Goal: Task Accomplishment & Management: Use online tool/utility

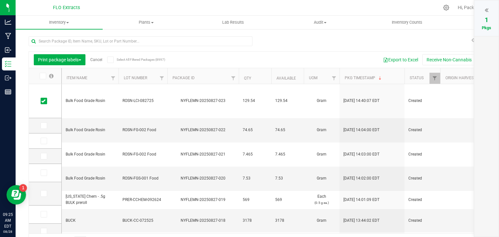
click at [96, 60] on link "Cancel" at bounding box center [96, 60] width 12 height 5
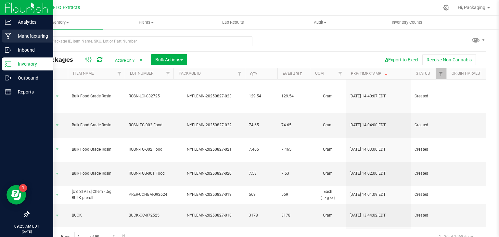
click at [29, 39] on p "Manufacturing" at bounding box center [30, 36] width 39 height 8
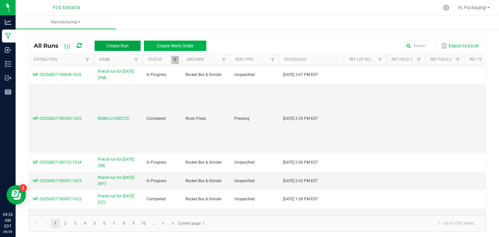
click at [126, 47] on span "Create Run" at bounding box center [117, 45] width 22 height 5
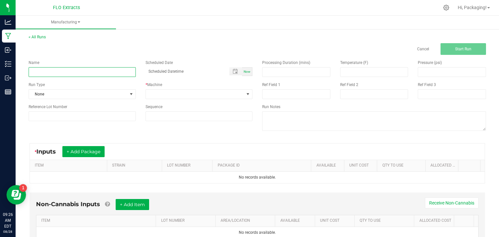
click at [105, 73] on input at bounding box center [82, 72] width 107 height 10
type input "T"
click at [79, 50] on div "Cancel Start Run" at bounding box center [257, 49] width 467 height 12
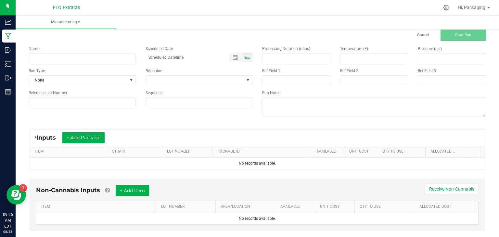
scroll to position [13, 0]
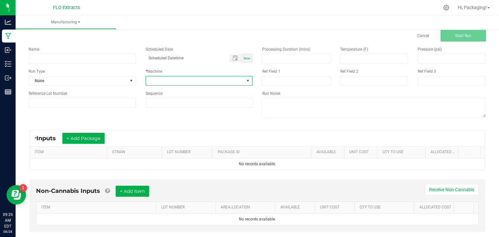
click at [198, 80] on span at bounding box center [195, 80] width 98 height 9
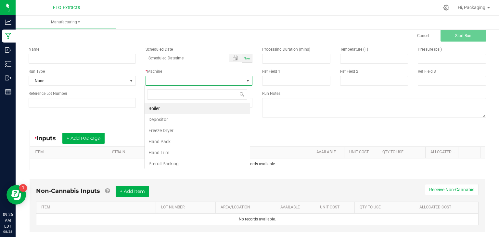
scroll to position [9, 106]
click at [198, 80] on span at bounding box center [195, 80] width 98 height 9
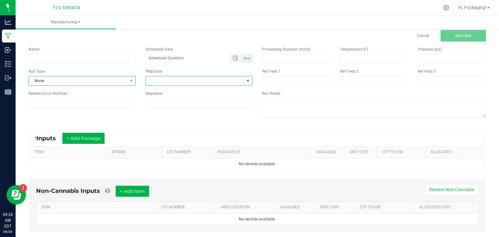
click at [69, 78] on span "None" at bounding box center [78, 80] width 98 height 9
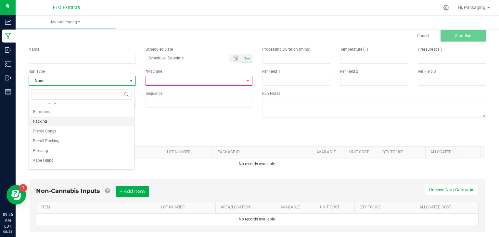
scroll to position [0, 0]
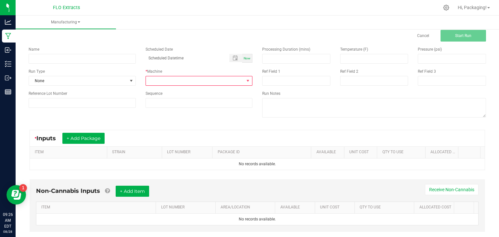
click at [199, 122] on div "Name Scheduled Date Now Run Type None * Machine Reference Lot Number Sequence P…" at bounding box center [257, 83] width 467 height 83
click at [112, 99] on input at bounding box center [82, 103] width 107 height 10
type input "T"
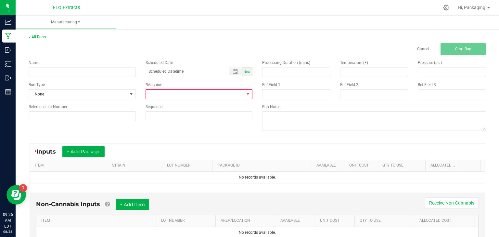
click at [138, 148] on div "* Inputs + Add Package" at bounding box center [257, 152] width 455 height 16
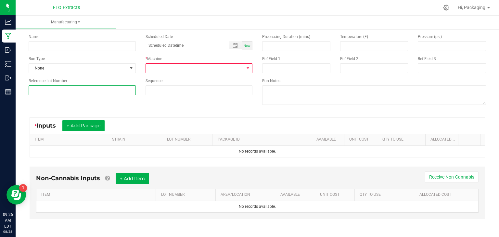
click at [97, 91] on input at bounding box center [82, 90] width 107 height 10
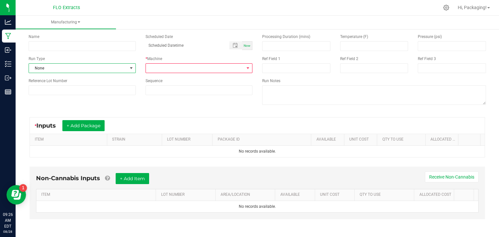
click at [51, 71] on span "None" at bounding box center [78, 68] width 98 height 9
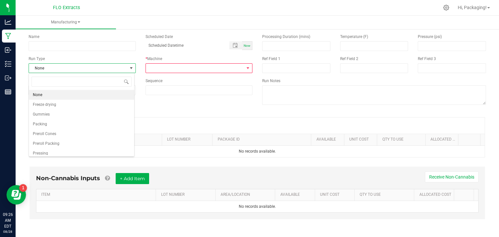
scroll to position [9, 106]
click at [51, 71] on span "None" at bounding box center [78, 68] width 98 height 9
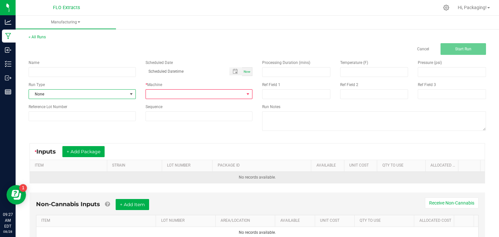
scroll to position [0, 0]
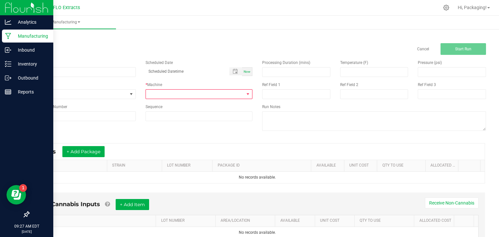
click at [37, 34] on p "Manufacturing" at bounding box center [30, 36] width 39 height 8
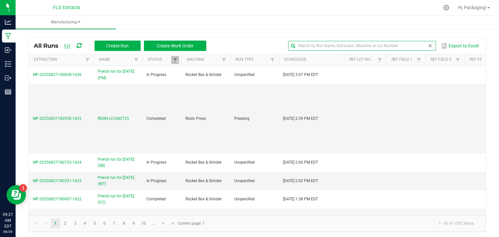
click at [410, 48] on input "text" at bounding box center [362, 46] width 148 height 10
type input "TRADE"
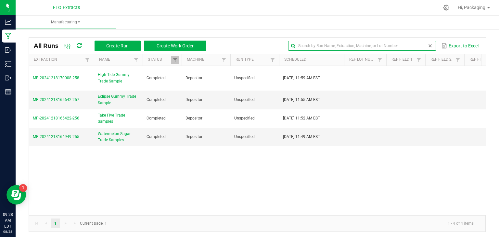
click at [428, 47] on span at bounding box center [430, 45] width 5 height 5
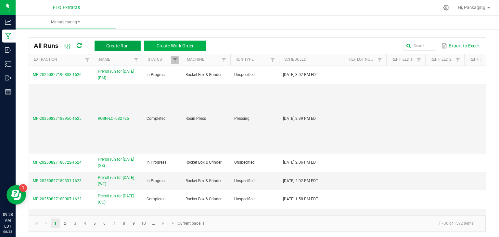
click at [123, 44] on span "Create Run" at bounding box center [117, 45] width 22 height 5
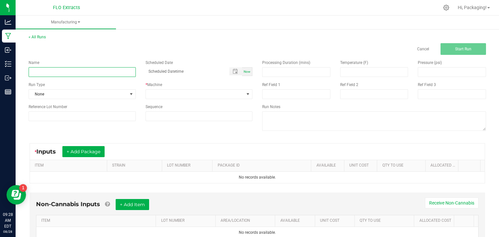
click at [106, 72] on input at bounding box center [82, 72] width 107 height 10
click at [99, 70] on input at bounding box center [82, 72] width 107 height 10
click at [121, 46] on div "Cancel Start Run" at bounding box center [257, 49] width 467 height 12
click at [117, 71] on input at bounding box center [82, 72] width 107 height 10
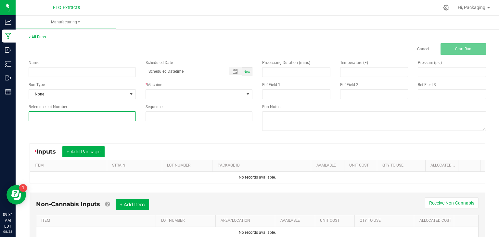
click at [56, 114] on input at bounding box center [82, 116] width 107 height 10
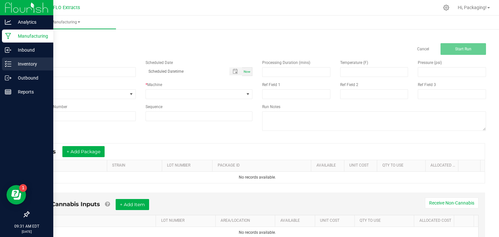
click at [27, 61] on p "Inventory" at bounding box center [30, 64] width 39 height 8
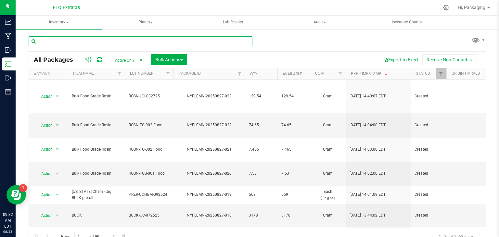
click at [67, 40] on input "text" at bounding box center [141, 41] width 224 height 10
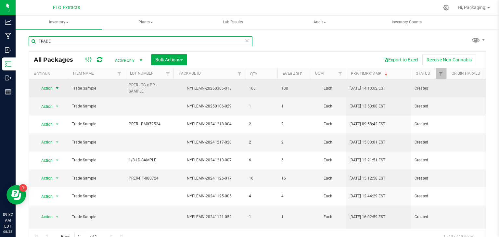
type input "TRADE"
click at [58, 86] on span "select" at bounding box center [57, 88] width 5 height 5
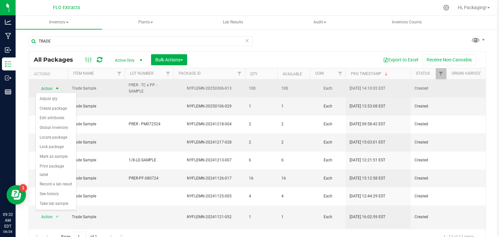
click at [58, 87] on span "select" at bounding box center [57, 88] width 5 height 5
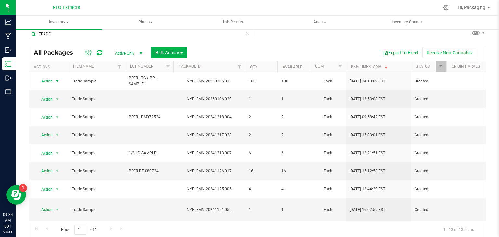
scroll to position [7, 0]
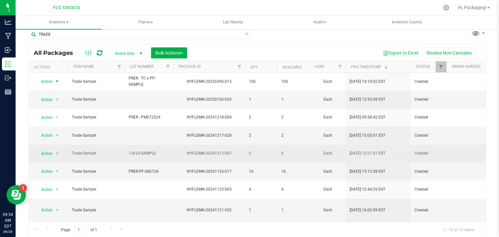
click at [191, 150] on div "NYFLEMN-20241213-007" at bounding box center [209, 153] width 73 height 6
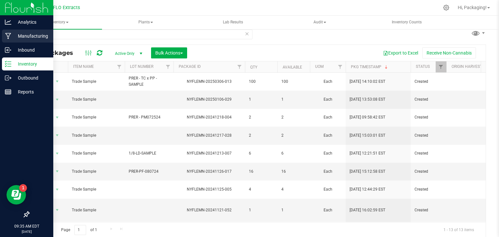
click at [33, 38] on p "Manufacturing" at bounding box center [30, 36] width 39 height 8
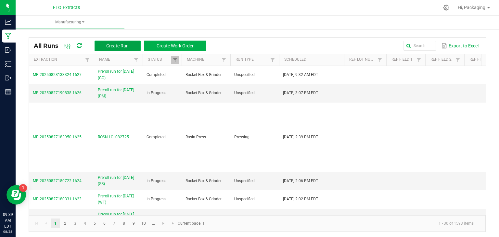
click at [127, 45] on span "Create Run" at bounding box center [117, 45] width 22 height 5
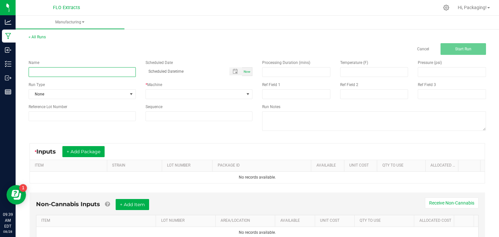
click at [69, 71] on input at bounding box center [82, 72] width 107 height 10
type input "POTG 1g Trade Sample"
click at [96, 84] on div "Run Type" at bounding box center [82, 85] width 107 height 6
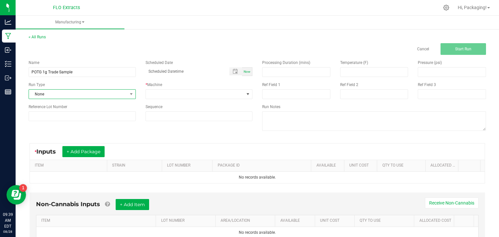
click at [110, 93] on span "None" at bounding box center [78, 94] width 98 height 9
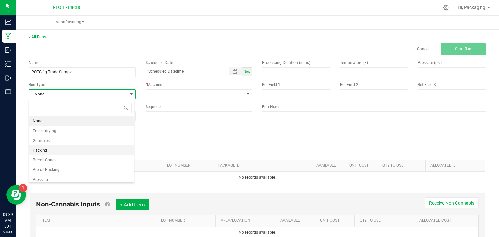
click at [67, 150] on li "Packing" at bounding box center [81, 151] width 105 height 10
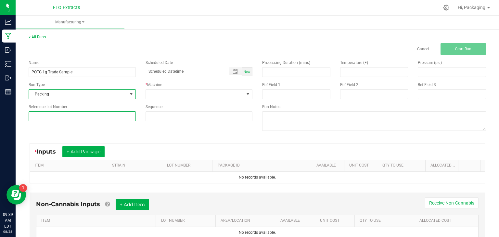
click at [119, 115] on input at bounding box center [82, 116] width 107 height 10
type input "PG-1G-TRADE"
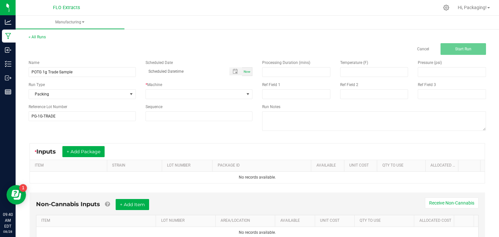
click at [139, 129] on div "Name POTG 1g Trade Sample Scheduled Date Now Run Type Packing * Machine Referen…" at bounding box center [257, 96] width 467 height 83
click at [88, 149] on button "+ Add Package" at bounding box center [83, 151] width 42 height 11
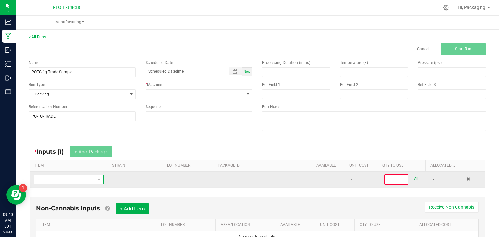
click at [63, 181] on span "NO DATA FOUND" at bounding box center [64, 179] width 61 height 9
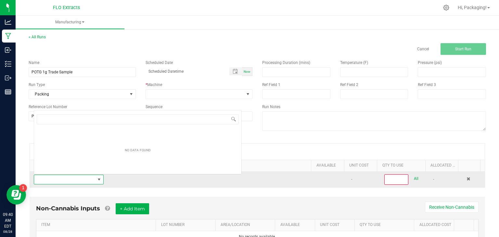
scroll to position [9, 67]
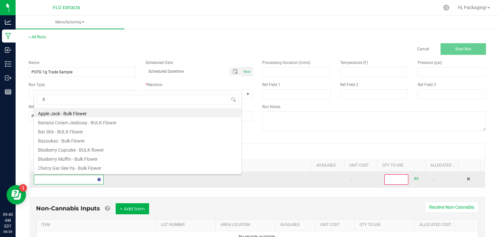
type input "f"
type input "planet"
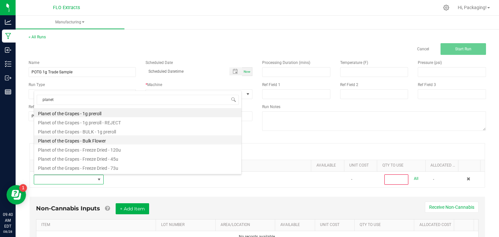
click at [87, 142] on li "Planet of the Grapes - Bulk Flower" at bounding box center [137, 140] width 207 height 9
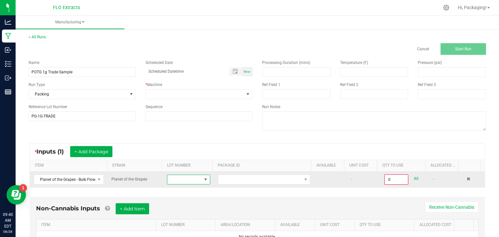
click at [186, 183] on span at bounding box center [184, 179] width 34 height 9
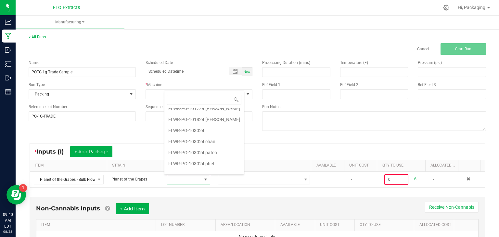
scroll to position [297, 0]
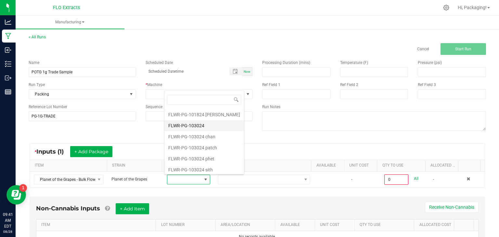
click at [187, 120] on li "FLWR-PG-103024" at bounding box center [204, 125] width 80 height 11
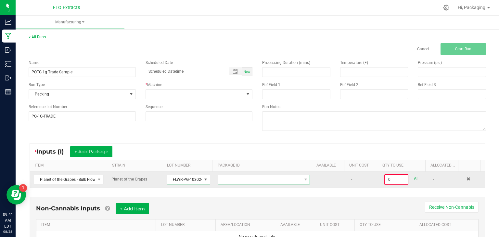
click at [267, 182] on span at bounding box center [259, 179] width 83 height 9
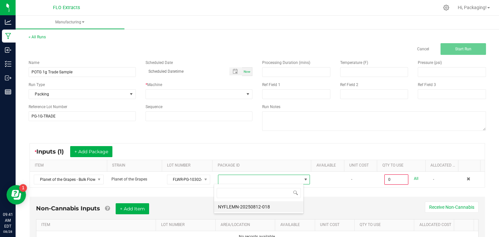
click at [267, 208] on li "NYFLEMN-20250812-018" at bounding box center [258, 206] width 89 height 11
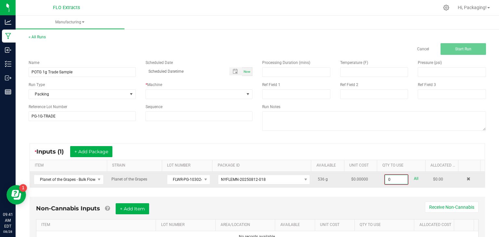
click at [385, 181] on input "0" at bounding box center [396, 179] width 23 height 9
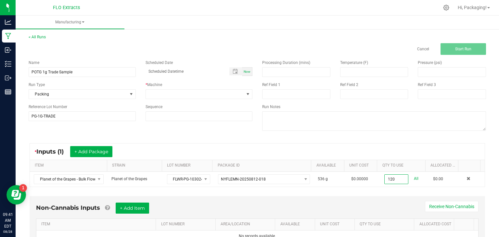
type input "120.0000 g"
click at [361, 144] on div "* Inputs (1) + Add Package" at bounding box center [257, 152] width 455 height 16
click at [244, 72] on span "Now" at bounding box center [247, 72] width 7 height 4
type input "08/28/2025 9:41 AM"
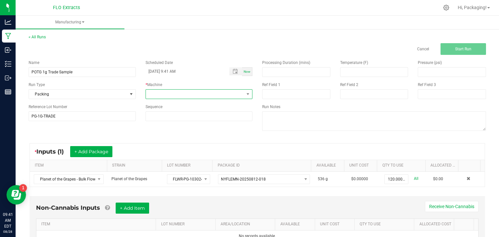
click at [200, 96] on span at bounding box center [195, 94] width 98 height 9
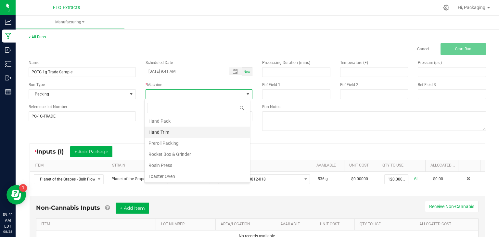
scroll to position [35, 0]
click at [174, 119] on li "Hand Pack" at bounding box center [197, 119] width 105 height 11
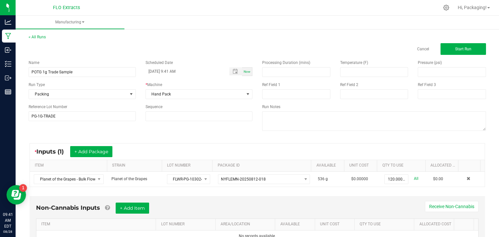
click at [293, 144] on div "* Inputs (1) + Add Package" at bounding box center [257, 152] width 455 height 16
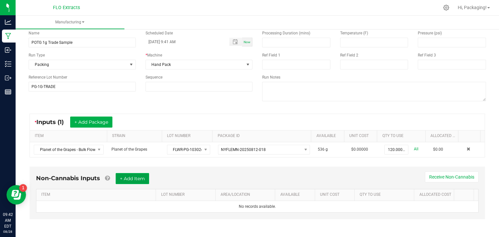
click at [134, 177] on button "+ Add Item" at bounding box center [132, 178] width 33 height 11
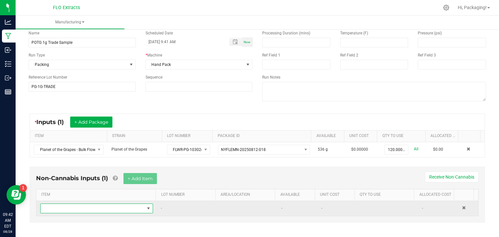
click at [98, 208] on span "NO DATA FOUND" at bounding box center [93, 208] width 104 height 9
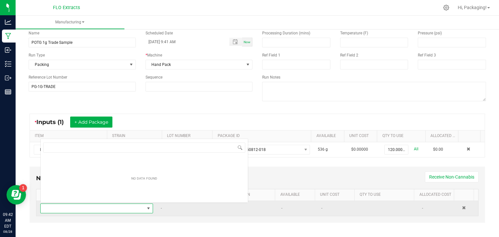
scroll to position [9, 109]
type input "s"
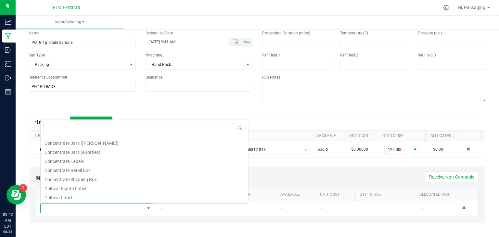
scroll to position [390, 0]
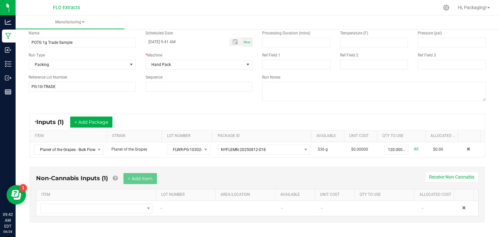
click at [73, 226] on div "Non-Cannabis Inputs (1) + Add Item Receive Non-Cannabis ITEM LOT NUMBER AREA/LO…" at bounding box center [257, 199] width 467 height 72
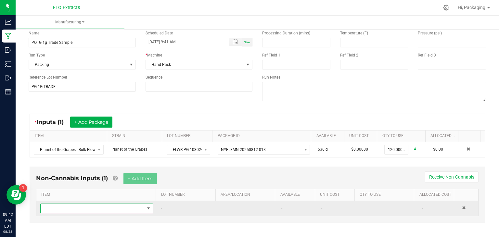
click at [101, 209] on span "NO DATA FOUND" at bounding box center [93, 208] width 104 height 9
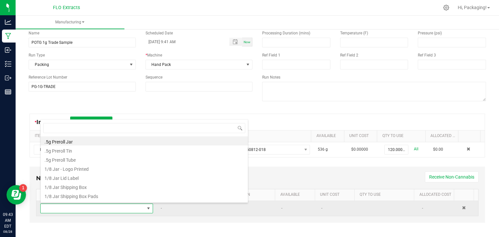
scroll to position [9, 109]
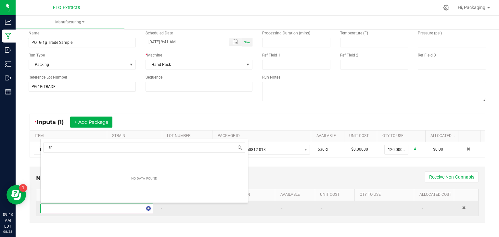
type input "t"
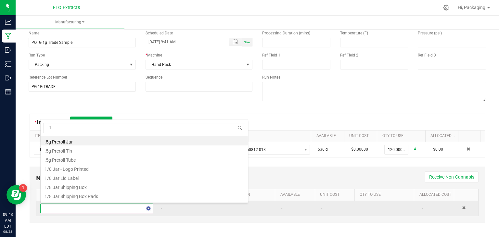
type input "1g"
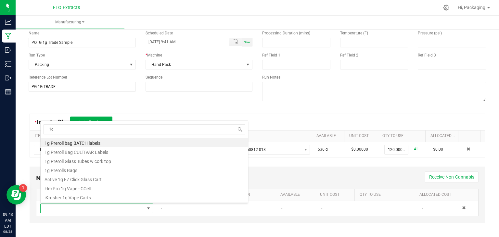
drag, startPoint x: 60, startPoint y: 131, endPoint x: 34, endPoint y: 121, distance: 28.2
click at [34, 121] on body "Analytics Manufacturing Inbound Inventory Outbound Reports 09:43 AM EDT 08/28/2…" at bounding box center [249, 118] width 499 height 237
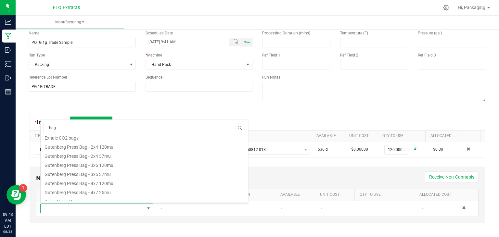
scroll to position [81, 0]
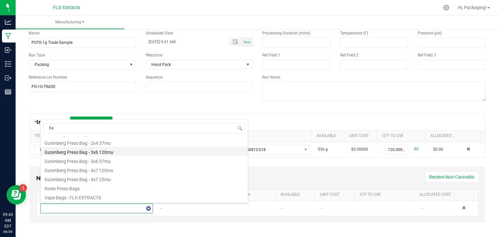
type input "b"
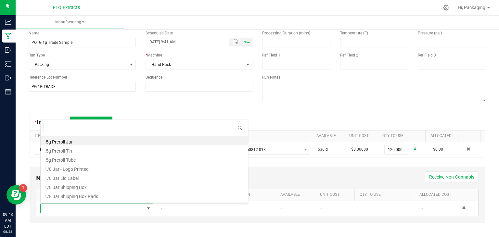
click at [63, 98] on div "Name POTG 1g Trade Sample Scheduled Date 08/28/2025 9:41 AM Now Run Type Packin…" at bounding box center [257, 66] width 467 height 83
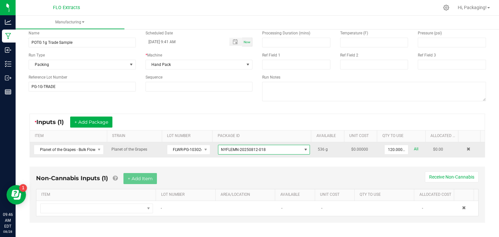
click at [303, 150] on span "NO DATA FOUND" at bounding box center [305, 149] width 5 height 5
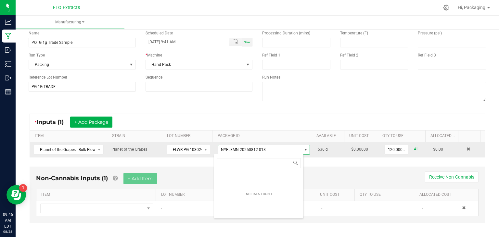
scroll to position [9, 90]
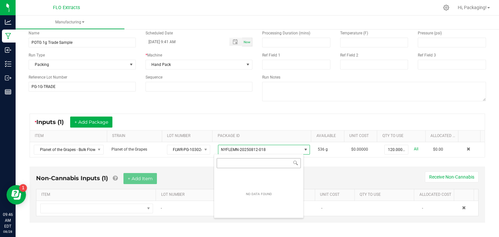
click at [273, 162] on input "NO DATA FOUND" at bounding box center [259, 163] width 84 height 10
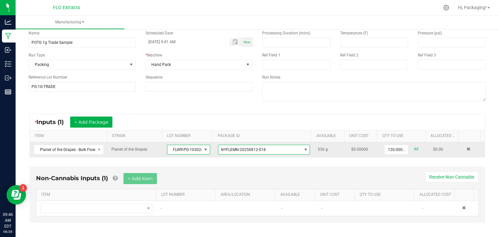
click at [203, 148] on span at bounding box center [205, 149] width 5 height 5
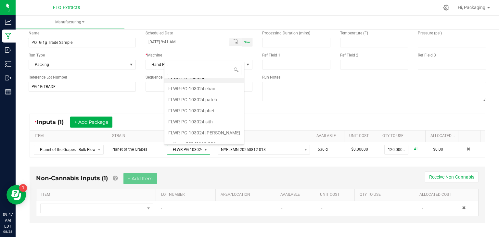
scroll to position [316, 0]
click at [198, 118] on sith "FLWR-PG-103024 sith" at bounding box center [204, 121] width 80 height 11
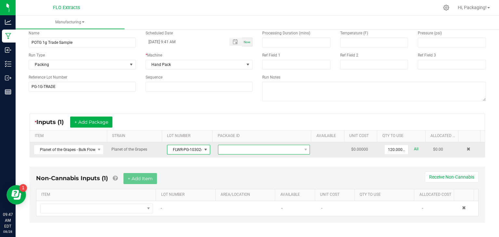
click at [276, 149] on span at bounding box center [259, 149] width 83 height 9
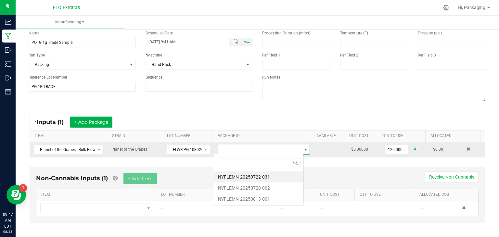
scroll to position [9, 90]
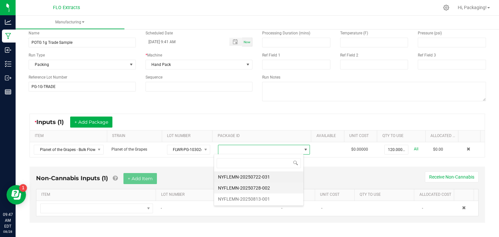
click at [272, 188] on li "NYFLEMN-20250728-002" at bounding box center [258, 188] width 89 height 11
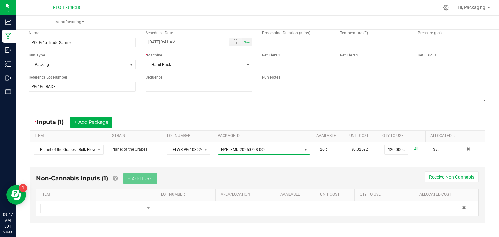
click at [383, 160] on div "* Inputs (1) + Add Package ITEM STRAIN LOT NUMBER PACKAGE ID AVAILABLE Unit Cos…" at bounding box center [257, 136] width 467 height 56
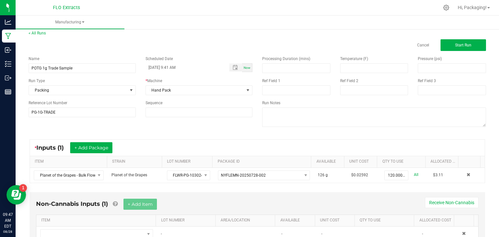
scroll to position [3, 0]
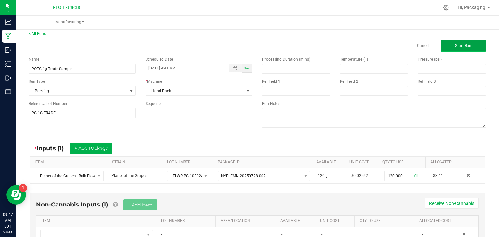
click at [455, 47] on span "Start Run" at bounding box center [463, 46] width 16 height 5
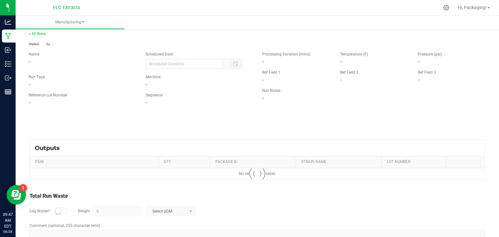
type input "08/28/2025 9:41 AM"
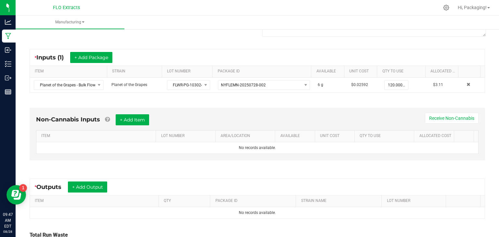
scroll to position [157, 0]
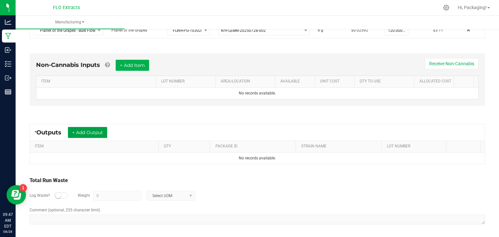
click at [91, 132] on button "+ Add Output" at bounding box center [87, 132] width 39 height 11
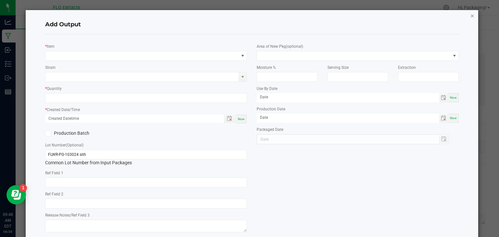
click at [470, 17] on icon "button" at bounding box center [472, 16] width 5 height 8
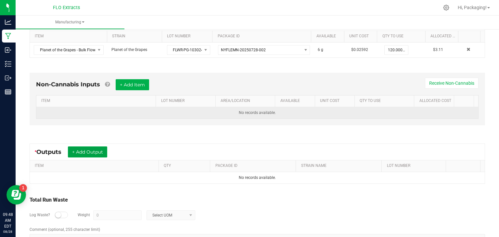
scroll to position [142, 0]
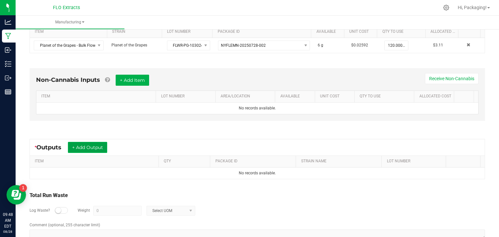
click at [90, 148] on button "+ Add Output" at bounding box center [87, 147] width 39 height 11
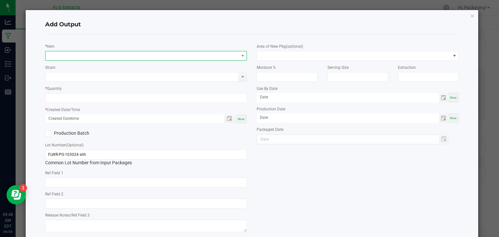
click at [102, 59] on span "NO DATA FOUND" at bounding box center [141, 55] width 193 height 9
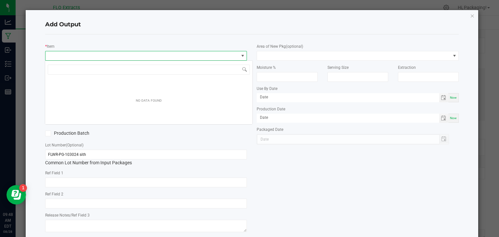
scroll to position [9, 200]
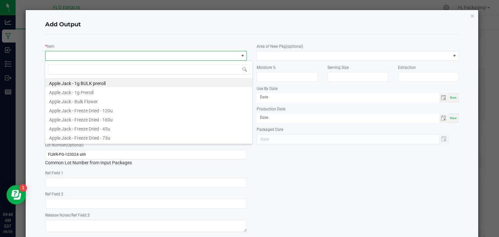
click at [184, 36] on div "* Item Strain * Quantity * Created Date/Time Now Production Batch Lot Number (O…" at bounding box center [252, 136] width 414 height 205
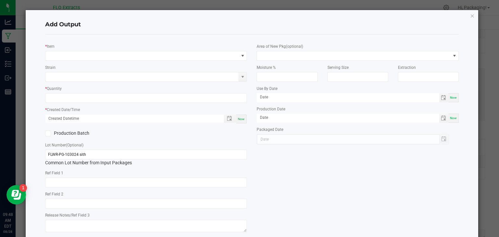
click at [155, 103] on div "* Item Strain * Quantity * Created Date/Time Now Production Batch Lot Number (O…" at bounding box center [146, 137] width 212 height 195
click at [153, 98] on input at bounding box center [145, 98] width 201 height 9
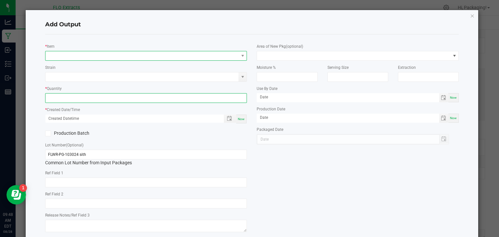
click at [174, 56] on span "NO DATA FOUND" at bounding box center [141, 55] width 193 height 9
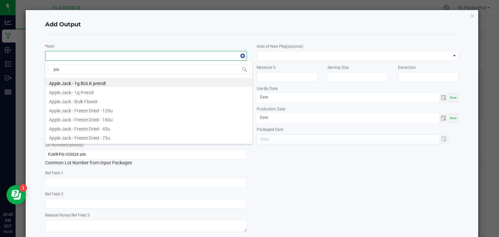
type input "plan"
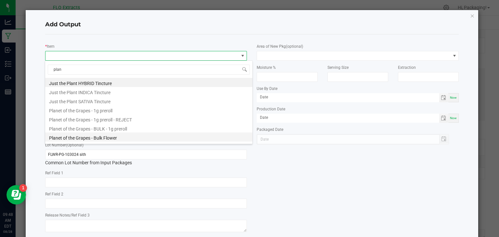
click at [117, 137] on li "Planet of the Grapes - Bulk Flower" at bounding box center [148, 137] width 207 height 9
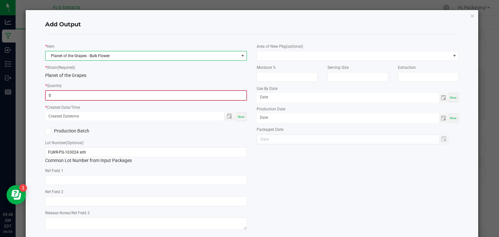
click at [127, 96] on input "0" at bounding box center [146, 95] width 201 height 9
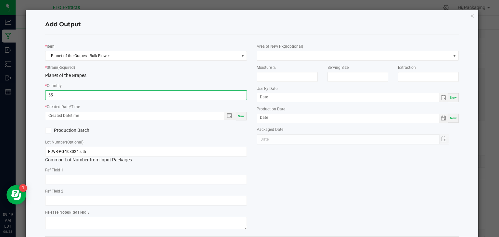
type input "55.0000 g"
click at [239, 115] on span "Now" at bounding box center [241, 116] width 7 height 4
type input "08/28/2025 9:49 AM"
type input "[DATE]"
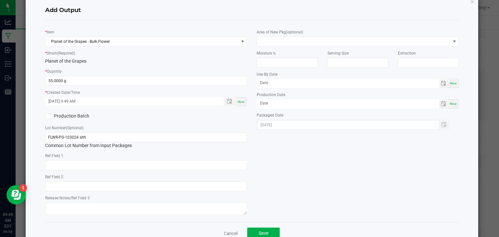
scroll to position [15, 0]
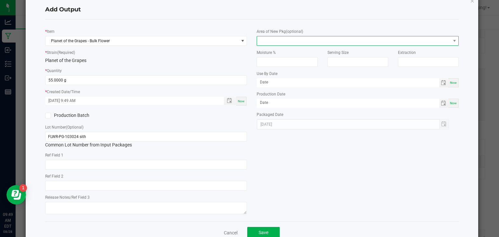
click at [327, 43] on span at bounding box center [353, 40] width 193 height 9
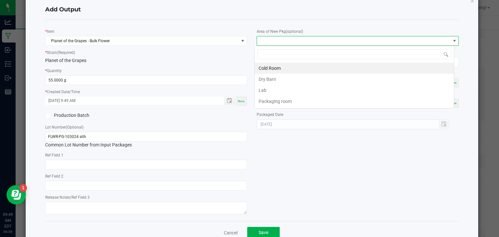
scroll to position [9, 200]
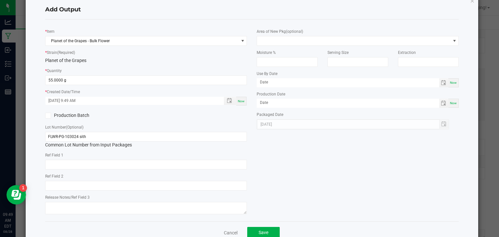
click at [328, 16] on div "Add Output" at bounding box center [252, 9] width 414 height 19
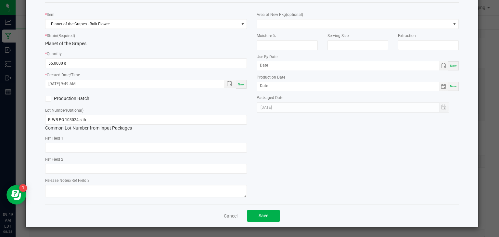
scroll to position [32, 0]
click at [259, 214] on span "Save" at bounding box center [264, 215] width 10 height 5
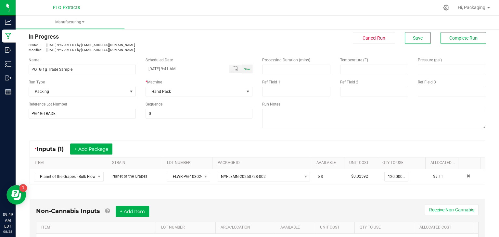
scroll to position [0, 0]
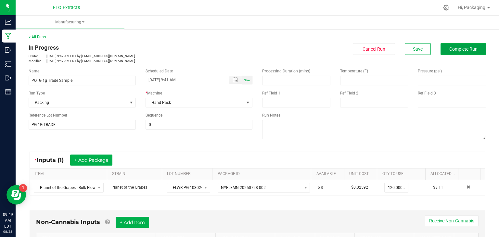
click at [455, 52] on button "Complete Run" at bounding box center [463, 49] width 45 height 12
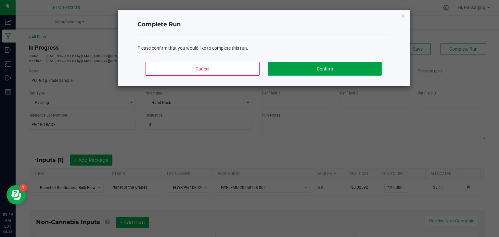
click at [312, 66] on button "Confirm" at bounding box center [325, 69] width 114 height 14
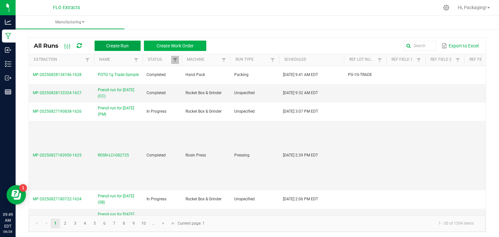
click at [118, 46] on span "Create Run" at bounding box center [117, 45] width 22 height 5
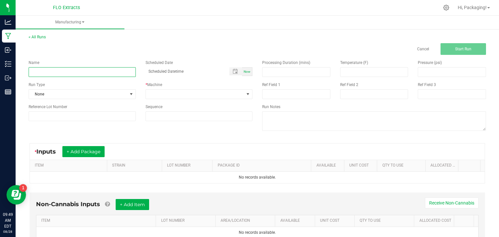
click at [75, 72] on input at bounding box center [82, 72] width 107 height 10
type input "White Truffle 1g Trade Sample"
type input "month/day/year hour:minute AM"
click at [244, 71] on span "Now" at bounding box center [247, 72] width 7 height 4
type input "08/28/2025 9:50 AM"
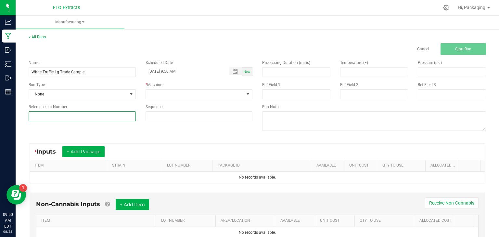
click at [59, 115] on input at bounding box center [82, 116] width 107 height 10
type input "WT-1G-TRADE"
click at [61, 125] on div "Name White Truffle 1g Trade Sample Scheduled Date 08/28/2025 9:50 AM Now Run Ty…" at bounding box center [141, 90] width 234 height 71
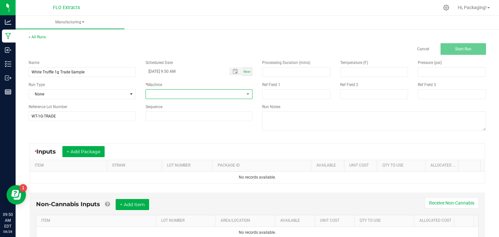
click at [212, 95] on span at bounding box center [195, 94] width 98 height 9
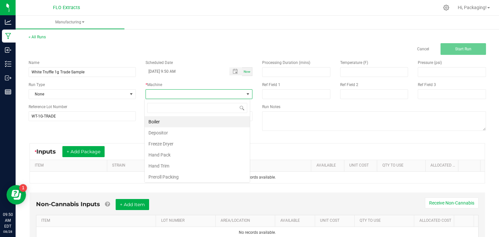
scroll to position [9, 106]
click at [191, 152] on li "Hand Pack" at bounding box center [197, 154] width 105 height 11
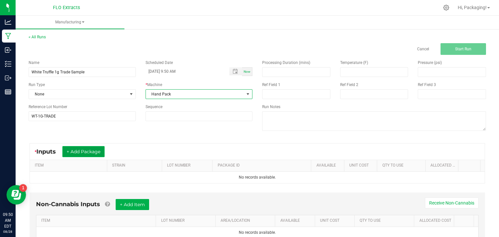
click at [97, 147] on button "+ Add Package" at bounding box center [83, 151] width 42 height 11
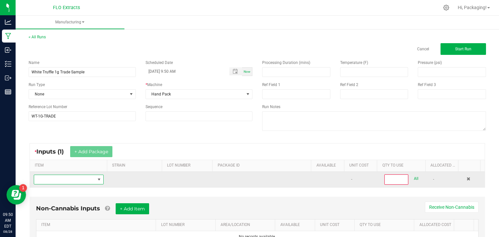
click at [66, 179] on span "NO DATA FOUND" at bounding box center [64, 179] width 61 height 9
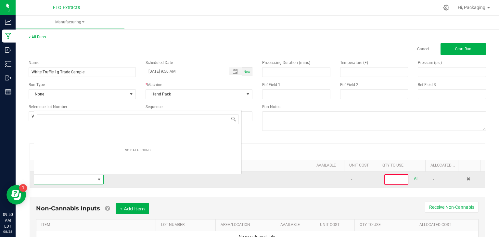
scroll to position [9, 67]
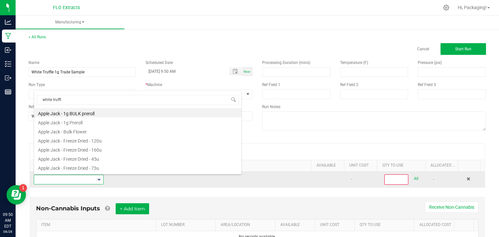
type input "white truffle"
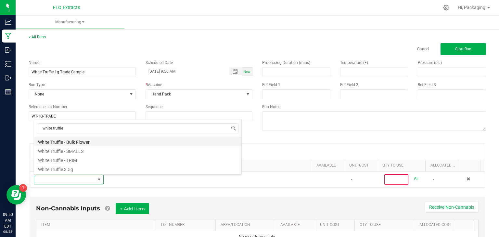
click at [78, 139] on li "White Truffle - Bulk Flower" at bounding box center [137, 141] width 207 height 9
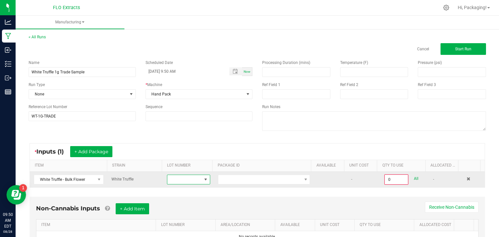
click at [177, 180] on span at bounding box center [184, 179] width 34 height 9
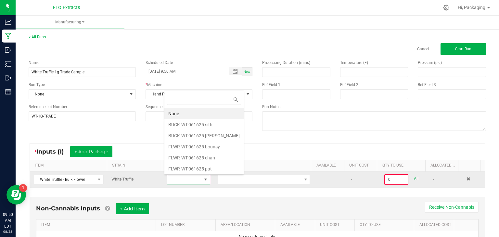
scroll to position [9, 42]
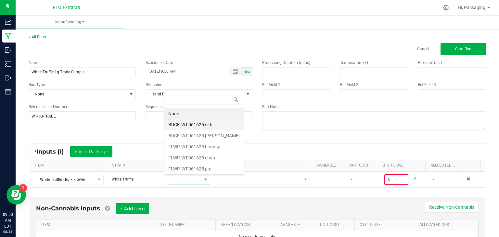
click at [199, 124] on sith "BUCK-WT-061625 sith" at bounding box center [203, 124] width 79 height 11
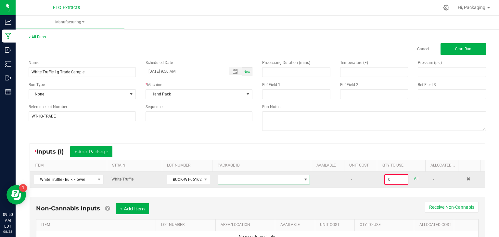
click at [227, 180] on span "NO DATA FOUND" at bounding box center [259, 179] width 83 height 9
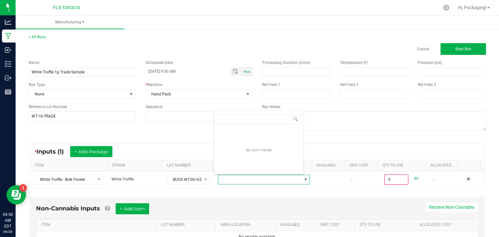
click at [196, 137] on div "Name White Truffle 1g Trade Sample Scheduled Date 08/28/2025 9:50 AM Now Run Ty…" at bounding box center [257, 96] width 467 height 83
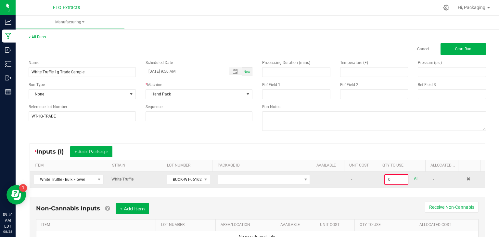
click at [202, 184] on td "BUCK-WT-061625 sith" at bounding box center [188, 180] width 51 height 16
click at [203, 179] on span at bounding box center [205, 179] width 5 height 5
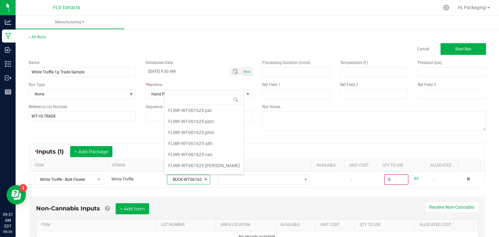
scroll to position [59, 0]
click at [206, 142] on sith "FLWR-WT-061625 sith" at bounding box center [203, 142] width 79 height 11
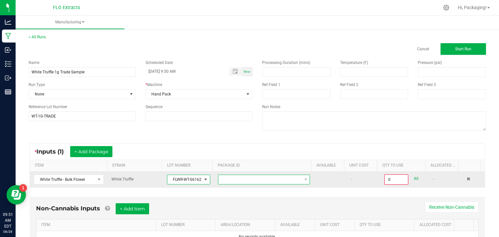
click at [244, 181] on span at bounding box center [259, 179] width 83 height 9
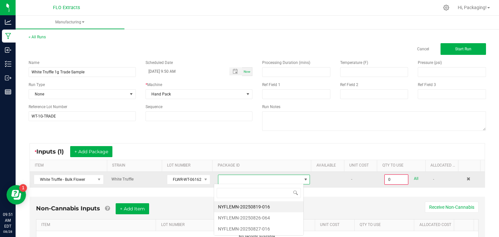
scroll to position [9, 90]
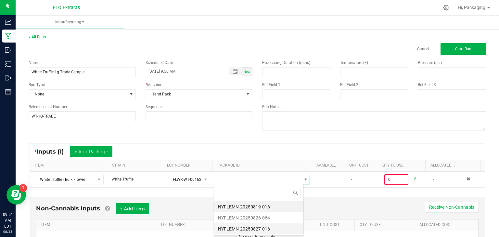
click at [252, 228] on li "NYFLEMN-20250827-016" at bounding box center [258, 229] width 89 height 11
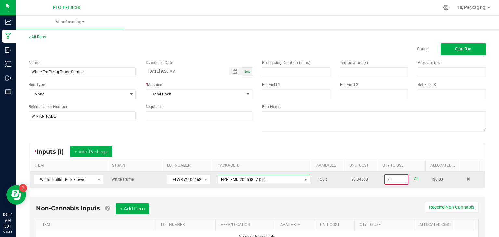
click at [386, 178] on input "0" at bounding box center [396, 179] width 23 height 9
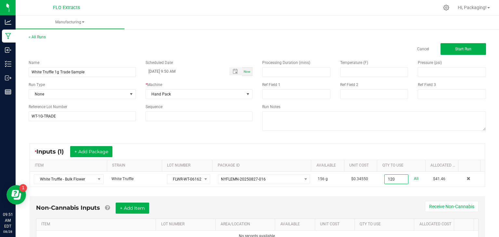
type input "120.0000 g"
click at [338, 148] on div "* Inputs (1) + Add Package" at bounding box center [257, 152] width 455 height 16
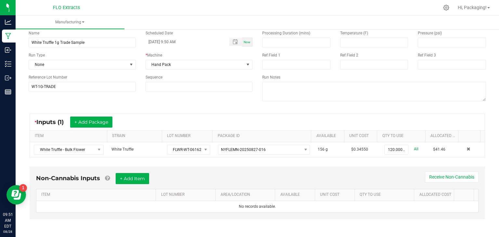
scroll to position [0, 0]
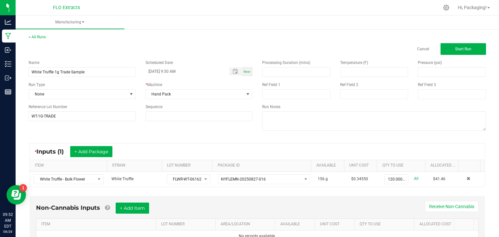
drag, startPoint x: 460, startPoint y: 48, endPoint x: 422, endPoint y: 34, distance: 41.0
click at [422, 34] on div "< All Runs Cancel Start Run" at bounding box center [258, 44] width 458 height 21
click at [445, 46] on button "Start Run" at bounding box center [463, 49] width 45 height 12
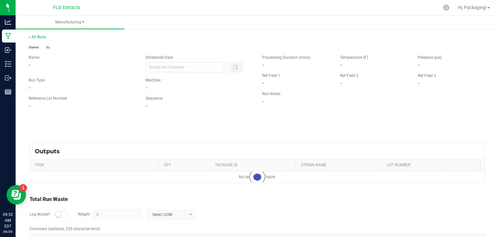
type input "08/28/2025 9:50 AM"
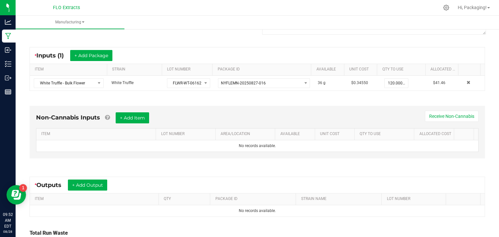
scroll to position [157, 0]
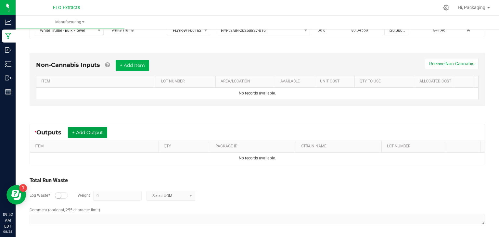
click at [87, 130] on button "+ Add Output" at bounding box center [87, 132] width 39 height 11
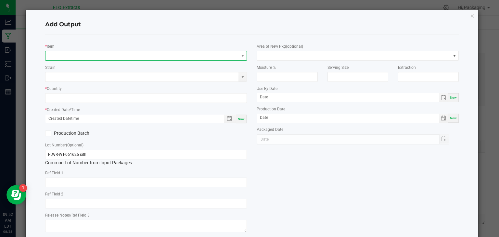
click at [79, 54] on span "NO DATA FOUND" at bounding box center [141, 55] width 193 height 9
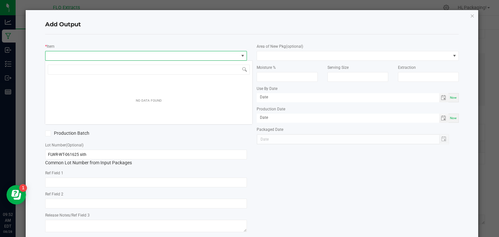
scroll to position [9, 200]
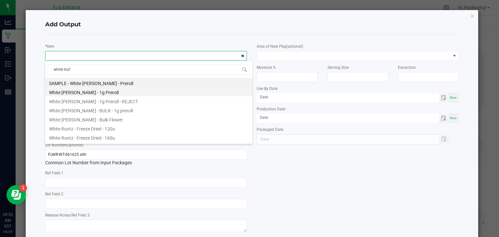
type input "white truff"
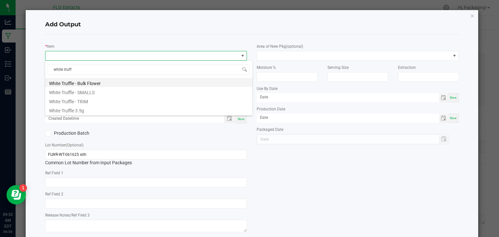
click at [109, 84] on li "White Truffle - Bulk Flower" at bounding box center [148, 82] width 207 height 9
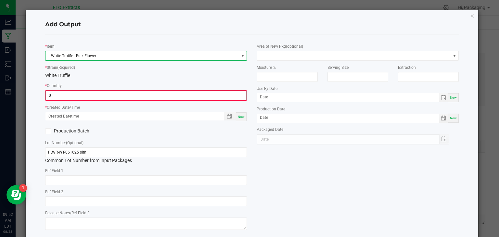
click at [125, 96] on input "0" at bounding box center [146, 95] width 201 height 9
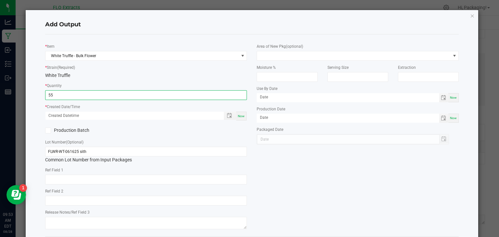
type input "55.0000 g"
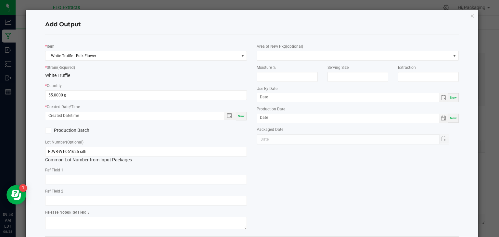
click at [239, 116] on span "Now" at bounding box center [241, 116] width 7 height 4
type input "08/28/2025 9:53 AM"
type input "[DATE]"
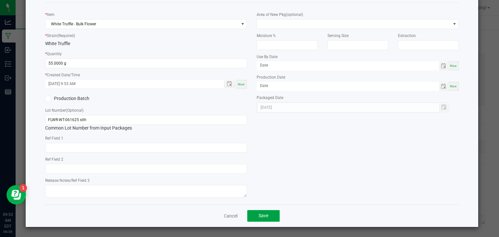
click at [264, 216] on span "Save" at bounding box center [264, 215] width 10 height 5
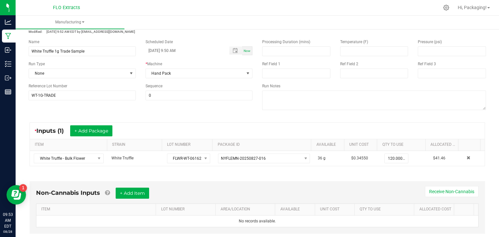
scroll to position [0, 0]
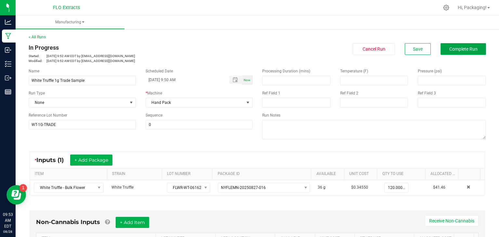
drag, startPoint x: 458, startPoint y: 51, endPoint x: 451, endPoint y: 46, distance: 8.0
click at [451, 46] on span "Complete Run" at bounding box center [463, 48] width 28 height 5
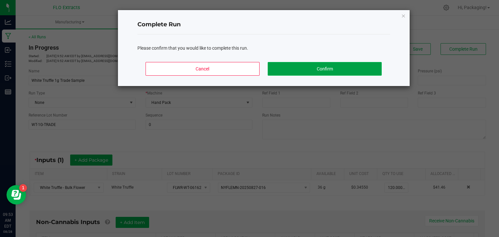
click at [341, 70] on button "Confirm" at bounding box center [325, 69] width 114 height 14
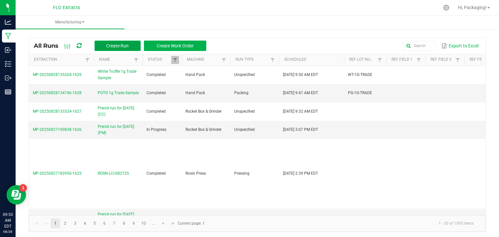
click at [121, 42] on button "Create Run" at bounding box center [118, 46] width 46 height 10
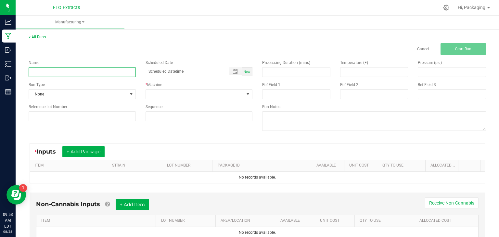
click at [103, 71] on input at bounding box center [82, 72] width 107 height 10
type input "Strawberry Bubbles 1g Trade Sample"
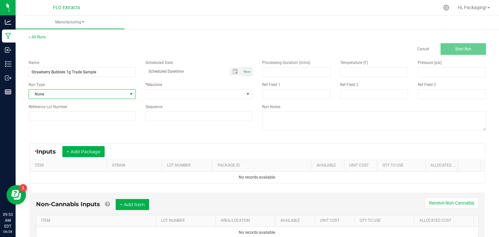
click at [82, 95] on span "None" at bounding box center [78, 94] width 98 height 9
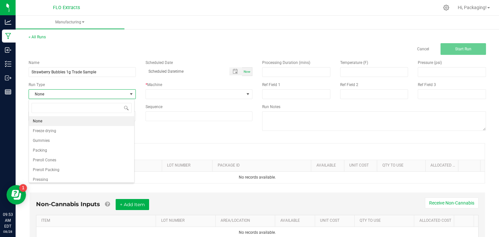
scroll to position [9, 106]
click at [66, 149] on li "Packing" at bounding box center [81, 151] width 105 height 10
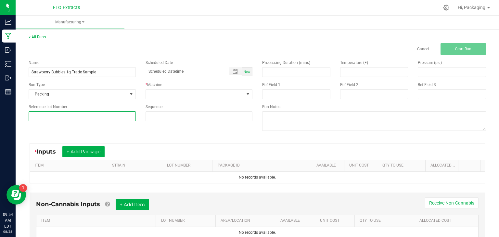
click at [60, 114] on input at bounding box center [82, 116] width 107 height 10
type input "ST-1G-TRADE"
click at [68, 129] on div "Name Strawberry Bubbles 1g Trade Sample Scheduled Date Now Run Type Packing * M…" at bounding box center [257, 96] width 467 height 83
click at [244, 71] on span "Now" at bounding box center [247, 72] width 7 height 4
type input "08/28/2025 9:54 AM"
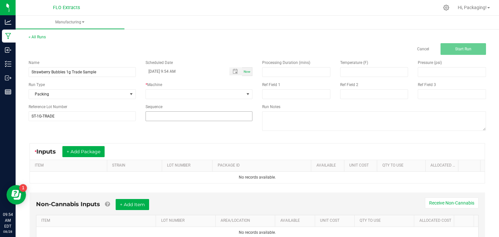
scroll to position [26, 0]
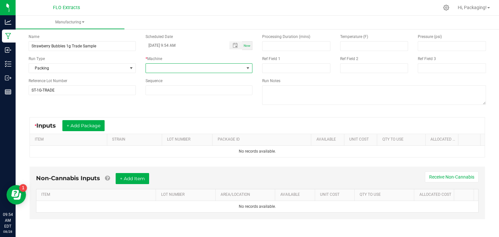
click at [246, 68] on span at bounding box center [247, 68] width 5 height 5
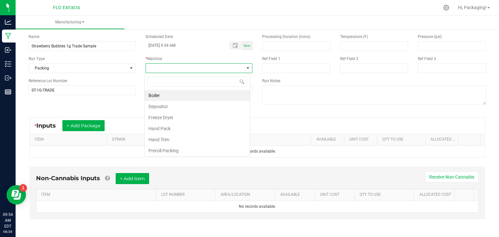
scroll to position [9, 106]
click at [199, 125] on li "Hand Pack" at bounding box center [197, 128] width 105 height 11
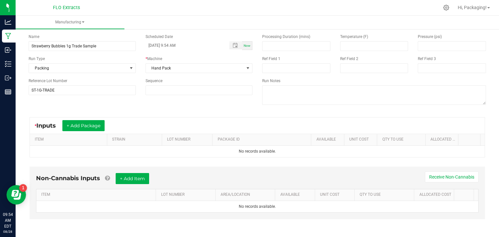
drag, startPoint x: 92, startPoint y: 125, endPoint x: 71, endPoint y: 106, distance: 28.0
click at [71, 106] on div "Name Strawberry Bubbles 1g Trade Sample Scheduled Date 08/28/2025 9:54 AM Now R…" at bounding box center [257, 70] width 467 height 83
click at [72, 125] on button "+ Add Package" at bounding box center [83, 125] width 42 height 11
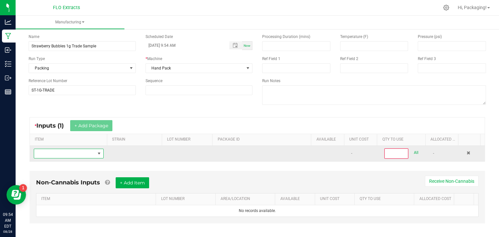
click at [70, 154] on span "NO DATA FOUND" at bounding box center [64, 153] width 61 height 9
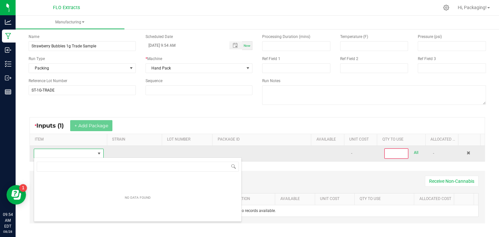
scroll to position [9, 67]
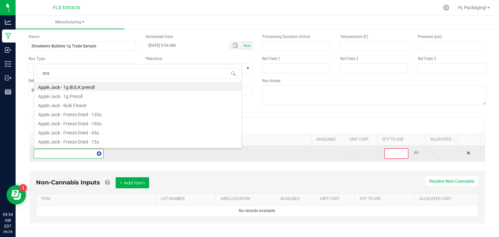
type input "straw"
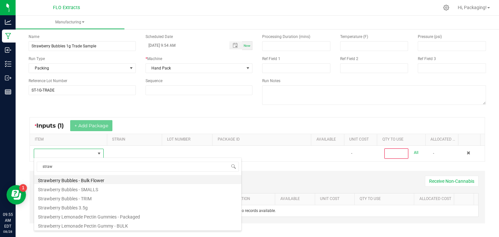
click at [101, 179] on li "Strawberry Bubbles - Bulk Flower" at bounding box center [137, 179] width 207 height 9
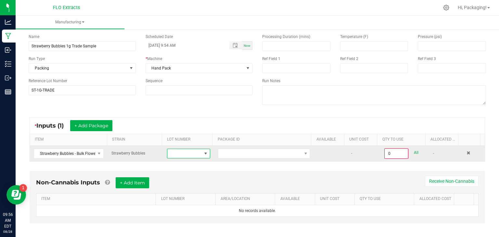
click at [179, 154] on span at bounding box center [184, 153] width 34 height 9
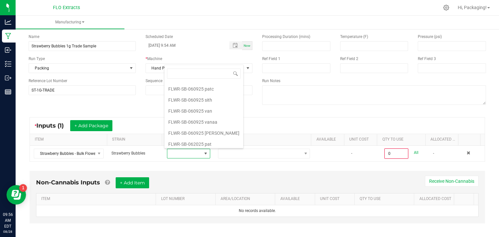
scroll to position [65, 0]
click at [203, 109] on van "FLWR-SB-060925 van" at bounding box center [203, 110] width 79 height 11
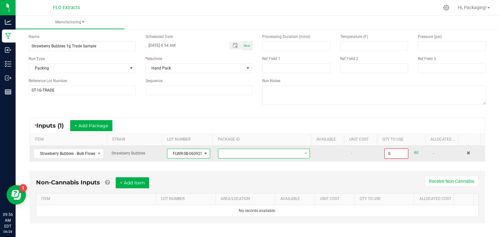
click at [246, 154] on span "NO DATA FOUND" at bounding box center [259, 153] width 83 height 9
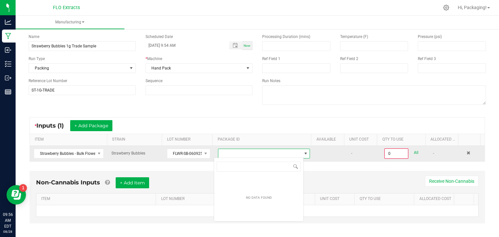
scroll to position [9, 90]
click at [246, 154] on span "NO DATA FOUND" at bounding box center [259, 153] width 83 height 9
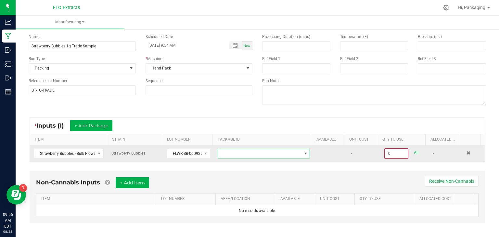
click at [246, 154] on span "NO DATA FOUND" at bounding box center [259, 153] width 83 height 9
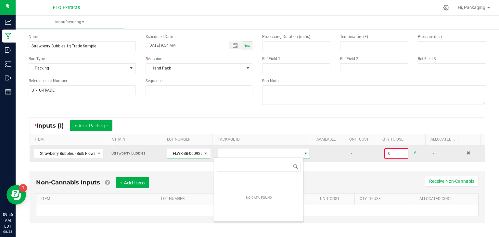
click at [203, 153] on span at bounding box center [205, 153] width 5 height 5
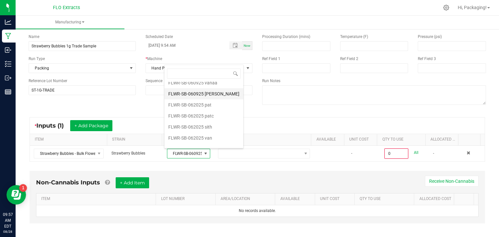
scroll to position [104, 0]
click at [205, 137] on van "FLWR-SB-062025 van" at bounding box center [203, 137] width 79 height 11
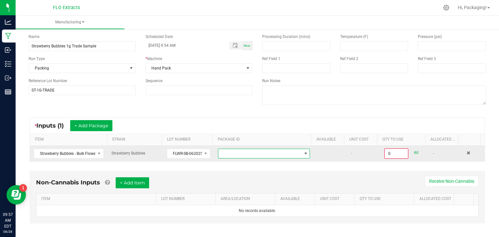
click at [231, 154] on span at bounding box center [259, 153] width 83 height 9
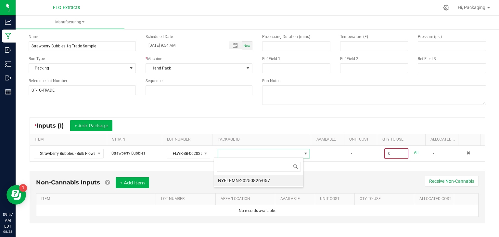
click at [213, 105] on div "Name Strawberry Bubbles 1g Trade Sample Scheduled Date 08/28/2025 9:54 AM Now R…" at bounding box center [257, 70] width 467 height 83
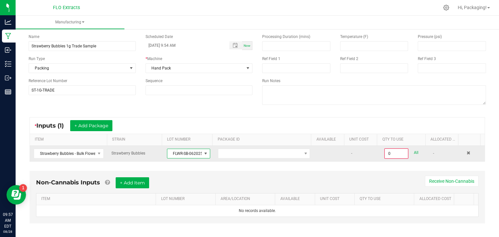
click at [203, 152] on span at bounding box center [205, 153] width 5 height 5
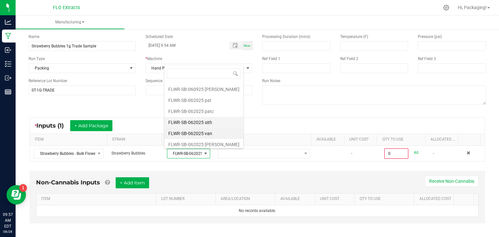
scroll to position [110, 0]
click at [210, 141] on vann "FLWR-SB-062025 [PERSON_NAME]" at bounding box center [203, 143] width 79 height 11
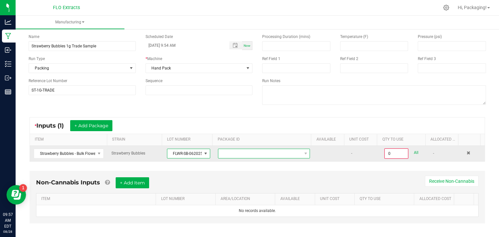
click at [232, 153] on span at bounding box center [259, 153] width 83 height 9
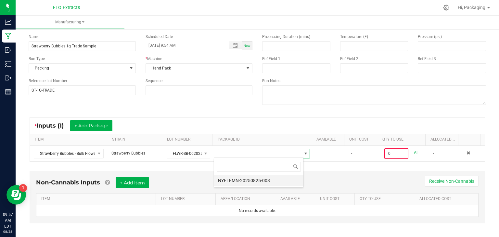
click at [245, 182] on li "NYFLEMN-20250825-003" at bounding box center [258, 180] width 89 height 11
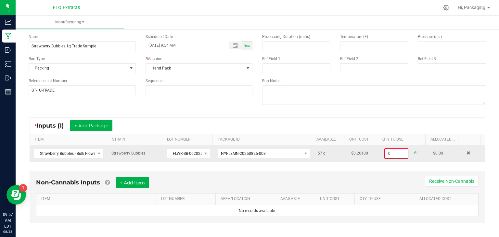
click at [389, 154] on input "0" at bounding box center [396, 153] width 23 height 9
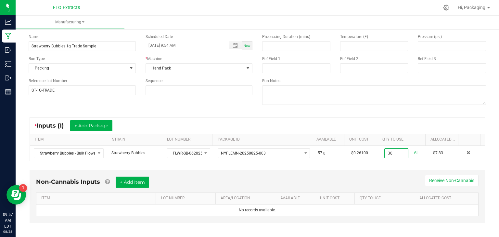
type input "30.0000 g"
click at [356, 171] on div "Non-Cannabis Inputs + Add Item Receive Non-Cannabis ITEM LOT NUMBER AREA/LOCATI…" at bounding box center [258, 196] width 456 height 53
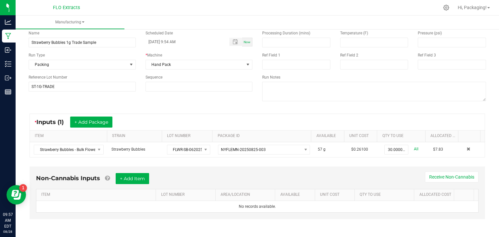
scroll to position [0, 0]
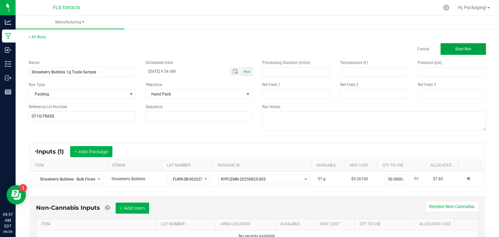
click at [445, 47] on button "Start Run" at bounding box center [463, 49] width 45 height 12
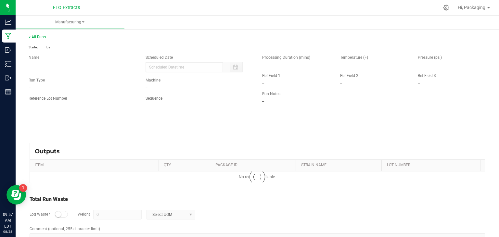
type input "08/28/2025 9:54 AM"
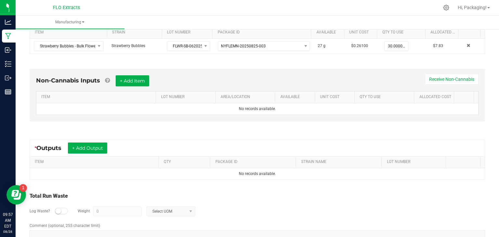
scroll to position [142, 0]
click at [88, 146] on button "+ Add Output" at bounding box center [87, 148] width 39 height 11
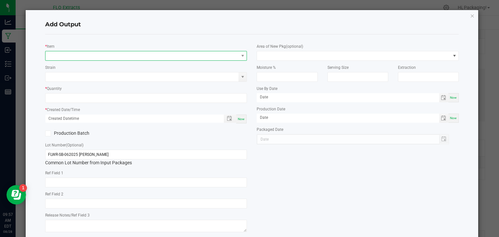
click at [82, 57] on span "NO DATA FOUND" at bounding box center [141, 55] width 193 height 9
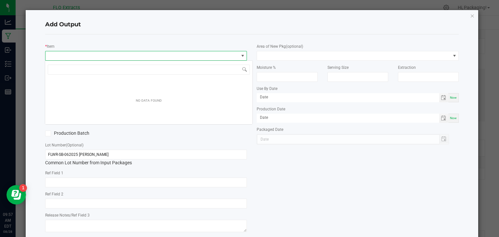
scroll to position [9, 200]
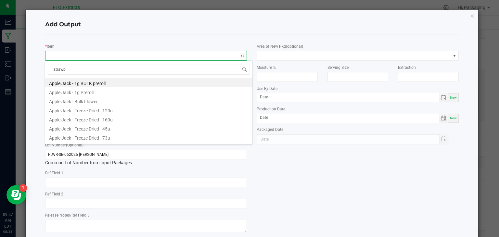
type input "strawbe"
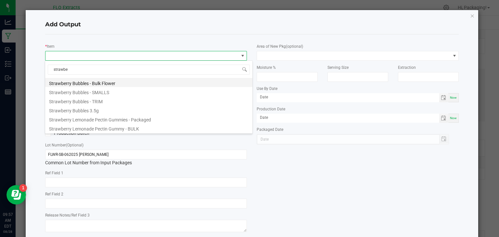
click at [96, 82] on li "Strawberry Bubbles - Bulk Flower" at bounding box center [148, 82] width 207 height 9
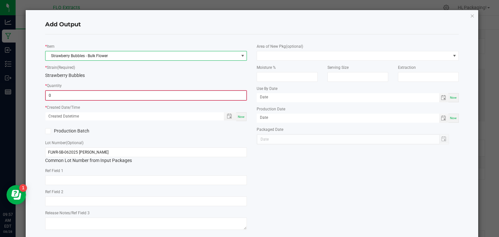
click at [75, 95] on input "0" at bounding box center [146, 95] width 201 height 9
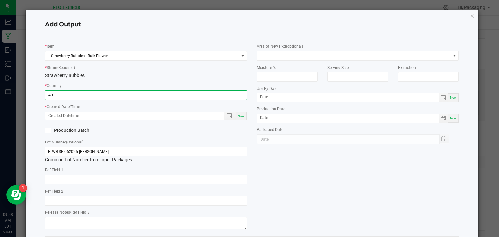
type input "40.0000 g"
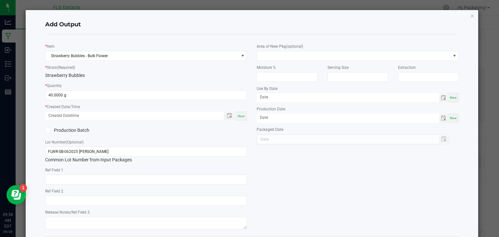
click at [136, 77] on div "Strawberry Bubbles" at bounding box center [146, 75] width 202 height 7
click at [240, 117] on span "Now" at bounding box center [241, 116] width 7 height 4
type input "08/28/2025 9:58 AM"
type input "[DATE]"
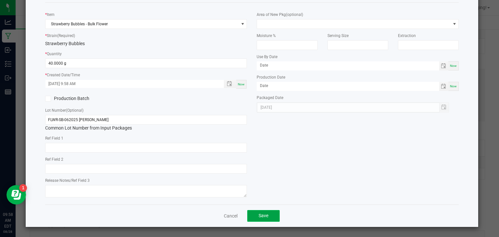
click at [264, 219] on button "Save" at bounding box center [263, 216] width 32 height 12
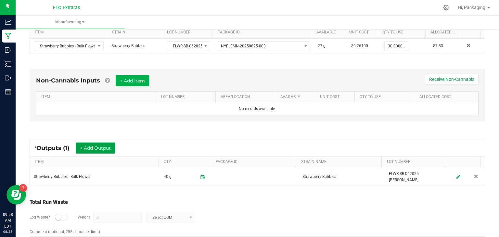
scroll to position [0, 0]
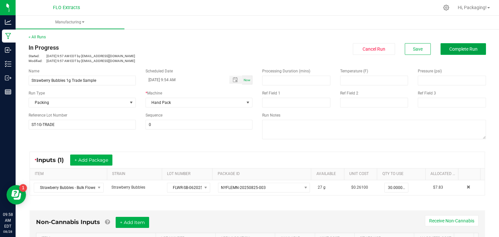
click at [454, 47] on span "Complete Run" at bounding box center [463, 48] width 28 height 5
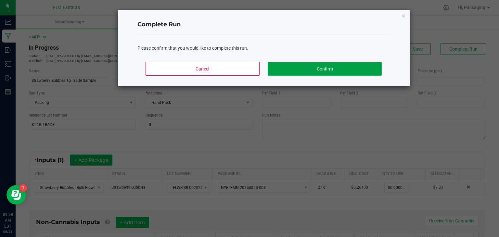
click at [320, 67] on button "Confirm" at bounding box center [325, 69] width 114 height 14
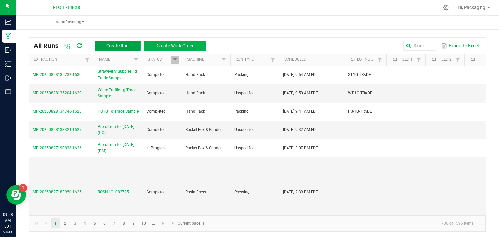
click at [125, 45] on span "Create Run" at bounding box center [117, 45] width 22 height 5
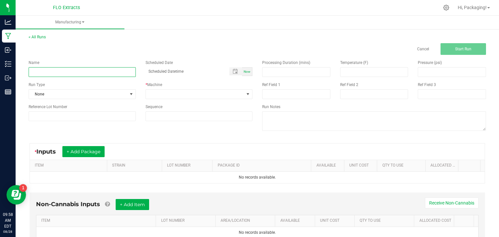
click at [81, 70] on input at bounding box center [82, 72] width 107 height 10
type input "Peach Maraschino 1g Trade Sample"
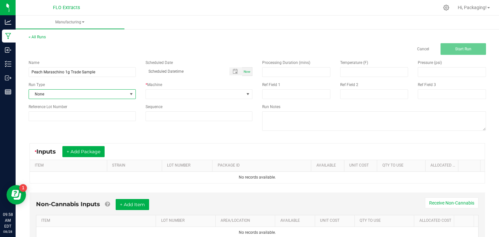
click at [71, 91] on span "None" at bounding box center [78, 94] width 98 height 9
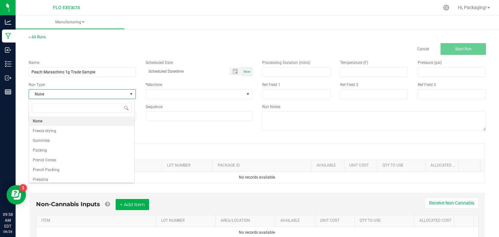
scroll to position [9, 106]
click at [63, 149] on li "Packing" at bounding box center [81, 151] width 105 height 10
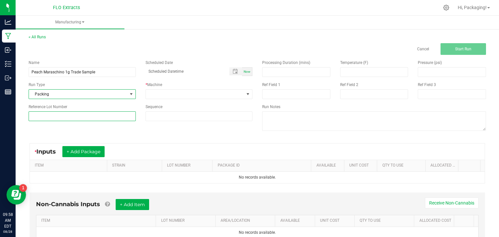
click at [83, 114] on input at bounding box center [82, 116] width 107 height 10
type input "PM-1G-TRADE"
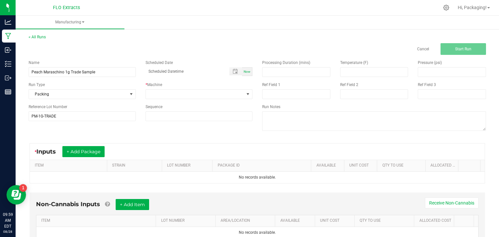
click at [74, 130] on div "Name Peach Maraschino 1g Trade Sample Scheduled Date Now Run Type Packing * Mac…" at bounding box center [257, 96] width 467 height 83
click at [184, 96] on span at bounding box center [195, 94] width 98 height 9
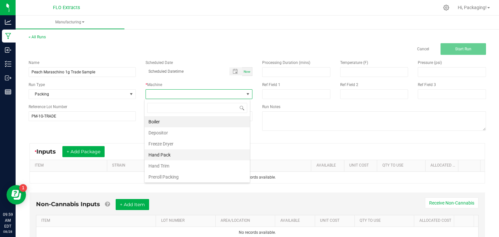
click at [167, 151] on li "Hand Pack" at bounding box center [197, 154] width 105 height 11
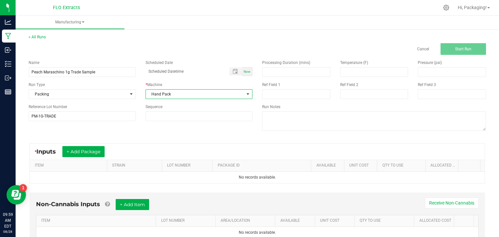
scroll to position [26, 0]
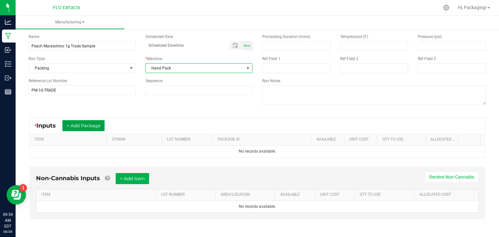
click at [87, 125] on button "+ Add Package" at bounding box center [83, 125] width 42 height 11
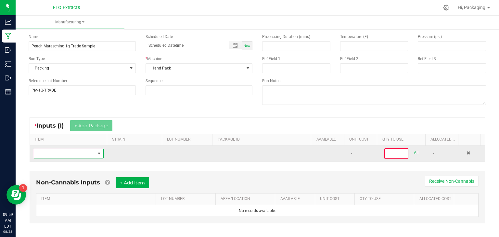
click at [63, 153] on span "NO DATA FOUND" at bounding box center [64, 153] width 61 height 9
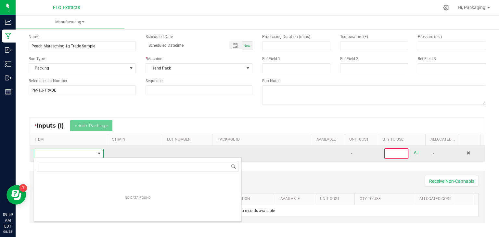
scroll to position [9, 67]
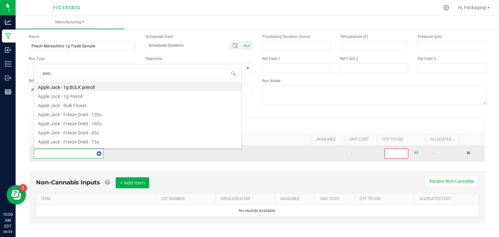
type input "peach"
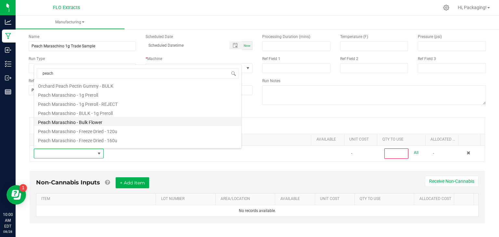
scroll to position [10, 0]
click at [98, 120] on li "Peach Maraschino - Bulk Flower" at bounding box center [137, 121] width 207 height 9
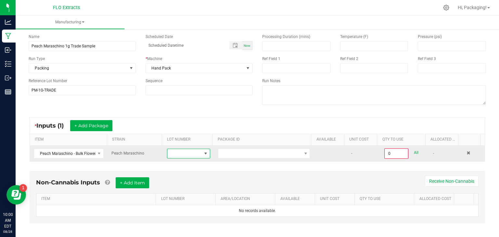
click at [185, 152] on span at bounding box center [184, 153] width 34 height 9
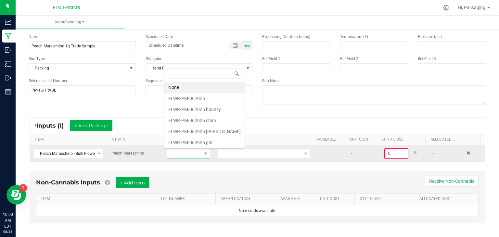
scroll to position [9, 42]
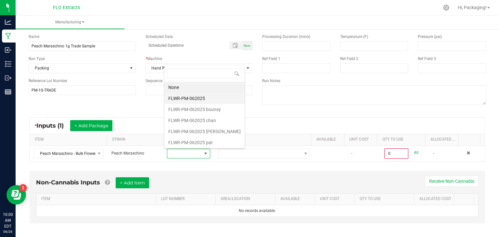
click at [199, 99] on li "FLWR-PM-062025" at bounding box center [204, 98] width 80 height 11
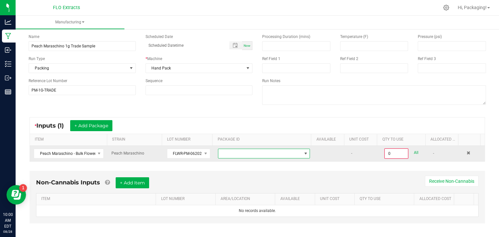
click at [264, 154] on span at bounding box center [259, 153] width 83 height 9
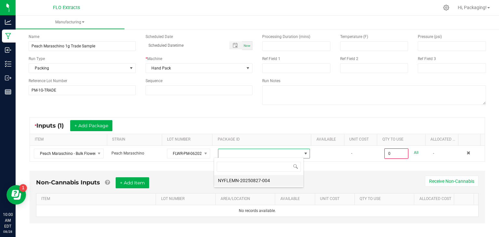
click at [265, 181] on li "NYFLEMN-20250827-004" at bounding box center [258, 180] width 89 height 11
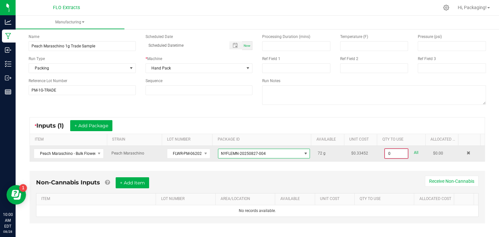
click at [390, 154] on input "0" at bounding box center [396, 153] width 23 height 9
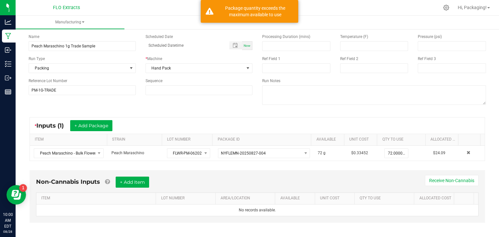
click at [374, 122] on div "* Inputs (1) + Add Package" at bounding box center [257, 126] width 455 height 16
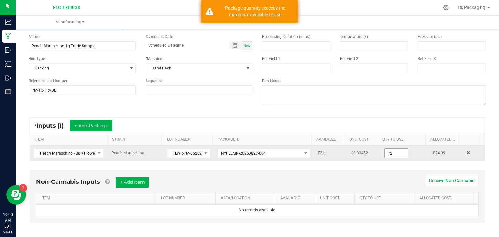
click at [389, 155] on input "72" at bounding box center [396, 153] width 23 height 9
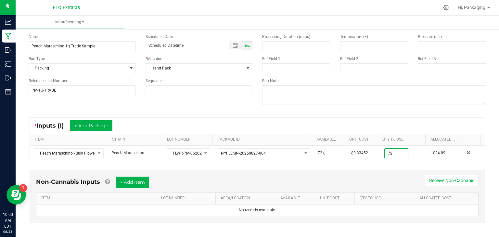
type input "72.0000 g"
click at [331, 115] on div "* Inputs (1) + Add Package ITEM STRAIN LOT NUMBER PACKAGE ID AVAILABLE Unit Cos…" at bounding box center [257, 139] width 467 height 56
click at [357, 121] on div "* Inputs (1) + Add Package" at bounding box center [257, 126] width 455 height 16
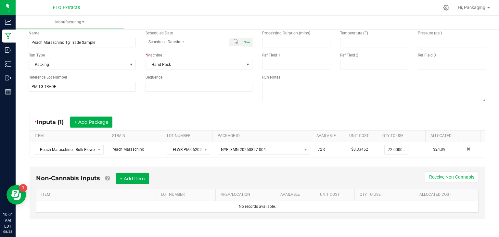
scroll to position [0, 0]
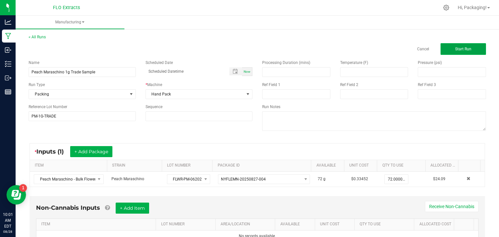
click at [458, 51] on span "Start Run" at bounding box center [463, 49] width 16 height 5
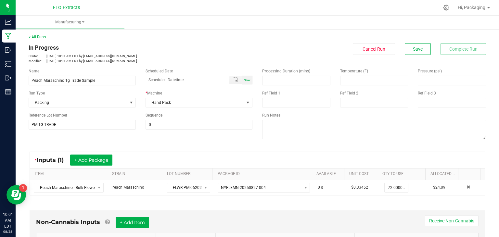
scroll to position [157, 0]
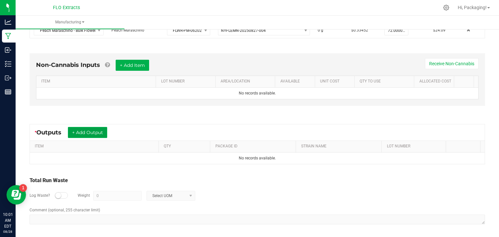
click at [83, 134] on button "+ Add Output" at bounding box center [87, 132] width 39 height 11
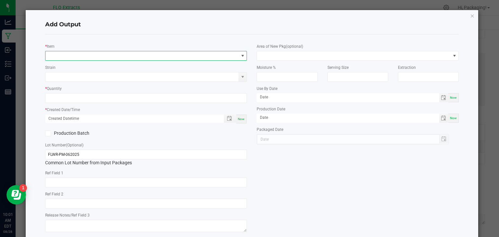
click at [75, 53] on span "NO DATA FOUND" at bounding box center [141, 55] width 193 height 9
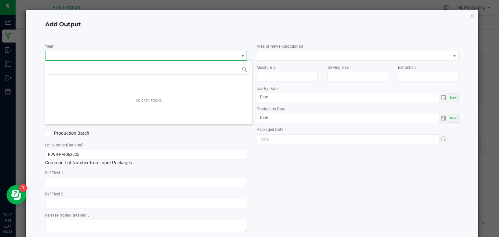
scroll to position [9, 200]
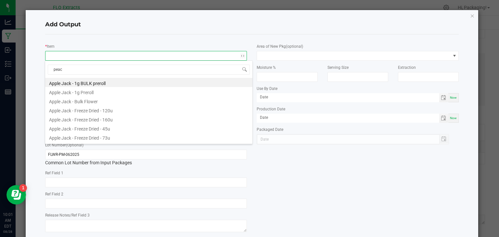
type input "peach"
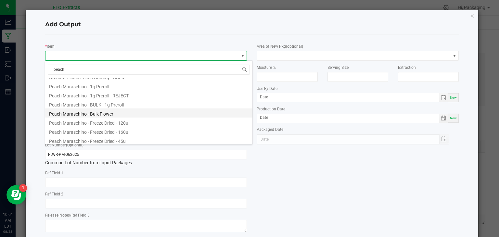
scroll to position [15, 0]
click at [107, 112] on li "Peach Maraschino - Bulk Flower" at bounding box center [148, 112] width 207 height 9
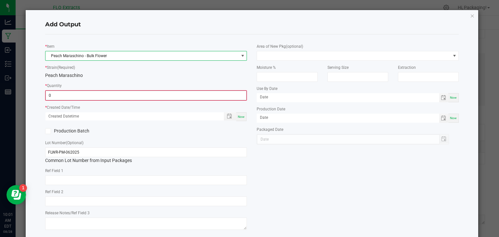
click at [71, 91] on input "0" at bounding box center [146, 95] width 201 height 9
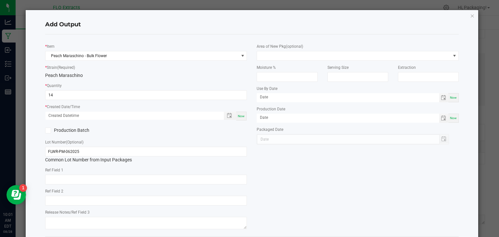
type input "14.0000 g"
click at [127, 72] on div "Peach Maraschino" at bounding box center [146, 75] width 202 height 7
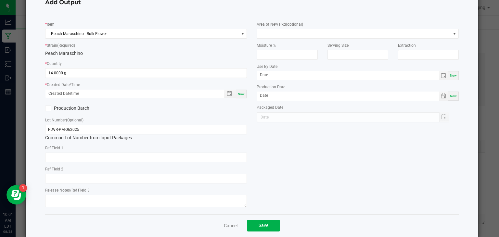
scroll to position [32, 0]
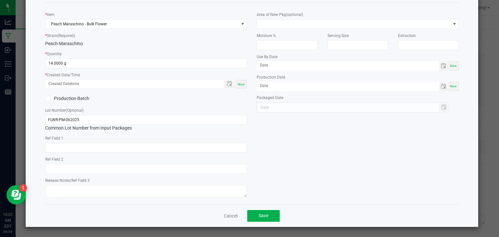
click at [238, 84] on span "Now" at bounding box center [241, 85] width 7 height 4
type input "08/28/2025 10:01 AM"
type input "[DATE]"
click at [271, 214] on button "Save" at bounding box center [263, 216] width 32 height 12
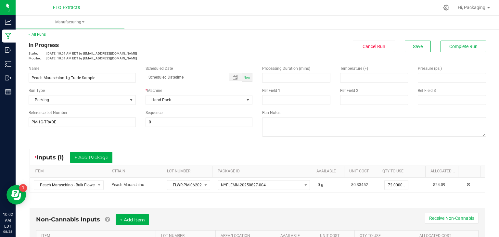
scroll to position [0, 0]
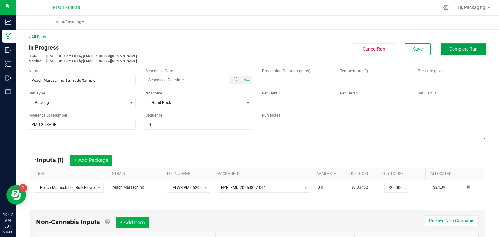
click at [449, 48] on span "Complete Run" at bounding box center [463, 48] width 28 height 5
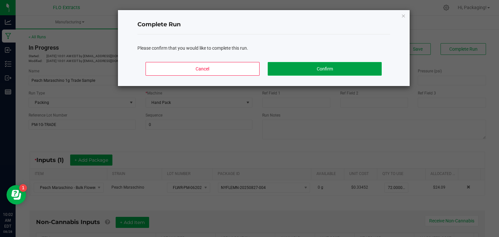
click at [330, 69] on button "Confirm" at bounding box center [325, 69] width 114 height 14
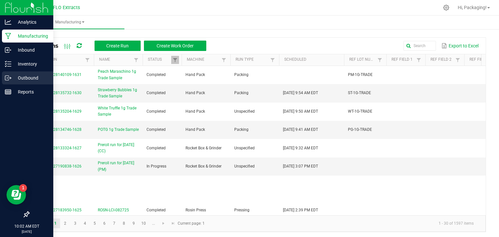
click at [35, 76] on p "Outbound" at bounding box center [30, 78] width 39 height 8
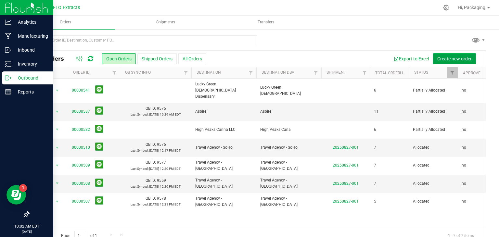
click at [437, 58] on span "Create new order" at bounding box center [454, 58] width 34 height 5
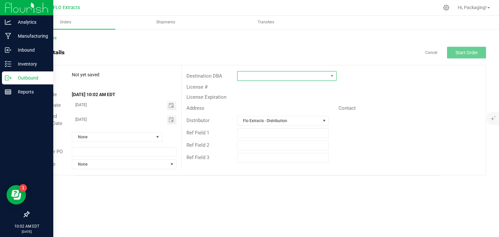
click at [280, 76] on span at bounding box center [283, 75] width 91 height 9
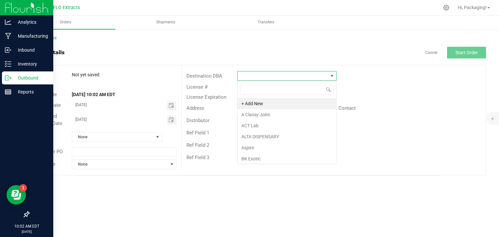
scroll to position [9, 99]
type input "travel"
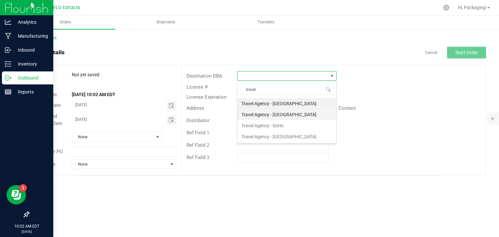
click at [289, 116] on li "Travel Agency - [GEOGRAPHIC_DATA]" at bounding box center [287, 114] width 99 height 11
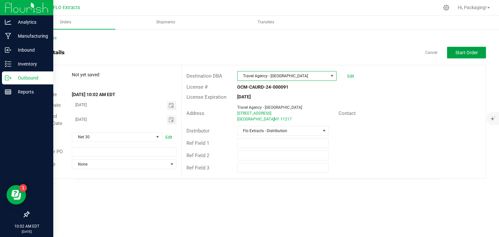
click at [461, 55] on span "Start Order" at bounding box center [467, 52] width 22 height 5
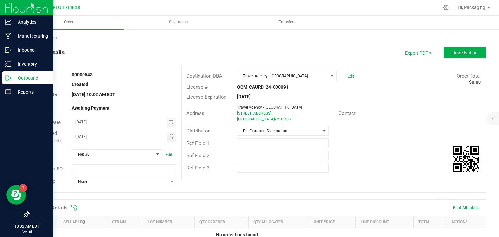
scroll to position [135, 0]
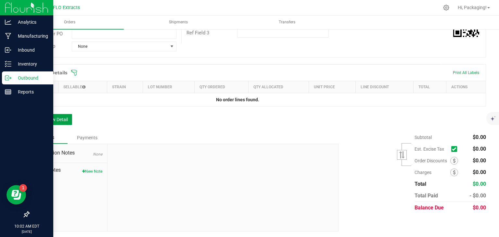
click at [61, 115] on button "Add New Detail" at bounding box center [51, 119] width 44 height 11
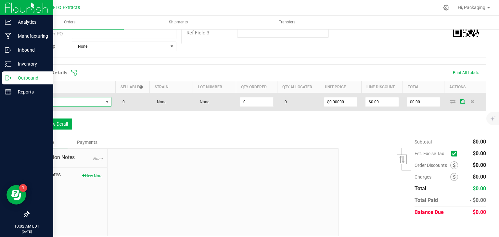
click at [58, 99] on span "NO DATA FOUND" at bounding box center [68, 101] width 70 height 9
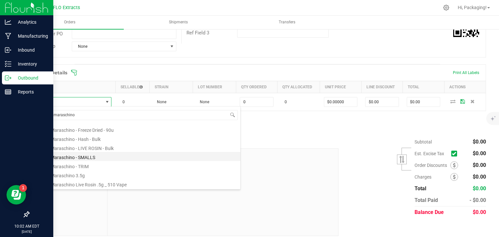
scroll to position [0, 0]
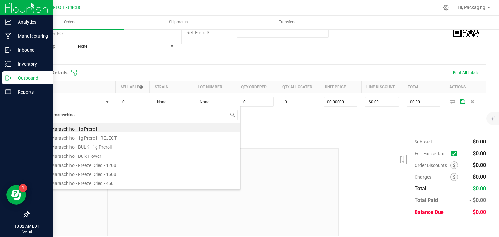
drag, startPoint x: 83, startPoint y: 112, endPoint x: 16, endPoint y: 106, distance: 66.6
click at [16, 106] on body "Analytics Manufacturing Inbound Inventory Outbound Reports 10:02 AM EDT 08/28/2…" at bounding box center [249, 118] width 499 height 237
type input "trade"
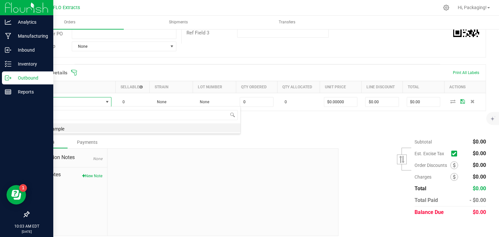
click at [108, 128] on li "Trade Sample" at bounding box center [136, 127] width 207 height 9
type input "0 ea"
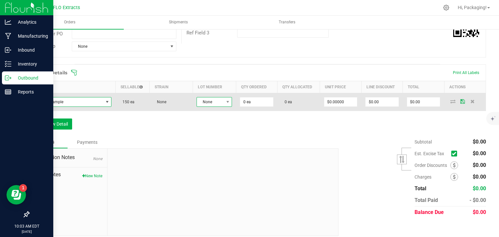
click at [212, 101] on span "None" at bounding box center [210, 101] width 27 height 9
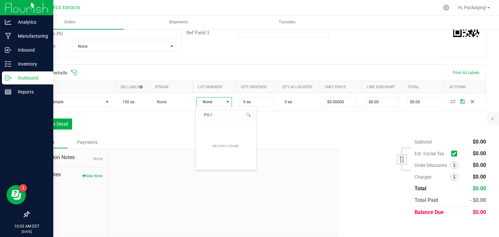
type input "PG-1G"
click at [126, 117] on div "Order Details Print All Labels Item Sellable Strain Lot Number Qty Ordered Qty …" at bounding box center [258, 100] width 458 height 72
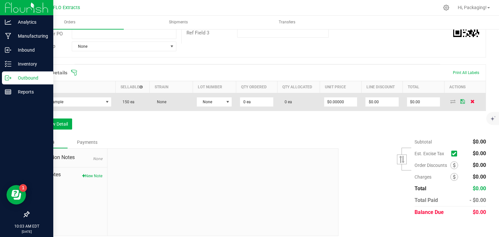
click at [471, 99] on icon at bounding box center [473, 101] width 4 height 4
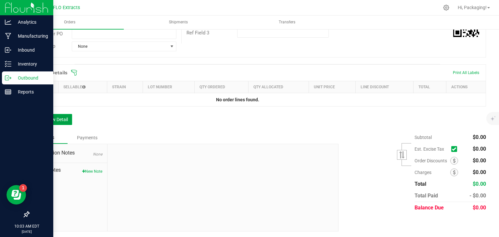
click at [56, 118] on button "Add New Detail" at bounding box center [51, 119] width 44 height 11
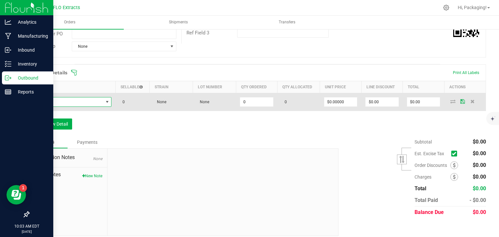
click at [69, 102] on span "NO DATA FOUND" at bounding box center [68, 101] width 70 height 9
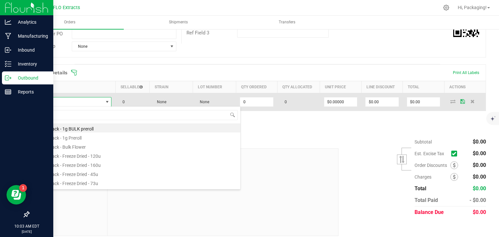
scroll to position [9, 78]
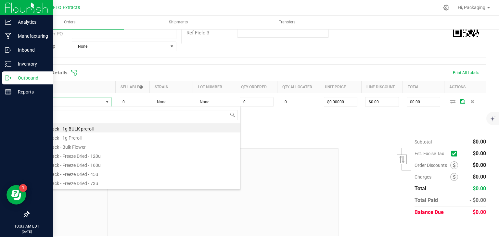
click at [123, 60] on div "Order details Export PDF Done Editing Order # 00000543 Status Created Order Dat…" at bounding box center [258, 74] width 458 height 325
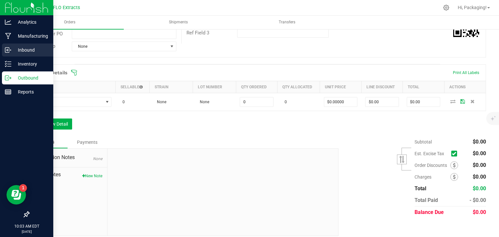
click at [25, 46] on p "Inbound" at bounding box center [30, 50] width 39 height 8
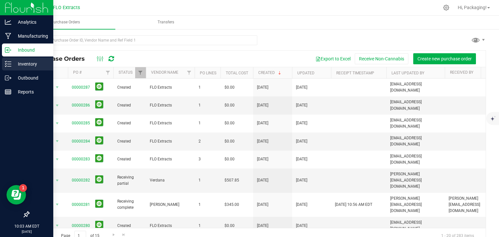
click at [26, 60] on p "Inventory" at bounding box center [30, 64] width 39 height 8
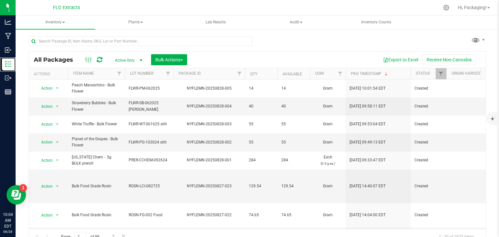
scroll to position [7, 0]
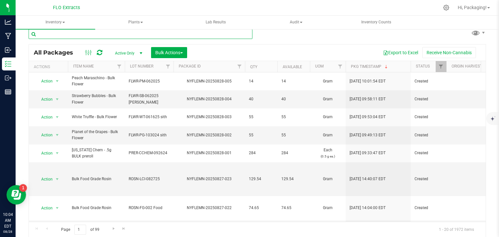
click at [124, 31] on input "text" at bounding box center [141, 34] width 224 height 10
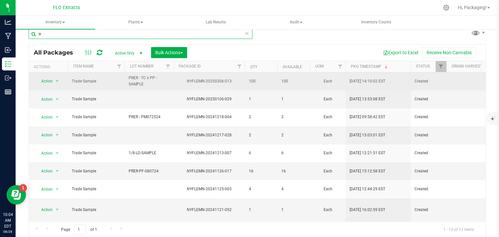
type input "t"
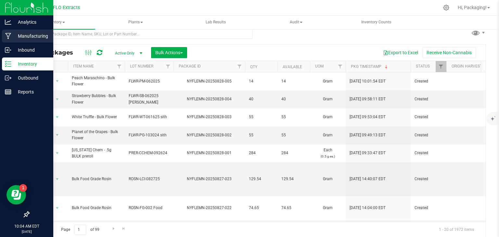
click at [25, 37] on p "Manufacturing" at bounding box center [30, 36] width 39 height 8
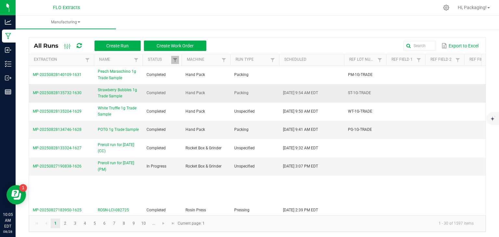
click at [110, 89] on span "Strawberry Bubbles 1g Trade Sample" at bounding box center [118, 93] width 41 height 12
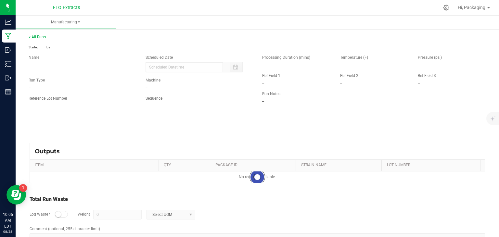
type input "08/28/2025 9:54 AM"
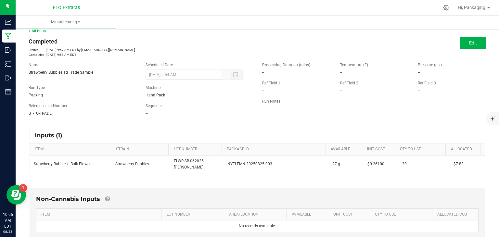
scroll to position [6, 0]
click at [471, 40] on span "Edit" at bounding box center [473, 42] width 8 height 5
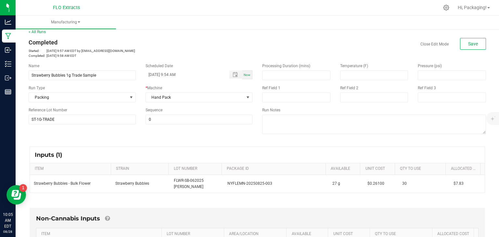
scroll to position [5, 0]
click at [30, 30] on link "< All Runs" at bounding box center [37, 32] width 17 height 5
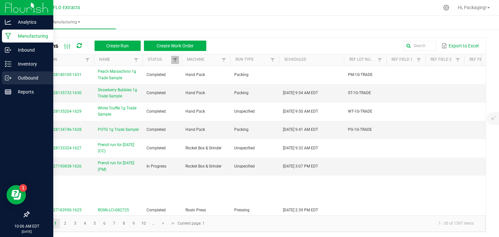
click at [25, 76] on p "Outbound" at bounding box center [30, 78] width 39 height 8
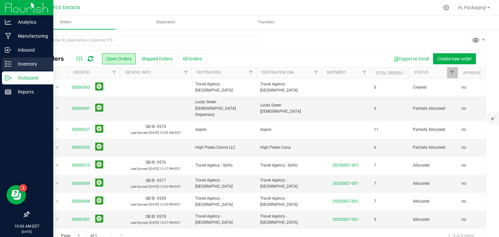
click at [27, 66] on p "Inventory" at bounding box center [30, 64] width 39 height 8
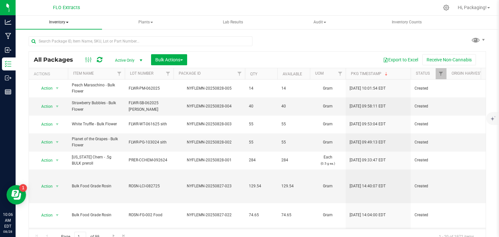
click at [60, 25] on span "Inventory" at bounding box center [59, 23] width 86 height 14
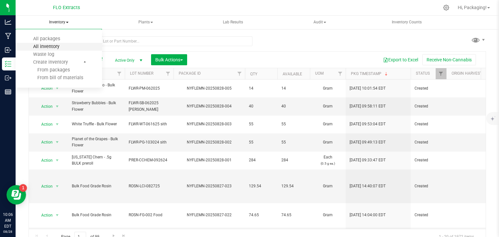
click at [51, 45] on span "All inventory" at bounding box center [46, 47] width 44 height 6
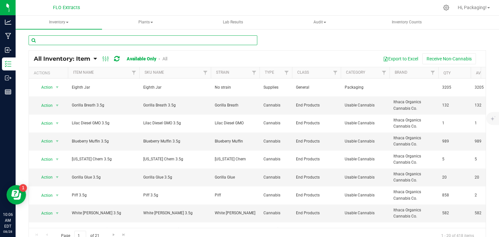
click at [98, 40] on input "text" at bounding box center [143, 40] width 229 height 10
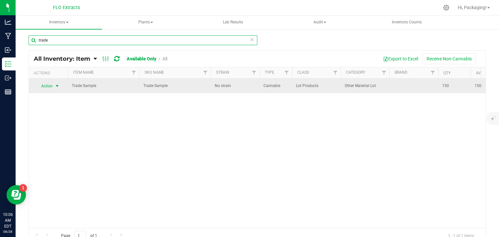
type input "trade"
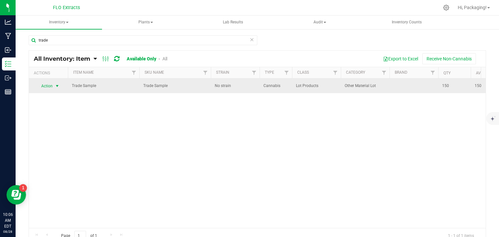
click at [56, 85] on span "select" at bounding box center [57, 86] width 5 height 5
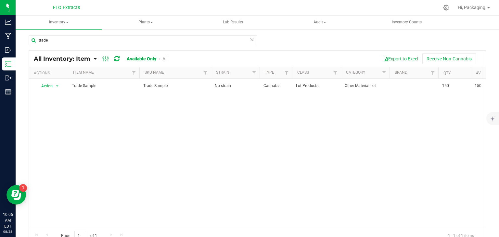
click at [78, 123] on div "Action Action Global inventory View packages Trade Sample Trade Sample No strai…" at bounding box center [257, 153] width 457 height 149
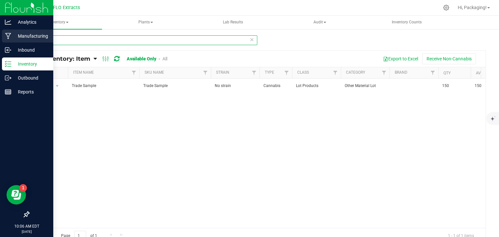
drag, startPoint x: 51, startPoint y: 39, endPoint x: 0, endPoint y: 31, distance: 51.9
click at [0, 31] on div "Analytics Manufacturing Inbound Inventory Outbound Reports 10:06 AM EDT 08/28/2…" at bounding box center [249, 118] width 499 height 237
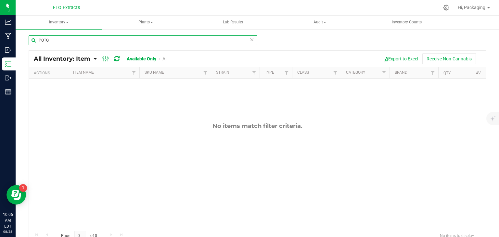
click at [139, 39] on input "POTG" at bounding box center [143, 40] width 229 height 10
type input "P"
type input "PG-1G-TRADE"
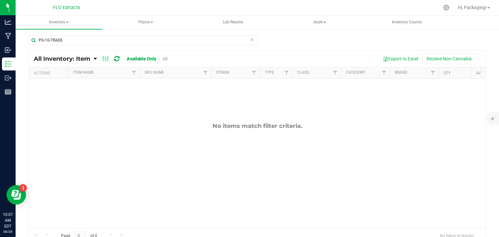
click at [166, 58] on link "All" at bounding box center [164, 58] width 5 height 5
click at [146, 60] on link "Available Only" at bounding box center [141, 58] width 28 height 5
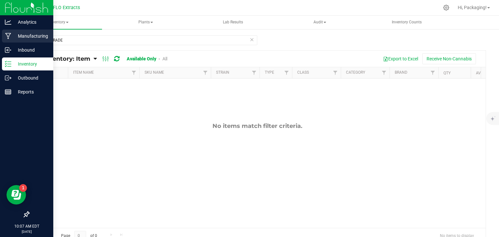
click at [31, 40] on p "Manufacturing" at bounding box center [30, 36] width 39 height 8
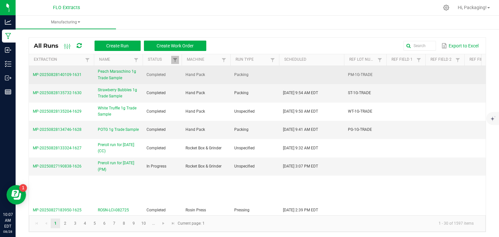
click at [108, 71] on span "Peach Maraschino 1g Trade Sample" at bounding box center [118, 75] width 41 height 12
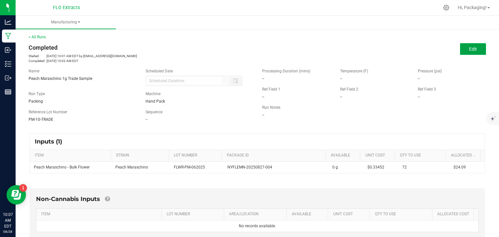
click at [460, 49] on button "Edit" at bounding box center [473, 49] width 26 height 12
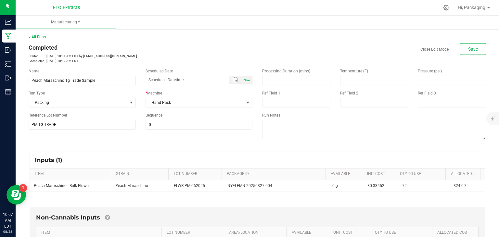
click at [244, 80] on span "Now" at bounding box center [247, 80] width 7 height 4
type input "[DATE] 10:07 AM"
click at [473, 47] on span "Save" at bounding box center [473, 48] width 10 height 5
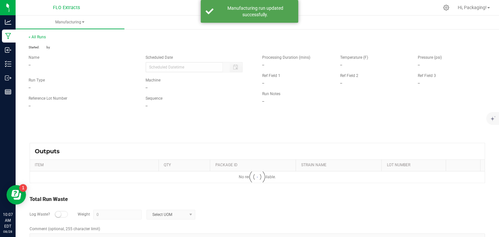
type input "[DATE] 10:07 AM"
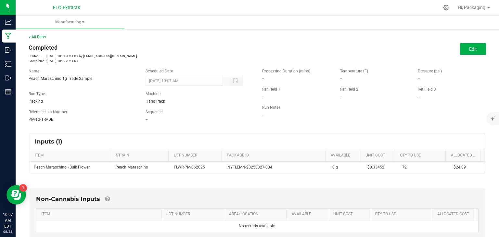
click at [174, 29] on ul "Manufacturing" at bounding box center [265, 23] width 499 height 14
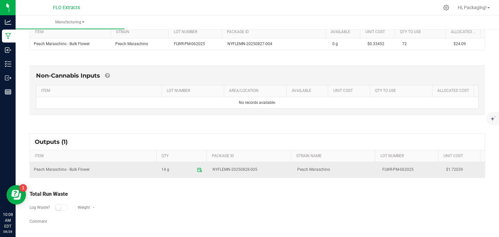
click at [108, 167] on td "Peach Maraschino - Bulk Flower" at bounding box center [94, 170] width 128 height 16
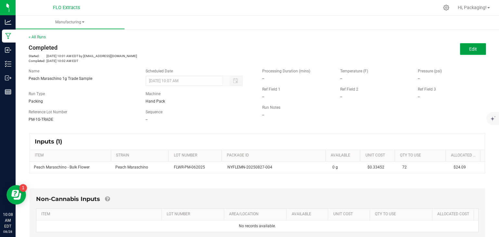
click at [466, 54] on button "Edit" at bounding box center [473, 49] width 26 height 12
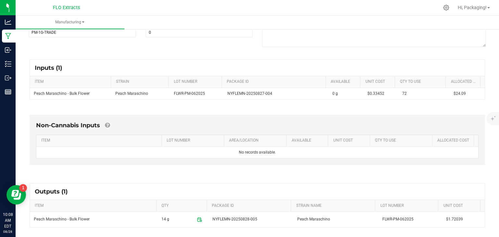
scroll to position [92, 0]
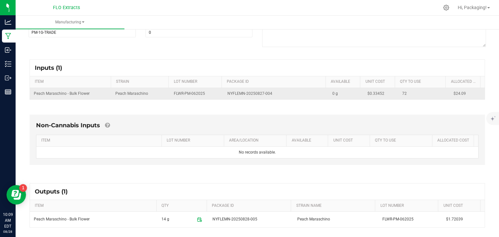
click at [334, 93] on td "0 g" at bounding box center [346, 93] width 35 height 11
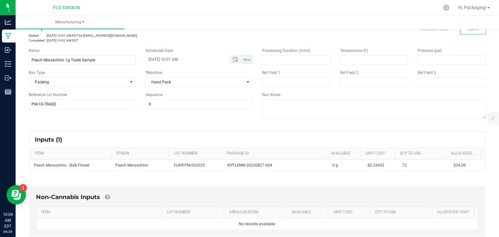
scroll to position [20, 0]
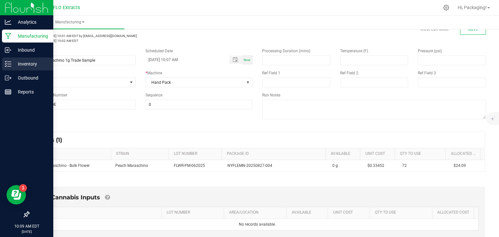
click at [24, 64] on p "Inventory" at bounding box center [30, 64] width 39 height 8
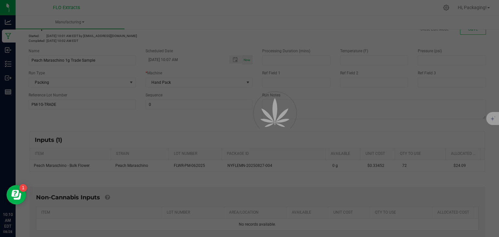
click at [11, 64] on div at bounding box center [249, 118] width 499 height 237
click at [134, 133] on div at bounding box center [249, 118] width 499 height 237
click at [142, 123] on div at bounding box center [249, 118] width 499 height 237
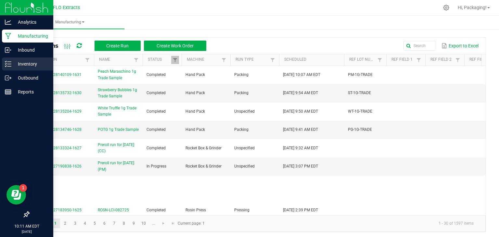
click at [10, 63] on icon at bounding box center [8, 64] width 6 height 6
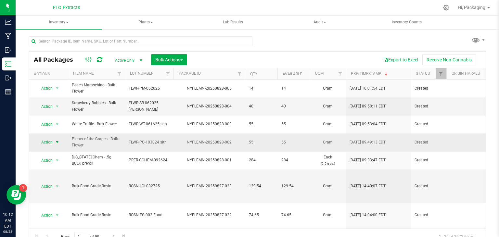
click at [55, 140] on span "select" at bounding box center [57, 142] width 5 height 5
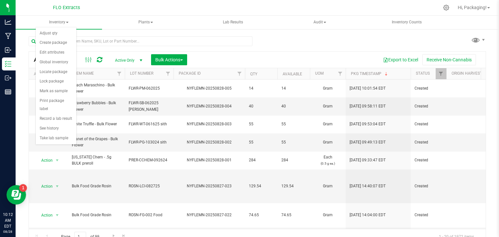
click at [284, 41] on div "All Packages Active Only Active Only Lab Samples Locked All Bulk Actions Add to…" at bounding box center [258, 137] width 458 height 215
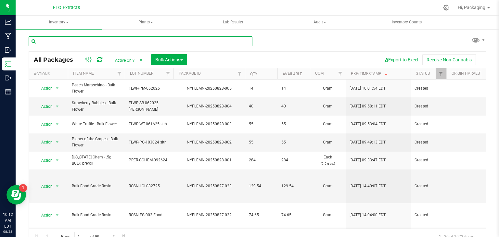
click at [115, 40] on input "text" at bounding box center [141, 41] width 224 height 10
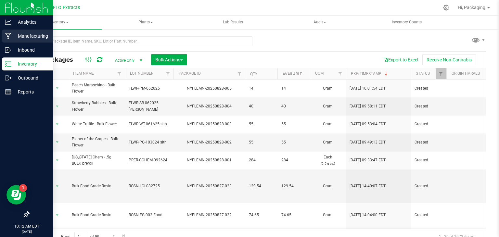
click at [18, 39] on p "Manufacturing" at bounding box center [30, 36] width 39 height 8
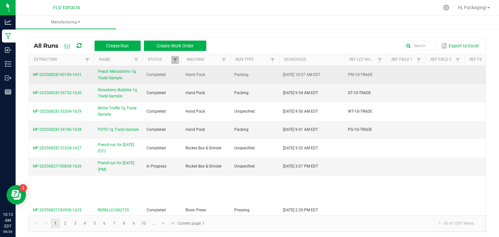
click at [117, 75] on span "Peach Maraschino 1g Trade Sample" at bounding box center [118, 75] width 41 height 12
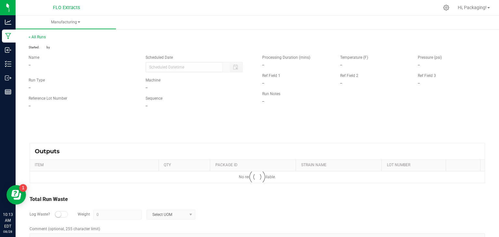
type input "[DATE] 10:07 AM"
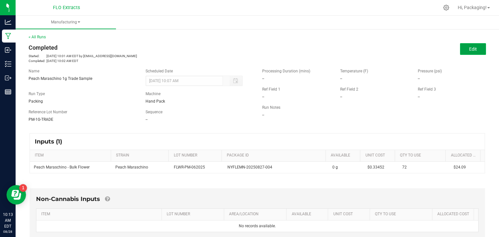
click at [463, 48] on button "Edit" at bounding box center [473, 49] width 26 height 12
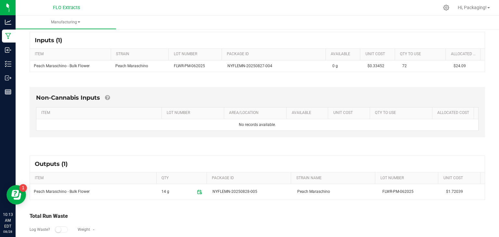
scroll to position [142, 0]
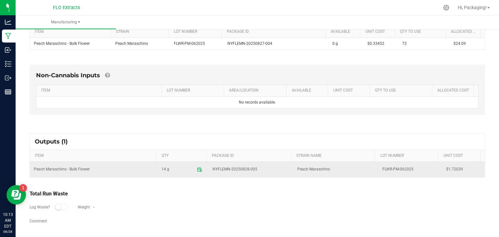
click at [119, 169] on td "Peach Maraschino - Bulk Flower" at bounding box center [94, 170] width 128 height 16
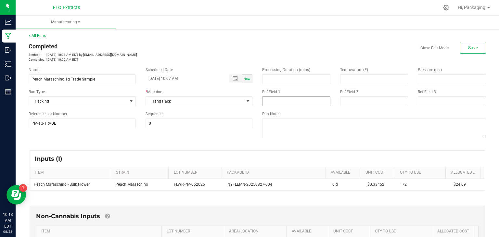
scroll to position [3, 0]
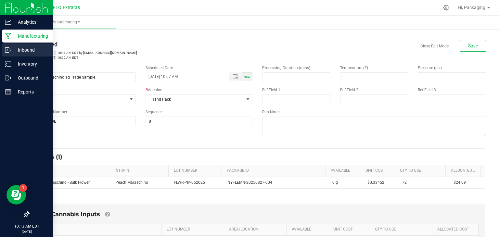
click at [27, 50] on p "Inbound" at bounding box center [30, 50] width 39 height 8
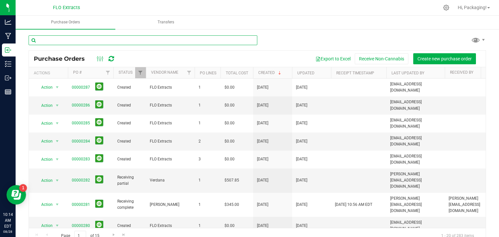
click at [216, 39] on input "text" at bounding box center [143, 40] width 229 height 10
type input "NYFLEMN-20250827-016"
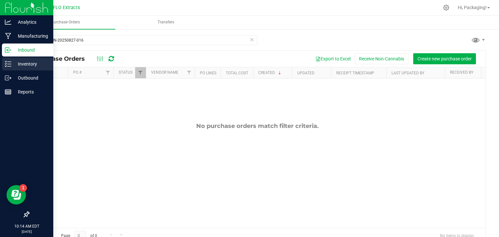
click at [24, 59] on div "Inventory" at bounding box center [27, 64] width 51 height 13
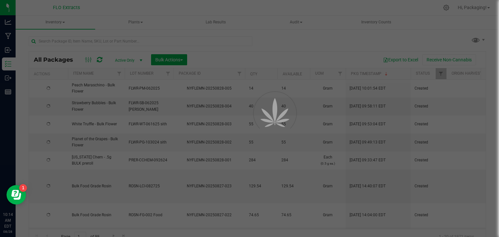
click at [110, 39] on div at bounding box center [249, 118] width 499 height 237
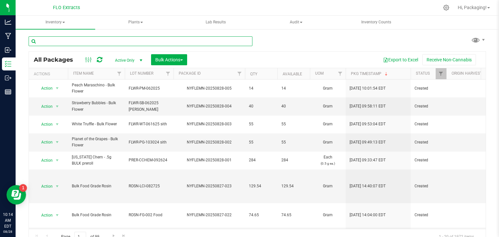
click at [109, 42] on input "text" at bounding box center [141, 41] width 224 height 10
type input "NYFLEMN-20250827-016"
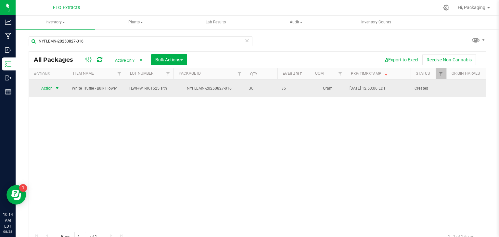
click at [57, 87] on span "select" at bounding box center [57, 88] width 5 height 5
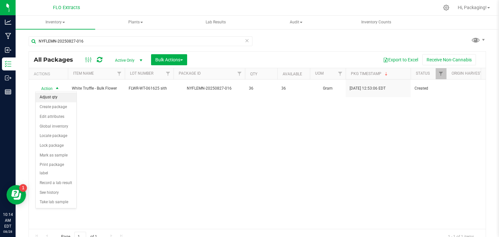
click at [48, 97] on li "Adjust qty" at bounding box center [56, 98] width 41 height 10
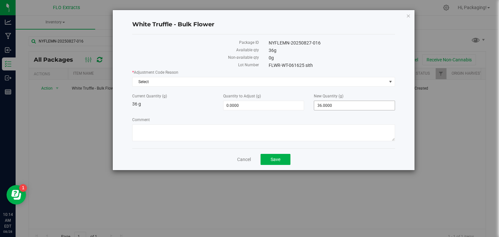
click at [335, 105] on span "36.0000 36" at bounding box center [354, 106] width 81 height 10
type input "3"
type input "156"
type input "120.0000"
type input "156.0000"
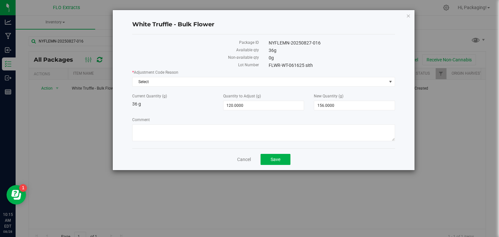
click at [303, 115] on div "* Adjustment Code Reason Select Select API Adjustment Error API Conversion Erro…" at bounding box center [263, 107] width 263 height 74
click at [264, 129] on textarea "Comment" at bounding box center [263, 132] width 263 height 17
click at [278, 159] on span "Save" at bounding box center [276, 159] width 10 height 5
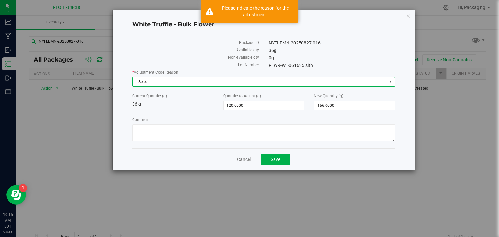
click at [200, 82] on span "Select" at bounding box center [260, 81] width 254 height 9
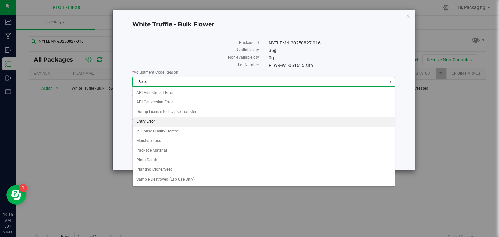
click at [205, 119] on li "Entry Error" at bounding box center [264, 122] width 262 height 10
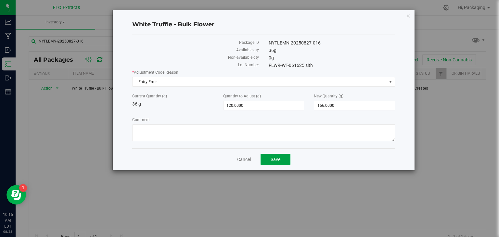
drag, startPoint x: 277, startPoint y: 160, endPoint x: 265, endPoint y: 159, distance: 12.7
click at [265, 159] on button "Save" at bounding box center [276, 159] width 30 height 11
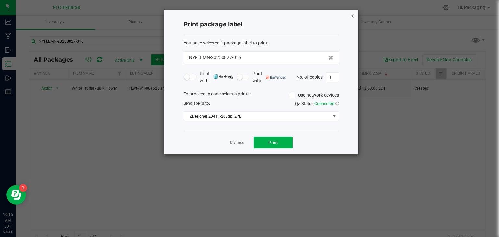
click at [353, 15] on icon "button" at bounding box center [352, 16] width 5 height 8
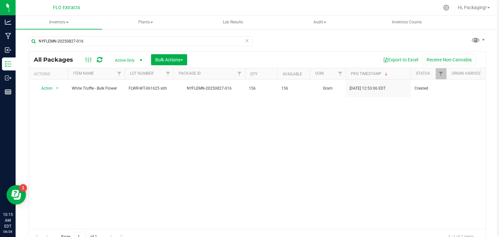
click at [246, 39] on icon at bounding box center [247, 40] width 5 height 8
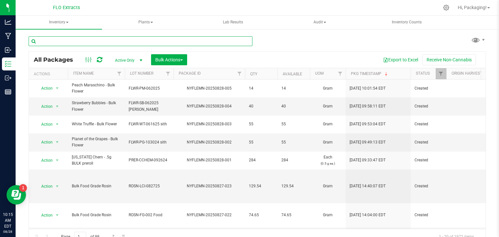
click at [213, 43] on input "text" at bounding box center [141, 41] width 224 height 10
type input "NYFLEMN-20250827-004"
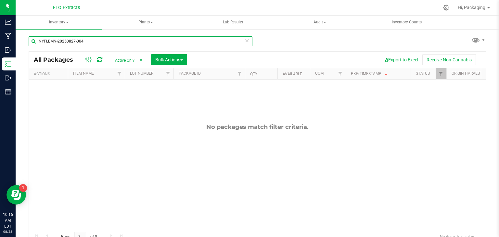
click at [122, 39] on input "NYFLEMN-20250827-004" at bounding box center [141, 41] width 224 height 10
click at [245, 41] on icon at bounding box center [247, 40] width 5 height 8
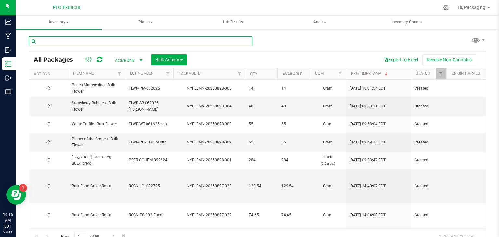
click at [94, 40] on input "text" at bounding box center [141, 41] width 224 height 10
type input "NYFLEMN-20250728-002"
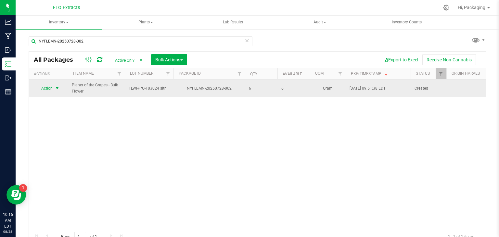
click at [55, 87] on span "select" at bounding box center [57, 88] width 5 height 5
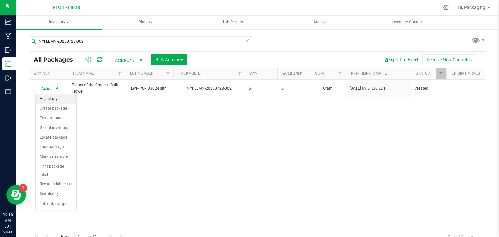
click at [57, 100] on li "Adjust qty" at bounding box center [56, 99] width 41 height 10
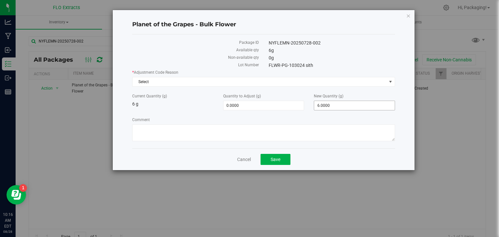
click at [333, 106] on span "6.0000 6" at bounding box center [354, 106] width 81 height 10
drag, startPoint x: 333, startPoint y: 106, endPoint x: 287, endPoint y: 100, distance: 46.8
click at [287, 100] on div "Current Quantity (g) 6 g Quantity to Adjust (g) 0.0000 0 New Quantity (g) 6.000…" at bounding box center [263, 101] width 273 height 17
type input "126"
type input "120.0000"
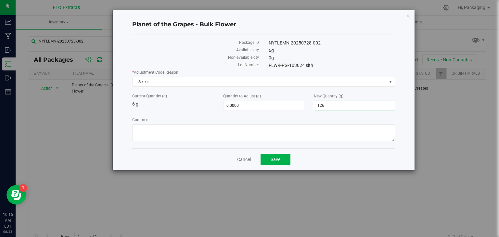
type input "126.0000"
click at [269, 118] on label "Comment" at bounding box center [263, 120] width 263 height 6
click at [269, 124] on textarea "Comment" at bounding box center [263, 132] width 263 height 17
click at [178, 86] on span "Select" at bounding box center [263, 82] width 263 height 10
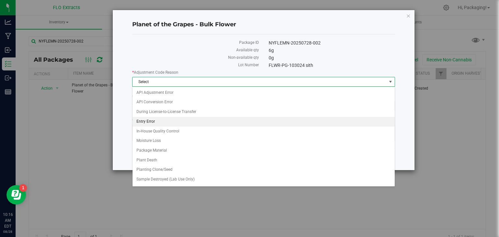
click at [162, 119] on li "Entry Error" at bounding box center [264, 122] width 262 height 10
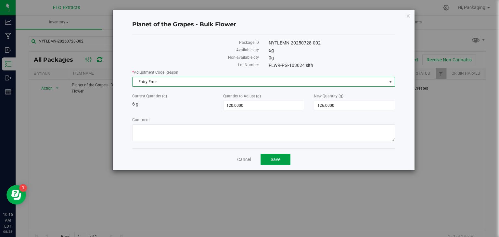
click at [281, 155] on button "Save" at bounding box center [276, 159] width 30 height 11
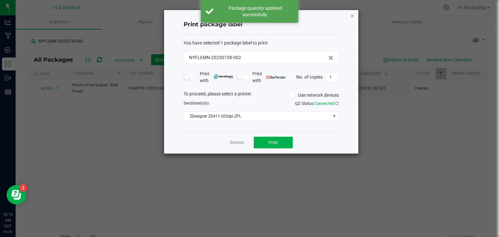
click at [352, 17] on icon "button" at bounding box center [352, 16] width 5 height 8
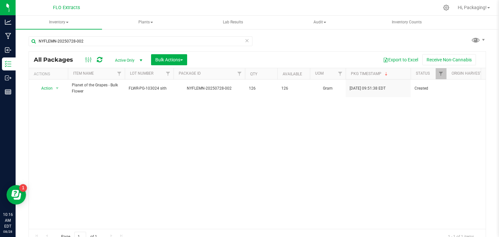
click at [245, 42] on icon at bounding box center [247, 40] width 5 height 8
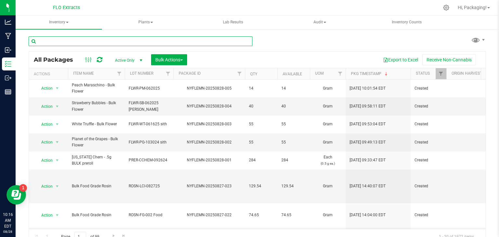
click at [244, 42] on input "text" at bounding box center [141, 41] width 224 height 10
type input "NYFLEMN-20250825-003"
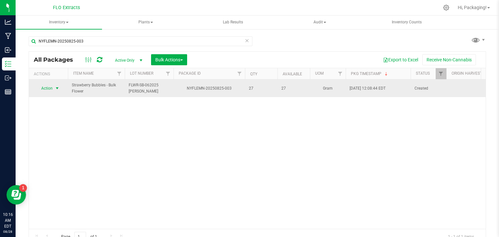
click at [57, 88] on span "select" at bounding box center [57, 88] width 5 height 5
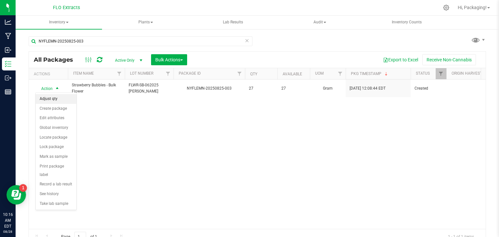
click at [55, 99] on li "Adjust qty" at bounding box center [56, 99] width 41 height 10
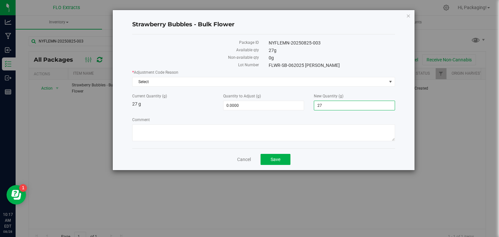
click at [351, 103] on span "27.0000 27" at bounding box center [354, 106] width 81 height 10
drag, startPoint x: 333, startPoint y: 106, endPoint x: 283, endPoint y: 101, distance: 49.6
click at [283, 101] on div "Current Quantity (g) 27 g Quantity to Adjust (g) 0.0000 0 New Quantity (g) 27.0…" at bounding box center [263, 101] width 273 height 17
type input "57"
type input "30.0000"
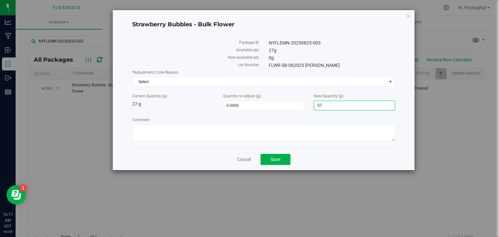
type input "57.0000"
click at [276, 116] on div "* Adjustment Code Reason Select Select API Adjustment Error API Conversion Erro…" at bounding box center [263, 107] width 263 height 74
click at [276, 160] on span "Save" at bounding box center [276, 159] width 10 height 5
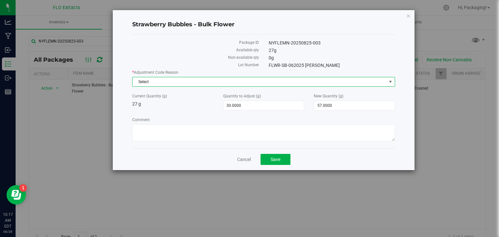
click at [178, 81] on span "Select" at bounding box center [260, 81] width 254 height 9
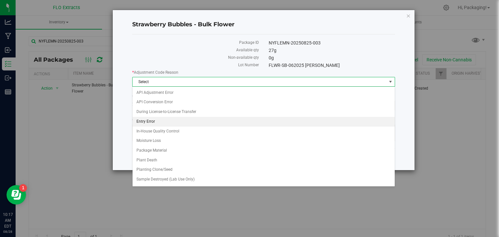
click at [167, 121] on li "Entry Error" at bounding box center [264, 122] width 262 height 10
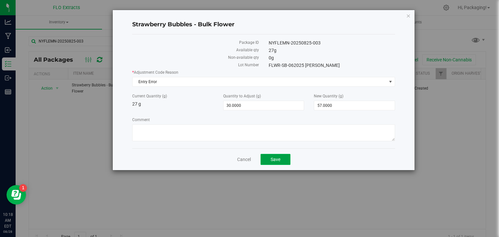
click at [274, 158] on span "Save" at bounding box center [276, 159] width 10 height 5
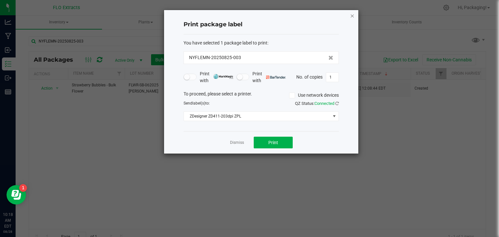
click at [353, 16] on icon "button" at bounding box center [352, 16] width 5 height 8
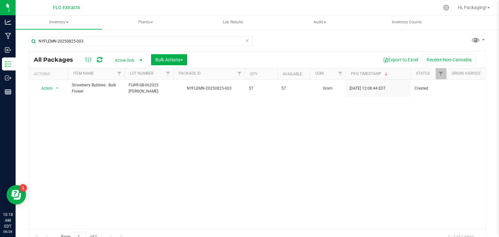
click at [245, 42] on icon at bounding box center [247, 40] width 5 height 8
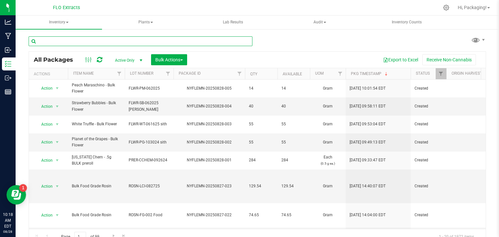
click at [212, 39] on input "text" at bounding box center [141, 41] width 224 height 10
type input "NYFLEMN-20250827-004"
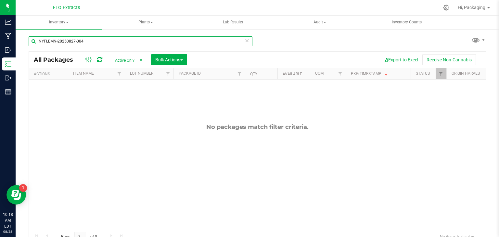
click at [212, 41] on input "NYFLEMN-20250827-004" at bounding box center [141, 41] width 224 height 10
click at [140, 60] on span "select" at bounding box center [140, 60] width 5 height 5
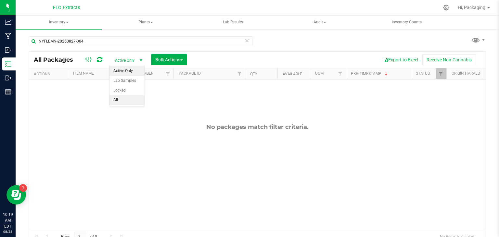
click at [131, 98] on li "All" at bounding box center [127, 100] width 35 height 10
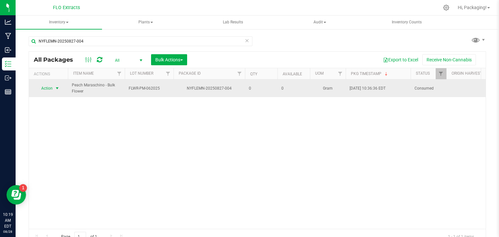
click at [56, 88] on span "select" at bounding box center [57, 88] width 5 height 5
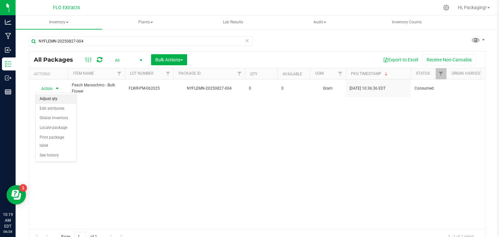
click at [57, 99] on li "Adjust qty" at bounding box center [56, 99] width 41 height 10
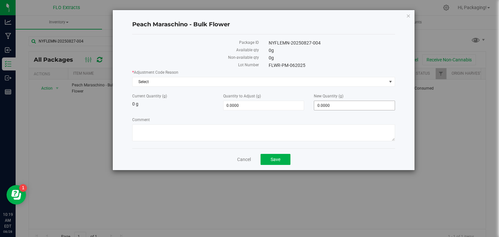
click at [347, 106] on span "0.0000 0" at bounding box center [354, 106] width 81 height 10
type input "072"
type input "72.0000"
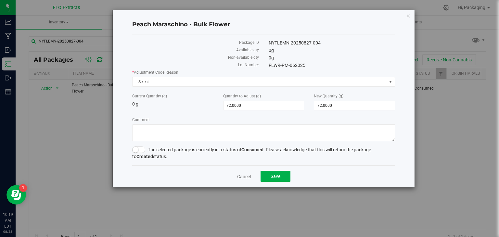
click at [331, 119] on label "Comment" at bounding box center [263, 120] width 263 height 6
click at [331, 124] on textarea "Comment" at bounding box center [263, 132] width 263 height 17
click at [177, 81] on span "Select" at bounding box center [260, 81] width 254 height 9
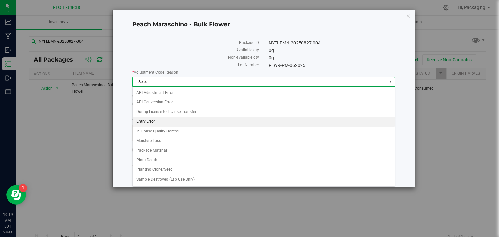
click at [169, 119] on li "Entry Error" at bounding box center [264, 122] width 262 height 10
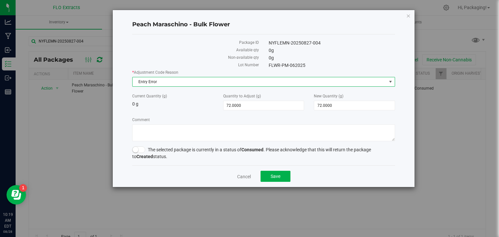
click at [142, 149] on span at bounding box center [138, 150] width 13 height 6
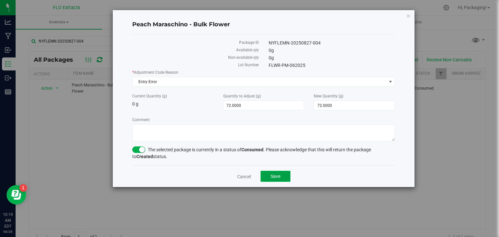
click at [279, 174] on span "Save" at bounding box center [276, 176] width 10 height 5
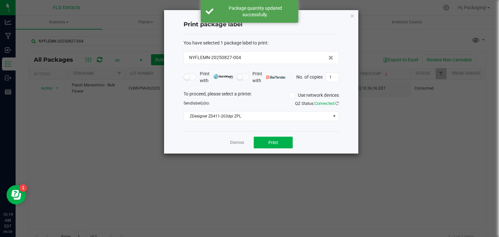
click at [355, 13] on div "Print package label You have selected 1 package label to print : NYFLEMN-202508…" at bounding box center [261, 82] width 194 height 144
click at [353, 15] on icon "button" at bounding box center [352, 16] width 5 height 8
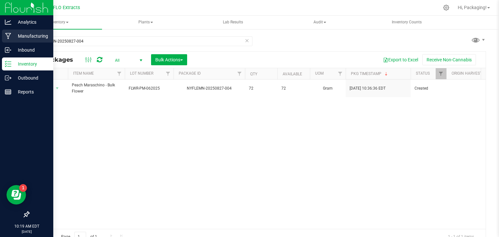
click at [30, 35] on p "Manufacturing" at bounding box center [30, 36] width 39 height 8
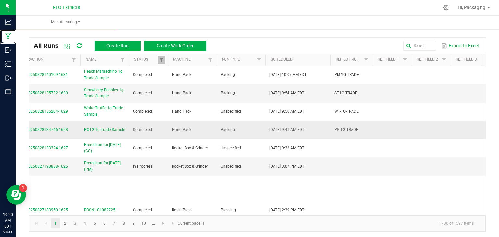
scroll to position [0, 13]
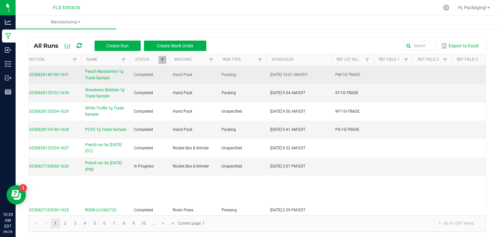
click at [110, 71] on span "Peach Maraschino 1g Trade Sample" at bounding box center [105, 75] width 41 height 12
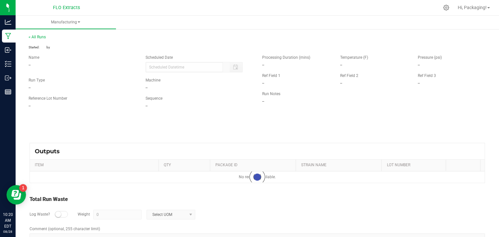
type input "[DATE] 10:07 AM"
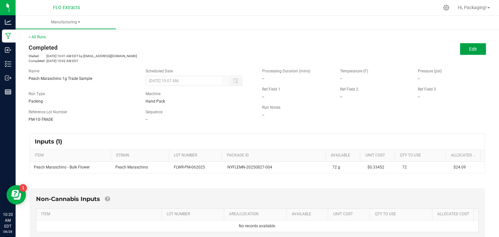
click at [469, 51] on span "Edit" at bounding box center [473, 48] width 8 height 5
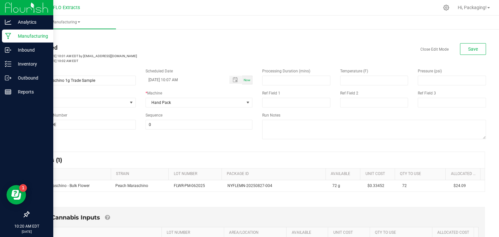
click at [30, 35] on p "Manufacturing" at bounding box center [30, 36] width 39 height 8
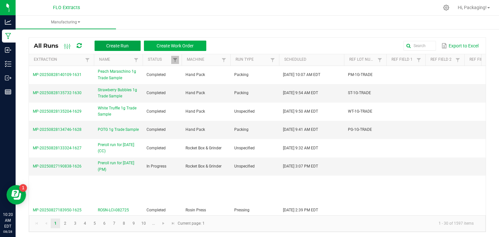
click at [114, 46] on span "Create Run" at bounding box center [117, 45] width 22 height 5
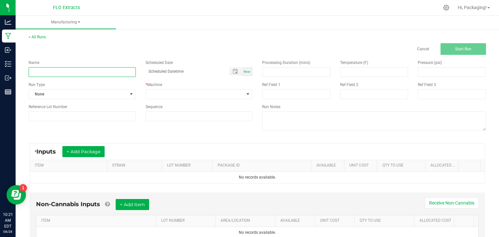
click at [103, 71] on input at bounding box center [82, 72] width 107 height 10
drag, startPoint x: 56, startPoint y: 72, endPoint x: 19, endPoint y: 70, distance: 36.8
click at [19, 70] on div "< All Runs Cancel Start Run Name Travel Agency Trade Samples Scheduled Date Now…" at bounding box center [258, 146] width 484 height 237
click at [77, 69] on input "1g Trade Samples" at bounding box center [82, 72] width 107 height 10
drag, startPoint x: 36, startPoint y: 72, endPoint x: 22, endPoint y: 72, distance: 14.6
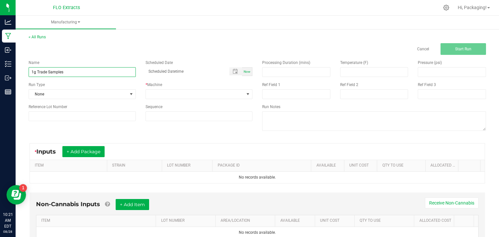
click at [22, 72] on div "< All Runs Cancel Start Run Name 1g Trade Samples Scheduled Date Now Run Type N…" at bounding box center [258, 146] width 484 height 237
click at [65, 84] on div "Run Type" at bounding box center [82, 85] width 107 height 6
click at [85, 74] on input "Dime Bag Trade Samples" at bounding box center [82, 72] width 107 height 10
type input "Dime Bag Trade Sample"
click at [81, 84] on div "Run Type" at bounding box center [82, 85] width 107 height 6
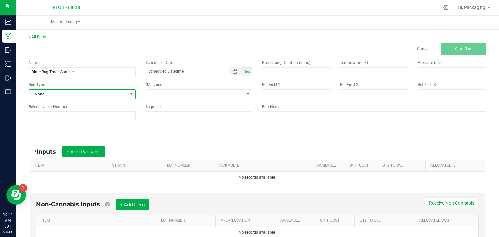
click at [78, 96] on span "None" at bounding box center [78, 94] width 98 height 9
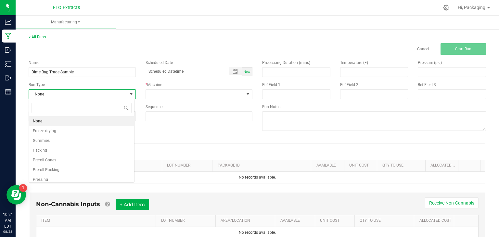
scroll to position [9, 106]
click at [62, 150] on li "Packing" at bounding box center [81, 151] width 105 height 10
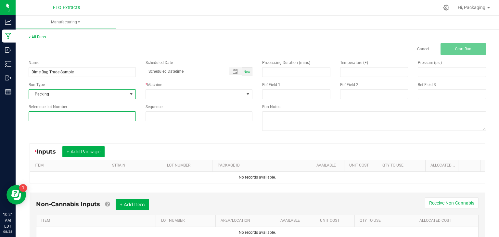
click at [57, 116] on input at bounding box center [82, 116] width 107 height 10
type input "PG-1G-TRADE"
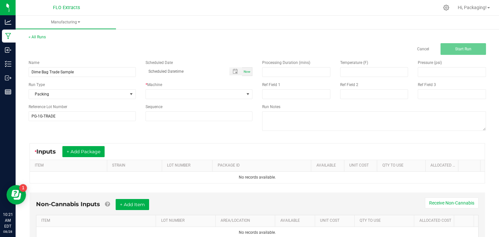
click at [59, 125] on div "Name Dime Bag Trade Sample Scheduled Date Now Run Type Packing * Machine Refere…" at bounding box center [141, 90] width 234 height 71
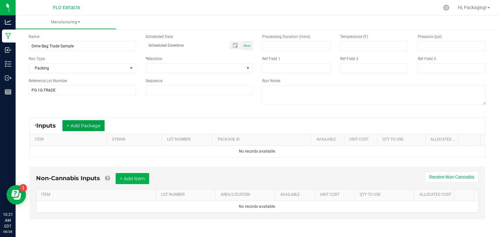
click at [83, 125] on button "+ Add Package" at bounding box center [83, 125] width 42 height 11
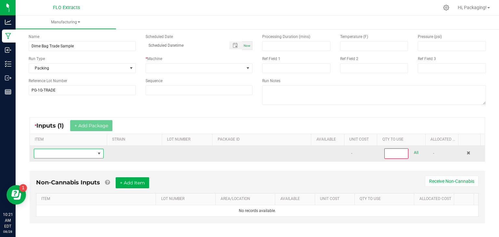
click at [70, 154] on span "NO DATA FOUND" at bounding box center [64, 153] width 61 height 9
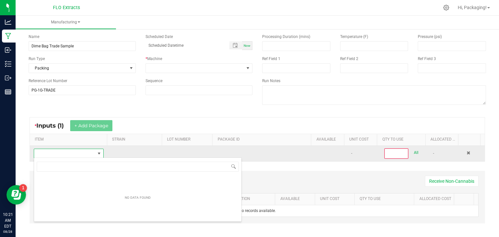
scroll to position [9, 67]
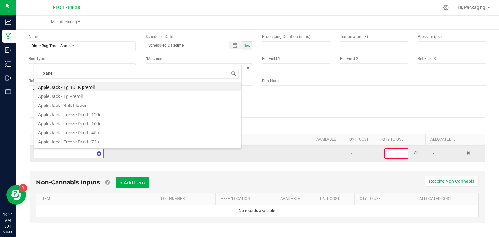
type input "planet"
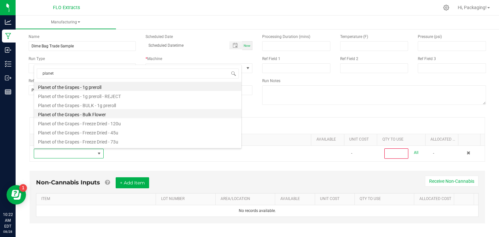
click at [96, 115] on li "Planet of the Grapes - Bulk Flower" at bounding box center [137, 113] width 207 height 9
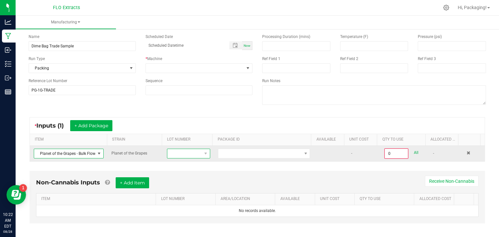
click at [189, 152] on span at bounding box center [184, 153] width 34 height 9
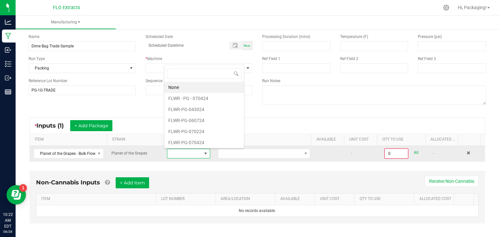
scroll to position [0, 0]
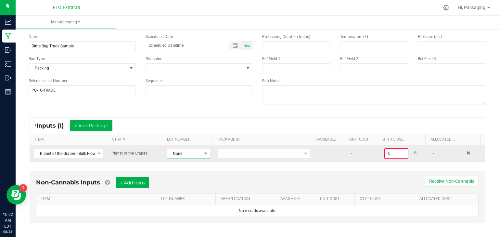
click at [189, 152] on span "None" at bounding box center [184, 153] width 34 height 9
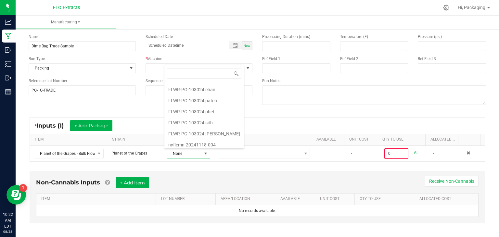
scroll to position [318, 0]
click at [217, 118] on sith "FLWR-PG-103024 sith" at bounding box center [204, 122] width 80 height 11
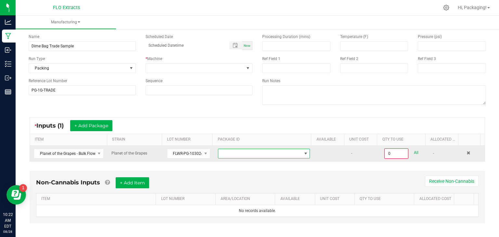
click at [240, 152] on span at bounding box center [259, 153] width 83 height 9
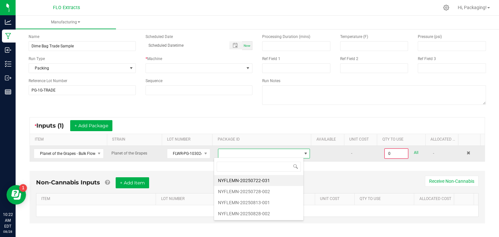
scroll to position [9, 90]
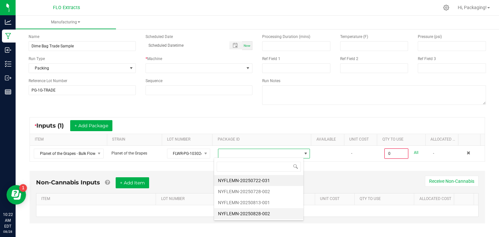
click at [243, 208] on li "NYFLEMN-20250828-002" at bounding box center [258, 213] width 89 height 11
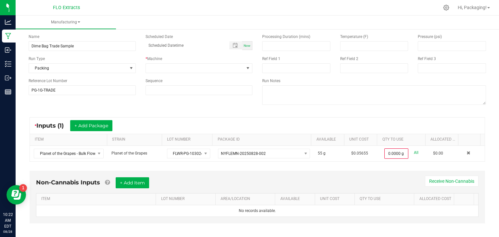
click at [340, 172] on div "Non-Cannabis Inputs + Add Item Receive Non-Cannabis ITEM LOT NUMBER AREA/LOCATI…" at bounding box center [258, 197] width 456 height 53
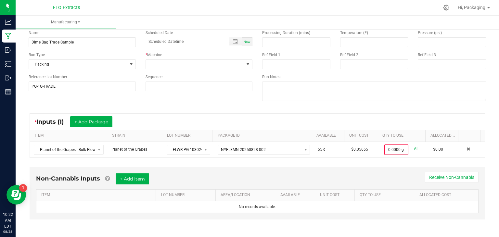
scroll to position [30, 0]
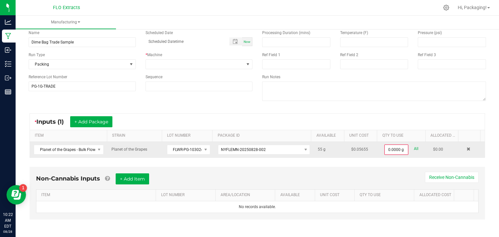
click at [414, 147] on link "All" at bounding box center [416, 149] width 5 height 9
type input "55.0000 g"
click at [245, 41] on span "Now" at bounding box center [247, 42] width 7 height 4
type input "[DATE] 10:23 AM"
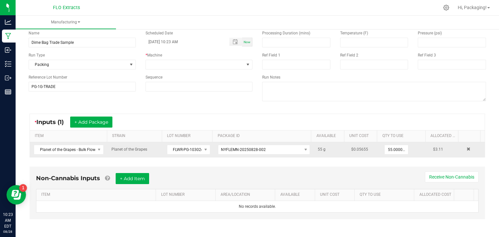
click at [403, 149] on div "55.0000 g" at bounding box center [404, 150] width 41 height 10
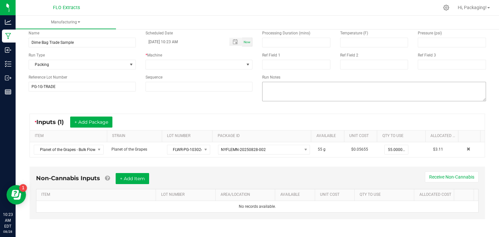
scroll to position [0, 0]
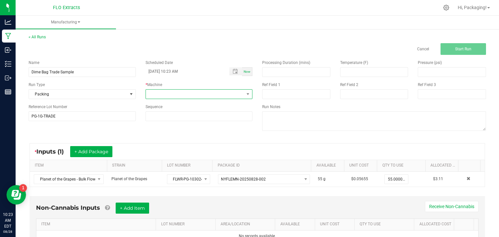
click at [193, 92] on span at bounding box center [195, 94] width 98 height 9
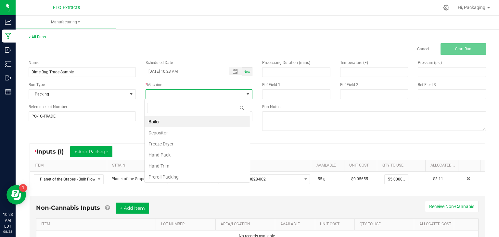
scroll to position [9, 106]
click at [168, 155] on li "Hand Pack" at bounding box center [197, 154] width 105 height 11
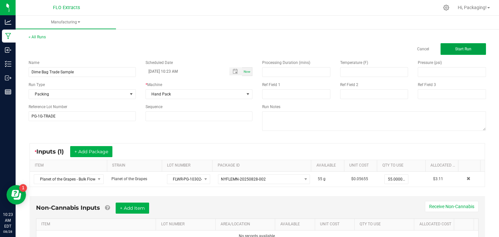
click at [457, 50] on span "Start Run" at bounding box center [463, 49] width 16 height 5
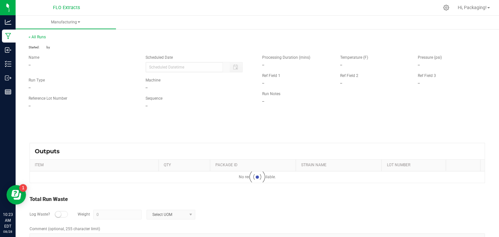
type input "[DATE] 10:23 AM"
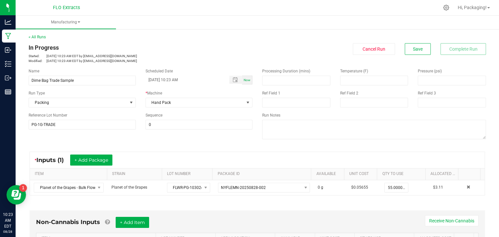
scroll to position [157, 0]
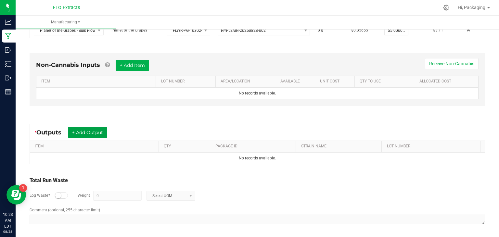
click at [90, 131] on button "+ Add Output" at bounding box center [87, 132] width 39 height 11
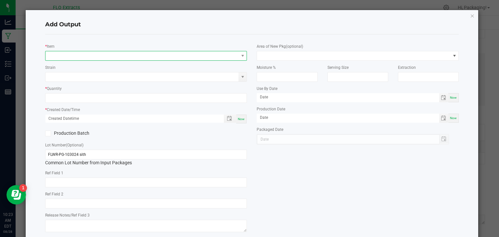
click at [157, 55] on span "NO DATA FOUND" at bounding box center [141, 55] width 193 height 9
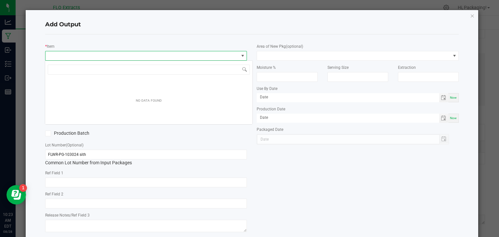
scroll to position [9, 200]
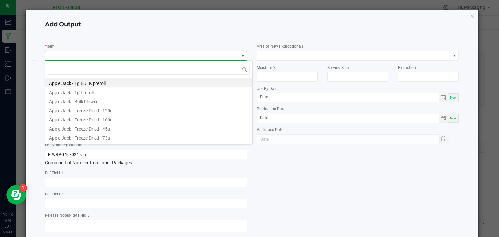
click at [147, 30] on div "Add Output" at bounding box center [252, 24] width 414 height 19
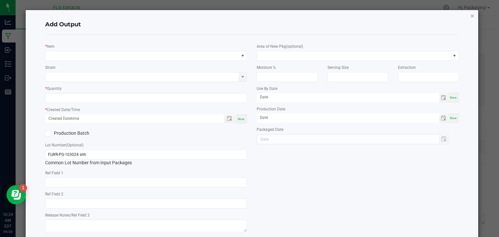
click at [470, 13] on icon "button" at bounding box center [472, 16] width 5 height 8
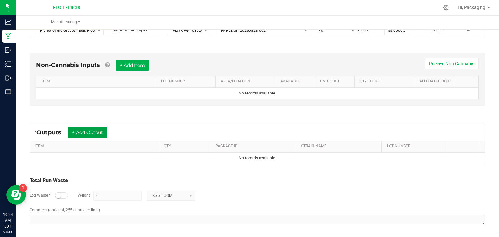
click at [86, 133] on button "+ Add Output" at bounding box center [87, 132] width 39 height 11
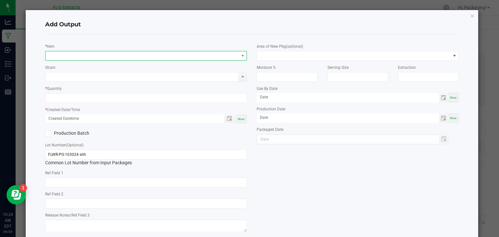
click at [72, 51] on span "NO DATA FOUND" at bounding box center [141, 55] width 193 height 9
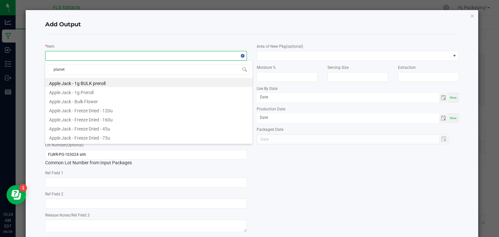
type input "planet"
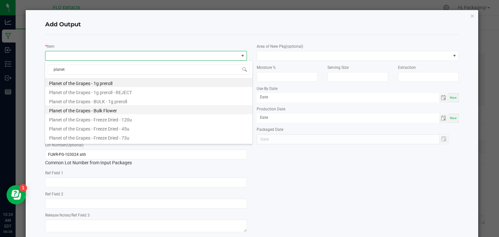
click at [99, 110] on li "Planet of the Grapes - Bulk Flower" at bounding box center [148, 109] width 207 height 9
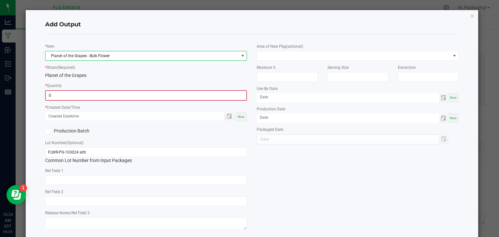
click at [75, 97] on input "0" at bounding box center [146, 95] width 201 height 9
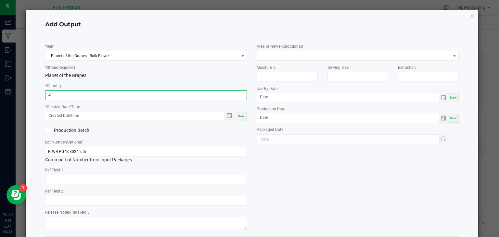
type input "41.0000 g"
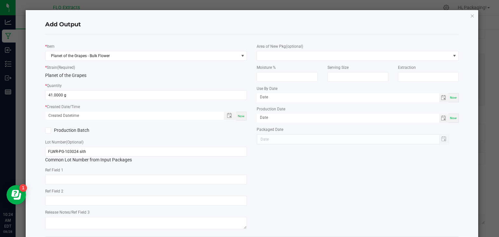
click at [37, 89] on div "Add Output * Item Planet of the Grapes - Bulk Flower * Strain (Required) Planet…" at bounding box center [252, 134] width 453 height 249
click at [238, 115] on span "Now" at bounding box center [241, 116] width 7 height 4
type input "[DATE] 10:24 AM"
type input "[DATE]"
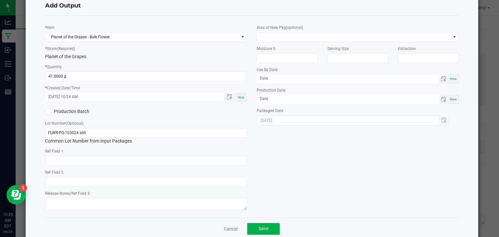
scroll to position [32, 0]
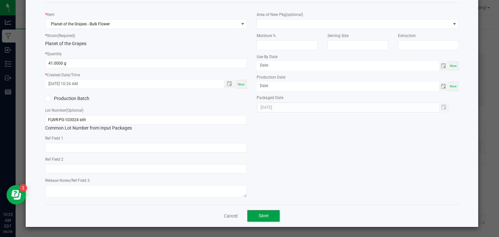
click at [264, 214] on span "Save" at bounding box center [264, 215] width 10 height 5
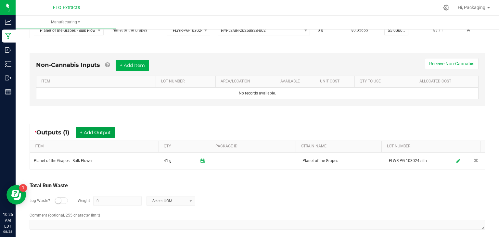
click at [99, 127] on button "+ Add Output" at bounding box center [95, 132] width 39 height 11
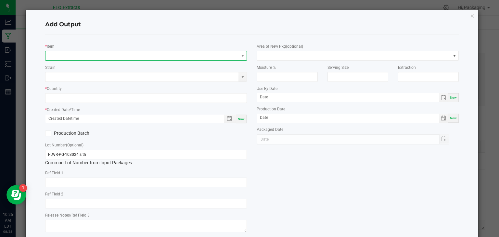
click at [82, 57] on span "NO DATA FOUND" at bounding box center [141, 55] width 193 height 9
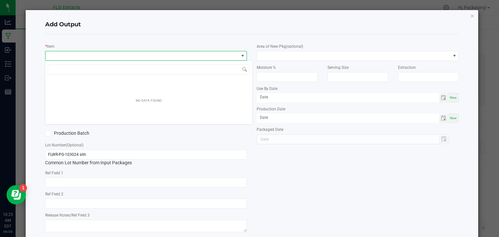
scroll to position [9, 200]
type input "D"
type input "1"
type input "Dime Bag Trade Sample"
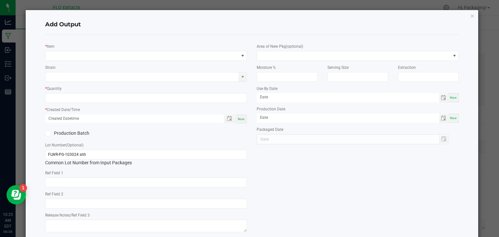
click at [40, 80] on div "* Item Strain * Quantity * Created Date/Time Now Production Batch Lot Number (O…" at bounding box center [146, 137] width 212 height 195
click at [69, 56] on span "NO DATA FOUND" at bounding box center [141, 55] width 193 height 9
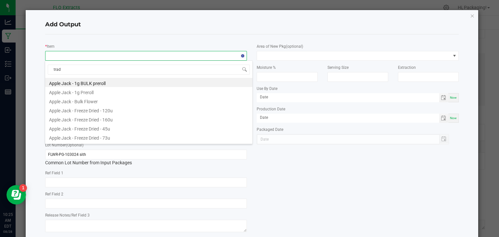
type input "trade"
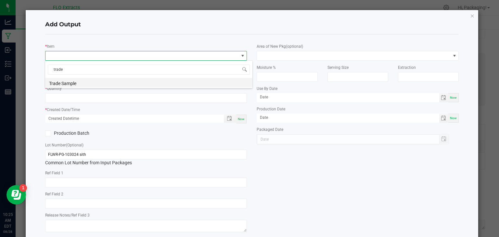
click at [65, 79] on li "Trade Sample" at bounding box center [148, 82] width 207 height 9
type input "0 ea"
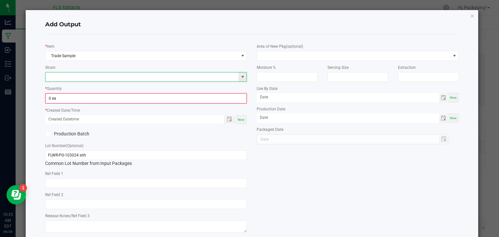
click at [60, 78] on input at bounding box center [141, 76] width 193 height 9
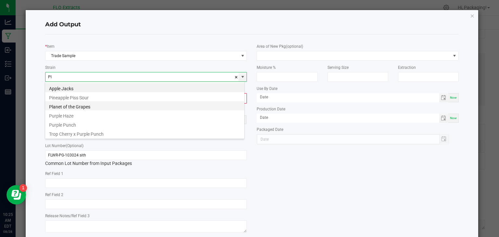
click at [70, 107] on li "Planet of the Grapes" at bounding box center [144, 105] width 199 height 9
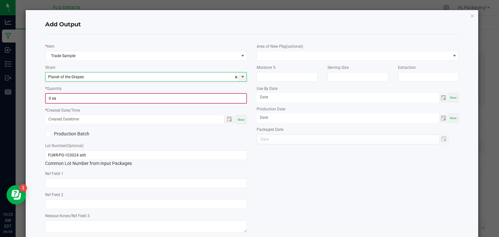
type input "Planet of the Grapes"
click at [61, 99] on input "0" at bounding box center [146, 98] width 201 height 9
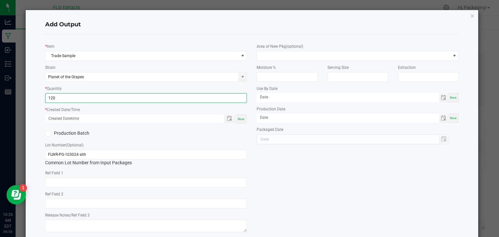
type input "120 ea"
click at [37, 98] on div "Add Output * Item Trade Sample Strain Planet of the Grapes * Quantity 120 ea * …" at bounding box center [252, 136] width 453 height 252
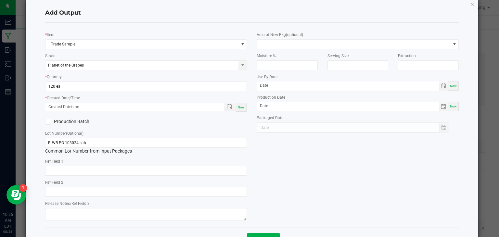
scroll to position [12, 0]
click at [239, 105] on span "Now" at bounding box center [241, 107] width 7 height 4
type input "[DATE] 10:26 AM"
type input "[DATE]"
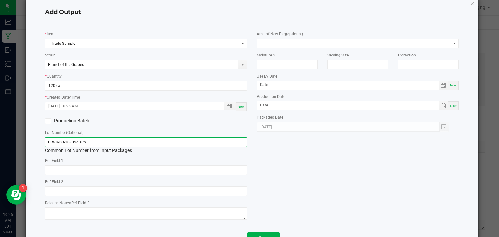
drag, startPoint x: 90, startPoint y: 142, endPoint x: 16, endPoint y: 136, distance: 73.8
click at [16, 136] on ngb-modal-window "Add Output * Item Trade Sample Strain Planet of the Grapes * Quantity 120 ea * …" at bounding box center [252, 118] width 504 height 237
type input "PG-1G-TRADE"
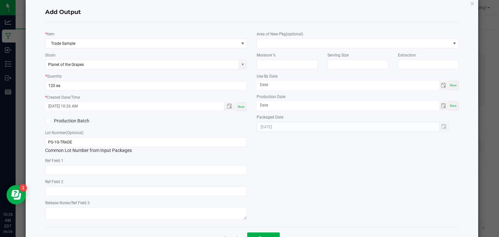
click at [137, 123] on label "Production Batch" at bounding box center [93, 121] width 96 height 7
click at [0, 0] on input "Production Batch" at bounding box center [0, 0] width 0 height 0
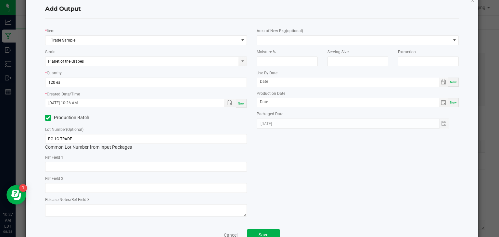
scroll to position [27, 0]
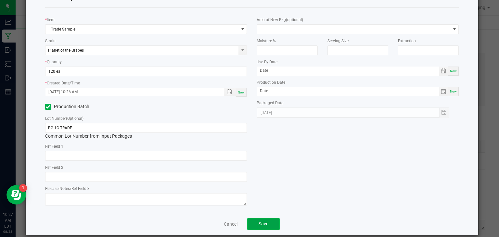
click at [262, 223] on span "Save" at bounding box center [264, 223] width 10 height 5
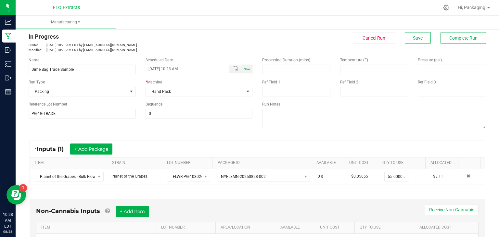
scroll to position [0, 0]
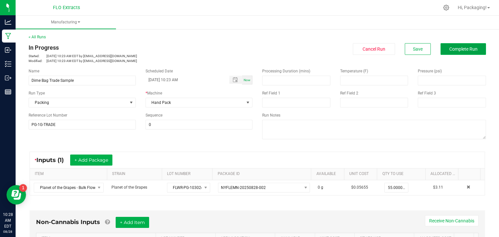
click at [461, 50] on span "Complete Run" at bounding box center [463, 48] width 28 height 5
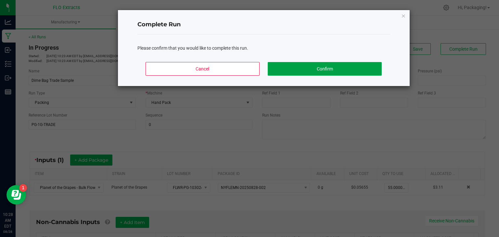
click at [318, 67] on button "Confirm" at bounding box center [325, 69] width 114 height 14
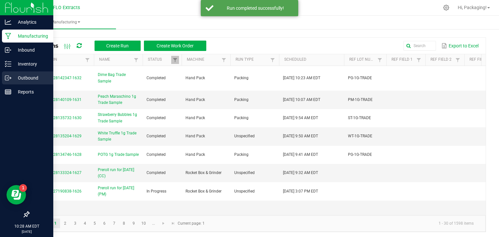
click at [19, 77] on p "Outbound" at bounding box center [30, 78] width 39 height 8
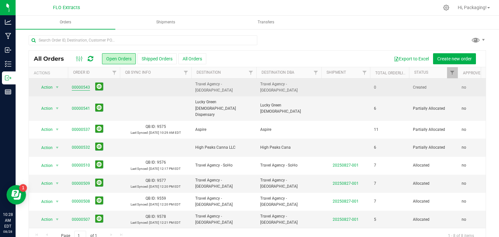
click at [74, 85] on link "00000543" at bounding box center [81, 87] width 18 height 6
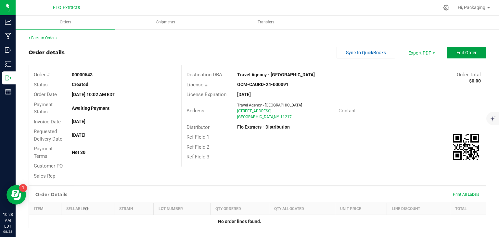
click at [457, 50] on span "Edit Order" at bounding box center [467, 52] width 20 height 5
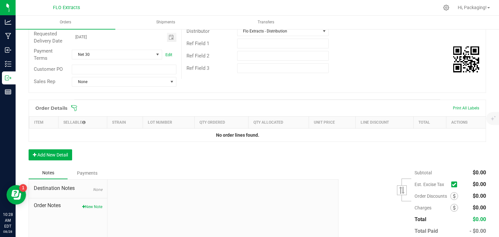
scroll to position [100, 0]
click at [59, 155] on button "Add New Detail" at bounding box center [51, 154] width 44 height 11
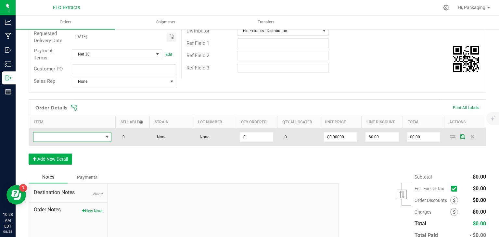
click at [48, 136] on span "NO DATA FOUND" at bounding box center [68, 137] width 70 height 9
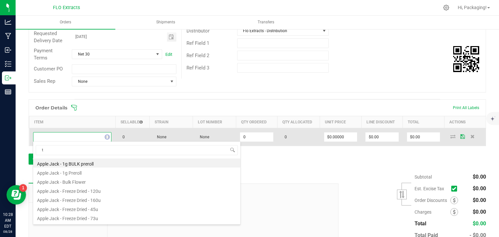
scroll to position [9, 77]
type input "trade"
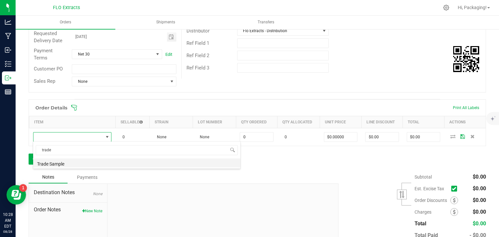
click at [59, 162] on li "Trade Sample" at bounding box center [136, 163] width 207 height 9
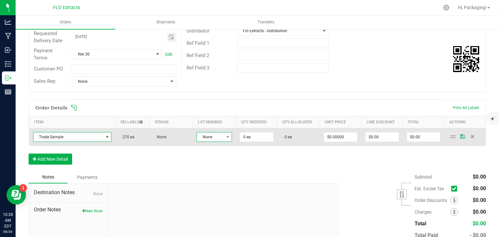
click at [213, 138] on span "None" at bounding box center [210, 137] width 27 height 9
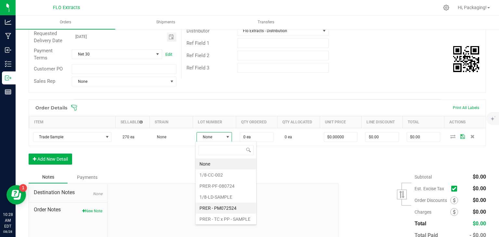
scroll to position [11, 0]
click at [223, 217] on li "PG-1G-TRADE" at bounding box center [226, 219] width 61 height 11
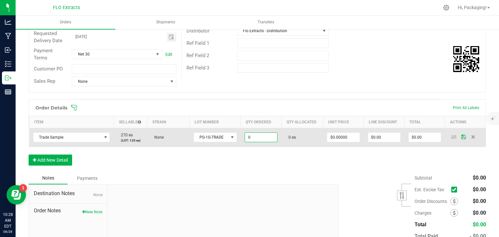
click at [261, 137] on input "0" at bounding box center [261, 137] width 32 height 9
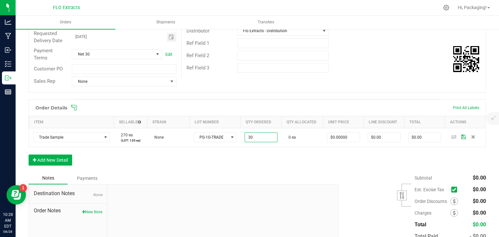
type input "30 ea"
click at [249, 152] on div "Order Details Print All Labels Item Sellable Strain Lot Number Qty Ordered Qty …" at bounding box center [258, 135] width 458 height 73
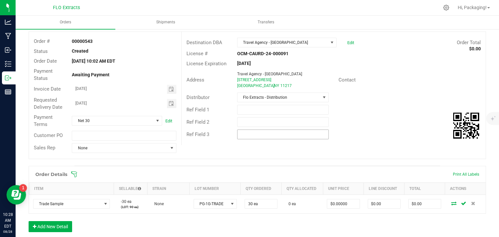
scroll to position [0, 0]
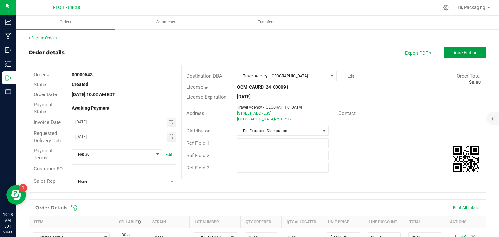
click at [445, 48] on button "Done Editing" at bounding box center [465, 53] width 42 height 12
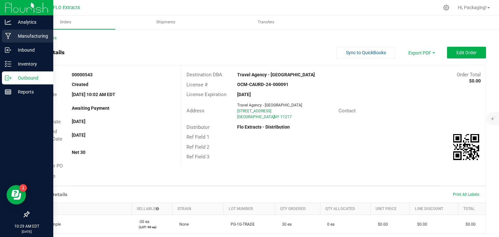
click at [26, 34] on p "Manufacturing" at bounding box center [30, 36] width 39 height 8
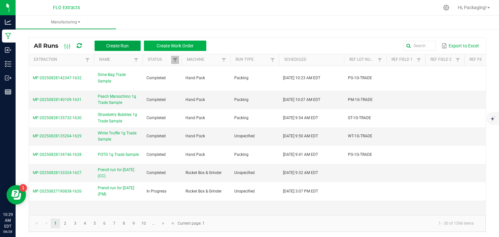
click at [117, 48] on span "Create Run" at bounding box center [117, 45] width 22 height 5
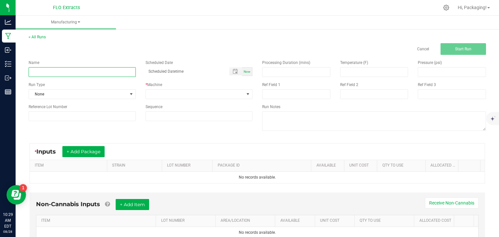
click at [104, 70] on input at bounding box center [82, 72] width 107 height 10
click at [45, 74] on input "Dime Dage Trade Sample" at bounding box center [82, 72] width 107 height 10
click at [43, 73] on input "Dime Dage Trade Sample" at bounding box center [82, 72] width 107 height 10
click at [90, 71] on input "Dime Bag Trade Sample" at bounding box center [82, 72] width 107 height 10
type input "Dime Bag Trade Sample"
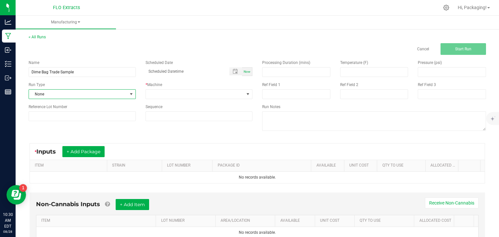
click at [82, 96] on span "None" at bounding box center [78, 94] width 98 height 9
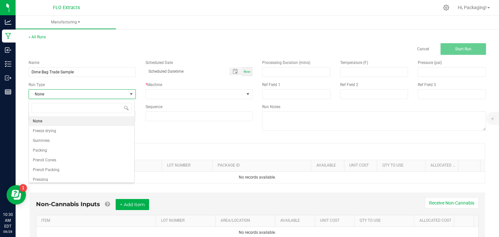
scroll to position [9, 106]
click at [59, 149] on li "Packing" at bounding box center [81, 151] width 105 height 10
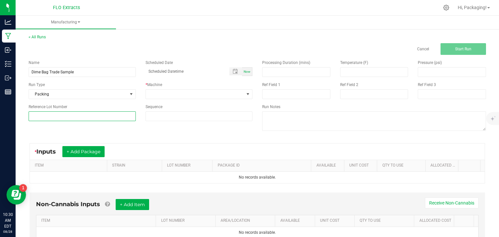
click at [75, 115] on input at bounding box center [82, 116] width 107 height 10
type input "WT-1G-TRADE"
click at [72, 130] on div "Name Dime Bag Trade Sample Scheduled Date Now Run Type Packing * Machine Refere…" at bounding box center [257, 96] width 467 height 83
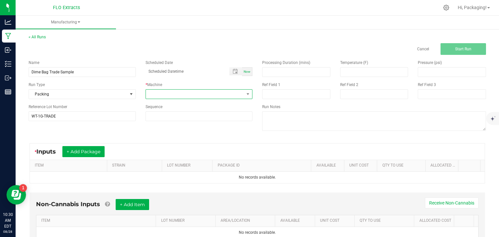
click at [177, 98] on span at bounding box center [195, 94] width 98 height 9
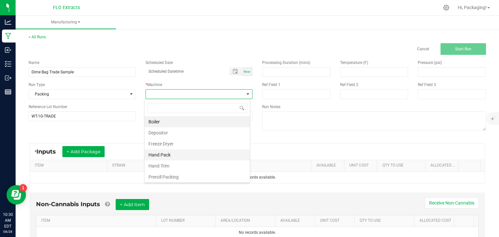
click at [175, 153] on li "Hand Pack" at bounding box center [197, 154] width 105 height 11
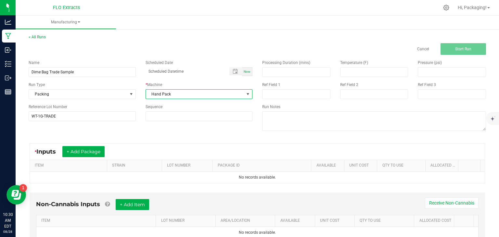
click at [118, 130] on div "Name Dime Bag Trade Sample Scheduled Date Now Run Type Packing * Machine Hand P…" at bounding box center [257, 96] width 467 height 83
click at [92, 151] on button "+ Add Package" at bounding box center [83, 151] width 42 height 11
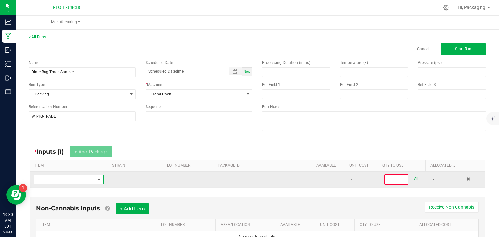
click at [78, 178] on span "NO DATA FOUND" at bounding box center [64, 179] width 61 height 9
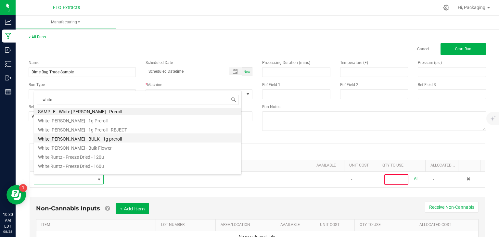
scroll to position [0, 0]
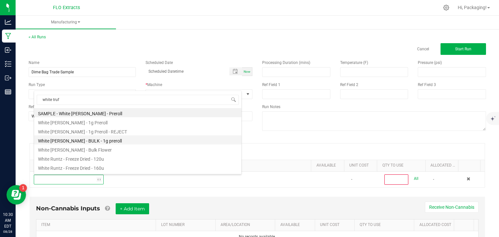
type input "white truff"
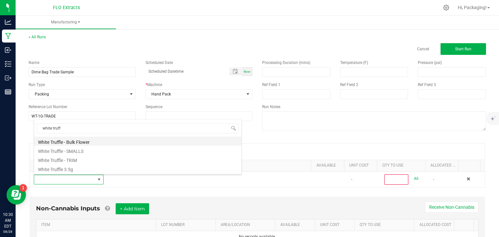
click at [83, 144] on li "White Truffle - Bulk Flower" at bounding box center [137, 141] width 207 height 9
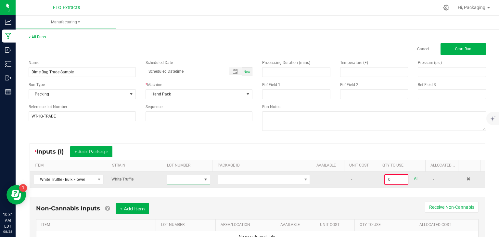
click at [194, 180] on span at bounding box center [184, 179] width 34 height 9
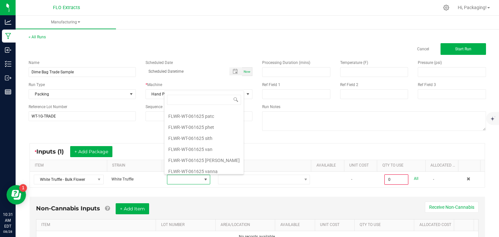
scroll to position [64, 0]
click at [208, 137] on sith "FLWR-WT-061625 sith" at bounding box center [203, 137] width 79 height 11
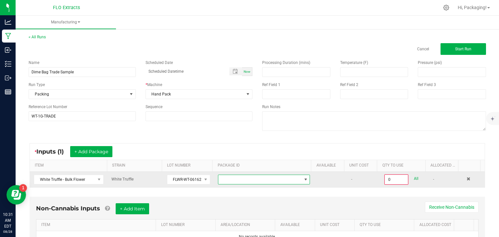
click at [234, 182] on span at bounding box center [259, 179] width 83 height 9
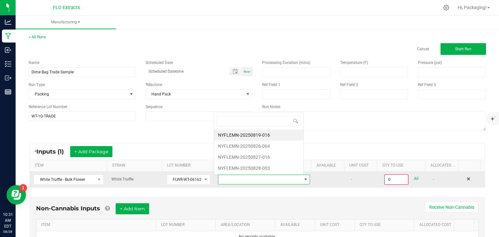
scroll to position [9, 88]
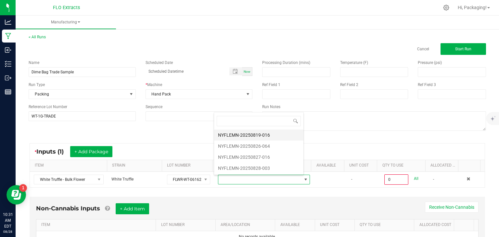
click at [260, 136] on li "NYFLEMN-20250819-016" at bounding box center [258, 135] width 89 height 11
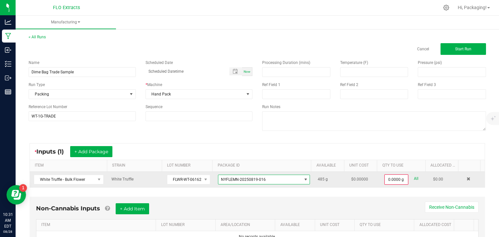
click at [295, 181] on span "NYFLEMN-20250819-016" at bounding box center [259, 179] width 83 height 9
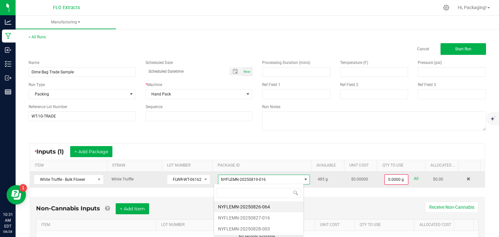
scroll to position [9, 90]
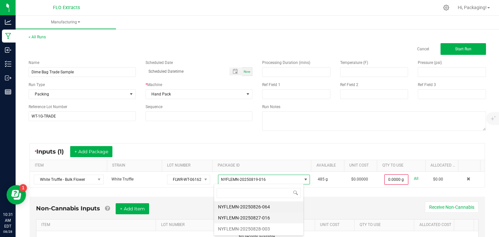
click at [272, 218] on li "NYFLEMN-20250827-016" at bounding box center [258, 218] width 89 height 11
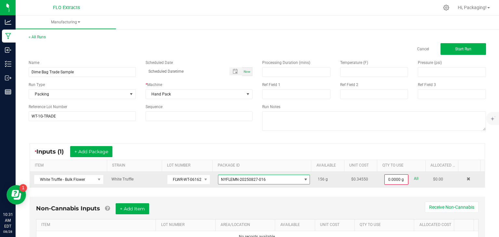
click at [414, 176] on link "All" at bounding box center [416, 179] width 5 height 9
type input "156.0000 g"
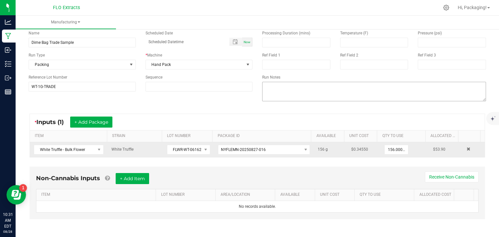
scroll to position [0, 0]
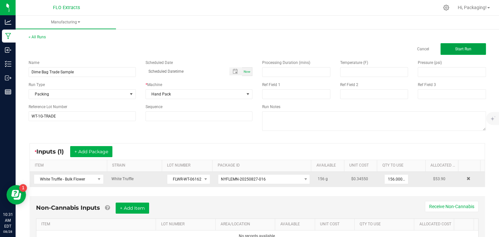
click at [458, 48] on span "Start Run" at bounding box center [463, 49] width 16 height 5
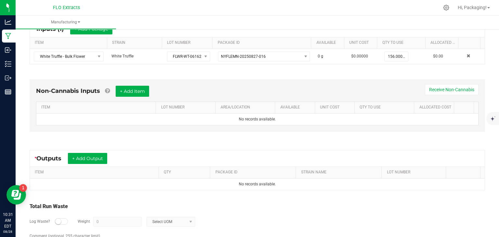
scroll to position [133, 0]
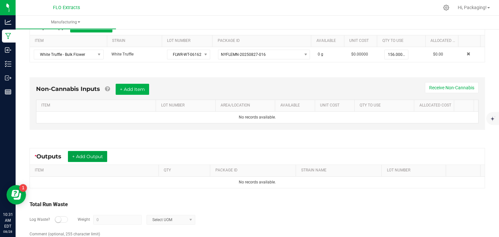
click at [94, 152] on button "+ Add Output" at bounding box center [87, 156] width 39 height 11
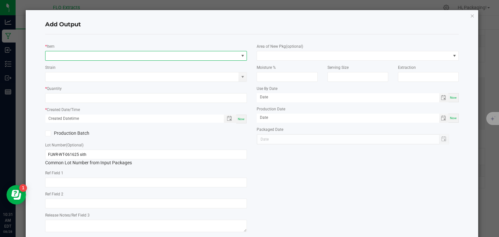
click at [74, 56] on span "NO DATA FOUND" at bounding box center [141, 55] width 193 height 9
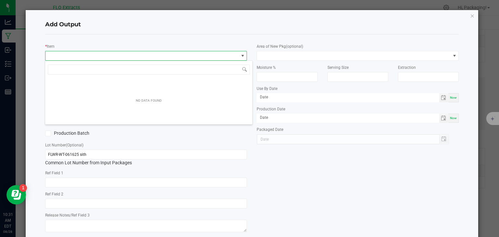
scroll to position [9, 200]
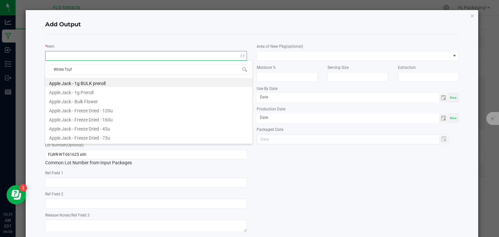
type input "White Truff"
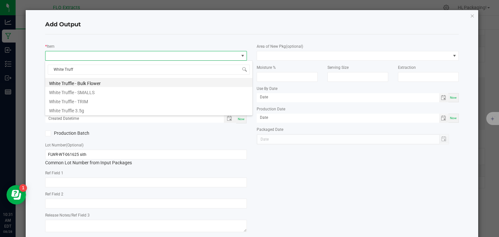
click at [88, 83] on li "White Truffle - Bulk Flower" at bounding box center [148, 82] width 207 height 9
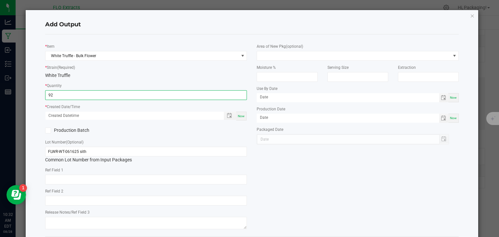
type input "92.0000 g"
click at [241, 118] on div "Now" at bounding box center [241, 116] width 10 height 9
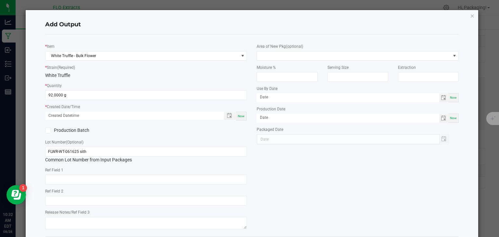
type input "[DATE] 10:32 AM"
type input "[DATE]"
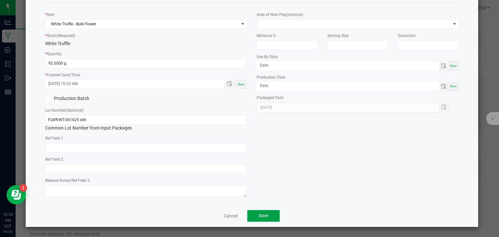
click at [259, 214] on span "Save" at bounding box center [264, 215] width 10 height 5
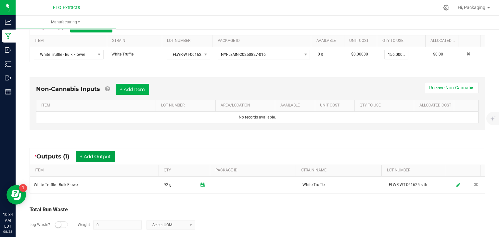
click at [101, 154] on button "+ Add Output" at bounding box center [95, 156] width 39 height 11
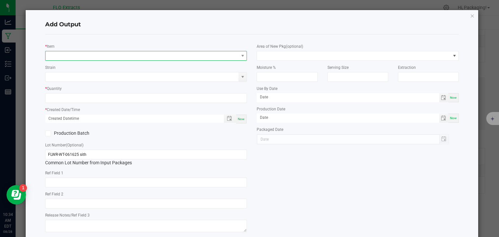
click at [68, 53] on span "NO DATA FOUND" at bounding box center [141, 55] width 193 height 9
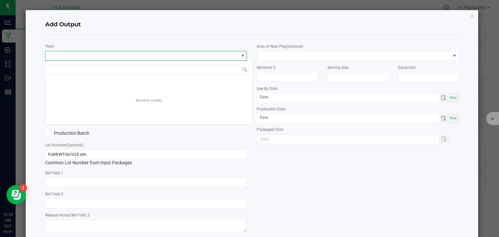
scroll to position [9, 200]
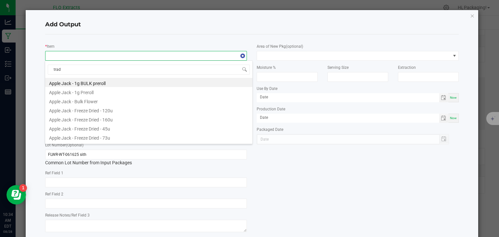
type input "trade"
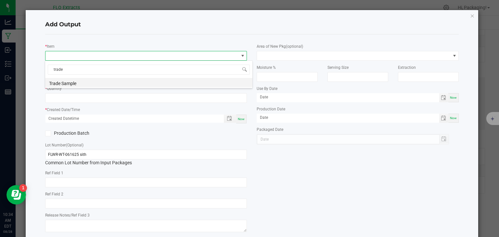
click at [70, 83] on li "Trade Sample" at bounding box center [148, 82] width 207 height 9
type input "0 ea"
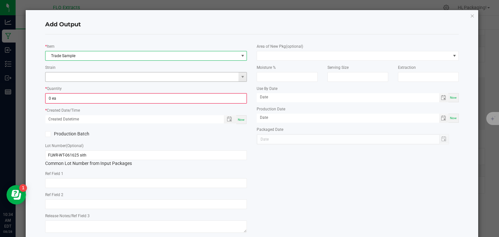
click at [72, 78] on input at bounding box center [141, 76] width 193 height 9
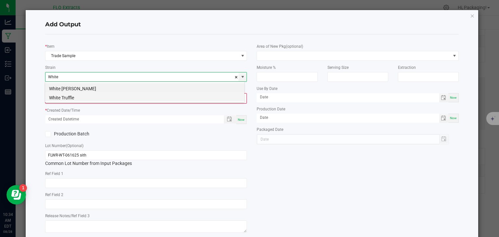
click at [71, 97] on li "White Truffle" at bounding box center [144, 96] width 199 height 9
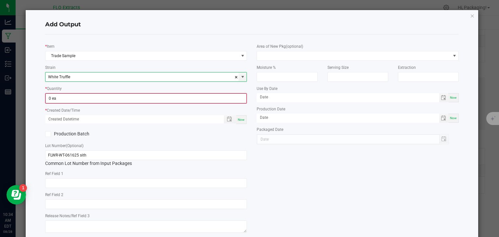
type input "White Truffle"
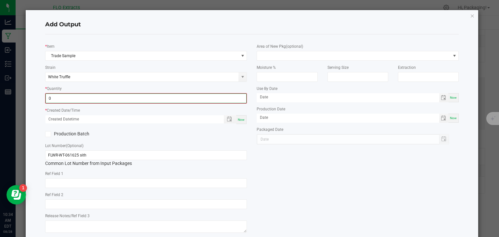
click at [68, 101] on input "0" at bounding box center [146, 98] width 201 height 9
type input "120 ea"
click at [241, 119] on span "Now" at bounding box center [241, 119] width 7 height 4
type input "[DATE] 10:34 AM"
type input "[DATE]"
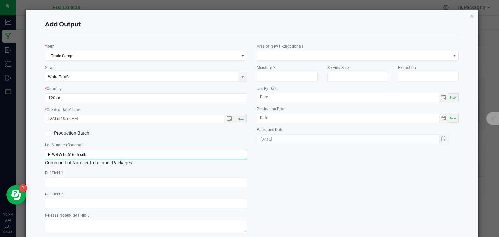
click at [124, 152] on input "FLWR-WT-061625 sith" at bounding box center [146, 155] width 202 height 10
drag, startPoint x: 124, startPoint y: 152, endPoint x: 32, endPoint y: 160, distance: 92.0
click at [32, 160] on div "Add Output * Item Trade Sample Strain White Truffle * Quantity 120 ea * Created…" at bounding box center [252, 136] width 453 height 252
type input "WT-1G-TRADE"
click at [39, 131] on div "Add Output * Item Trade Sample Strain White Truffle * Quantity 120 ea * Created…" at bounding box center [252, 136] width 453 height 252
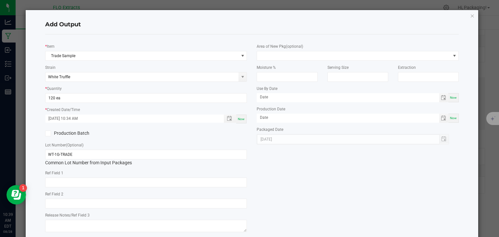
scroll to position [35, 0]
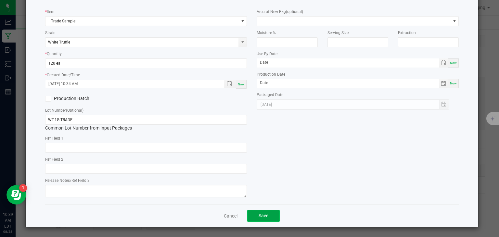
click at [256, 216] on button "Save" at bounding box center [263, 216] width 32 height 12
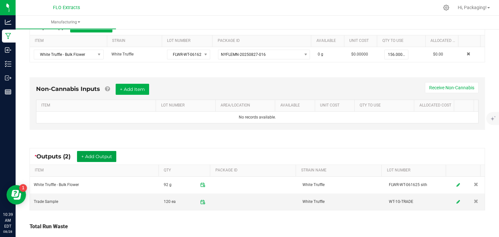
scroll to position [0, 0]
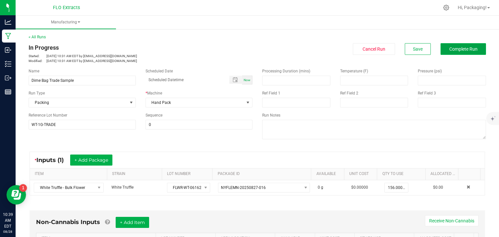
click at [464, 51] on span "Complete Run" at bounding box center [463, 48] width 28 height 5
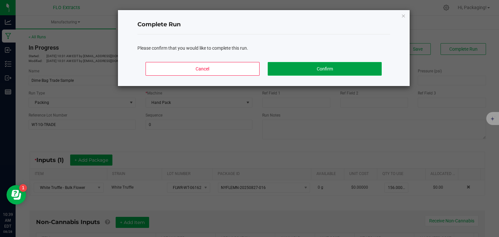
click at [311, 66] on button "Confirm" at bounding box center [325, 69] width 114 height 14
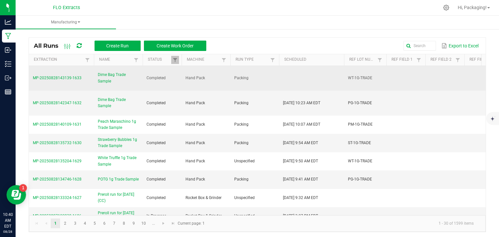
click at [105, 74] on span "Dime Bag Trade Sample" at bounding box center [118, 78] width 41 height 12
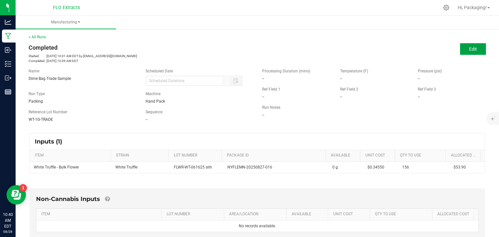
click at [469, 49] on span "Edit" at bounding box center [473, 48] width 8 height 5
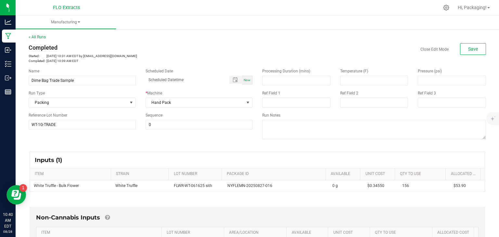
click at [244, 80] on span "Now" at bounding box center [247, 80] width 7 height 4
type input "[DATE] 10:40 AM"
click at [471, 45] on button "Save" at bounding box center [473, 49] width 26 height 12
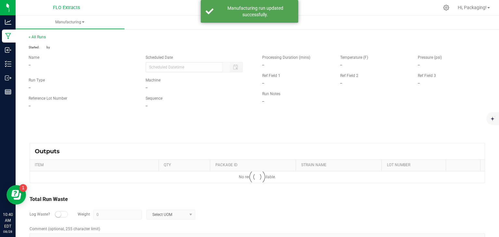
type input "[DATE] 10:40 AM"
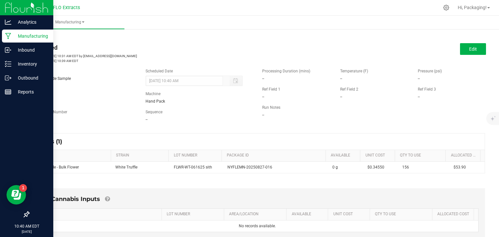
click at [29, 35] on p "Manufacturing" at bounding box center [30, 36] width 39 height 8
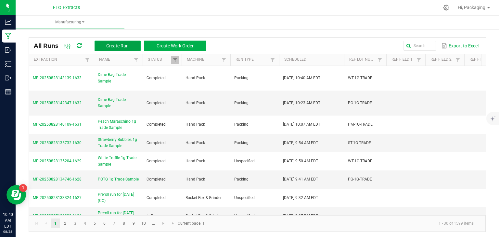
click at [121, 45] on span "Create Run" at bounding box center [117, 45] width 22 height 5
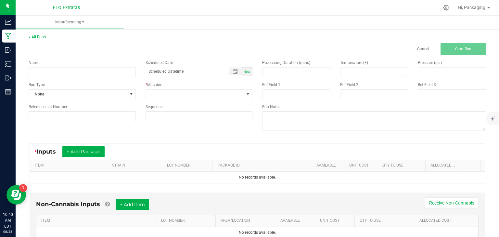
click at [37, 35] on link "< All Runs" at bounding box center [37, 37] width 17 height 5
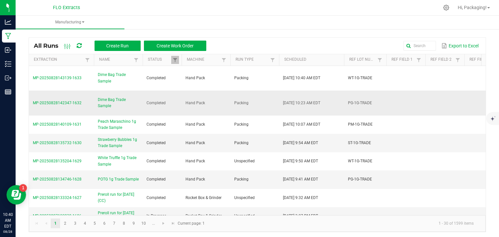
click at [103, 98] on span "Dime Bag Trade Sample" at bounding box center [118, 103] width 41 height 12
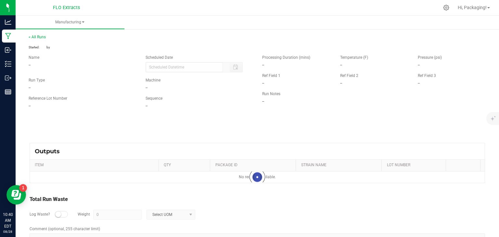
type input "[DATE] 10:23 AM"
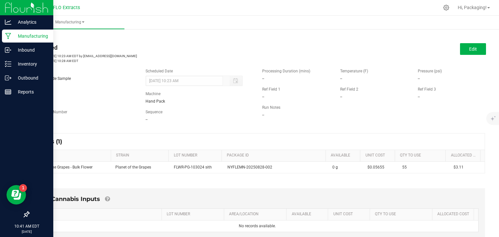
click at [42, 37] on p "Manufacturing" at bounding box center [30, 36] width 39 height 8
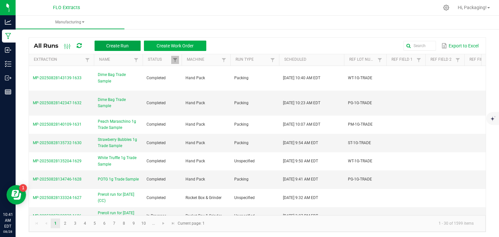
click at [121, 46] on span "Create Run" at bounding box center [117, 45] width 22 height 5
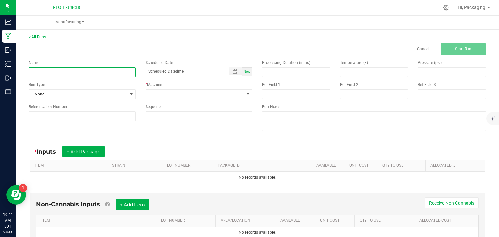
click at [110, 70] on input at bounding box center [82, 72] width 107 height 10
type input "Dime Bag Trade Samples"
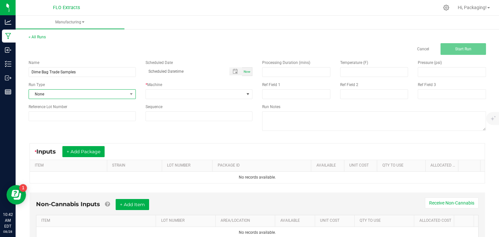
click at [89, 94] on span "None" at bounding box center [78, 94] width 98 height 9
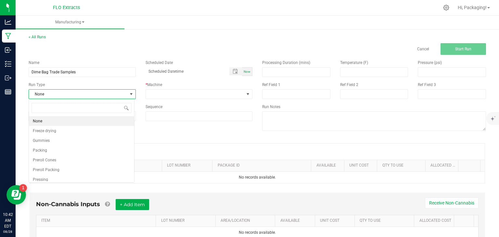
scroll to position [9, 106]
click at [75, 148] on li "Packing" at bounding box center [81, 151] width 105 height 10
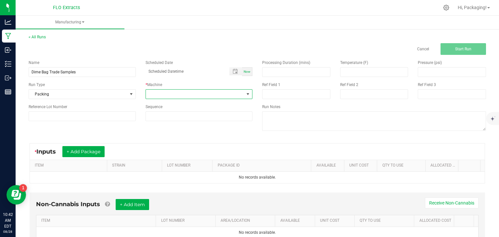
click at [208, 95] on span at bounding box center [195, 94] width 98 height 9
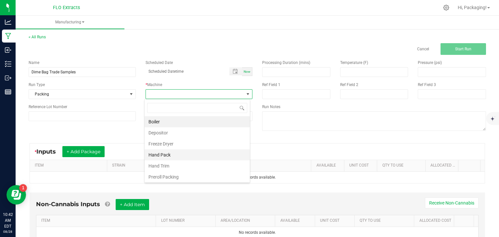
click at [176, 158] on li "Hand Pack" at bounding box center [197, 154] width 105 height 11
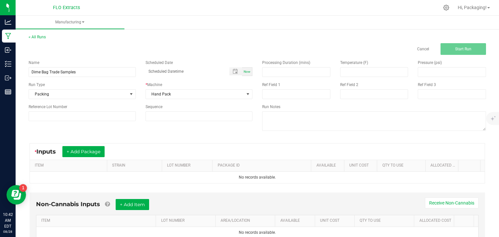
click at [244, 71] on span "Now" at bounding box center [247, 72] width 7 height 4
type input "[DATE] 10:42 AM"
click at [93, 117] on input at bounding box center [82, 116] width 107 height 10
type input "PM-1G-TRADE"
click at [101, 126] on div "Name Dime Bag Trade Samples Scheduled Date [DATE] 10:42 AM Now Run Type Packing…" at bounding box center [141, 90] width 234 height 71
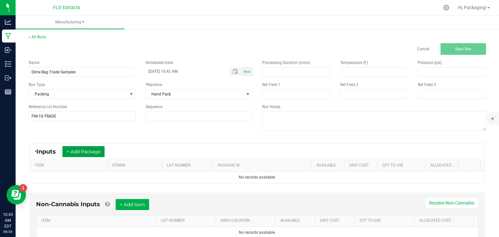
click at [95, 150] on button "+ Add Package" at bounding box center [83, 151] width 42 height 11
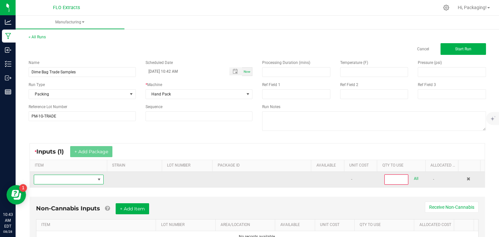
click at [71, 180] on span "NO DATA FOUND" at bounding box center [64, 179] width 61 height 9
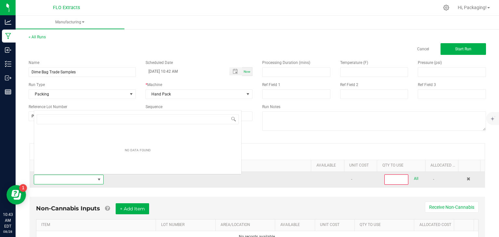
scroll to position [9, 67]
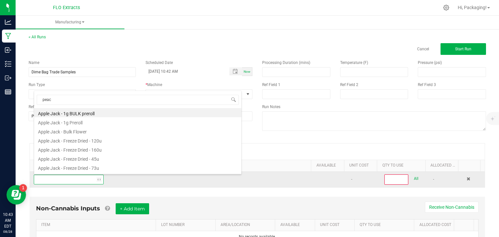
type input "peach"
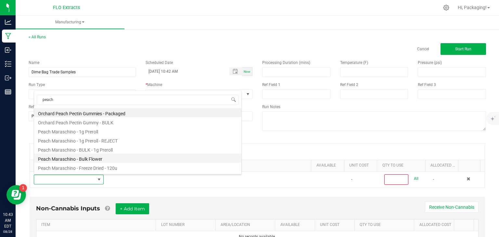
click at [94, 161] on li "Peach Maraschino - Bulk Flower" at bounding box center [137, 158] width 207 height 9
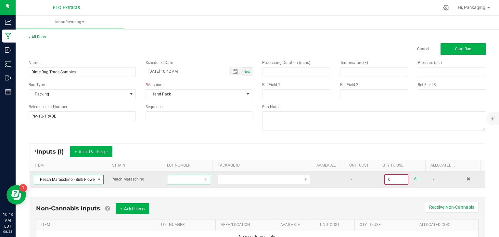
click at [178, 181] on span at bounding box center [184, 179] width 34 height 9
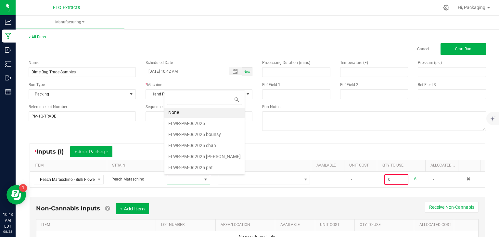
scroll to position [0, 0]
click at [204, 123] on li "FLWR-PM-062025" at bounding box center [204, 124] width 80 height 11
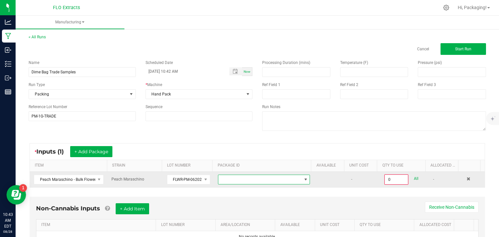
click at [259, 180] on span at bounding box center [259, 179] width 83 height 9
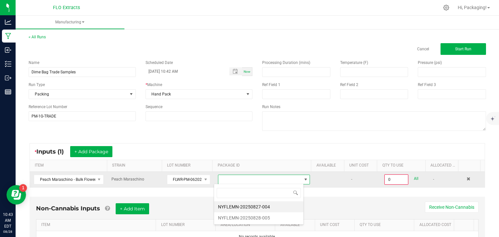
scroll to position [9, 90]
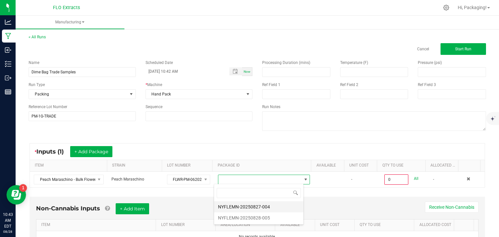
click at [259, 205] on li "NYFLEMN-20250827-004" at bounding box center [258, 206] width 89 height 11
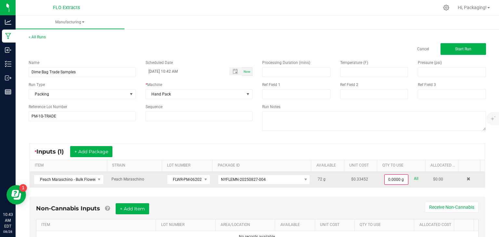
click at [409, 178] on div "All" at bounding box center [414, 179] width 10 height 9
click at [414, 178] on link "All" at bounding box center [416, 179] width 5 height 9
type input "72.0000 g"
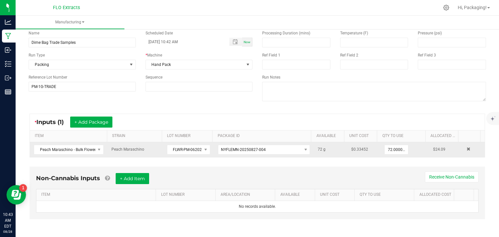
scroll to position [0, 0]
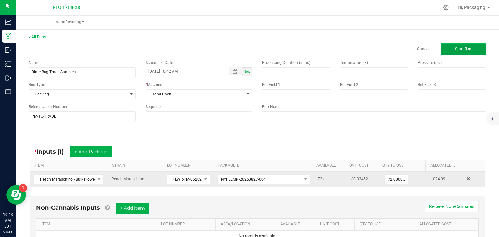
click at [455, 48] on span "Start Run" at bounding box center [463, 49] width 16 height 5
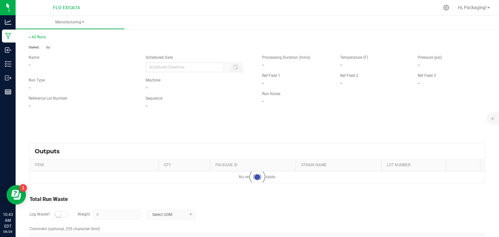
type input "[DATE] 10:42 AM"
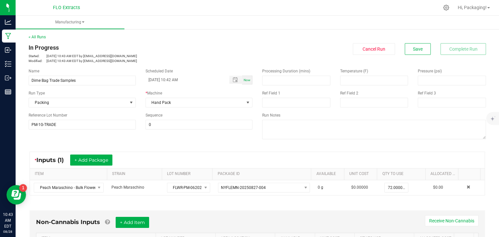
scroll to position [157, 0]
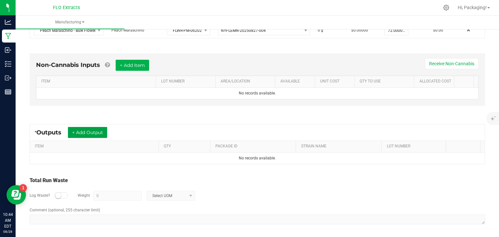
click at [100, 134] on button "+ Add Output" at bounding box center [87, 132] width 39 height 11
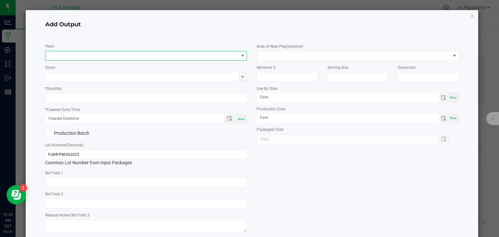
click at [87, 56] on span "NO DATA FOUND" at bounding box center [141, 55] width 193 height 9
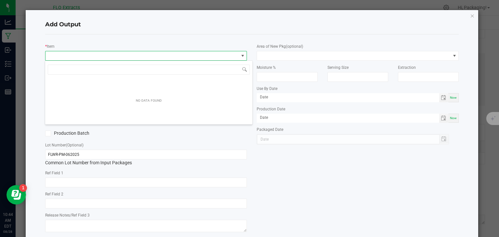
scroll to position [9, 200]
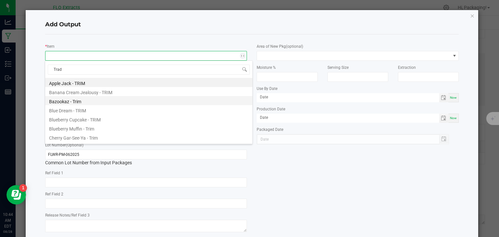
type input "Trade"
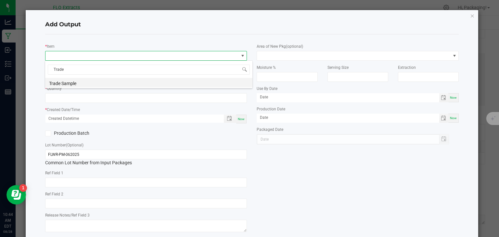
click at [91, 85] on li "Trade Sample" at bounding box center [148, 82] width 207 height 9
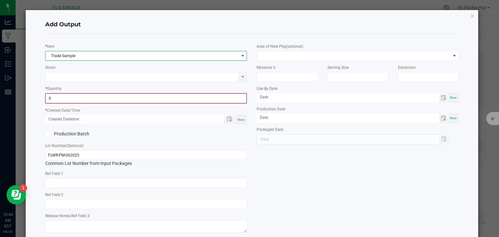
click at [68, 99] on input "0" at bounding box center [146, 98] width 201 height 9
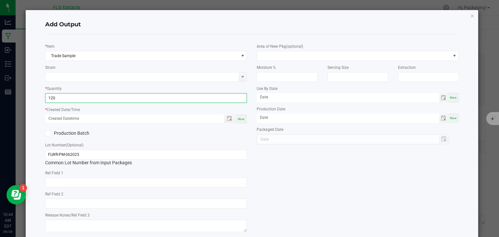
type input "120 ea"
click at [91, 106] on div "* Created Date/Time Now" at bounding box center [146, 115] width 202 height 18
click at [227, 78] on input at bounding box center [141, 76] width 193 height 9
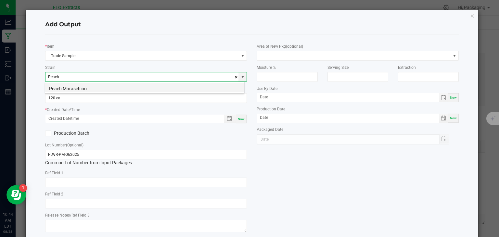
click at [211, 87] on li "Peach Maraschino" at bounding box center [144, 87] width 199 height 9
type input "Peach Maraschino"
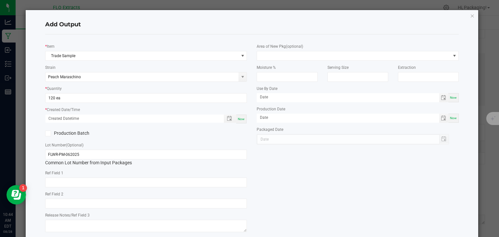
click at [239, 116] on div "Now" at bounding box center [241, 119] width 10 height 9
type input "[DATE] 10:44 AM"
type input "[DATE]"
drag, startPoint x: 94, startPoint y: 156, endPoint x: 35, endPoint y: 147, distance: 59.9
click at [35, 147] on div "Add Output * Item Trade Sample Strain Peach Maraschino * Quantity 120 ea * Crea…" at bounding box center [252, 136] width 453 height 252
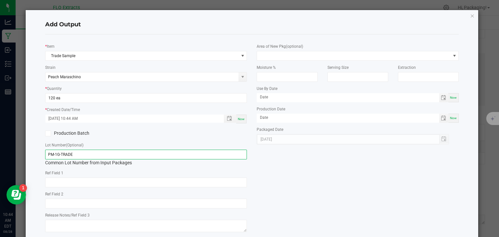
type input "PM-1G-TRADE"
click at [36, 160] on div "Add Output * Item Trade Sample Strain Peach Maraschino * Quantity 120 ea * Crea…" at bounding box center [252, 136] width 453 height 252
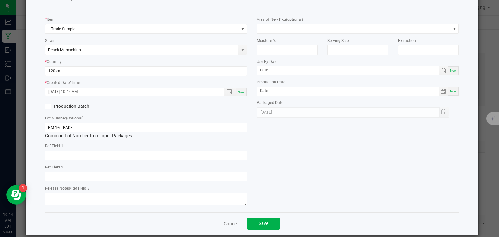
scroll to position [35, 0]
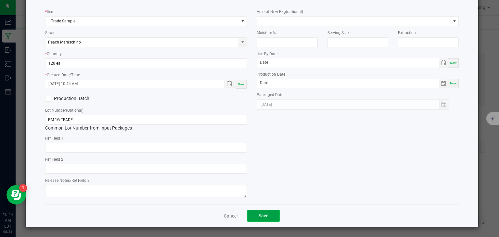
click at [252, 214] on button "Save" at bounding box center [263, 216] width 32 height 12
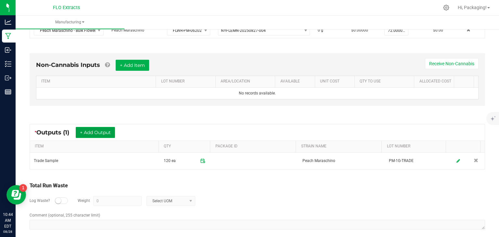
click at [99, 134] on button "+ Add Output" at bounding box center [95, 132] width 39 height 11
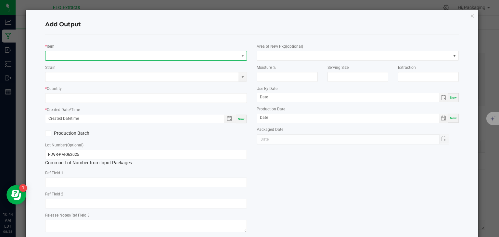
click at [63, 56] on span "NO DATA FOUND" at bounding box center [141, 55] width 193 height 9
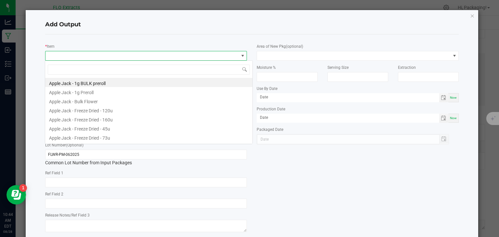
scroll to position [9, 200]
type input "peach"
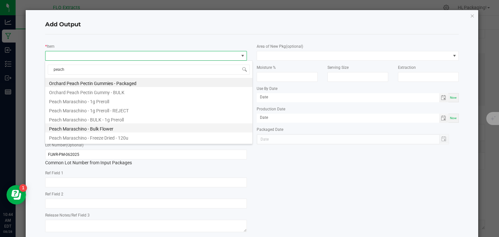
click at [106, 128] on li "Peach Maraschino - Bulk Flower" at bounding box center [148, 127] width 207 height 9
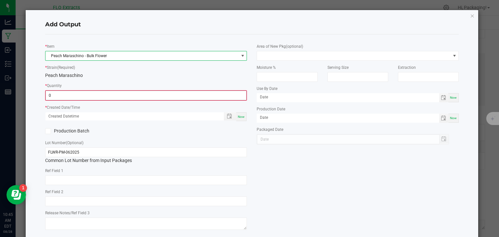
click at [72, 93] on input "0" at bounding box center [146, 95] width 201 height 9
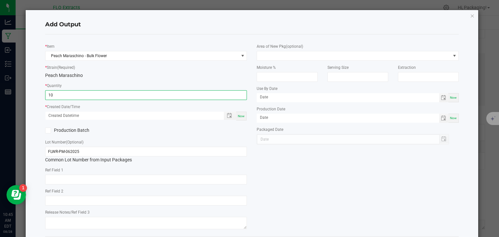
type input "10.0000 g"
click at [34, 95] on div "Add Output * Item Peach Maraschino - Bulk Flower * Strain (Required) Peach Mara…" at bounding box center [252, 134] width 453 height 249
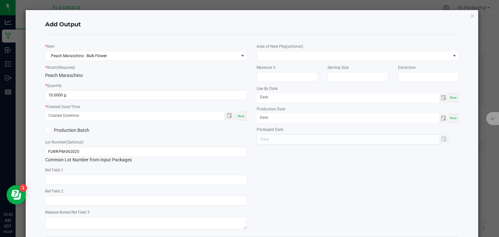
click at [241, 115] on span "Now" at bounding box center [241, 116] width 7 height 4
type input "[DATE] 10:45 AM"
type input "[DATE]"
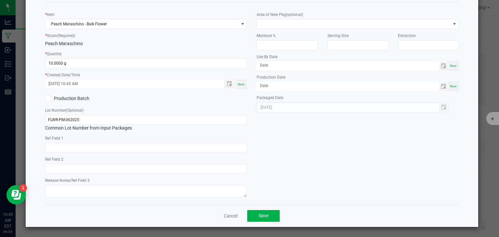
scroll to position [31, 0]
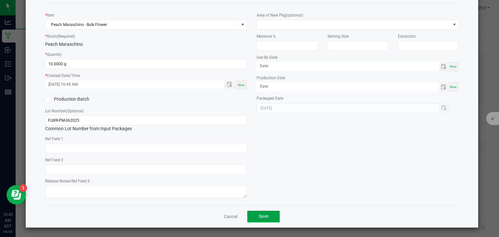
click at [270, 216] on button "Save" at bounding box center [263, 217] width 32 height 12
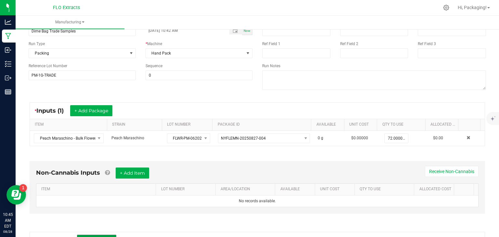
scroll to position [0, 0]
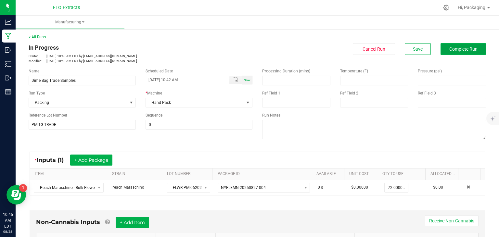
click at [457, 50] on span "Complete Run" at bounding box center [463, 48] width 28 height 5
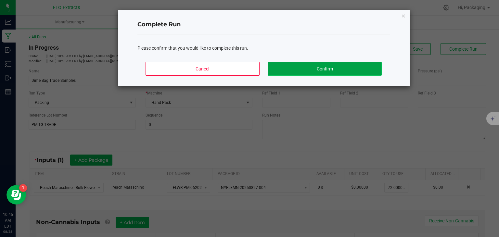
click at [339, 73] on button "Confirm" at bounding box center [325, 69] width 114 height 14
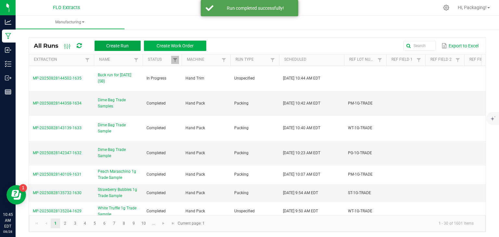
click at [116, 46] on span "Create Run" at bounding box center [117, 45] width 22 height 5
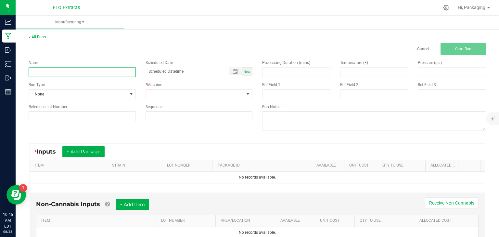
click at [90, 70] on input at bounding box center [82, 72] width 107 height 10
type input "Die Bag Trade Sample"
click at [247, 73] on span "Now" at bounding box center [247, 72] width 7 height 4
type input "[DATE] 10:46 AM"
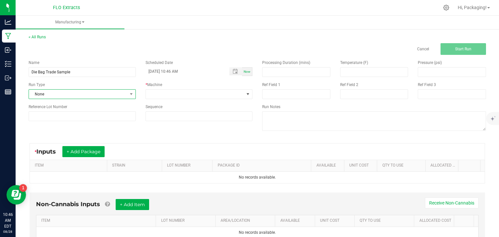
click at [112, 93] on span "None" at bounding box center [78, 94] width 98 height 9
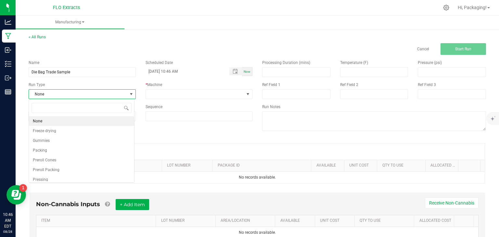
scroll to position [9, 106]
click at [65, 152] on li "Packing" at bounding box center [81, 151] width 105 height 10
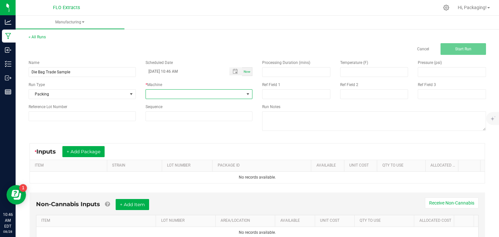
click at [169, 96] on span at bounding box center [195, 94] width 98 height 9
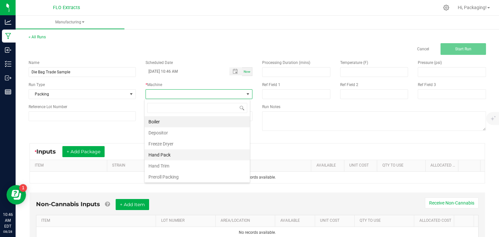
click at [164, 155] on li "Hand Pack" at bounding box center [197, 154] width 105 height 11
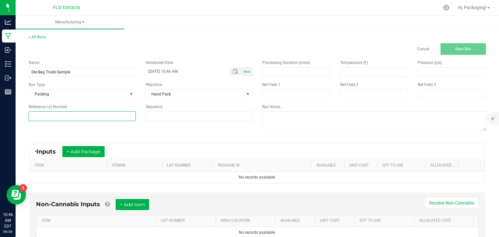
click at [74, 117] on input at bounding box center [82, 116] width 107 height 10
type input "SB-1G-TRADE"
click at [71, 136] on div "Name Die Bag Trade Sample Scheduled Date [DATE] 10:46 AM Now Run Type Packing *…" at bounding box center [257, 96] width 467 height 83
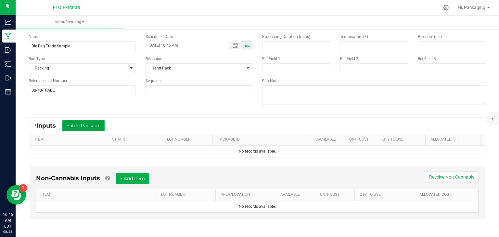
click at [79, 128] on button "+ Add Package" at bounding box center [83, 125] width 42 height 11
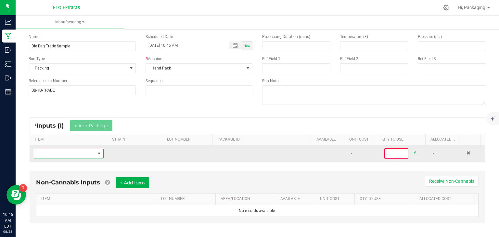
click at [56, 155] on span "NO DATA FOUND" at bounding box center [64, 153] width 61 height 9
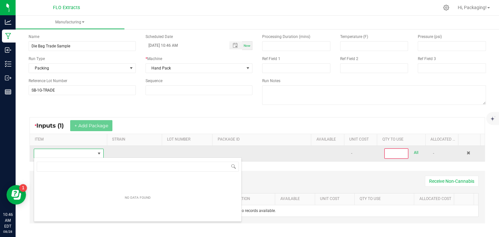
scroll to position [9, 67]
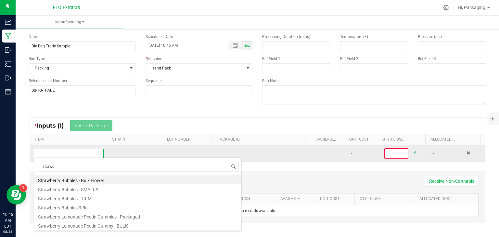
type input "strawbe"
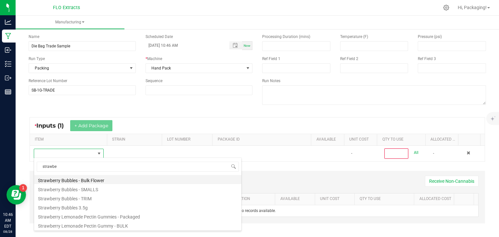
click at [97, 178] on li "Strawberry Bubbles - Bulk Flower" at bounding box center [137, 179] width 207 height 9
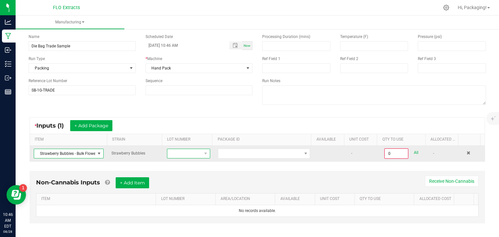
click at [184, 152] on span at bounding box center [184, 153] width 34 height 9
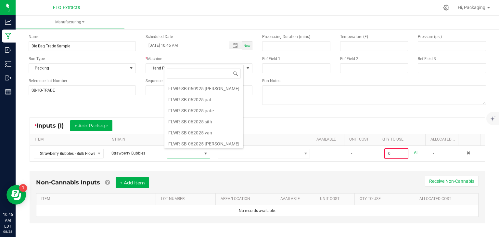
scroll to position [110, 0]
click at [209, 141] on vann "FLWR-SB-062025 [PERSON_NAME]" at bounding box center [203, 143] width 79 height 11
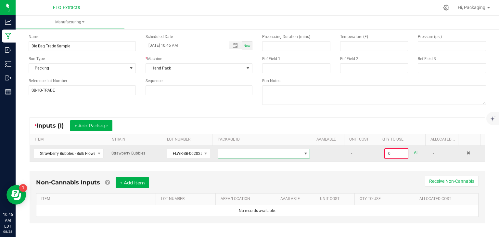
click at [248, 151] on span at bounding box center [259, 153] width 83 height 9
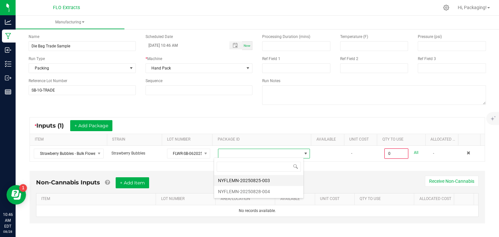
click at [252, 181] on li "NYFLEMN-20250825-003" at bounding box center [258, 180] width 89 height 11
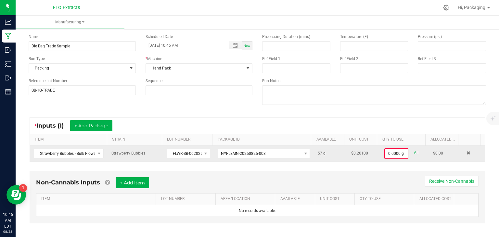
click at [414, 152] on link "All" at bounding box center [416, 153] width 5 height 9
type input "57.0000 g"
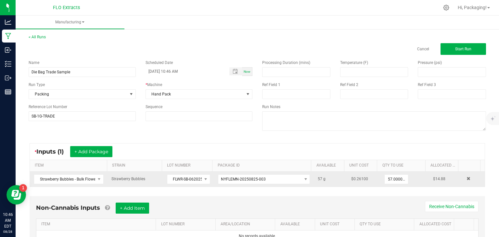
scroll to position [0, 0]
click at [454, 53] on button "Start Run" at bounding box center [463, 49] width 45 height 12
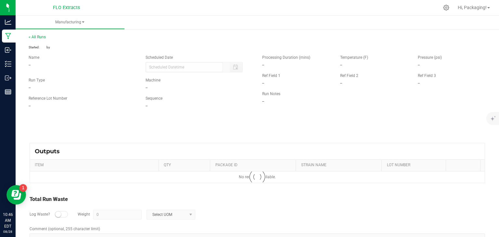
type input "[DATE] 10:46 AM"
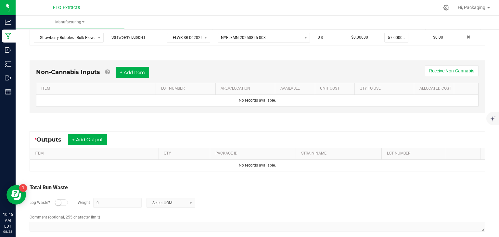
scroll to position [150, 0]
click at [95, 137] on button "+ Add Output" at bounding box center [87, 139] width 39 height 11
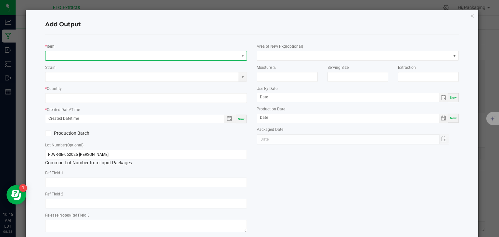
click at [58, 59] on span "NO DATA FOUND" at bounding box center [141, 55] width 193 height 9
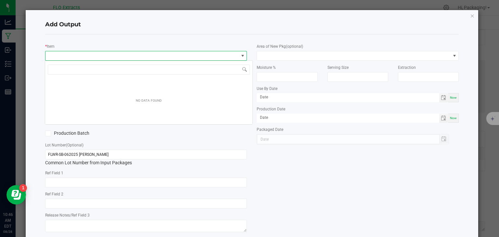
scroll to position [9, 200]
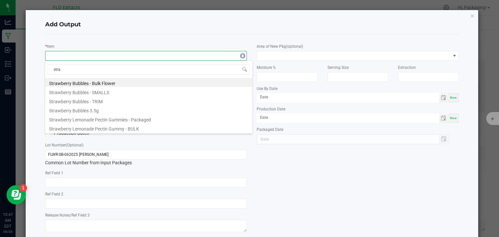
type input "straw"
click at [76, 82] on li "Strawberry Bubbles - Bulk Flower" at bounding box center [148, 82] width 207 height 9
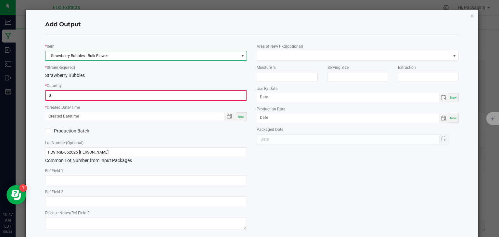
click at [77, 95] on input "0" at bounding box center [146, 95] width 201 height 9
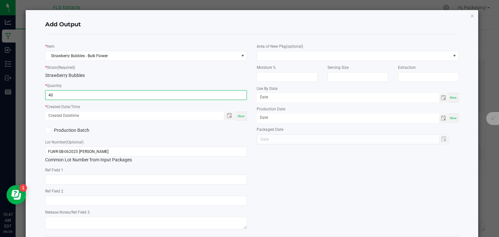
type input "40.0000 g"
click at [34, 96] on div "Add Output * Item Strawberry Bubbles - Bulk Flower * Strain (Required) Strawber…" at bounding box center [252, 134] width 453 height 249
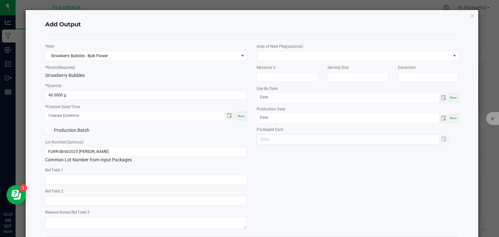
click at [236, 116] on div "Now" at bounding box center [241, 116] width 10 height 9
type input "[DATE] 10:47 AM"
type input "[DATE]"
click at [147, 132] on div "Production Batch" at bounding box center [146, 131] width 212 height 10
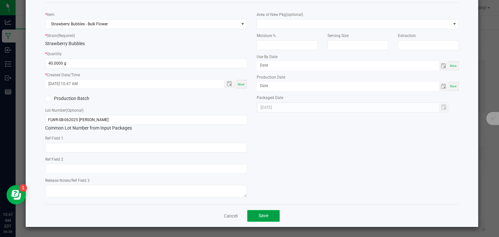
click at [266, 214] on span "Save" at bounding box center [264, 215] width 10 height 5
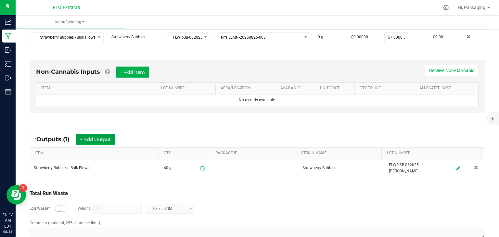
click at [86, 139] on button "+ Add Output" at bounding box center [95, 139] width 39 height 11
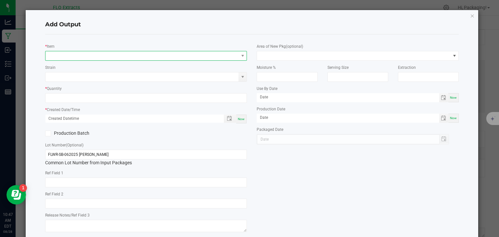
click at [72, 56] on span "NO DATA FOUND" at bounding box center [141, 55] width 193 height 9
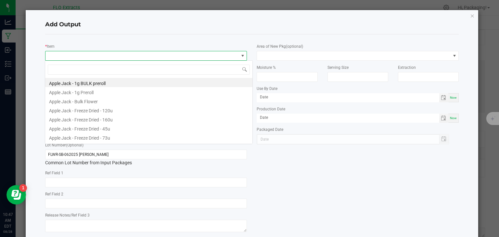
scroll to position [9, 200]
type input "trade"
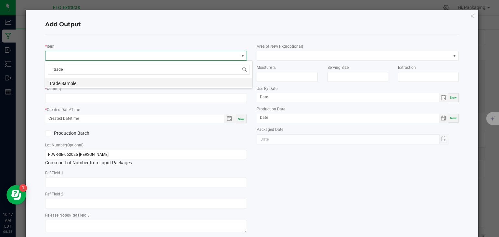
click at [75, 85] on li "Trade Sample" at bounding box center [148, 82] width 207 height 9
type input "0 ea"
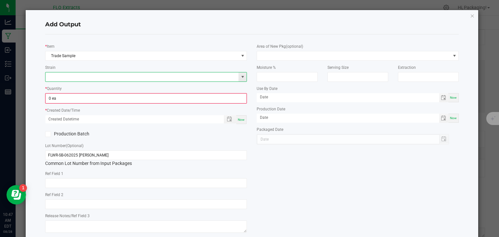
click at [78, 77] on input at bounding box center [141, 76] width 193 height 9
click at [79, 89] on li "Strawberry Bubbles" at bounding box center [144, 87] width 199 height 9
type input "Strawberry Bubbles"
click at [76, 97] on input "0" at bounding box center [146, 98] width 201 height 9
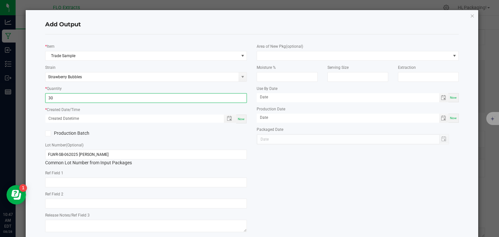
type input "30 ea"
click at [239, 117] on span "Now" at bounding box center [241, 119] width 7 height 4
type input "[DATE] 10:47 AM"
type input "[DATE]"
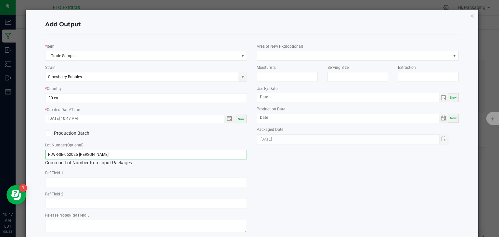
click at [143, 157] on input "FLWR-SB-062025 [PERSON_NAME]" at bounding box center [146, 155] width 202 height 10
drag, startPoint x: 116, startPoint y: 156, endPoint x: 26, endPoint y: 148, distance: 90.4
click at [26, 148] on div "Add Output * Item Trade Sample Strain Strawberry Bubbles * Quantity 30 ea * Cre…" at bounding box center [252, 136] width 453 height 252
type input "SB-1G-TRADE"
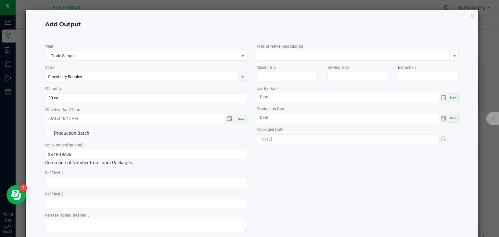
click at [160, 129] on div "Production Batch" at bounding box center [146, 134] width 212 height 10
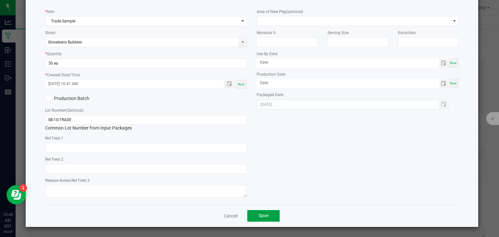
click at [265, 215] on span "Save" at bounding box center [264, 215] width 10 height 5
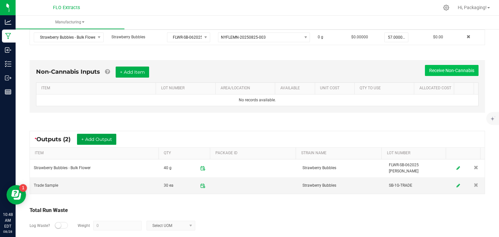
scroll to position [0, 0]
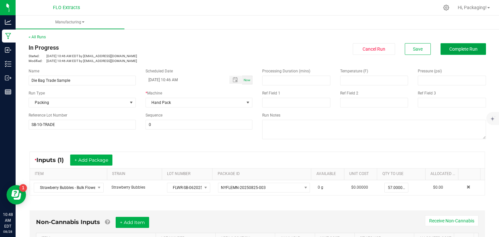
click at [452, 51] on span "Complete Run" at bounding box center [463, 48] width 28 height 5
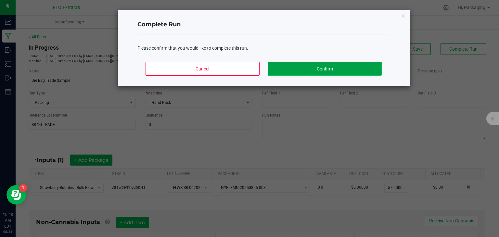
click at [359, 66] on button "Confirm" at bounding box center [325, 69] width 114 height 14
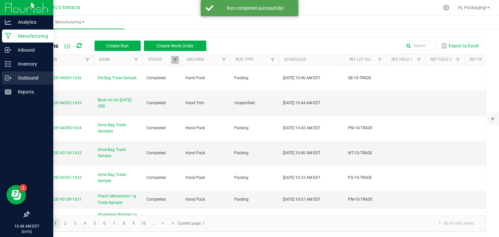
click at [30, 80] on p "Outbound" at bounding box center [30, 78] width 39 height 8
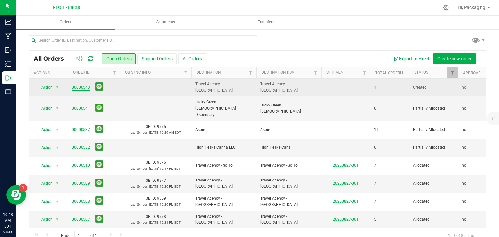
click at [78, 87] on link "00000543" at bounding box center [81, 87] width 18 height 6
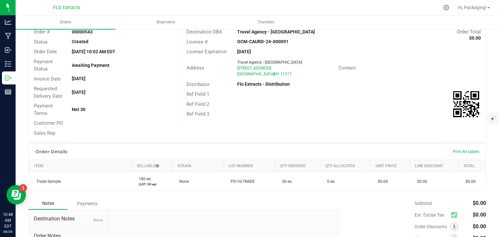
scroll to position [20, 0]
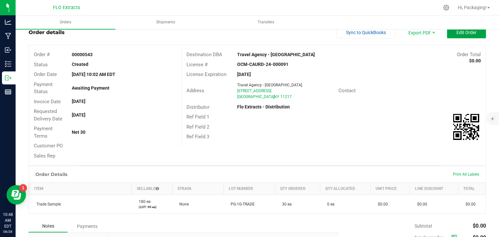
click at [457, 34] on span "Edit Order" at bounding box center [467, 32] width 20 height 5
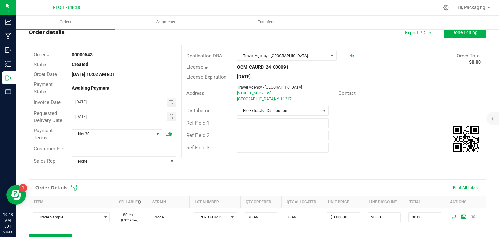
scroll to position [141, 0]
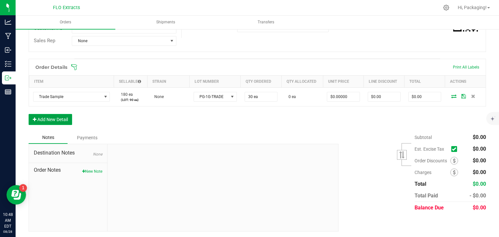
click at [64, 120] on button "Add New Detail" at bounding box center [51, 119] width 44 height 11
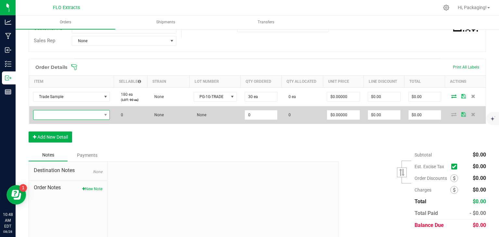
click at [69, 112] on span "NO DATA FOUND" at bounding box center [67, 114] width 68 height 9
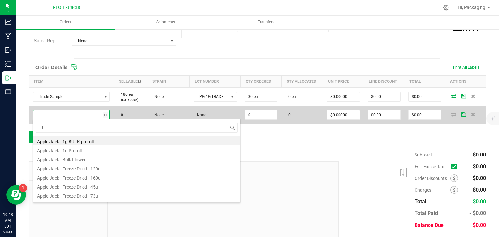
scroll to position [9, 75]
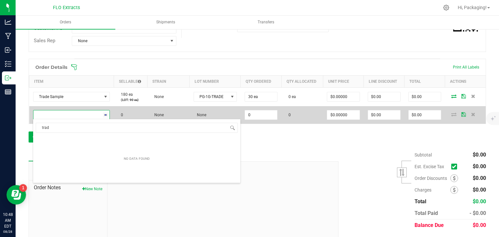
type input "trade"
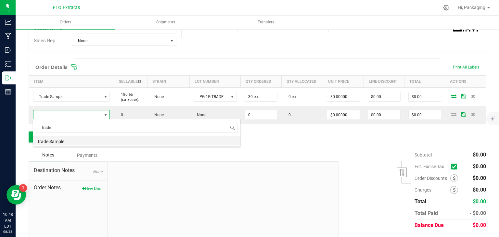
click at [60, 140] on li "Trade Sample" at bounding box center [136, 140] width 207 height 9
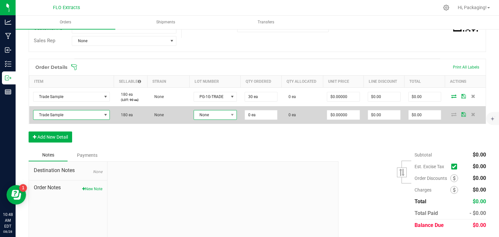
click at [220, 113] on span "None" at bounding box center [211, 114] width 34 height 9
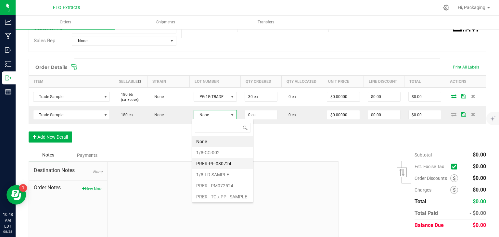
scroll to position [44, 0]
click at [214, 175] on li "WT-1G-TRADE" at bounding box center [222, 174] width 61 height 11
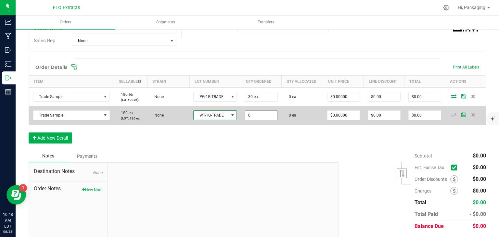
click at [251, 113] on input "0" at bounding box center [261, 115] width 32 height 9
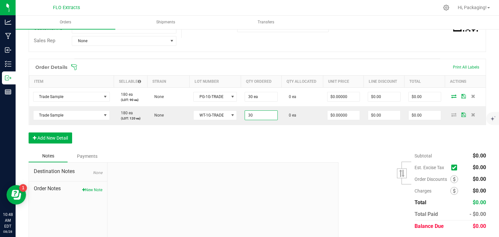
type input "30 ea"
click at [240, 130] on div "Order Details Print All Labels Item Sellable Strain Lot Number Qty Ordered Qty …" at bounding box center [258, 104] width 458 height 91
click at [60, 139] on button "Add New Detail" at bounding box center [51, 138] width 44 height 11
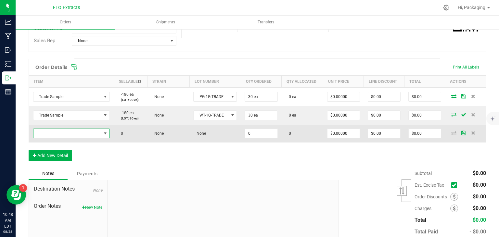
click at [66, 129] on span "NO DATA FOUND" at bounding box center [67, 133] width 68 height 9
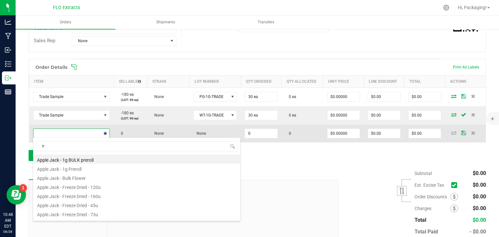
scroll to position [9, 75]
type input "trade"
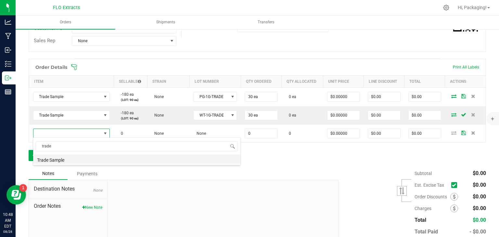
click at [99, 159] on li "Trade Sample" at bounding box center [136, 159] width 207 height 9
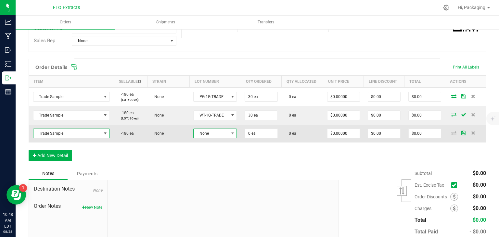
click at [206, 132] on span "None" at bounding box center [211, 133] width 35 height 9
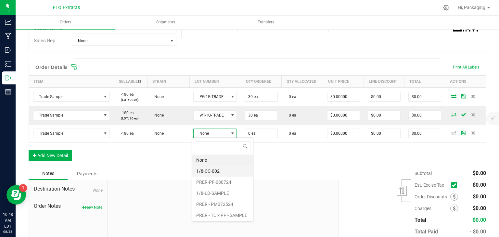
scroll to position [44, 0]
click at [214, 203] on li "PM-1G-TRADE" at bounding box center [222, 204] width 61 height 11
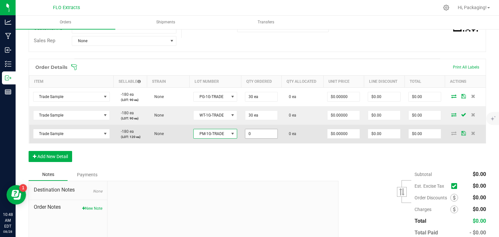
click at [266, 136] on input "0" at bounding box center [261, 133] width 32 height 9
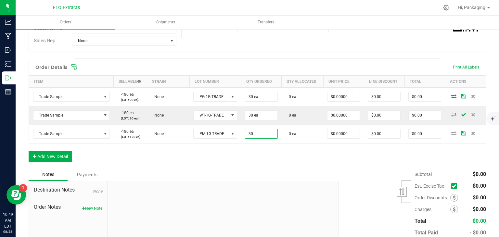
type input "30 ea"
click at [243, 156] on div "Order Details Print All Labels Item Sellable Strain Lot Number Qty Ordered Qty …" at bounding box center [258, 114] width 458 height 110
click at [64, 156] on button "Add New Detail" at bounding box center [51, 156] width 44 height 11
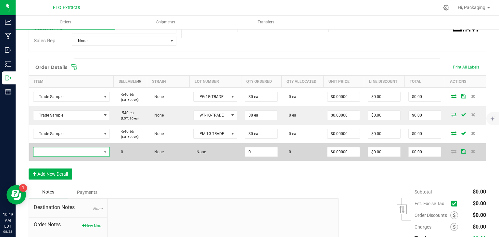
click at [73, 151] on span "NO DATA FOUND" at bounding box center [67, 152] width 68 height 9
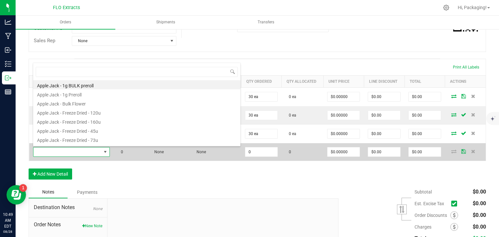
scroll to position [9, 75]
type input "trade"
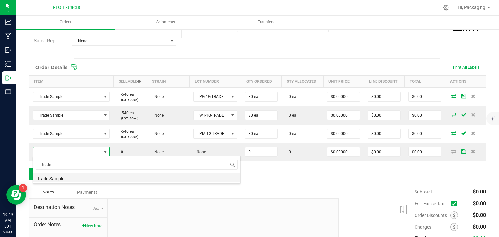
click at [92, 175] on li "Trade Sample" at bounding box center [136, 177] width 207 height 9
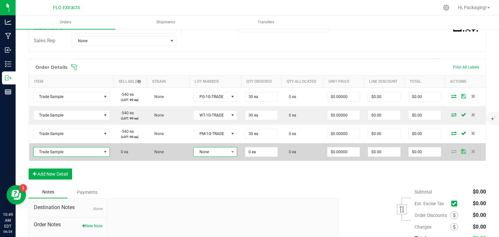
click at [219, 151] on span "None" at bounding box center [211, 152] width 35 height 9
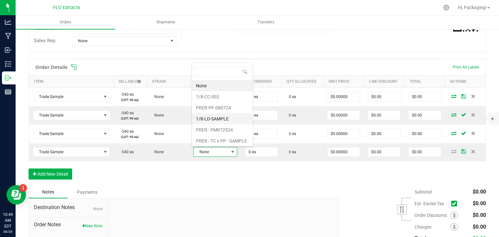
scroll to position [44, 0]
click at [217, 143] on li "SB-1G-TRADE" at bounding box center [222, 141] width 61 height 11
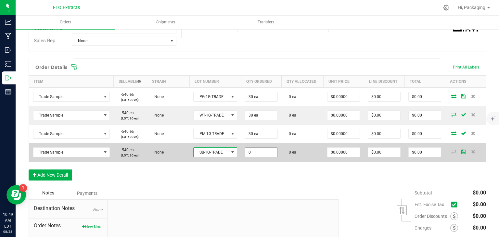
click at [262, 152] on input "0" at bounding box center [261, 152] width 32 height 9
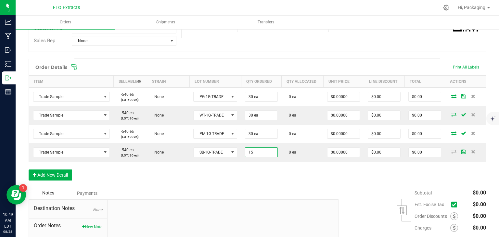
type input "15 ea"
click at [257, 182] on div "Order Details Print All Labels Item Sellable Strain Lot Number Qty Ordered Qty …" at bounding box center [258, 123] width 458 height 128
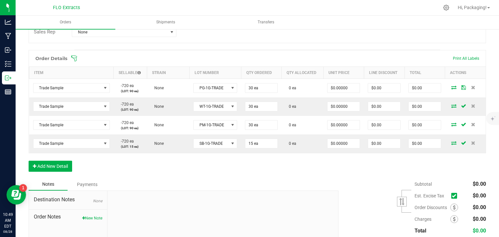
scroll to position [0, 0]
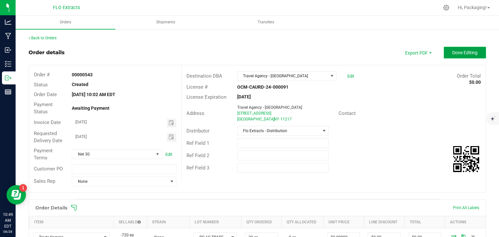
click at [454, 55] on span "Done Editing" at bounding box center [464, 52] width 25 height 5
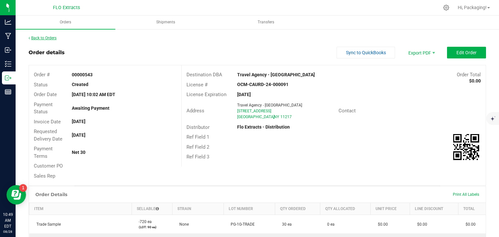
click at [51, 38] on link "Back to Orders" at bounding box center [43, 38] width 28 height 5
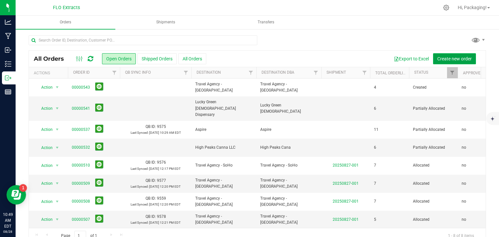
click at [444, 59] on span "Create new order" at bounding box center [454, 58] width 34 height 5
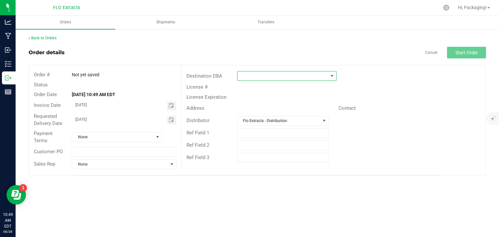
click at [281, 76] on span at bounding box center [283, 75] width 91 height 9
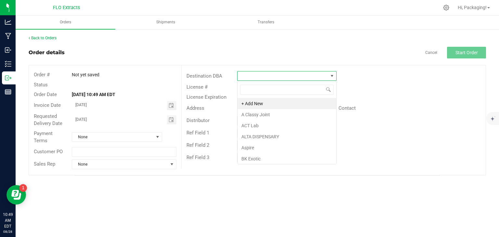
scroll to position [9, 99]
type input "travel"
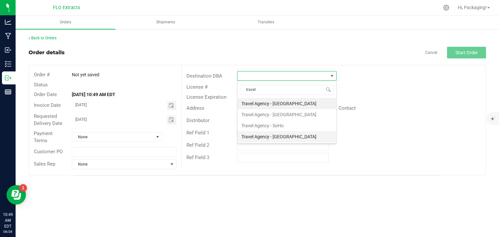
click at [285, 133] on li "Travel Agency - [GEOGRAPHIC_DATA]" at bounding box center [287, 136] width 99 height 11
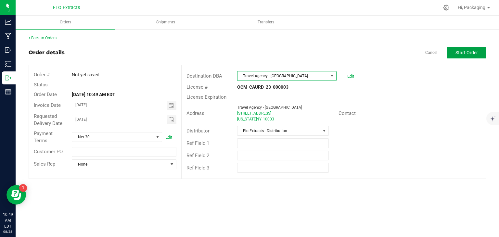
click at [460, 54] on span "Start Order" at bounding box center [467, 52] width 22 height 5
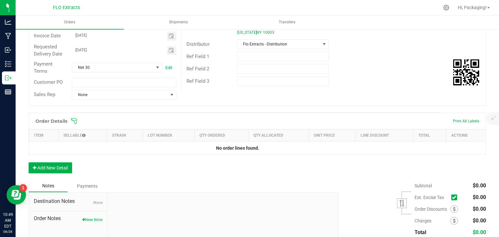
scroll to position [88, 0]
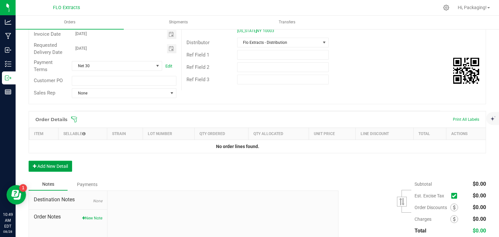
click at [44, 163] on button "Add New Detail" at bounding box center [51, 166] width 44 height 11
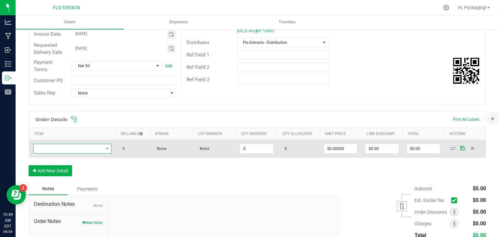
click at [67, 147] on span "NO DATA FOUND" at bounding box center [68, 148] width 70 height 9
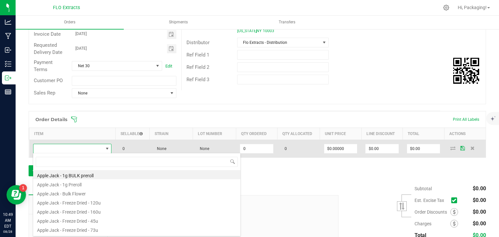
scroll to position [9, 77]
type input "trade"
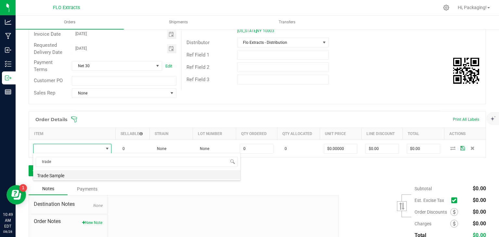
click at [70, 175] on li "Trade Sample" at bounding box center [136, 174] width 207 height 9
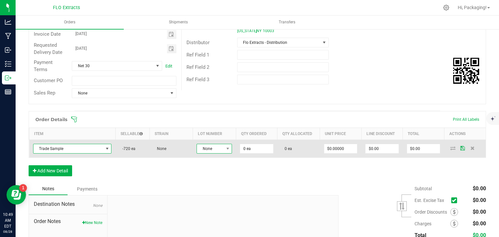
click at [209, 149] on span "None" at bounding box center [210, 148] width 27 height 9
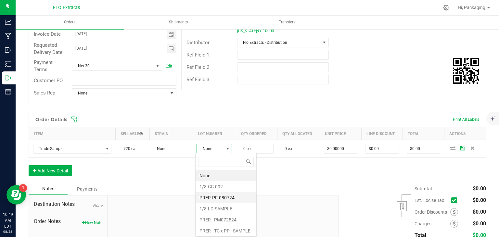
scroll to position [44, 0]
click at [224, 196] on li "PG-1G-TRADE" at bounding box center [226, 197] width 61 height 11
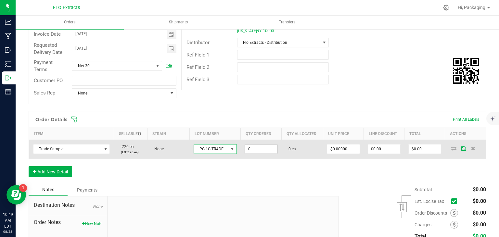
click at [267, 148] on input "0" at bounding box center [261, 149] width 32 height 9
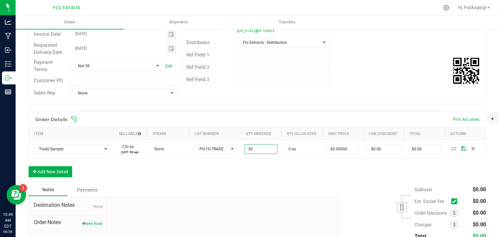
type input "30 ea"
click at [253, 186] on div "Notes Payments" at bounding box center [181, 190] width 305 height 12
click at [64, 164] on div "Order Details Print All Labels Item Sellable Strain Lot Number Qty Ordered Qty …" at bounding box center [258, 147] width 458 height 73
click at [62, 170] on button "Add New Detail" at bounding box center [51, 171] width 44 height 11
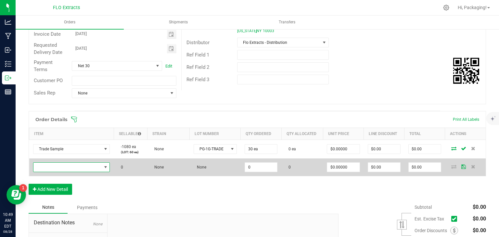
click at [68, 163] on span "NO DATA FOUND" at bounding box center [67, 167] width 68 height 9
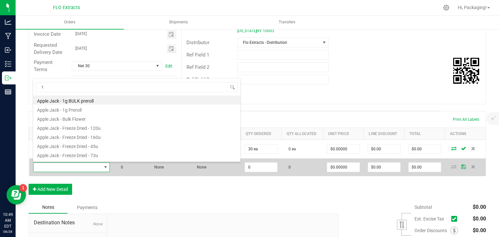
scroll to position [9, 75]
type input "trade"
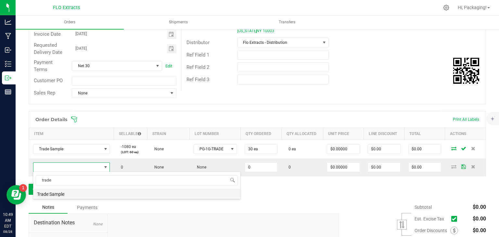
click at [88, 193] on li "Trade Sample" at bounding box center [136, 193] width 207 height 9
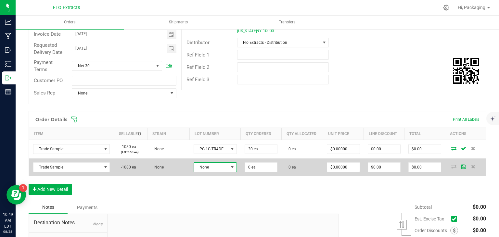
click at [225, 167] on span "None" at bounding box center [211, 167] width 34 height 9
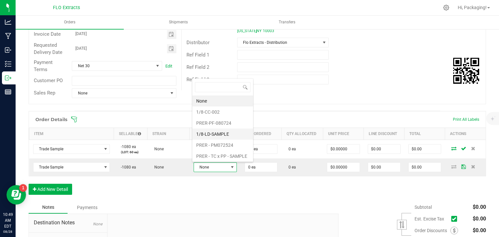
scroll to position [44, 0]
click at [220, 133] on li "WT-1G-TRADE" at bounding box center [222, 134] width 61 height 11
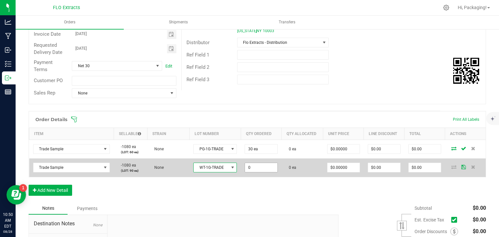
click at [256, 167] on input "0" at bounding box center [261, 167] width 32 height 9
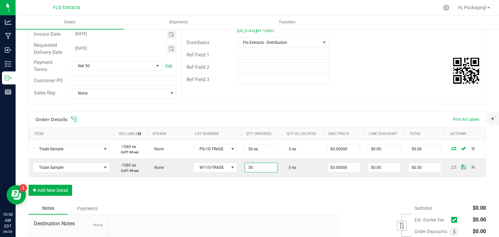
type input "30 ea"
click at [222, 196] on div "Order Details Print All Labels Item Sellable Strain Lot Number Qty Ordered Qty …" at bounding box center [258, 156] width 458 height 91
click at [66, 186] on button "Add New Detail" at bounding box center [51, 190] width 44 height 11
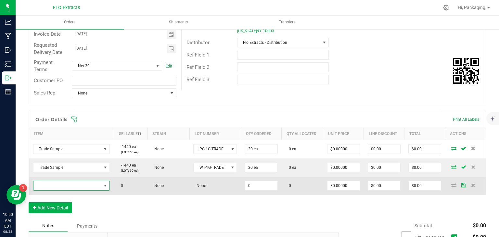
click at [72, 185] on span "NO DATA FOUND" at bounding box center [67, 185] width 68 height 9
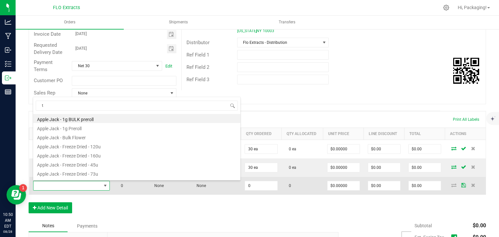
scroll to position [9, 75]
type input "trade"
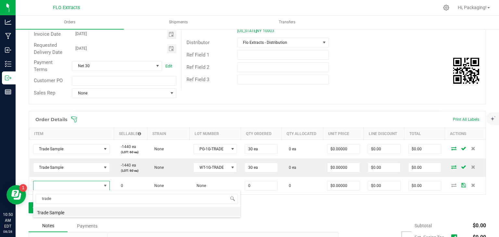
click at [74, 210] on li "Trade Sample" at bounding box center [136, 211] width 207 height 9
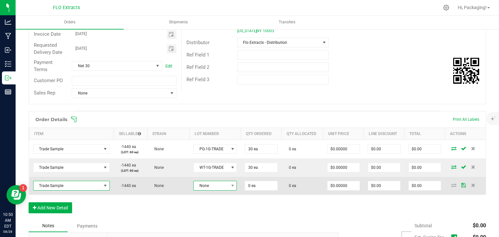
click at [208, 187] on span "None" at bounding box center [211, 185] width 35 height 9
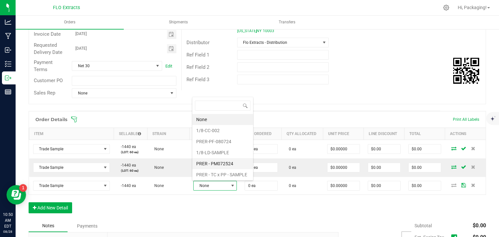
scroll to position [44, 0]
click at [224, 164] on li "PM-1G-TRADE" at bounding box center [222, 163] width 61 height 11
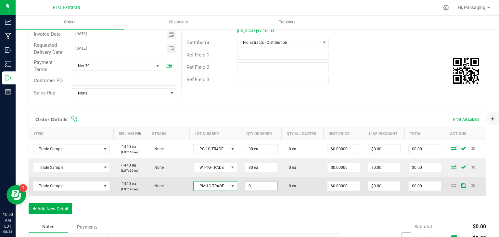
click at [263, 184] on input "0" at bounding box center [261, 186] width 32 height 9
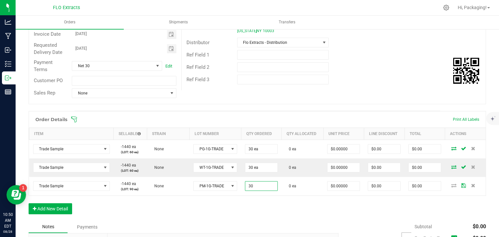
type input "30 ea"
click at [246, 198] on div "Order Details Print All Labels Item Sellable Strain Lot Number Qty Ordered Qty …" at bounding box center [258, 166] width 458 height 110
click at [58, 209] on button "Add New Detail" at bounding box center [51, 208] width 44 height 11
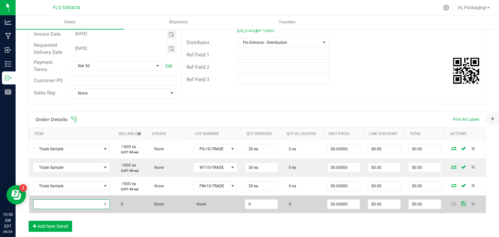
click at [58, 201] on span "NO DATA FOUND" at bounding box center [67, 204] width 68 height 9
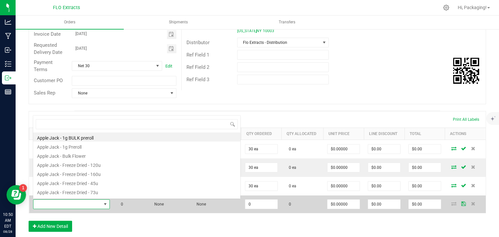
scroll to position [9, 75]
type input "trade"
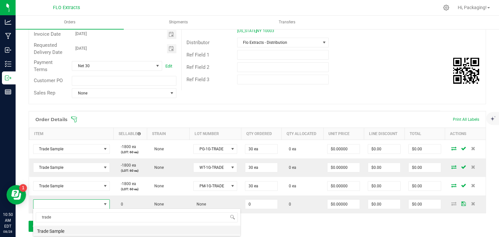
click at [54, 228] on li "Trade Sample" at bounding box center [136, 230] width 207 height 9
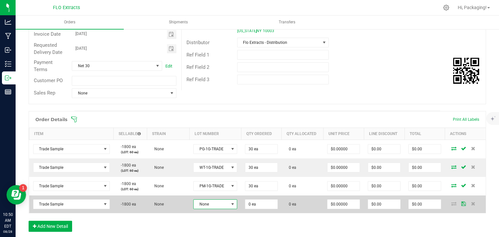
click at [208, 207] on span "None" at bounding box center [211, 204] width 35 height 9
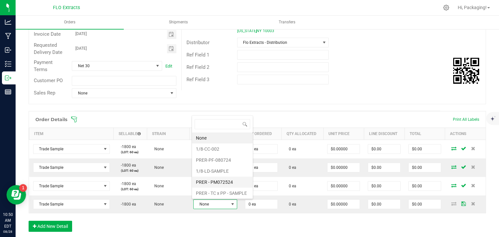
scroll to position [44, 0]
click at [226, 190] on li "SB-1G-TRADE" at bounding box center [222, 193] width 61 height 11
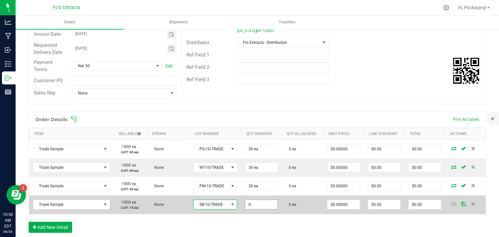
click at [258, 205] on input "0" at bounding box center [261, 204] width 32 height 9
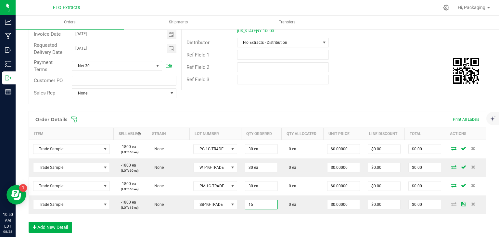
type input "15 ea"
click at [260, 113] on div "Order Details Print All Labels" at bounding box center [257, 119] width 457 height 16
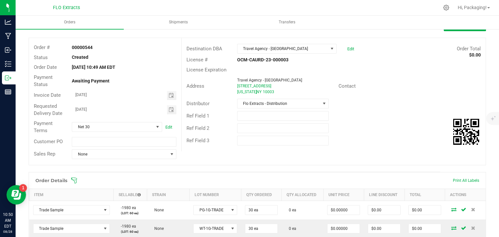
scroll to position [0, 0]
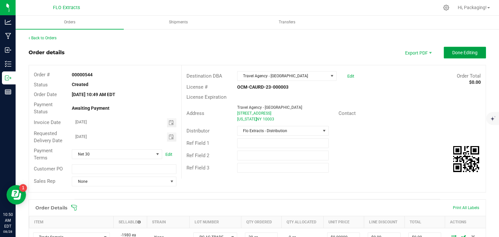
click at [454, 53] on span "Done Editing" at bounding box center [464, 52] width 25 height 5
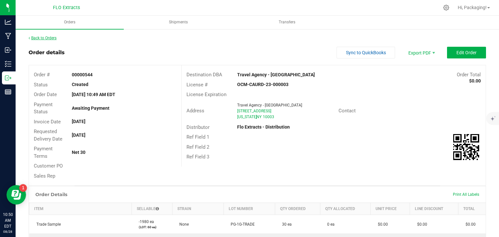
click at [47, 38] on link "Back to Orders" at bounding box center [43, 38] width 28 height 5
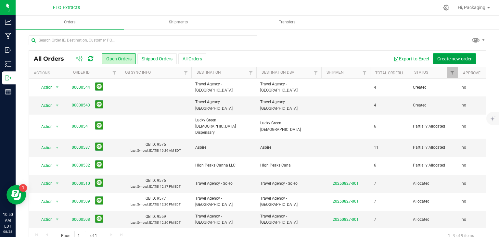
click at [441, 55] on button "Create new order" at bounding box center [454, 58] width 43 height 11
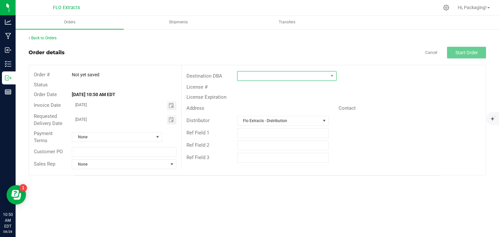
click at [259, 74] on span at bounding box center [283, 75] width 91 height 9
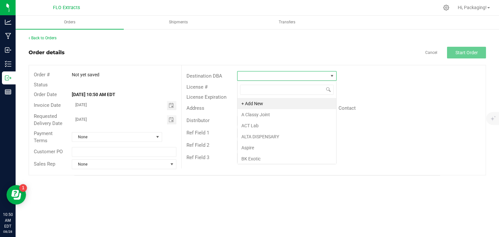
scroll to position [9, 99]
type input "tra"
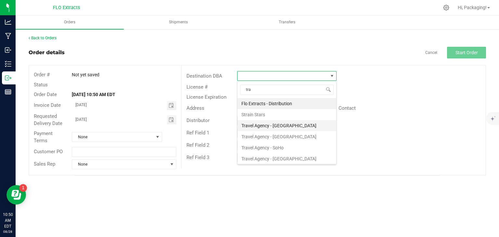
click at [277, 124] on li "Travel Agency - [GEOGRAPHIC_DATA]" at bounding box center [287, 125] width 99 height 11
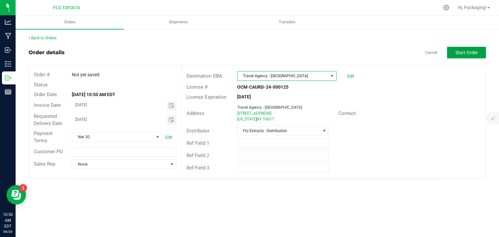
click at [461, 54] on span "Start Order" at bounding box center [467, 52] width 22 height 5
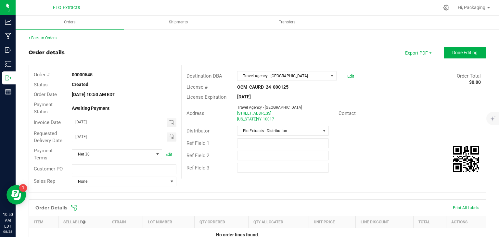
scroll to position [135, 0]
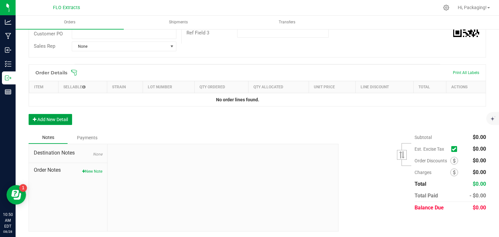
click at [56, 120] on button "Add New Detail" at bounding box center [51, 119] width 44 height 11
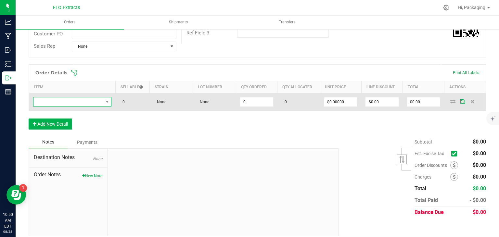
click at [71, 102] on span "NO DATA FOUND" at bounding box center [68, 101] width 70 height 9
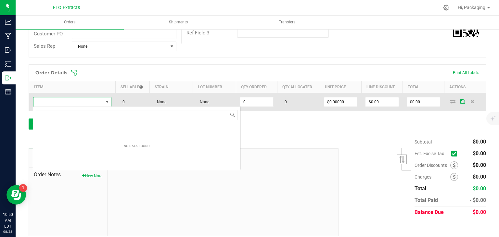
scroll to position [9, 78]
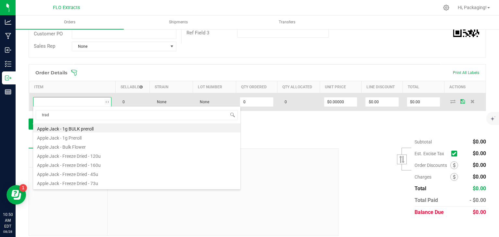
type input "trade"
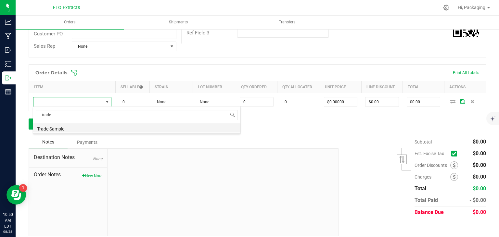
click at [97, 129] on li "Trade Sample" at bounding box center [136, 127] width 207 height 9
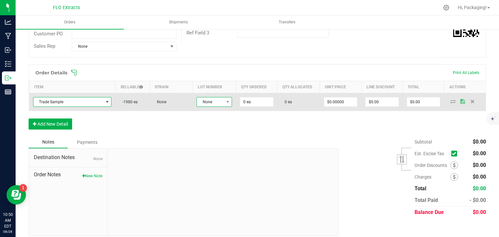
click at [219, 103] on span "None" at bounding box center [210, 101] width 27 height 9
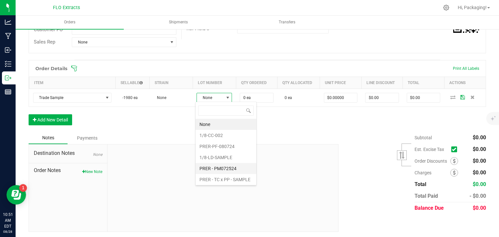
scroll to position [44, 0]
click at [226, 146] on li "PG-1G-TRADE" at bounding box center [226, 146] width 61 height 11
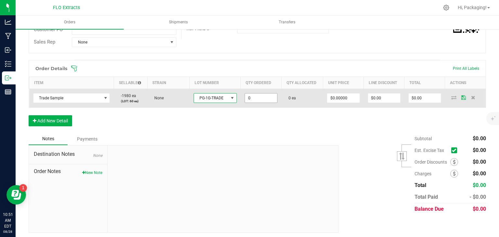
click at [260, 97] on input "0" at bounding box center [261, 98] width 32 height 9
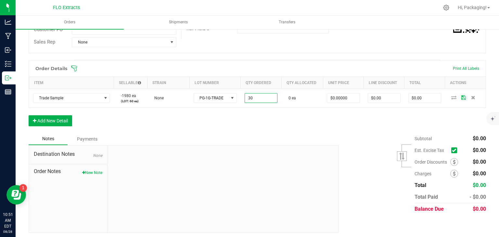
type input "30 ea"
click at [242, 126] on div "Order Details Print All Labels Item Sellable Strain Lot Number Qty Ordered Qty …" at bounding box center [258, 96] width 458 height 73
click at [58, 118] on button "Add New Detail" at bounding box center [51, 120] width 44 height 11
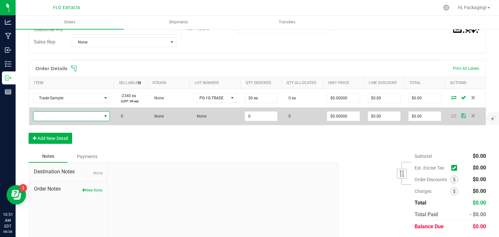
click at [65, 116] on span "NO DATA FOUND" at bounding box center [67, 116] width 68 height 9
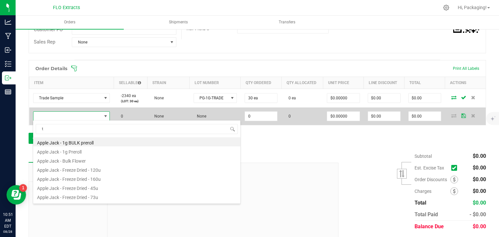
scroll to position [9, 75]
type input "trade"
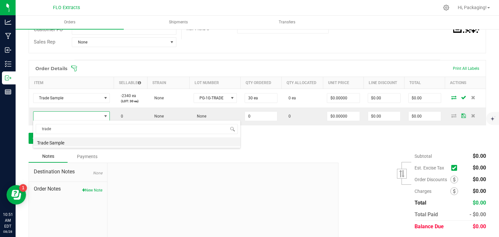
click at [95, 145] on li "Trade Sample" at bounding box center [136, 141] width 207 height 9
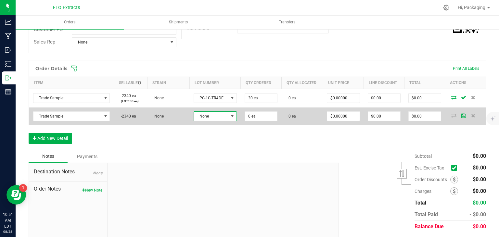
click at [230, 116] on span at bounding box center [232, 116] width 5 height 5
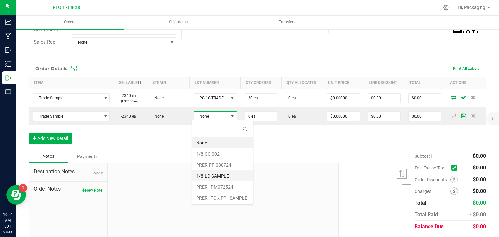
scroll to position [44, 0]
click at [216, 173] on li "WT-1G-TRADE" at bounding box center [222, 176] width 61 height 11
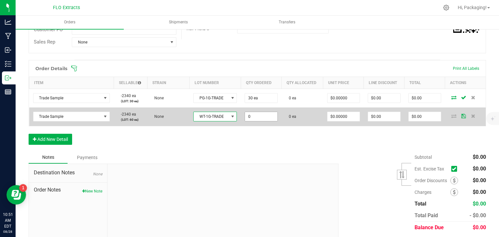
click at [262, 119] on input "0" at bounding box center [261, 116] width 32 height 9
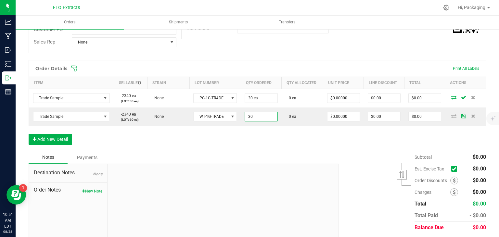
type input "30 ea"
click at [230, 145] on div "Order Details Print All Labels Item Sellable Strain Lot Number Qty Ordered Qty …" at bounding box center [258, 105] width 458 height 91
click at [57, 141] on button "Add New Detail" at bounding box center [51, 139] width 44 height 11
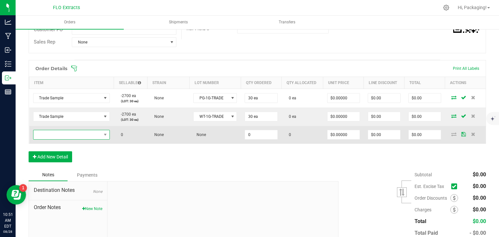
click at [65, 135] on span "NO DATA FOUND" at bounding box center [67, 134] width 68 height 9
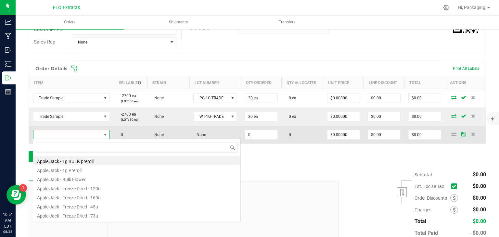
scroll to position [9, 75]
type input "trade"
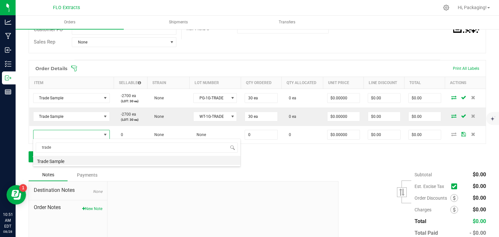
click at [80, 160] on li "Trade Sample" at bounding box center [136, 160] width 207 height 9
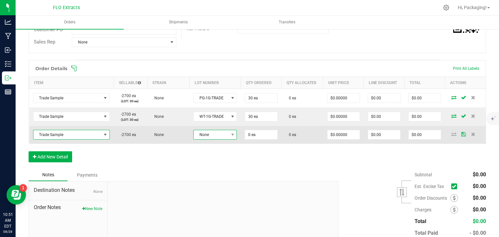
click at [217, 134] on span "None" at bounding box center [211, 134] width 35 height 9
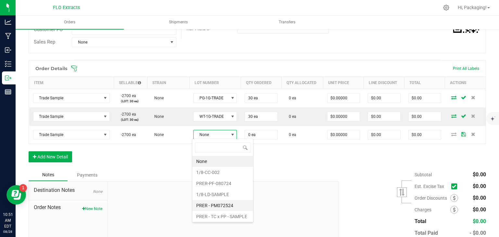
scroll to position [44, 0]
click at [222, 204] on li "PM-1G-TRADE" at bounding box center [222, 205] width 61 height 11
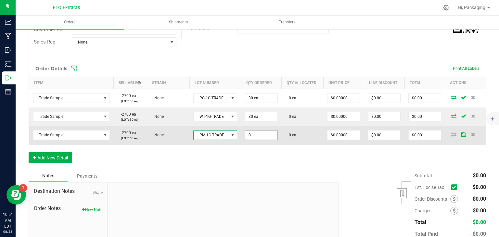
click at [259, 134] on input "0" at bounding box center [261, 135] width 32 height 9
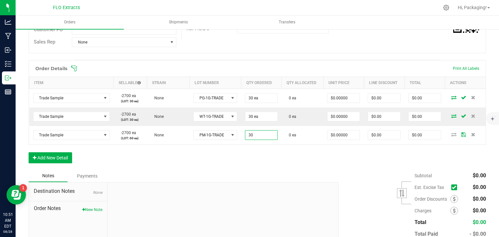
type input "30 ea"
click at [244, 162] on div "Order Details Print All Labels Item Sellable Strain Lot Number Qty Ordered Qty …" at bounding box center [258, 115] width 458 height 110
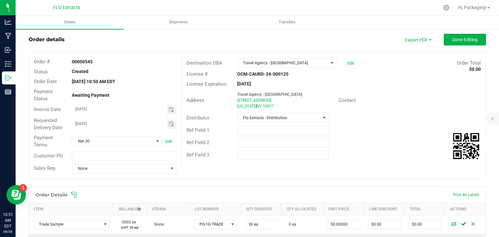
scroll to position [12, 0]
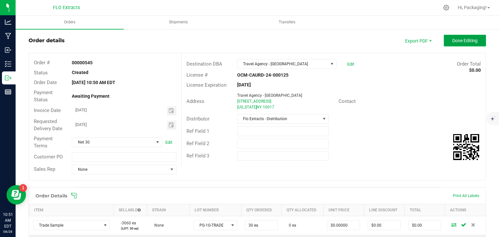
click at [457, 40] on span "Done Editing" at bounding box center [464, 40] width 25 height 5
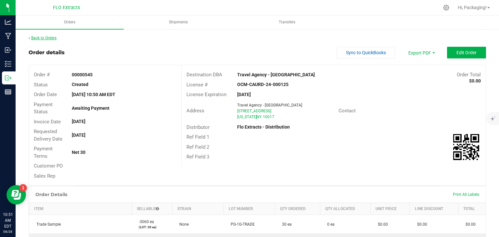
click at [43, 40] on link "Back to Orders" at bounding box center [43, 38] width 28 height 5
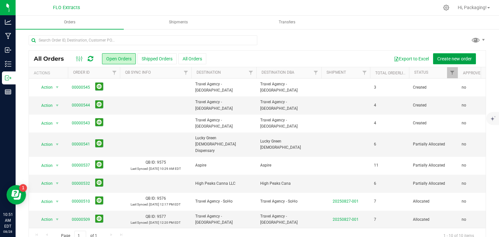
click at [453, 55] on button "Create new order" at bounding box center [454, 58] width 43 height 11
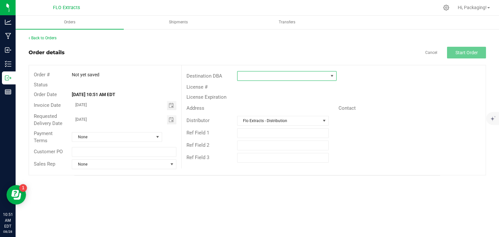
click at [278, 79] on span at bounding box center [283, 75] width 91 height 9
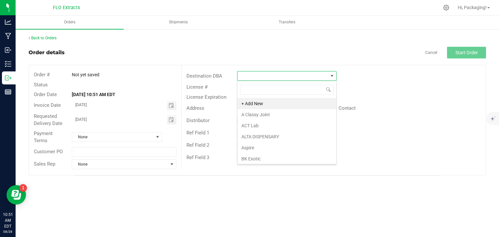
scroll to position [9, 99]
type input "trave"
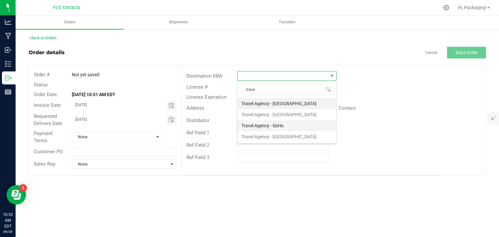
click at [286, 123] on li "Travel Agency - SoHo" at bounding box center [287, 125] width 99 height 11
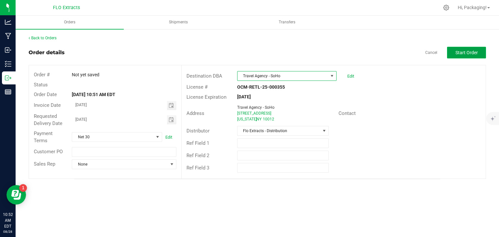
click at [456, 54] on span "Start Order" at bounding box center [467, 52] width 22 height 5
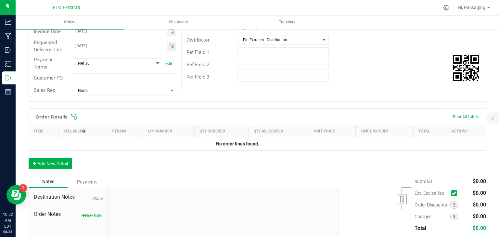
scroll to position [92, 0]
click at [51, 158] on button "Add New Detail" at bounding box center [51, 163] width 44 height 11
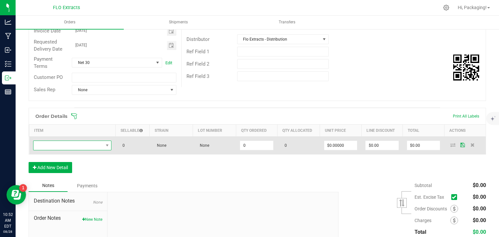
click at [63, 144] on span "NO DATA FOUND" at bounding box center [68, 145] width 70 height 9
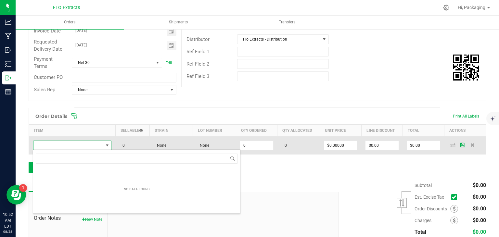
scroll to position [9, 77]
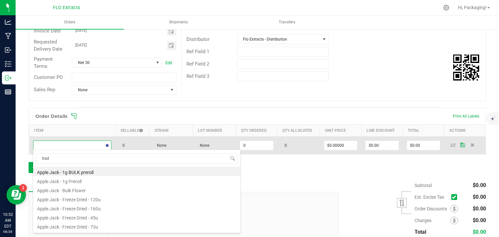
type input "trade"
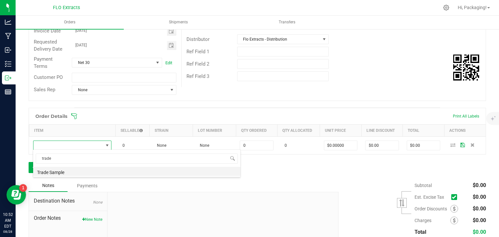
click at [68, 173] on li "Trade Sample" at bounding box center [136, 171] width 207 height 9
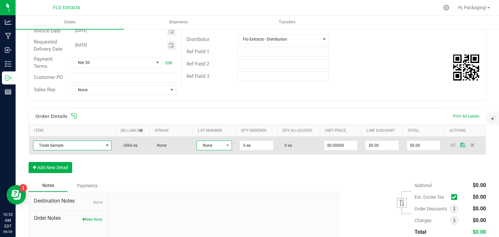
click at [207, 145] on span "None" at bounding box center [210, 145] width 27 height 9
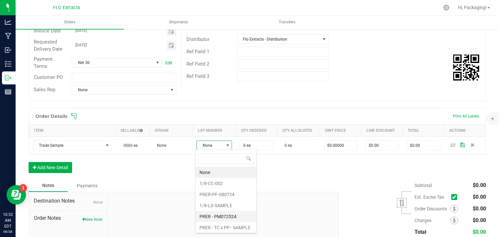
scroll to position [44, 0]
click at [222, 193] on li "PG-1G-TRADE" at bounding box center [226, 194] width 61 height 11
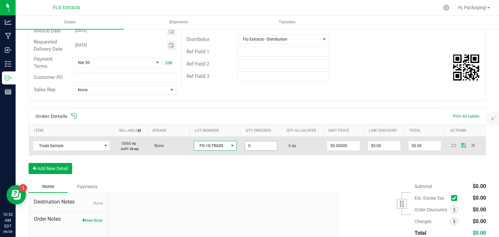
click at [262, 145] on input "0" at bounding box center [261, 145] width 32 height 9
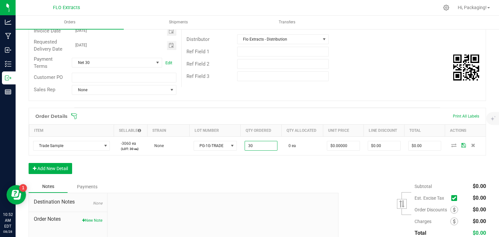
type input "30 ea"
click at [244, 176] on div "Order Details Print All Labels Item Sellable Strain Lot Number Qty Ordered Qty …" at bounding box center [258, 144] width 458 height 73
click at [52, 167] on button "Add New Detail" at bounding box center [51, 168] width 44 height 11
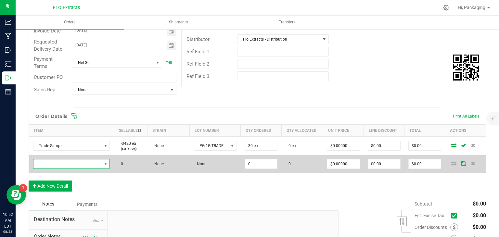
click at [69, 160] on span "NO DATA FOUND" at bounding box center [67, 164] width 68 height 9
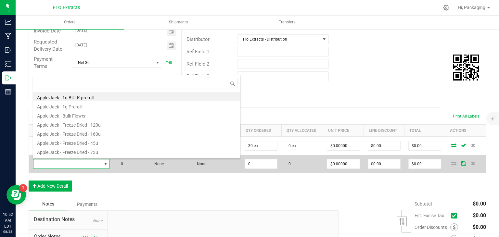
scroll to position [9, 75]
type input "trade"
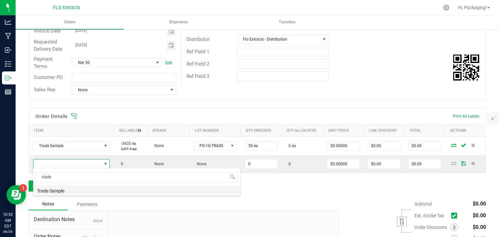
click at [76, 191] on li "Trade Sample" at bounding box center [136, 190] width 207 height 9
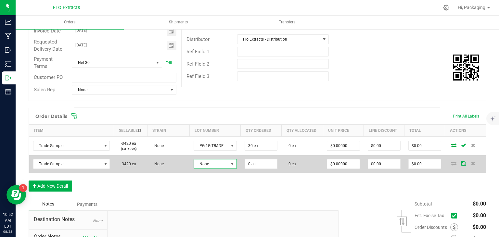
click at [208, 162] on span "None" at bounding box center [211, 164] width 34 height 9
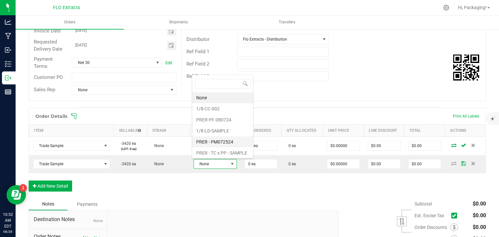
scroll to position [44, 0]
click at [216, 131] on li "WT-1G-TRADE" at bounding box center [222, 130] width 61 height 11
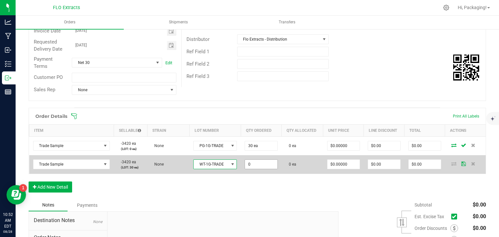
click at [256, 160] on input "0" at bounding box center [261, 164] width 32 height 9
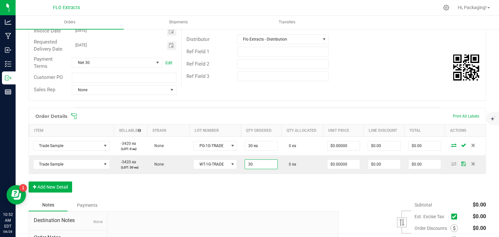
type input "30 ea"
click at [236, 194] on div "Order Details Print All Labels Item Sellable Strain Lot Number Qty Ordered Qty …" at bounding box center [258, 153] width 458 height 91
click at [56, 187] on button "Add New Detail" at bounding box center [51, 187] width 44 height 11
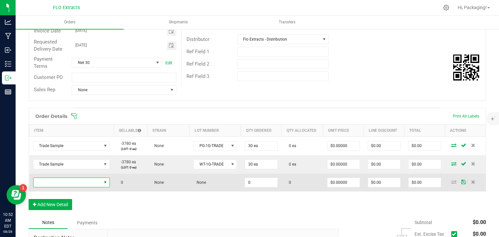
click at [64, 183] on span "NO DATA FOUND" at bounding box center [67, 182] width 68 height 9
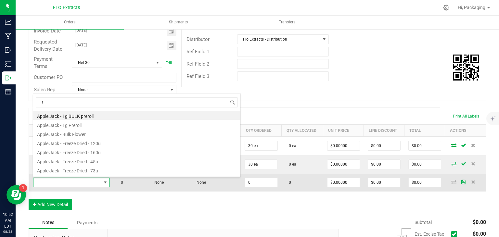
scroll to position [9, 75]
type input "trade"
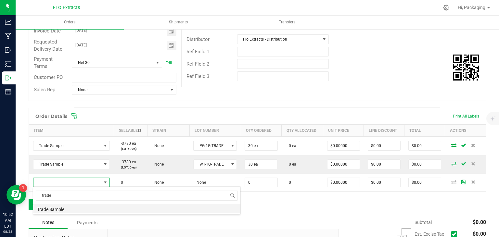
click at [86, 211] on li "Trade Sample" at bounding box center [136, 208] width 207 height 9
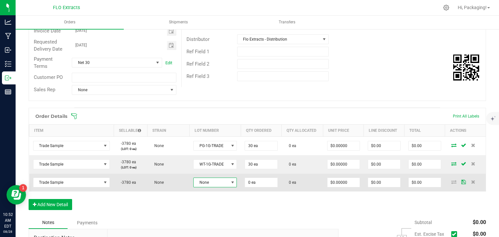
click at [224, 180] on span "None" at bounding box center [211, 182] width 35 height 9
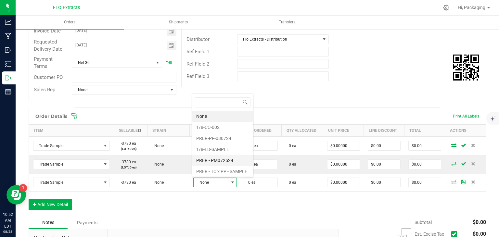
scroll to position [44, 0]
click at [216, 159] on li "PM-1G-TRADE" at bounding box center [222, 160] width 61 height 11
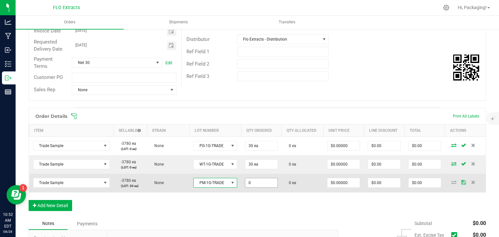
click at [259, 180] on input "0" at bounding box center [261, 182] width 32 height 9
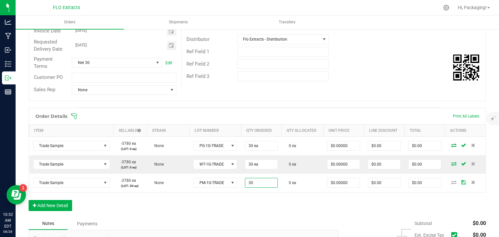
type input "30 ea"
click at [253, 202] on div "Order Details Print All Labels Item Sellable Strain Lot Number Qty Ordered Qty …" at bounding box center [258, 163] width 458 height 110
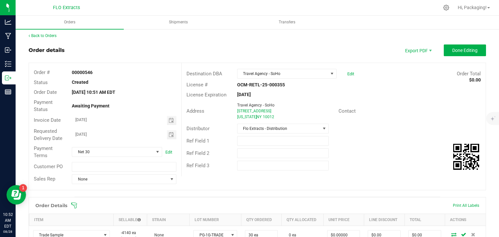
scroll to position [0, 0]
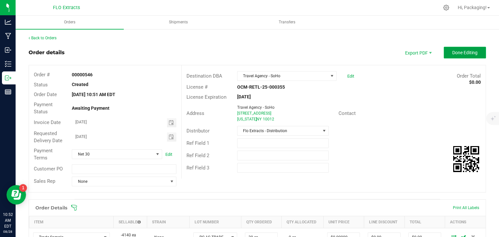
click at [456, 48] on button "Done Editing" at bounding box center [465, 53] width 42 height 12
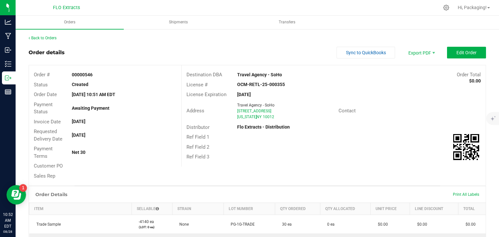
click at [57, 35] on div "Back to Orders" at bounding box center [258, 38] width 458 height 6
click at [50, 38] on link "Back to Orders" at bounding box center [43, 38] width 28 height 5
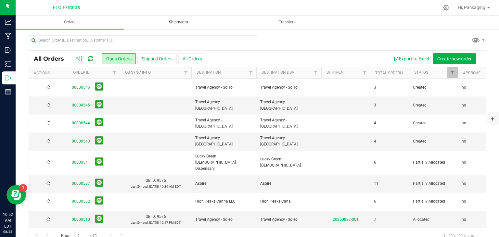
click at [181, 21] on span "Shipments" at bounding box center [178, 22] width 36 height 6
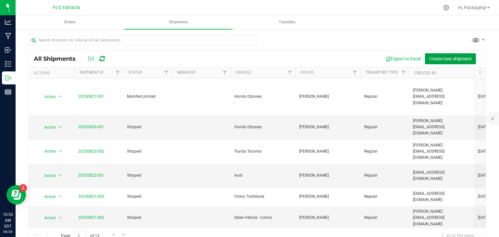
click at [442, 58] on span "Create new shipment" at bounding box center [450, 58] width 43 height 5
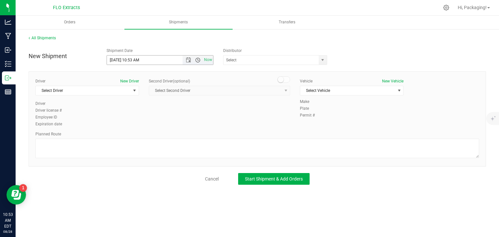
click at [200, 59] on span "Open the time view" at bounding box center [197, 60] width 5 height 5
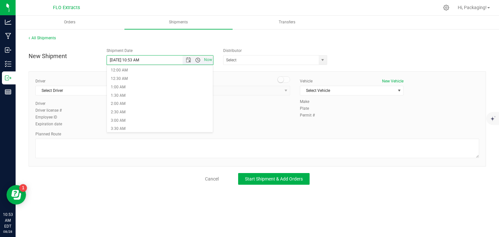
click at [197, 60] on span "Open the time view" at bounding box center [197, 60] width 5 height 5
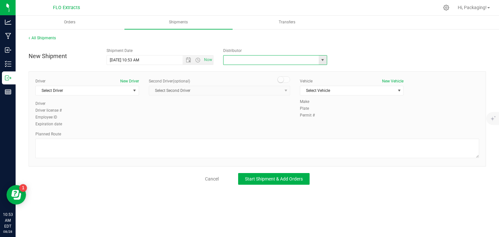
click at [253, 63] on input "text" at bounding box center [270, 60] width 92 height 9
type input "f"
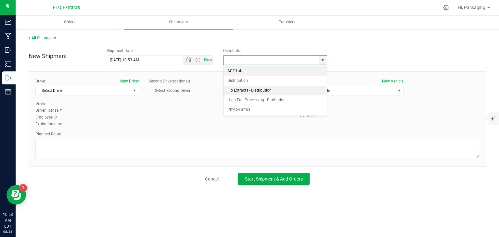
click at [250, 93] on li "Flo Extracts - Distribution" at bounding box center [275, 91] width 103 height 10
type input "Flo Extracts - Distribution"
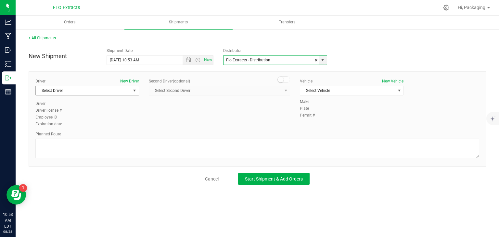
click at [110, 92] on span "Select Driver" at bounding box center [83, 90] width 95 height 9
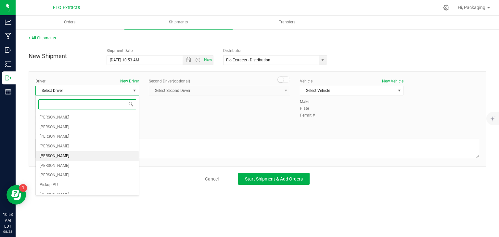
click at [47, 155] on span "[PERSON_NAME]" at bounding box center [55, 156] width 30 height 8
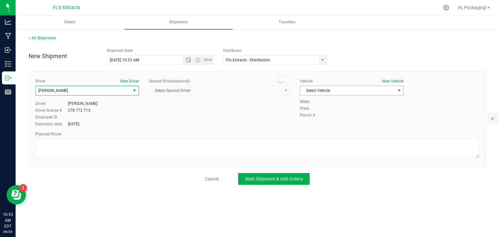
click at [339, 91] on span "Select Vehicle" at bounding box center [347, 90] width 95 height 9
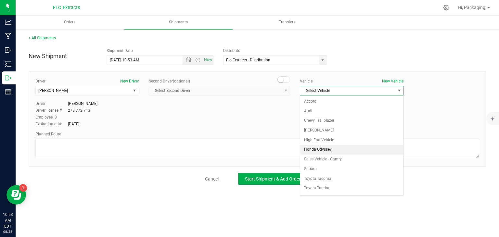
click at [322, 147] on li "Honda Odyssey" at bounding box center [351, 150] width 103 height 10
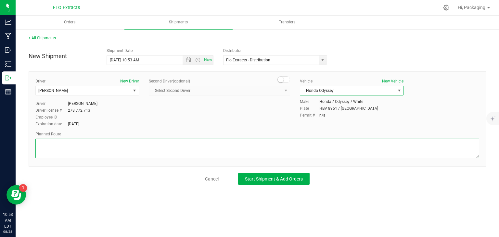
click at [304, 147] on textarea at bounding box center [257, 148] width 444 height 19
type textarea "GPS"
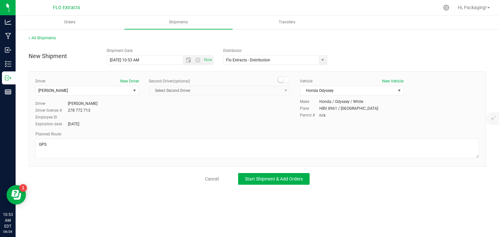
click at [182, 188] on div "All Shipments New Shipment Shipment Date [DATE] 10:53 AM Now Distributor Flo Ex…" at bounding box center [258, 110] width 484 height 163
click at [275, 179] on span "Start Shipment & Add Orders" at bounding box center [274, 178] width 58 height 5
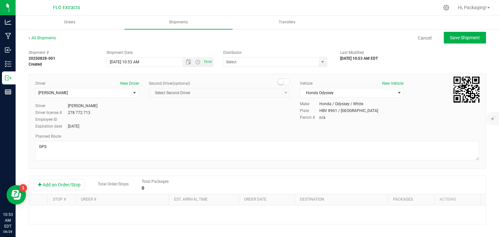
type input "Flo Extracts - Distribution"
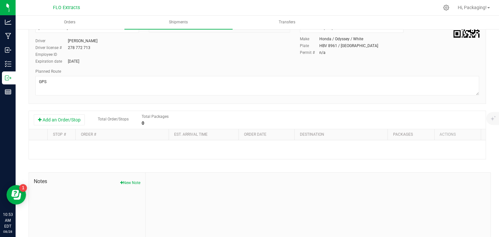
scroll to position [65, 0]
click at [58, 118] on button "Add an Order/Stop" at bounding box center [59, 119] width 51 height 11
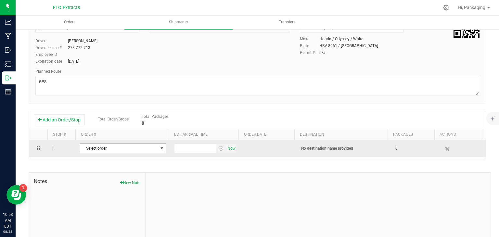
click at [88, 145] on span "Select order" at bounding box center [119, 148] width 78 height 9
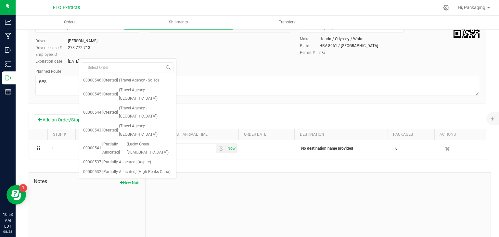
drag, startPoint x: 88, startPoint y: 145, endPoint x: 26, endPoint y: 89, distance: 83.8
click at [26, 89] on div "All Shipments Cancel Save Shipment Shipment # 20250828-001 Created Shipment Dat…" at bounding box center [258, 115] width 484 height 303
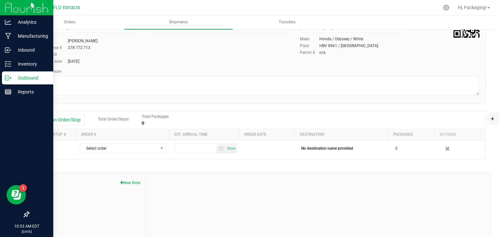
click at [17, 80] on p "Outbound" at bounding box center [30, 78] width 39 height 8
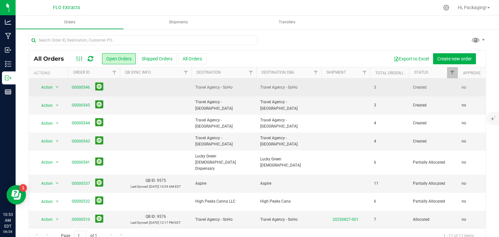
click at [163, 94] on td at bounding box center [155, 88] width 71 height 18
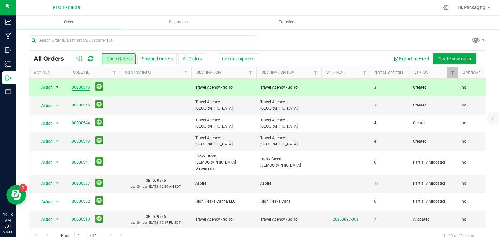
click at [83, 86] on link "00000546" at bounding box center [81, 87] width 18 height 6
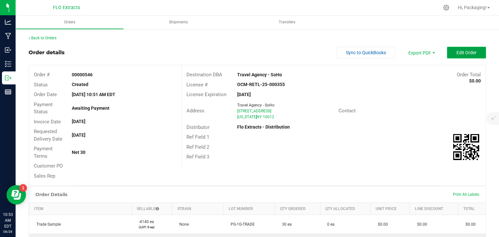
click at [459, 52] on span "Edit Order" at bounding box center [467, 52] width 20 height 5
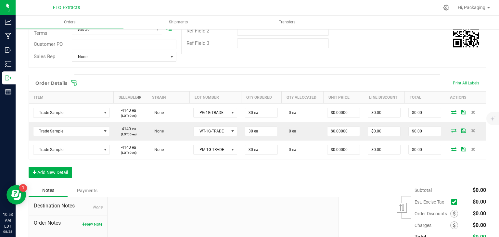
scroll to position [125, 0]
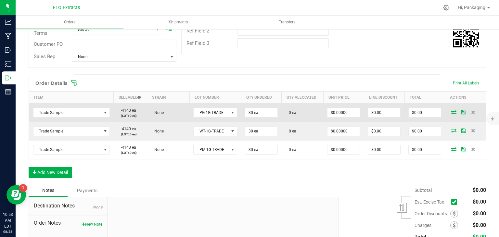
click at [452, 109] on td at bounding box center [465, 112] width 41 height 19
click at [451, 110] on icon at bounding box center [453, 112] width 5 height 4
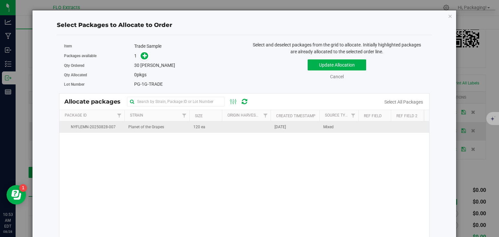
click at [240, 126] on td at bounding box center [246, 127] width 49 height 11
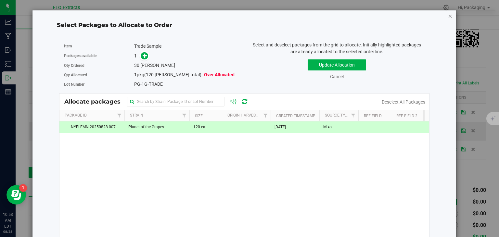
click at [448, 16] on icon "button" at bounding box center [450, 16] width 5 height 8
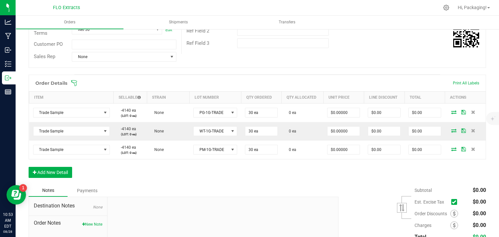
click at [277, 178] on div "Order Details Print All Labels Item Sellable Strain Lot Number Qty Ordered Qty …" at bounding box center [258, 130] width 458 height 110
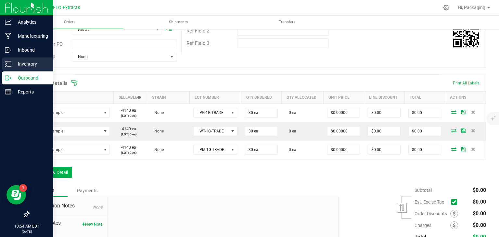
click at [26, 66] on p "Inventory" at bounding box center [30, 64] width 39 height 8
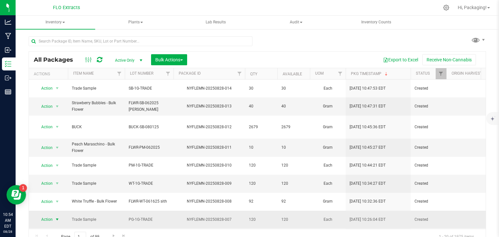
click at [56, 217] on span "select" at bounding box center [57, 219] width 5 height 5
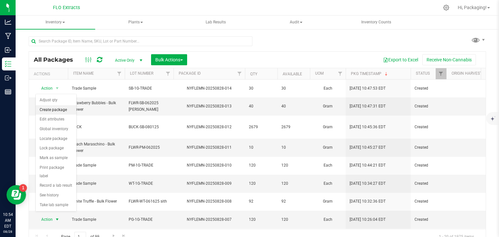
click at [47, 109] on li "Create package" at bounding box center [56, 110] width 41 height 10
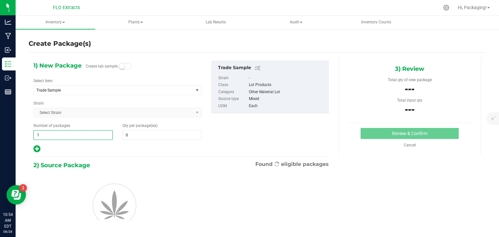
drag, startPoint x: 41, startPoint y: 135, endPoint x: 19, endPoint y: 137, distance: 21.9
click at [19, 137] on div "Create Package(s) 1) New Package Create lab sample Select Item Trade Sample App…" at bounding box center [258, 130] width 484 height 203
type input "3"
type input "4"
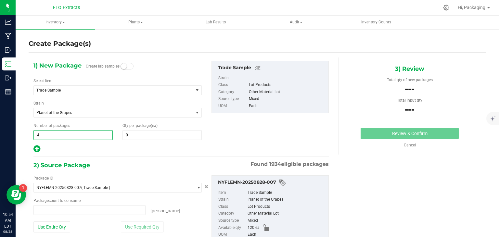
type input "0 ea"
type input "4"
click at [135, 134] on span "0 0" at bounding box center [162, 135] width 79 height 10
type input "30"
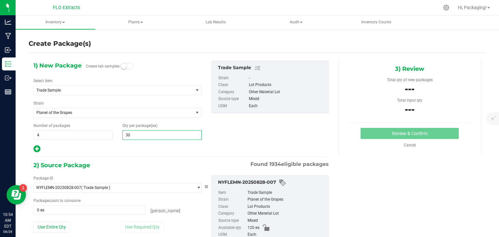
type input "30"
click at [113, 150] on div at bounding box center [117, 149] width 168 height 8
click at [143, 190] on span "NYFLEMN-20250828-007 ( Trade Sample )" at bounding box center [114, 187] width 160 height 9
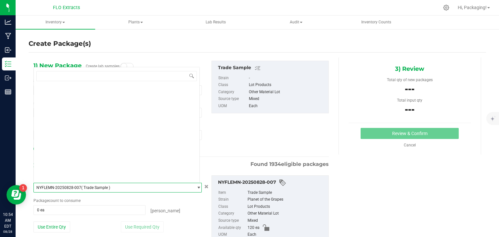
scroll to position [17501, 0]
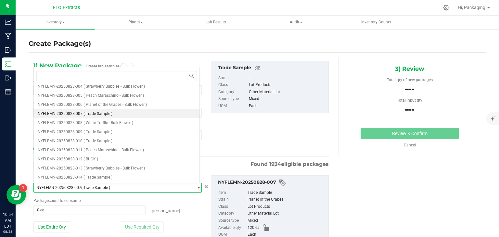
click at [143, 188] on span "NYFLEMN-20250828-007 ( Trade Sample )" at bounding box center [114, 187] width 160 height 9
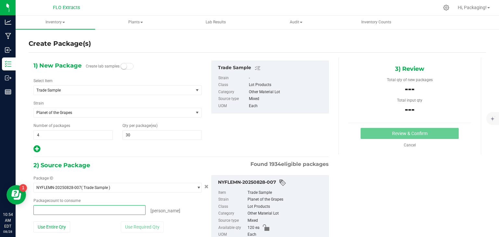
click at [103, 210] on span at bounding box center [89, 210] width 112 height 10
type input "0 ea"
type input "0"
click at [135, 198] on div "Package count to consume" at bounding box center [117, 201] width 168 height 6
drag, startPoint x: 51, startPoint y: 211, endPoint x: 39, endPoint y: 212, distance: 11.7
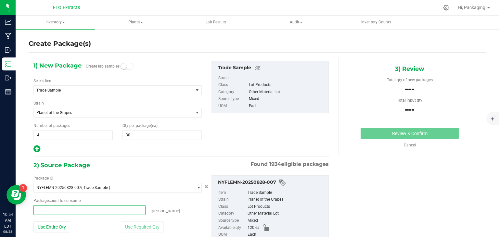
click at [39, 212] on span at bounding box center [89, 210] width 112 height 10
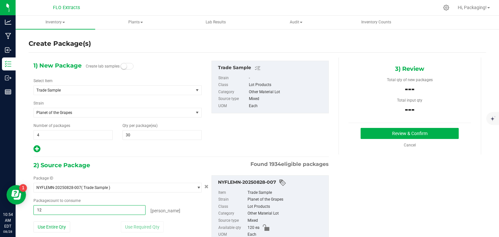
type input "120"
type input "120 ea"
click at [112, 172] on div "Package ID NYFLEMN-20250828-007 ( Trade Sample ) NYFLEMN-20250826-045 NYFLEMN-2…" at bounding box center [181, 212] width 305 height 84
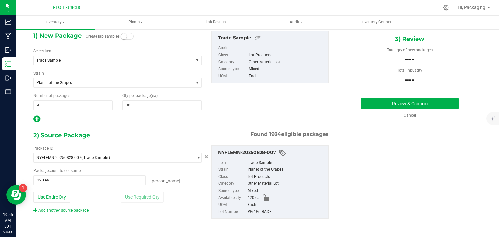
click at [147, 139] on div "2) Source Package Found 1934 eligible packages" at bounding box center [180, 136] width 295 height 10
click at [122, 159] on span "NYFLEMN-20250828-007 ( Trade Sample )" at bounding box center [114, 157] width 160 height 9
click at [222, 112] on div "1) New Package Create lab samples Select Item Trade Sample Apple Jack - 1g BULK…" at bounding box center [181, 77] width 305 height 93
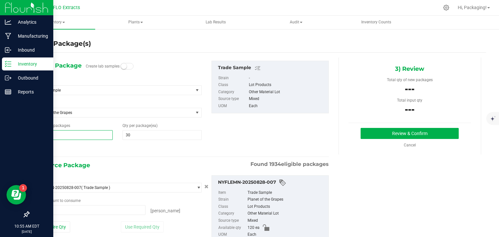
drag, startPoint x: 58, startPoint y: 134, endPoint x: 1, endPoint y: 118, distance: 59.1
click at [1, 118] on div "Analytics Manufacturing Inbound Inventory Outbound Reports 10:55 AM EDT [DATE] …" at bounding box center [249, 118] width 499 height 237
type input "1"
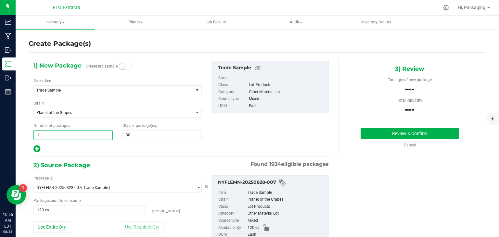
type input "1"
click at [163, 155] on div "1) New Package Create lab sample Select Item Trade Sample Apple Jack - 1g BULK …" at bounding box center [181, 160] width 305 height 205
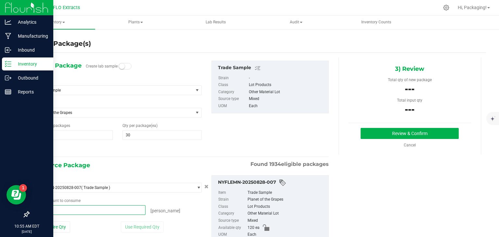
drag, startPoint x: 72, startPoint y: 210, endPoint x: 0, endPoint y: 201, distance: 72.2
click at [0, 201] on div "Analytics Manufacturing Inbound Inventory Outbound Reports 10:55 AM EDT [DATE] …" at bounding box center [249, 118] width 499 height 237
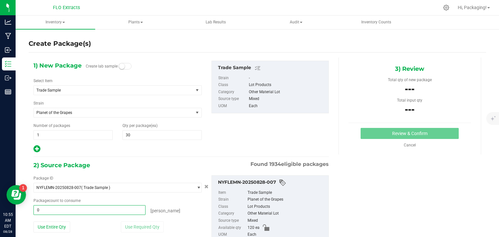
click at [147, 167] on div "2) Source Package Found 1934 eligible packages" at bounding box center [180, 166] width 295 height 10
click at [49, 229] on button "Use Entire Qty" at bounding box center [51, 227] width 37 height 11
type input "120 ea"
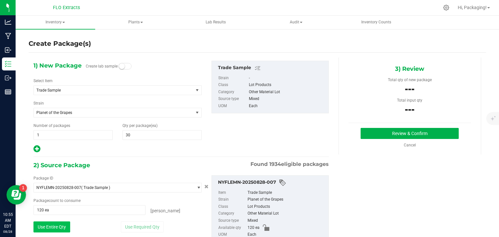
click at [50, 228] on button "Use Entire Qty" at bounding box center [51, 227] width 37 height 11
click at [98, 146] on div at bounding box center [117, 149] width 168 height 8
click at [124, 64] on span at bounding box center [125, 66] width 13 height 6
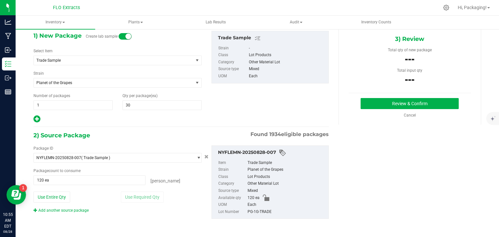
click at [134, 203] on div "Package ID NYFLEMN-20250828-007 ( Trade Sample ) NYFLEMN-20250826-045 NYFLEMN-2…" at bounding box center [118, 180] width 178 height 68
click at [373, 108] on button "Review & Confirm" at bounding box center [410, 103] width 98 height 11
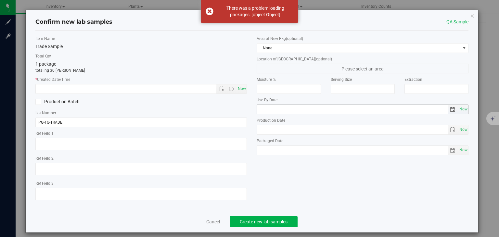
scroll to position [14, 0]
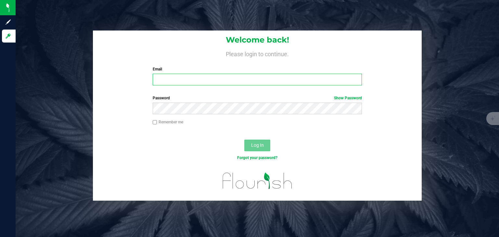
type input "[EMAIL_ADDRESS][DOMAIN_NAME]"
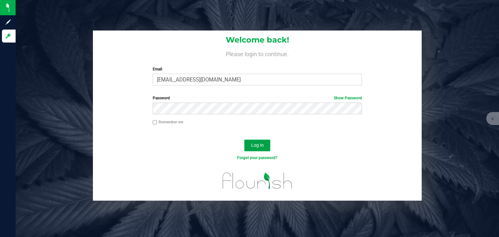
click at [255, 146] on span "Log In" at bounding box center [257, 145] width 13 height 5
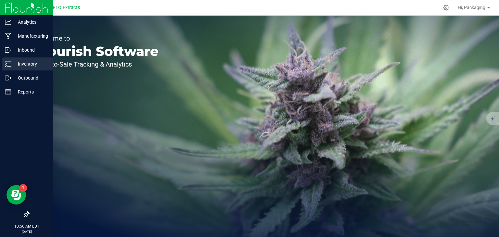
click at [41, 63] on p "Inventory" at bounding box center [30, 64] width 39 height 8
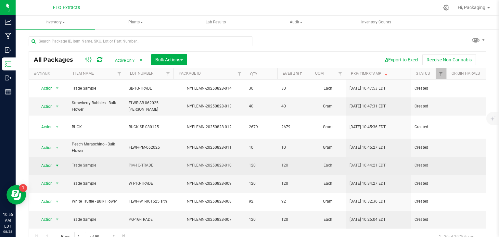
click at [54, 162] on span "select" at bounding box center [57, 165] width 8 height 9
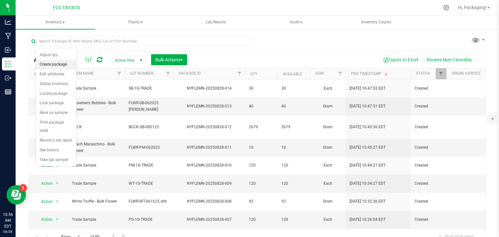
click at [54, 65] on li "Create package" at bounding box center [56, 65] width 41 height 10
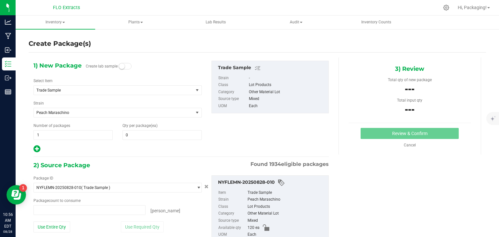
type input "0 ea"
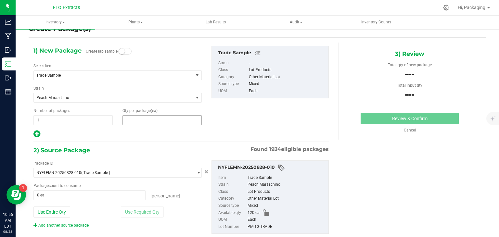
click at [144, 120] on span at bounding box center [162, 120] width 79 height 10
type input "30"
click at [138, 126] on div "1) New Package Create lab sample Select Item Trade Sample Apple Jack - 1g BULK …" at bounding box center [118, 92] width 178 height 93
click at [165, 154] on div "2) Source Package Found 1934 eligible packages" at bounding box center [180, 151] width 295 height 10
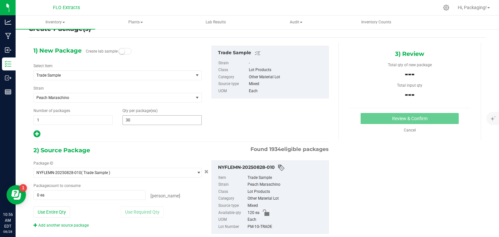
click at [145, 117] on span "30 30" at bounding box center [162, 120] width 79 height 10
drag, startPoint x: 145, startPoint y: 117, endPoint x: 106, endPoint y: 119, distance: 38.4
click at [106, 119] on div "Number of packages 1 1 Qty per package (ea) 30 30" at bounding box center [118, 116] width 178 height 17
type input "0"
click at [128, 136] on div at bounding box center [117, 134] width 168 height 8
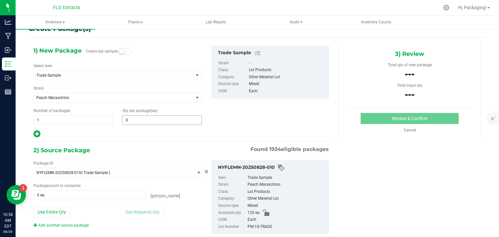
click at [148, 115] on span "0 0" at bounding box center [162, 120] width 79 height 10
type input "1"
click at [146, 119] on input "1" at bounding box center [162, 120] width 79 height 9
type input "1"
click at [129, 138] on div "1) New Package Create lab sample Select Item Trade Sample Apple Jack - 1g BULK …" at bounding box center [181, 145] width 305 height 205
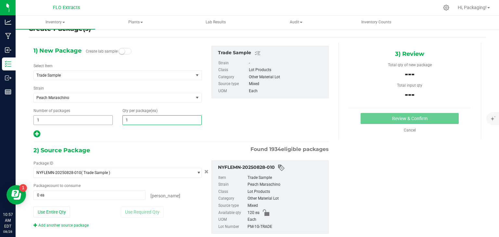
drag, startPoint x: 128, startPoint y: 120, endPoint x: 110, endPoint y: 121, distance: 18.2
click at [110, 121] on div "Number of packages 1 1 Qty per package (ea) 1 1" at bounding box center [118, 116] width 178 height 17
type input "0"
drag, startPoint x: 51, startPoint y: 120, endPoint x: 18, endPoint y: 125, distance: 32.9
click at [18, 125] on div "Create Package(s) 1) New Package Create lab sample Select Item Trade Sample App…" at bounding box center [258, 115] width 484 height 203
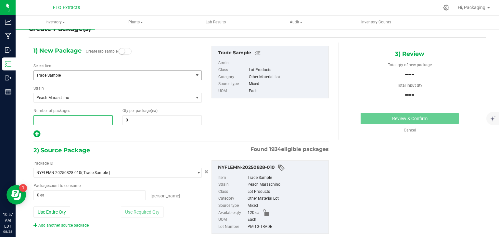
type input "0"
click at [111, 75] on span "Trade Sample" at bounding box center [110, 75] width 148 height 5
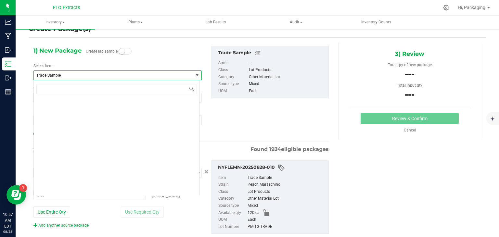
scroll to position [4250, 0]
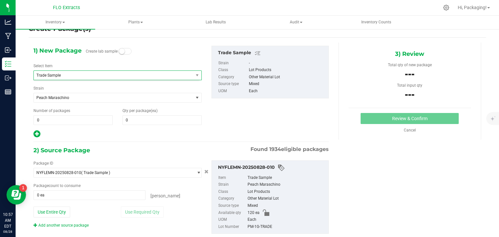
drag, startPoint x: 111, startPoint y: 75, endPoint x: 82, endPoint y: 62, distance: 32.3
click at [82, 62] on div "1) New Package Create lab sample Select Item Trade Sample The Spice! - Freeze D…" at bounding box center [118, 92] width 178 height 93
click at [80, 97] on span "Peach Maraschino" at bounding box center [110, 98] width 148 height 5
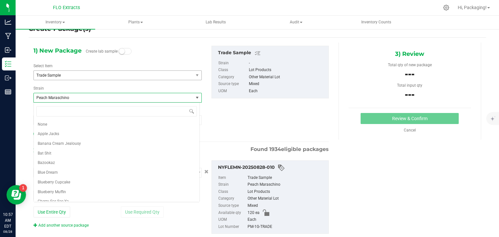
scroll to position [233, 0]
click at [80, 97] on span "Peach Maraschino" at bounding box center [110, 98] width 148 height 5
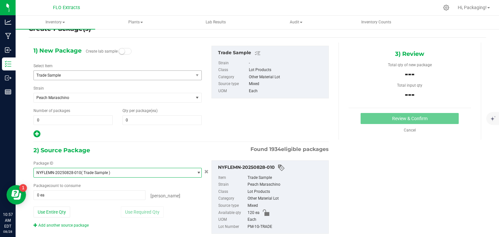
click at [148, 172] on span "NYFLEMN-20250828-010 ( Trade Sample )" at bounding box center [114, 172] width 160 height 9
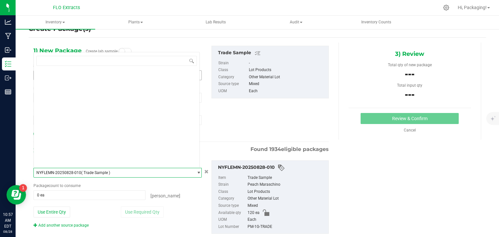
scroll to position [17501, 0]
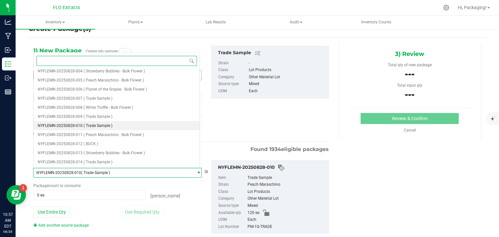
click at [101, 125] on span "( Trade Sample )" at bounding box center [98, 125] width 29 height 5
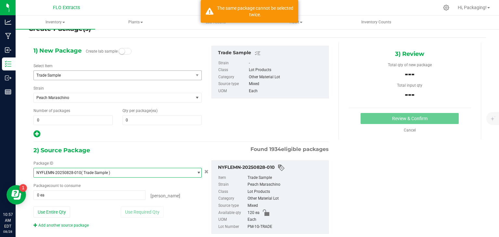
click at [182, 136] on div at bounding box center [117, 134] width 168 height 8
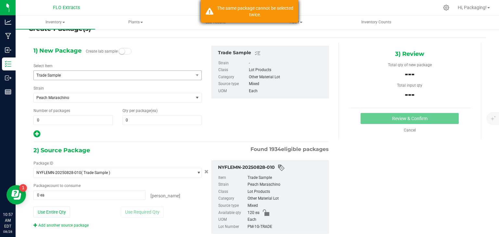
click at [241, 10] on div "The same package cannot be selected twice." at bounding box center [255, 11] width 76 height 13
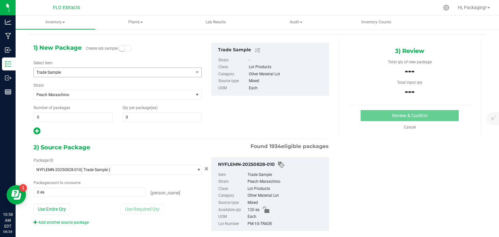
scroll to position [18, 0]
click at [209, 139] on hr at bounding box center [180, 139] width 295 height 1
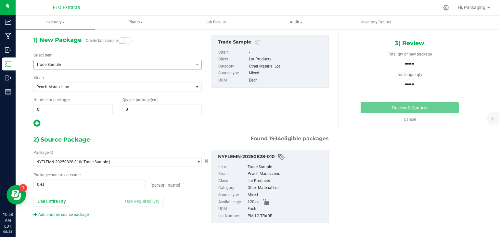
scroll to position [25, 0]
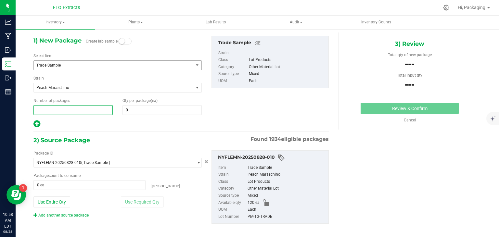
click at [78, 110] on span at bounding box center [72, 110] width 79 height 10
type input "1"
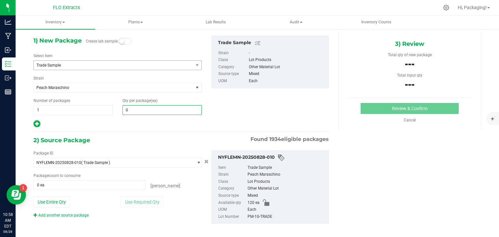
click at [156, 110] on span "0 0" at bounding box center [162, 110] width 79 height 10
type input "30"
click at [139, 123] on div at bounding box center [117, 124] width 168 height 8
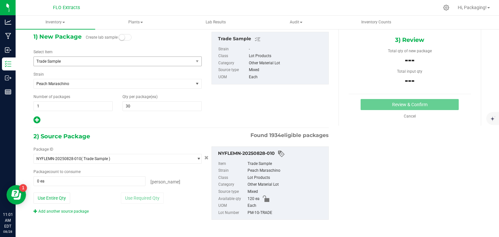
scroll to position [30, 0]
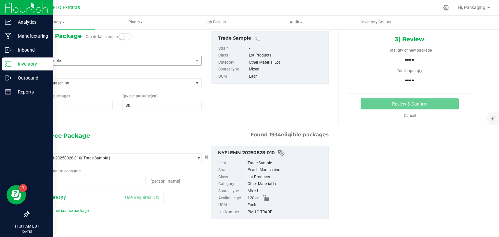
click at [39, 63] on p "Inventory" at bounding box center [30, 64] width 39 height 8
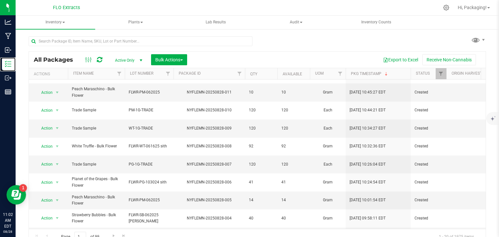
scroll to position [56, 0]
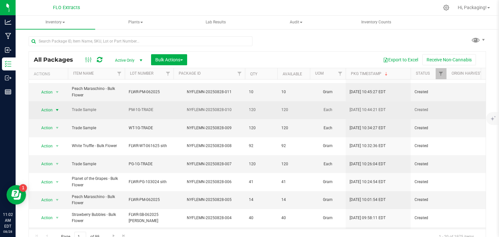
click at [56, 108] on span "select" at bounding box center [57, 110] width 5 height 5
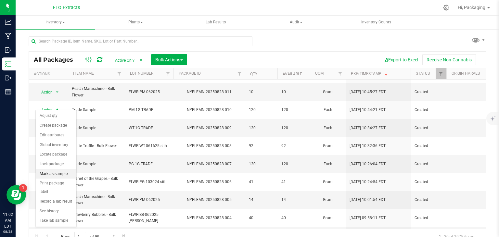
click at [55, 171] on li "Mark as sample" at bounding box center [56, 174] width 41 height 10
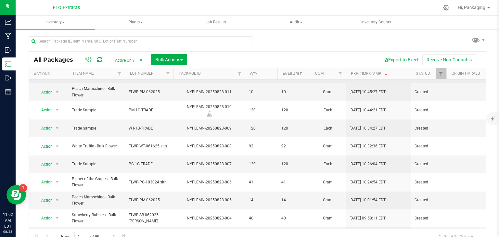
scroll to position [0, 0]
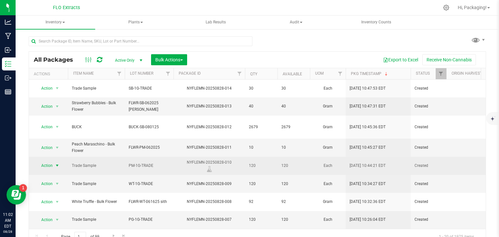
click at [55, 164] on span "select" at bounding box center [57, 165] width 5 height 5
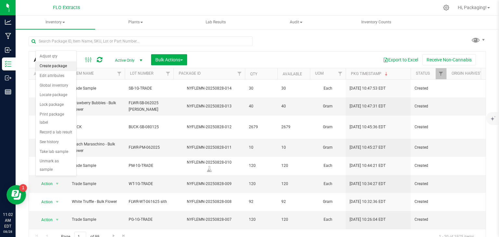
click at [54, 65] on li "Create package" at bounding box center [56, 66] width 41 height 10
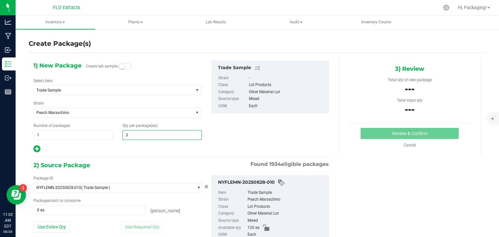
type input "30"
click at [107, 154] on div "1) New Package Create lab sample Select Item Trade Sample Apple Jack - 1g BULK …" at bounding box center [181, 160] width 305 height 205
click at [406, 145] on link "Cancel" at bounding box center [410, 145] width 12 height 5
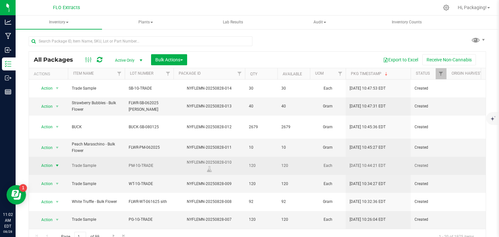
click at [57, 163] on span "select" at bounding box center [57, 165] width 5 height 5
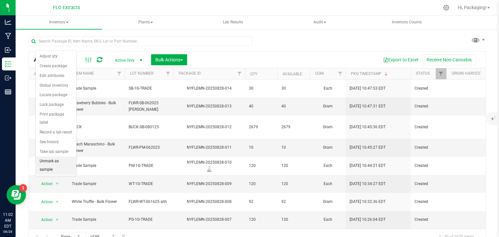
click at [47, 157] on li "Unmark as sample" at bounding box center [56, 166] width 41 height 18
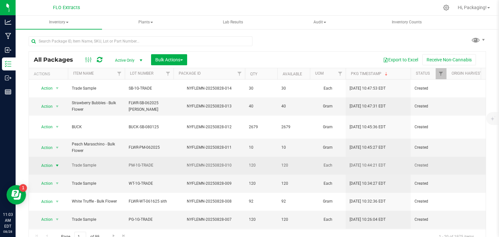
click at [56, 163] on span "select" at bounding box center [57, 165] width 5 height 5
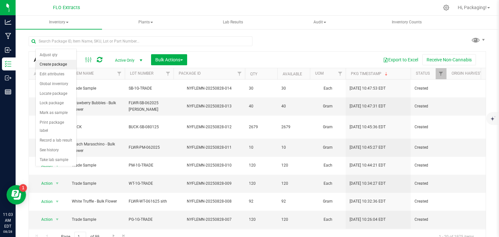
click at [47, 67] on li "Create package" at bounding box center [56, 65] width 41 height 10
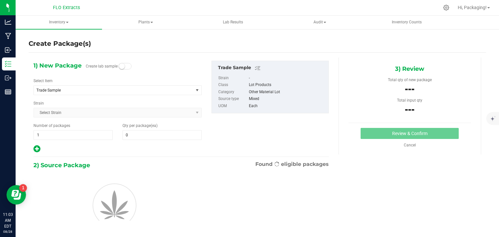
type input "0"
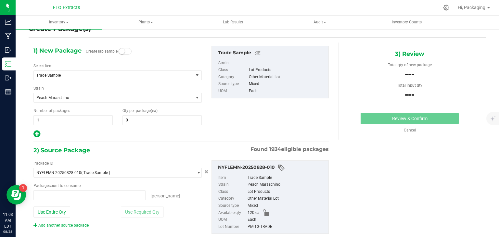
type input "0 ea"
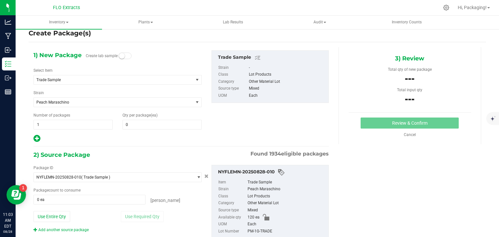
scroll to position [11, 0]
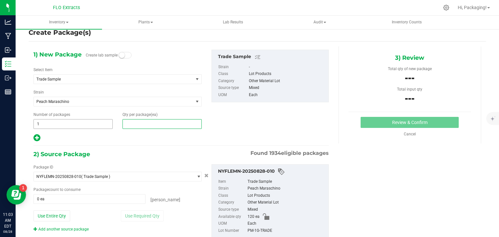
drag, startPoint x: 133, startPoint y: 121, endPoint x: 102, endPoint y: 120, distance: 30.9
click at [102, 120] on div "Number of packages 1 1 Qty per package (ea)" at bounding box center [118, 120] width 178 height 17
type input "30"
click at [124, 136] on div at bounding box center [117, 138] width 168 height 8
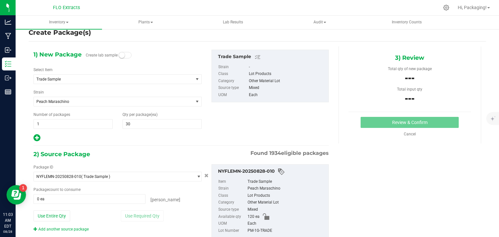
scroll to position [30, 0]
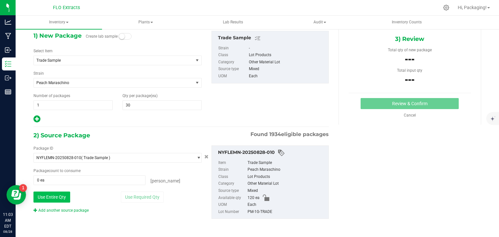
click at [44, 197] on button "Use Entire Qty" at bounding box center [51, 197] width 37 height 11
type input "120 ea"
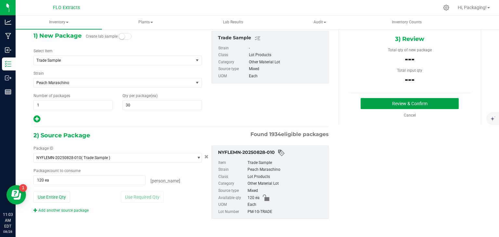
click at [399, 106] on button "Review & Confirm" at bounding box center [410, 103] width 98 height 11
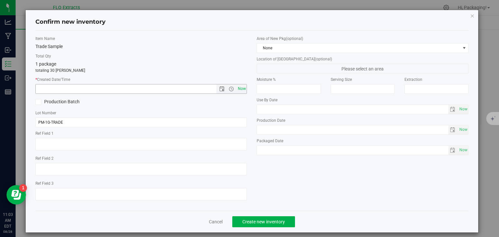
click at [240, 89] on span "Now" at bounding box center [241, 88] width 11 height 9
type input "8/28/2025 11:03 AM"
click at [188, 46] on div "Trade Sample" at bounding box center [141, 46] width 212 height 7
click at [275, 218] on button "Create new inventory" at bounding box center [263, 221] width 63 height 11
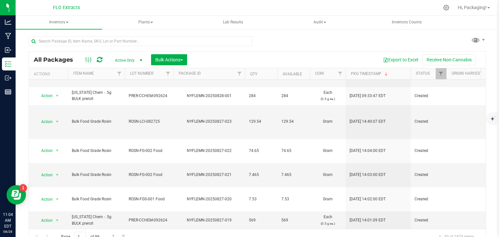
scroll to position [214, 0]
click at [102, 42] on input "text" at bounding box center [141, 41] width 224 height 10
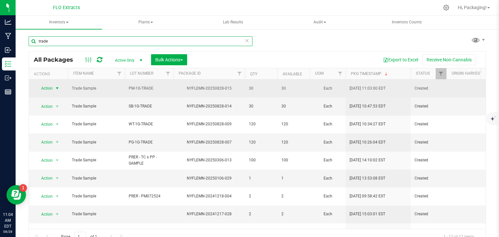
type input "trade"
click at [57, 87] on span "select" at bounding box center [57, 88] width 5 height 5
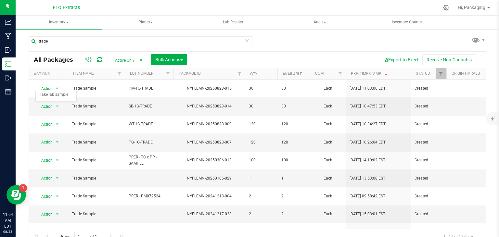
click at [20, 81] on div "trade All Packages Active Only Active Only Lab Samples Locked All Bulk Actions …" at bounding box center [258, 128] width 484 height 198
click at [140, 61] on span "select" at bounding box center [140, 60] width 5 height 5
click at [123, 98] on li "All" at bounding box center [127, 100] width 35 height 10
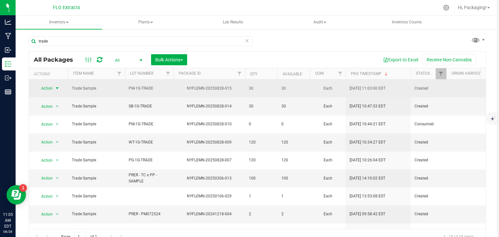
click at [56, 90] on span "select" at bounding box center [57, 88] width 8 height 9
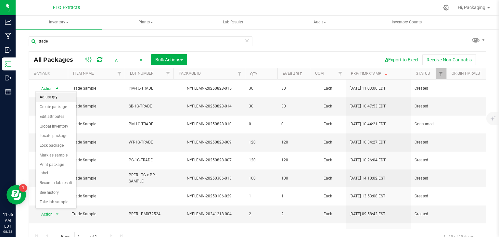
click at [48, 98] on li "Adjust qty" at bounding box center [56, 98] width 41 height 10
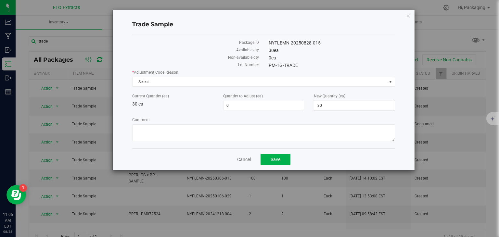
click at [337, 101] on span "30 30" at bounding box center [354, 106] width 81 height 10
drag, startPoint x: 332, startPoint y: 104, endPoint x: 292, endPoint y: 97, distance: 40.9
click at [292, 97] on div "Current Quantity (ea) 30 ea Quantity to Adjust (ea) 0 0 New Quantity (ea) 30 30" at bounding box center [263, 101] width 273 height 17
type input "120"
type input "90"
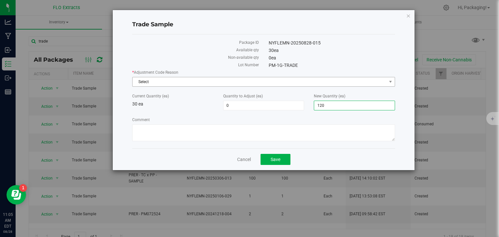
type input "120"
click at [253, 82] on span "Select" at bounding box center [260, 81] width 254 height 9
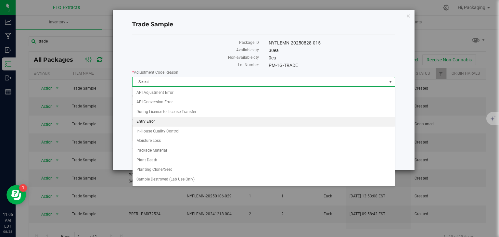
click at [185, 121] on li "Entry Error" at bounding box center [264, 122] width 262 height 10
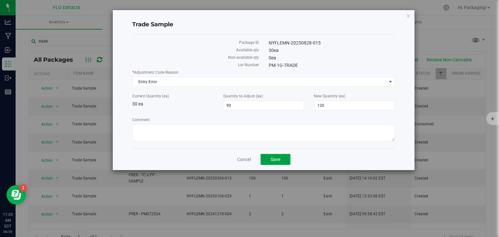
click at [279, 160] on span "Save" at bounding box center [276, 159] width 10 height 5
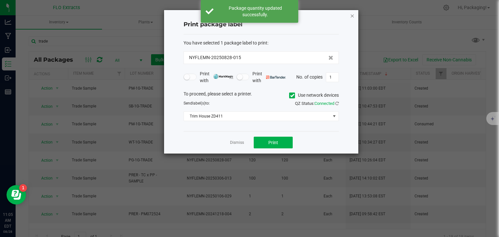
click at [354, 16] on icon "button" at bounding box center [352, 16] width 5 height 8
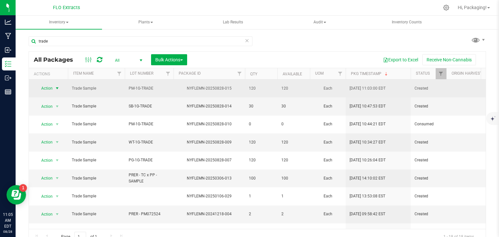
click at [57, 86] on span "select" at bounding box center [57, 88] width 5 height 5
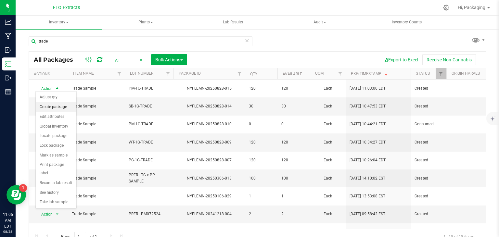
click at [52, 103] on li "Create package" at bounding box center [56, 107] width 41 height 10
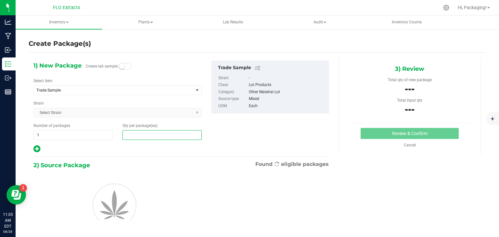
click at [134, 135] on span at bounding box center [162, 135] width 79 height 10
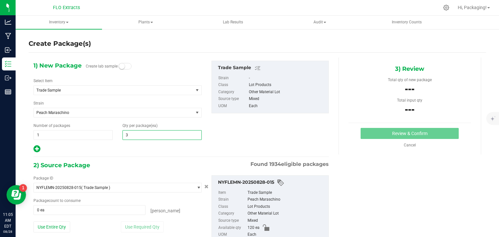
type input "30"
click at [129, 153] on div "1) New Package Create lab sample Select Item Trade Sample Apple Jack - 1g BULK …" at bounding box center [181, 160] width 305 height 205
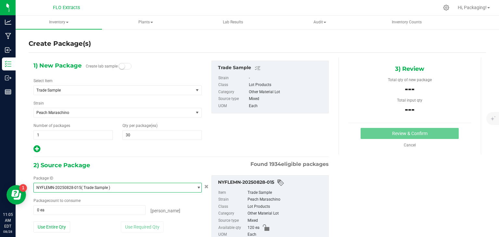
click at [133, 188] on span "NYFLEMN-20250828-015 ( Trade Sample )" at bounding box center [114, 187] width 160 height 9
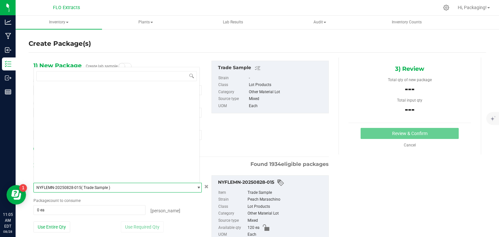
scroll to position [17501, 0]
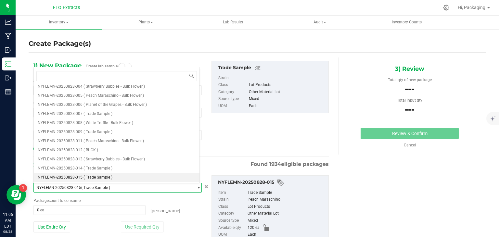
click at [230, 149] on div "1) New Package Create lab sample Select Item Trade Sample Apple Jack - 1g BULK …" at bounding box center [181, 107] width 305 height 93
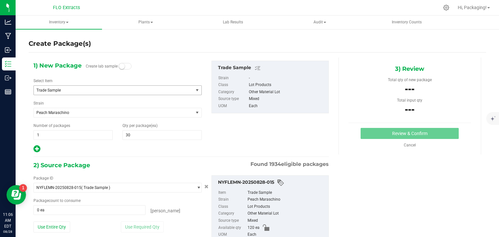
click at [117, 87] on span "Trade Sample" at bounding box center [114, 90] width 160 height 9
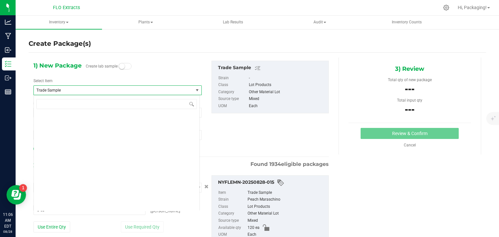
scroll to position [4250, 0]
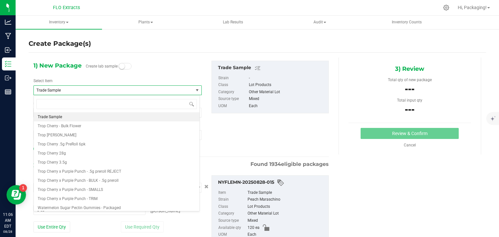
click at [117, 87] on span "Trade Sample" at bounding box center [114, 90] width 160 height 9
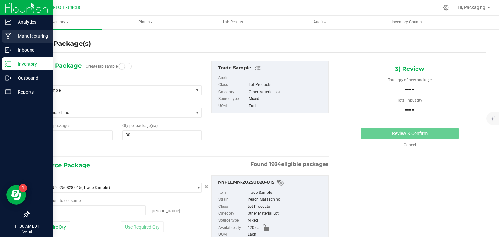
click at [27, 39] on p "Manufacturing" at bounding box center [30, 36] width 39 height 8
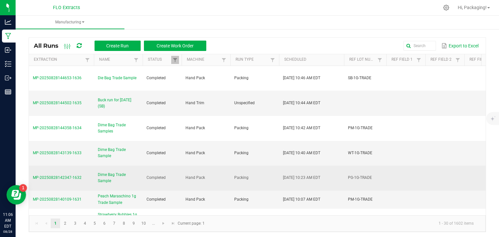
click at [104, 175] on span "Dime Bag Trade Sample" at bounding box center [118, 178] width 41 height 12
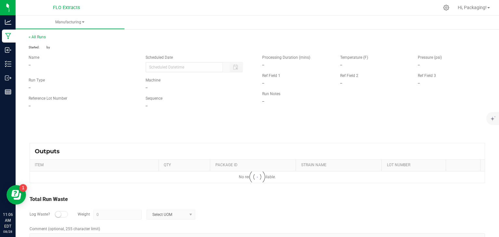
type input "[DATE] 10:23 AM"
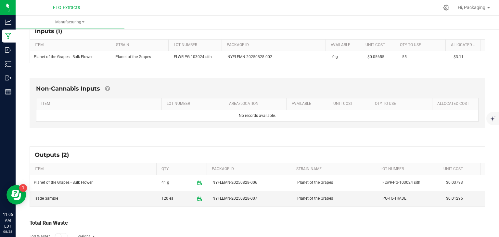
scroll to position [139, 0]
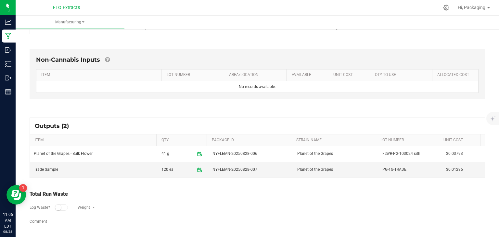
click at [255, 188] on div "Total Run Waste Log Waste? Weight - Comment" at bounding box center [257, 208] width 467 height 48
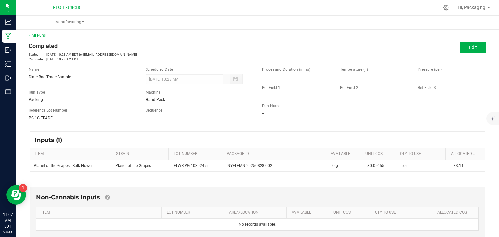
scroll to position [0, 0]
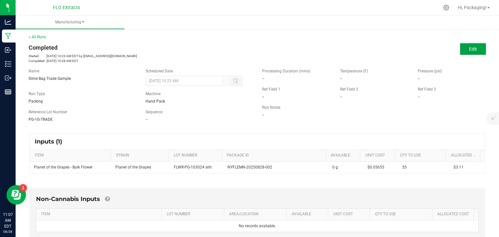
click at [466, 45] on button "Edit" at bounding box center [473, 49] width 26 height 12
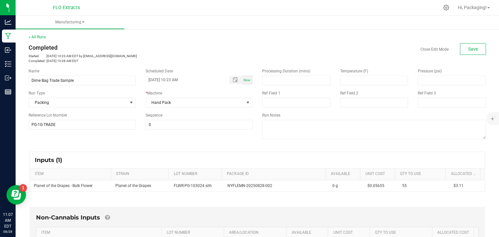
click at [148, 40] on div "< All Runs Completed Started: Aug 28, 2025 10:23 AM EDT by packaging@ithacaorga…" at bounding box center [258, 48] width 458 height 29
click at [329, 46] on div "Close Edit Mode Save" at bounding box center [374, 49] width 224 height 12
click at [470, 48] on span "Save" at bounding box center [473, 48] width 10 height 5
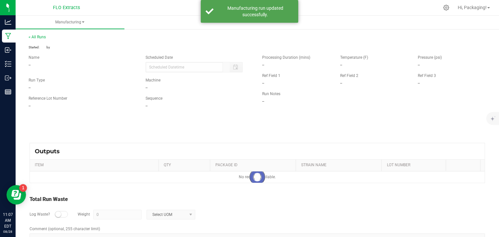
type input "[DATE] 10:23 AM"
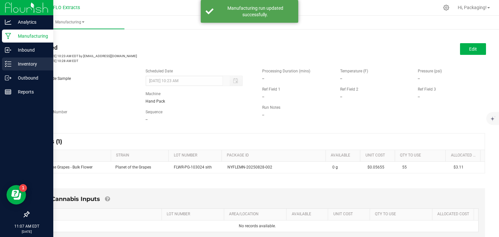
click at [29, 60] on p "Inventory" at bounding box center [30, 64] width 39 height 8
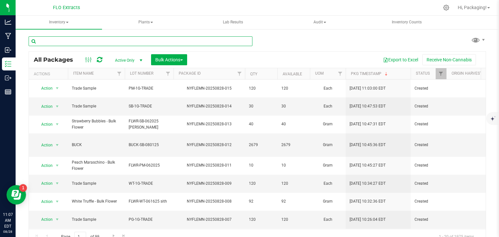
click at [87, 42] on input "text" at bounding box center [141, 41] width 224 height 10
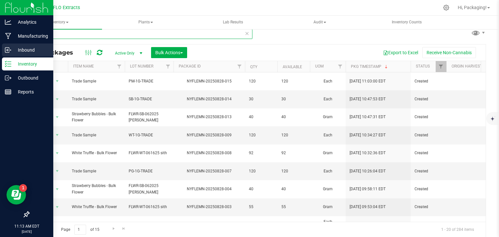
type input "tr"
click at [22, 53] on p "Inbound" at bounding box center [30, 50] width 39 height 8
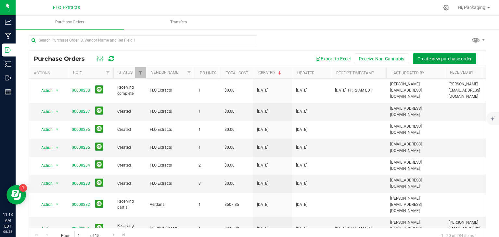
click at [433, 58] on span "Create new purchase order" at bounding box center [445, 58] width 54 height 5
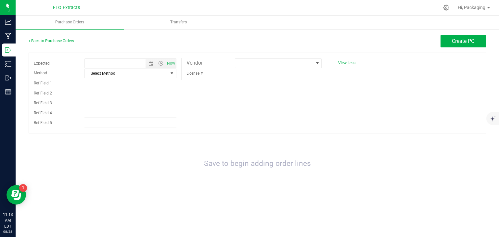
type input "8/28/2025 11:13 AM"
click at [53, 39] on link "Back to Purchase Orders" at bounding box center [51, 41] width 45 height 5
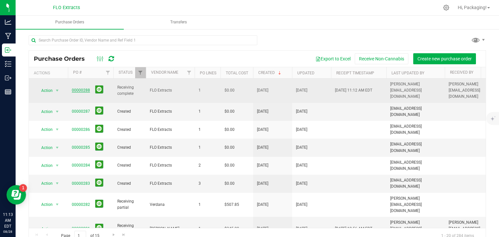
click at [79, 88] on link "00000288" at bounding box center [81, 90] width 18 height 5
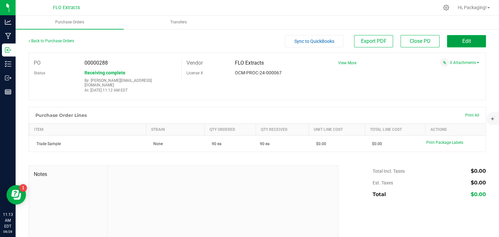
click at [456, 42] on button "Edit" at bounding box center [466, 41] width 39 height 12
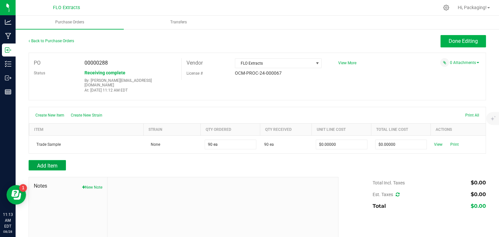
click at [38, 164] on span "Add Item" at bounding box center [47, 166] width 20 height 6
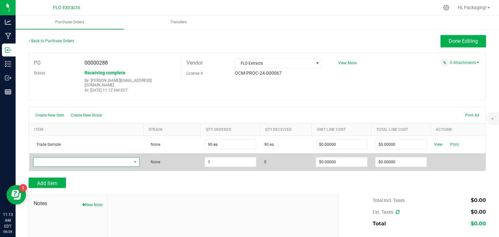
click at [60, 158] on span "NO DATA FOUND" at bounding box center [82, 162] width 98 height 9
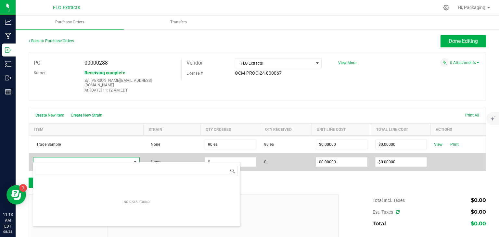
scroll to position [9, 104]
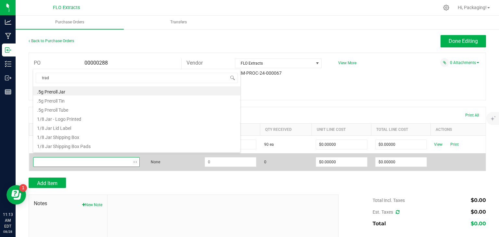
type input "trade"
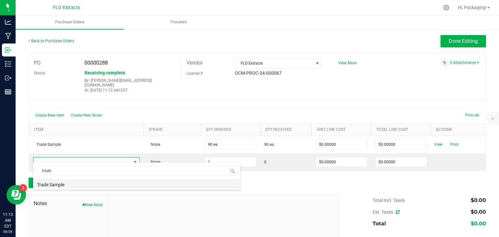
click at [67, 184] on li "Trade Sample" at bounding box center [136, 183] width 207 height 9
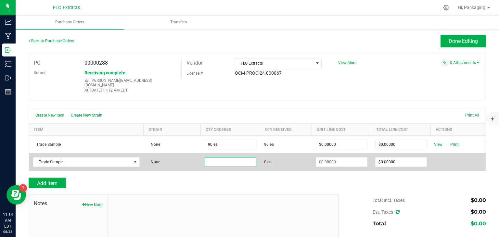
click at [225, 159] on input at bounding box center [230, 162] width 51 height 9
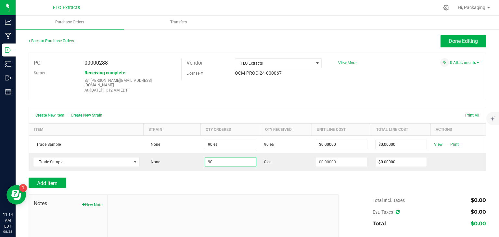
type input "90 ea"
click at [214, 188] on div at bounding box center [258, 191] width 458 height 6
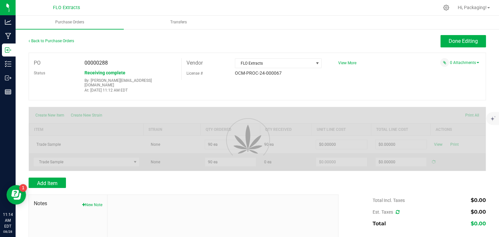
type input "$0.00000"
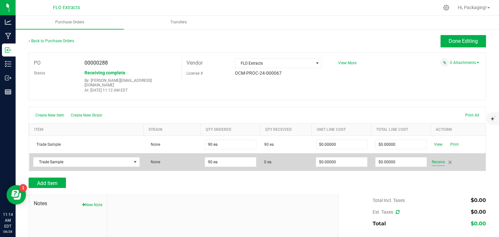
click at [434, 158] on span "Receive" at bounding box center [438, 162] width 13 height 8
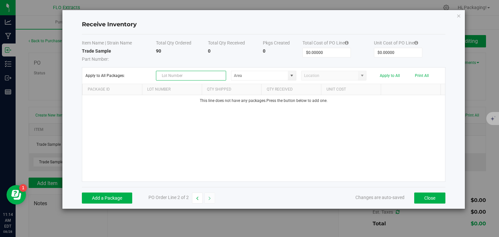
click at [182, 75] on input "text" at bounding box center [191, 76] width 70 height 10
click at [292, 77] on span at bounding box center [291, 75] width 5 height 5
type input "WT-1G-TRADE"
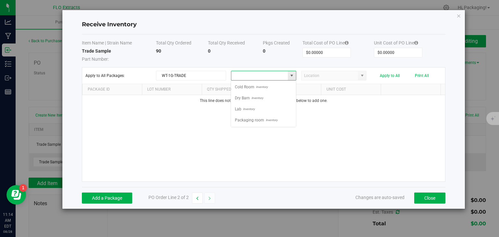
scroll to position [9, 65]
click at [292, 77] on span at bounding box center [291, 75] width 5 height 5
click at [135, 76] on span "Apply to All Packages:" at bounding box center [117, 75] width 65 height 5
click at [435, 195] on button "Close" at bounding box center [429, 198] width 31 height 11
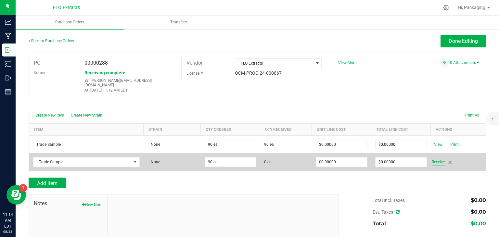
click at [432, 158] on span "Receive" at bounding box center [438, 162] width 13 height 8
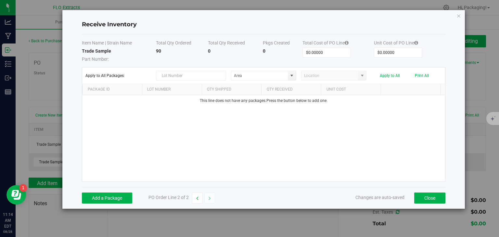
click at [213, 50] on td "0" at bounding box center [235, 55] width 55 height 15
click at [193, 76] on input "text" at bounding box center [191, 76] width 70 height 10
type input "WT-1G-TRADE"
click at [115, 197] on button "Add a Package" at bounding box center [107, 198] width 50 height 11
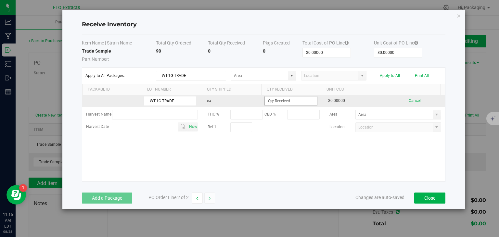
type input "WT-1G-TRADE"
click at [288, 100] on input at bounding box center [291, 101] width 52 height 9
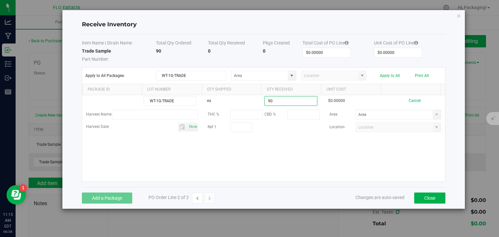
type input "90 ea"
click at [279, 155] on kendo-grid-list "WT-1G-TRADE ea 90 ea $0.00000 Cancel Harvest Name THC % CBD % Area Harvest Date…" at bounding box center [263, 138] width 363 height 86
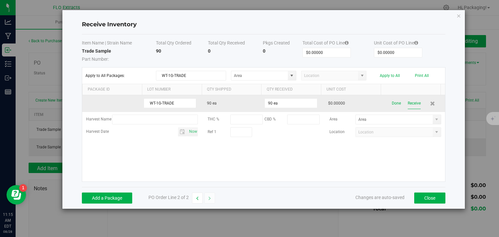
click at [411, 104] on button "Receive" at bounding box center [414, 103] width 13 height 11
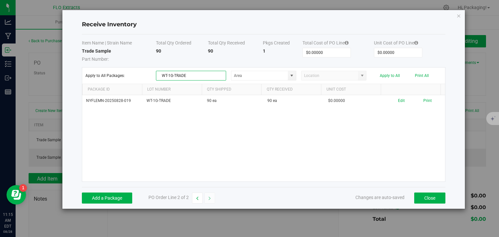
drag, startPoint x: 193, startPoint y: 76, endPoint x: 153, endPoint y: 74, distance: 39.3
click at [153, 74] on div "Apply to All Packages: WT-1G-TRADE Apply to All Print All" at bounding box center [263, 76] width 357 height 10
click at [149, 149] on div "NYFLEMN-20250828-019 WT-1G-TRADE 90 ea 90 ea $0.00000 Edit Print" at bounding box center [263, 138] width 363 height 86
click at [105, 199] on button "Add a Package" at bounding box center [107, 198] width 50 height 11
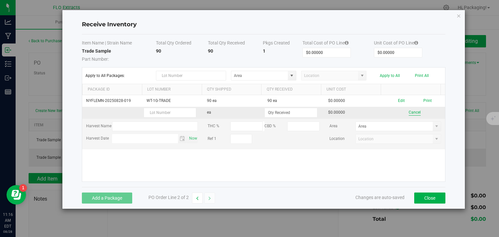
click at [409, 114] on button "Cancel" at bounding box center [415, 113] width 12 height 6
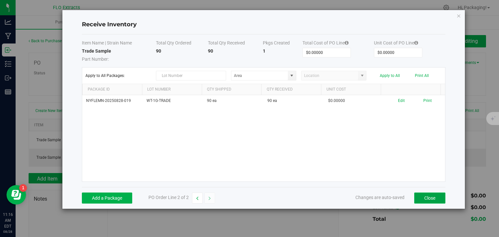
click at [429, 198] on button "Close" at bounding box center [429, 198] width 31 height 11
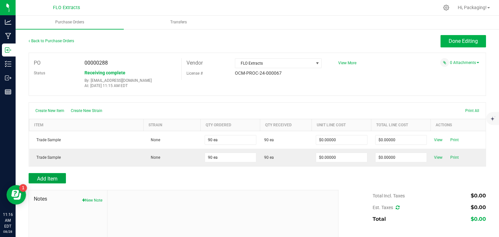
click at [47, 178] on span "Add Item" at bounding box center [47, 179] width 20 height 6
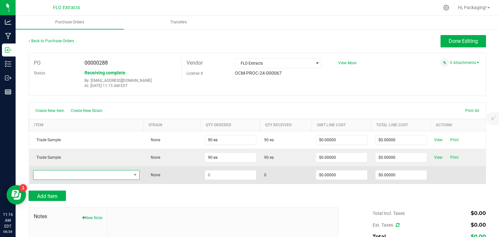
click at [58, 173] on span "NO DATA FOUND" at bounding box center [82, 175] width 98 height 9
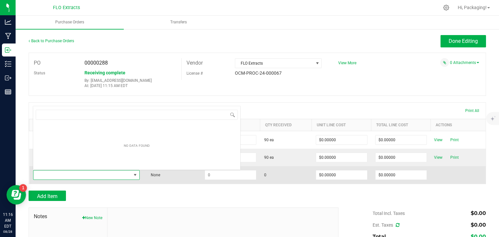
scroll to position [9, 104]
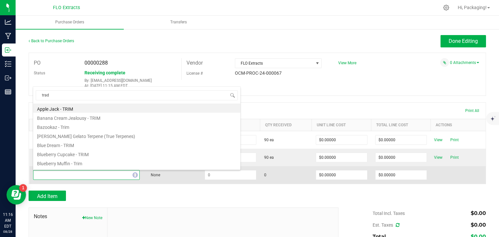
type input "trade"
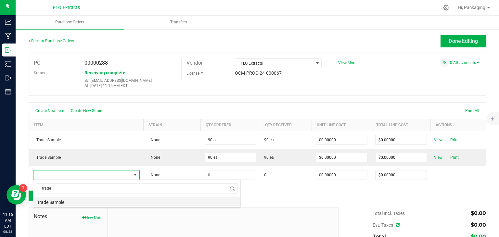
click at [68, 201] on li "Trade Sample" at bounding box center [136, 201] width 207 height 9
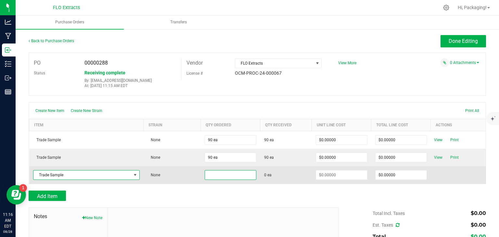
click at [217, 177] on input at bounding box center [230, 175] width 51 height 9
click at [217, 177] on input "9" at bounding box center [230, 175] width 51 height 9
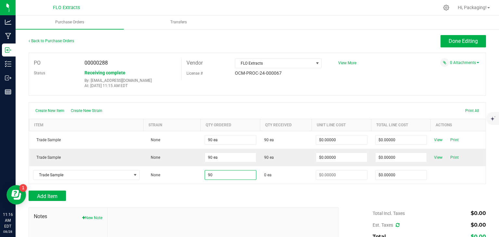
type input "90 ea"
click at [294, 197] on div "Add Item" at bounding box center [181, 196] width 305 height 10
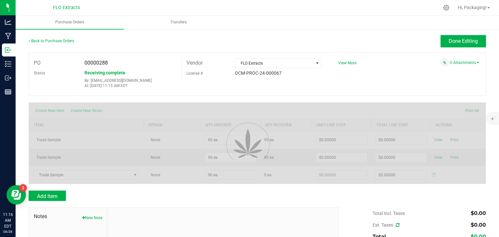
type input "$0.00000"
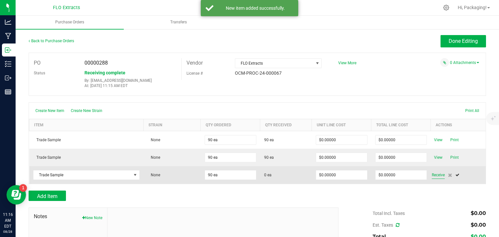
click at [433, 174] on span "Receive" at bounding box center [438, 175] width 13 height 8
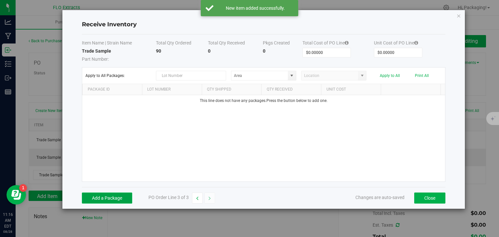
click at [117, 197] on button "Add a Package" at bounding box center [107, 198] width 50 height 11
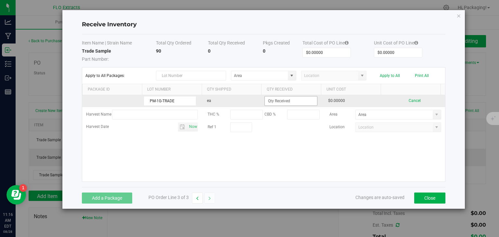
type input "PM-1G-TRADE"
click at [300, 100] on input at bounding box center [291, 101] width 52 height 9
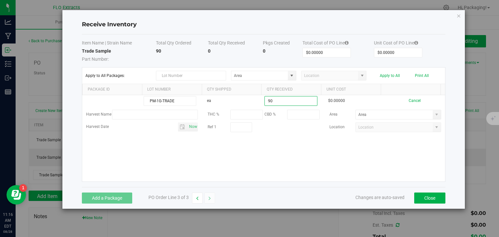
type input "90 ea"
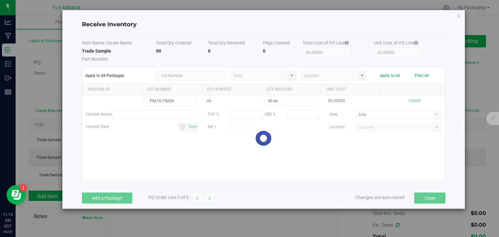
click at [281, 150] on kendo-grid-list "PM-1G-TRADE ea 90 ea $0.00000 Cancel Harvest Name THC % CBD % Area Harvest Date…" at bounding box center [263, 138] width 363 height 86
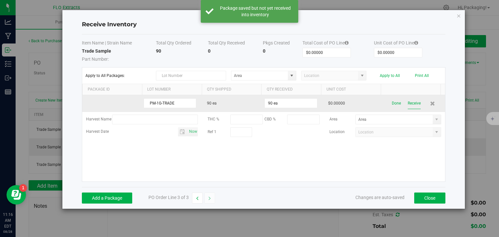
click at [411, 105] on button "Receive" at bounding box center [414, 103] width 13 height 11
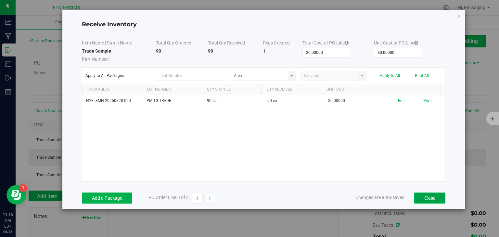
click at [429, 197] on button "Close" at bounding box center [429, 198] width 31 height 11
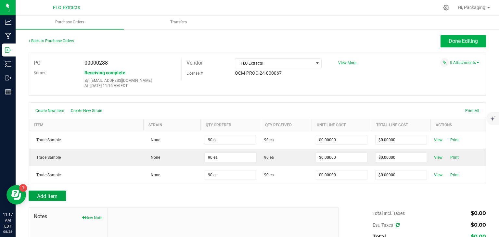
click at [45, 195] on span "Add Item" at bounding box center [47, 196] width 20 height 6
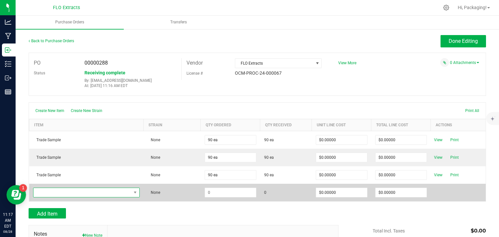
click at [56, 193] on span "NO DATA FOUND" at bounding box center [82, 192] width 98 height 9
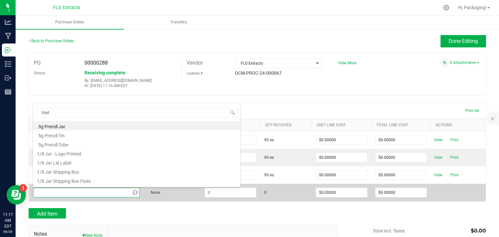
type input "trade"
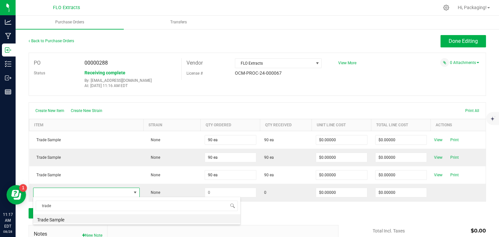
click at [69, 218] on li "Trade Sample" at bounding box center [136, 218] width 207 height 9
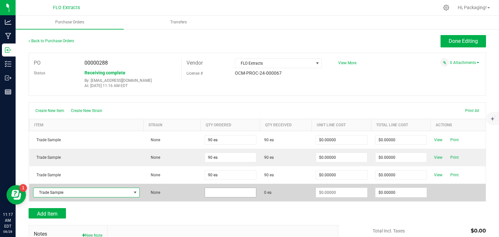
click at [211, 191] on input at bounding box center [230, 192] width 51 height 9
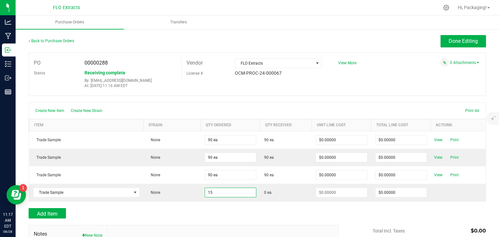
type input "15 ea"
click at [234, 213] on div "Add Item" at bounding box center [181, 213] width 305 height 10
type input "$0.00000"
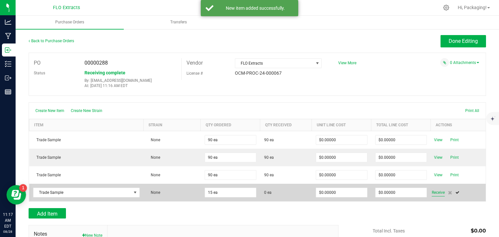
click at [435, 192] on span "Receive" at bounding box center [438, 193] width 13 height 8
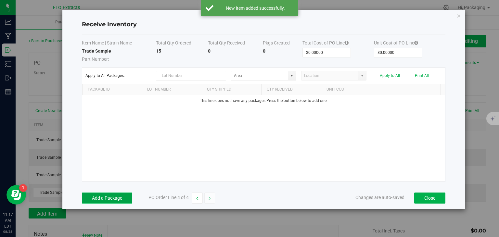
click at [110, 196] on button "Add a Package" at bounding box center [107, 198] width 50 height 11
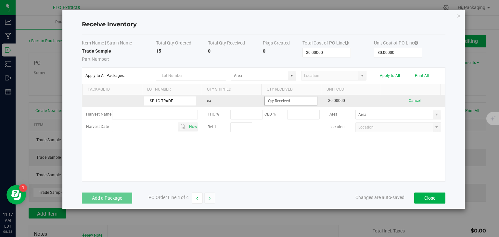
type input "SB-1G-TRADE"
click at [287, 104] on input at bounding box center [291, 101] width 52 height 9
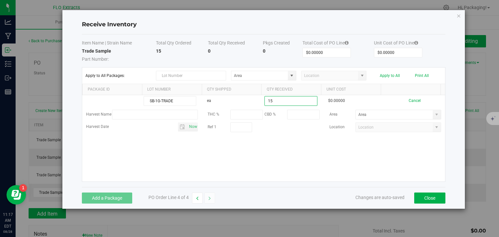
type input "15 ea"
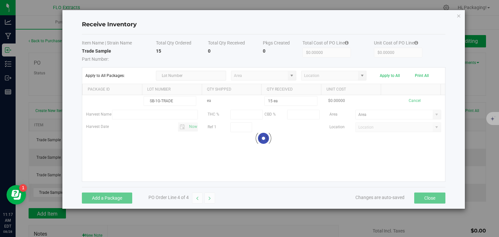
click at [281, 152] on kendo-grid-list "SB-1G-TRADE ea 15 ea $0.00000 Cancel Harvest Name THC % CBD % Area Harvest Date…" at bounding box center [263, 138] width 363 height 86
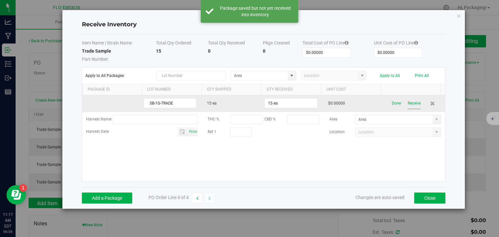
click at [410, 105] on button "Receive" at bounding box center [414, 103] width 13 height 11
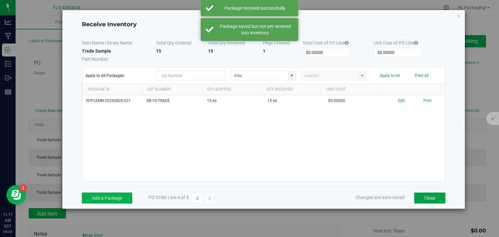
click at [426, 201] on button "Close" at bounding box center [429, 198] width 31 height 11
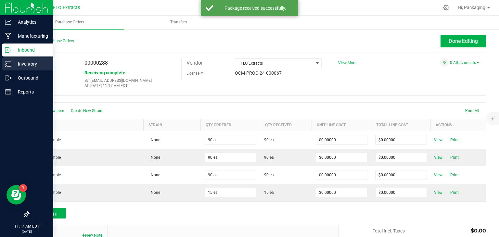
click at [25, 69] on div "Inventory" at bounding box center [27, 64] width 51 height 13
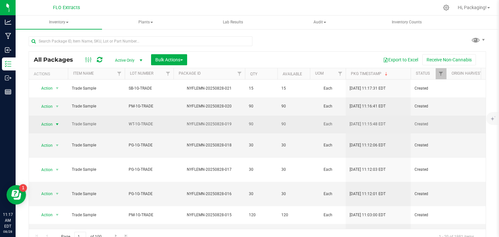
click at [56, 122] on span "select" at bounding box center [57, 124] width 5 height 5
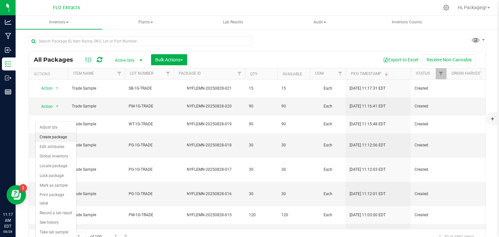
click at [56, 136] on li "Create package" at bounding box center [56, 138] width 41 height 10
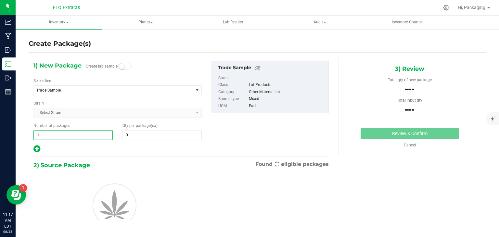
click at [97, 133] on span "1 1" at bounding box center [72, 135] width 79 height 10
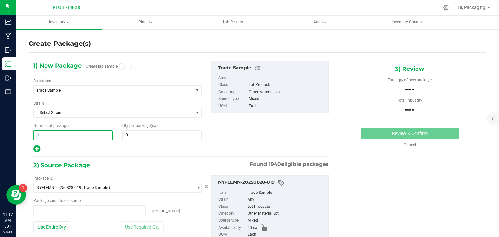
type input "0 ea"
type input "3"
click at [133, 136] on span at bounding box center [162, 135] width 79 height 10
type input "30"
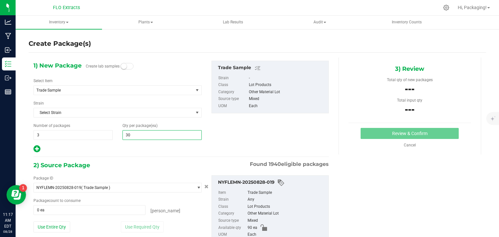
type input "30"
click at [129, 150] on div at bounding box center [117, 149] width 168 height 8
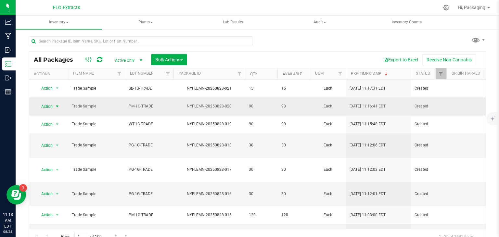
click at [57, 104] on span "select" at bounding box center [57, 106] width 5 height 5
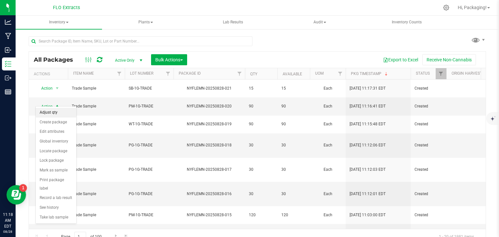
click at [54, 112] on li "Adjust qty" at bounding box center [56, 113] width 41 height 10
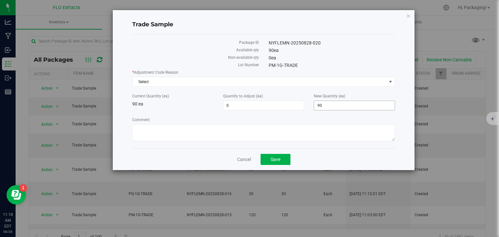
click at [332, 107] on span "90 90" at bounding box center [354, 106] width 81 height 10
drag, startPoint x: 332, startPoint y: 107, endPoint x: 298, endPoint y: 102, distance: 34.5
click at [298, 102] on div "Current Quantity (ea) 90 ea Quantity to Adjust (ea) 0 0 New Quantity (ea) 90 90" at bounding box center [263, 101] width 273 height 17
type input "30"
type input "-60"
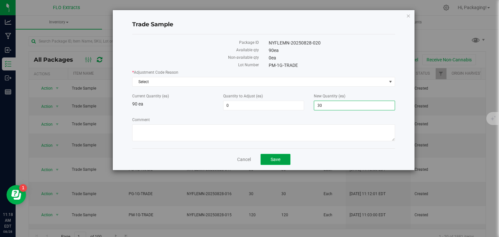
type input "30"
click at [271, 159] on span "Save" at bounding box center [276, 159] width 10 height 5
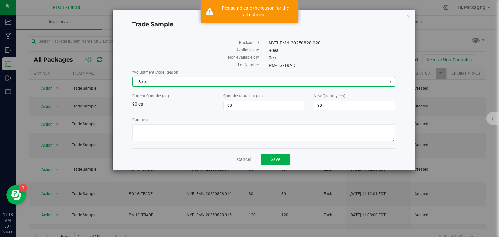
click at [179, 82] on span "Select" at bounding box center [260, 81] width 254 height 9
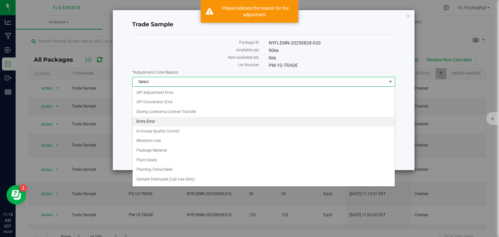
click at [170, 119] on li "Entry Error" at bounding box center [264, 122] width 262 height 10
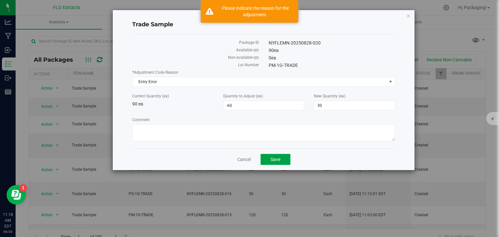
click at [276, 155] on button "Save" at bounding box center [276, 159] width 30 height 11
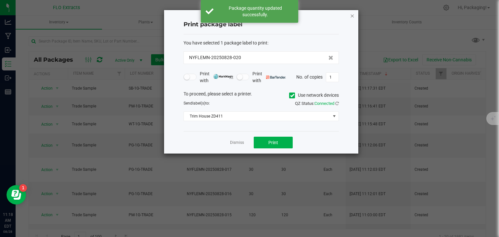
click at [351, 12] on icon "button" at bounding box center [352, 16] width 5 height 8
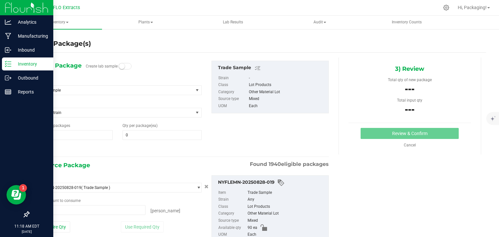
click at [17, 61] on p "Inventory" at bounding box center [30, 64] width 39 height 8
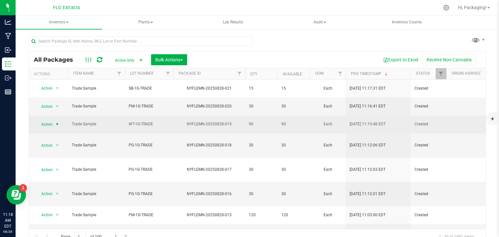
click at [59, 122] on span "select" at bounding box center [57, 124] width 5 height 5
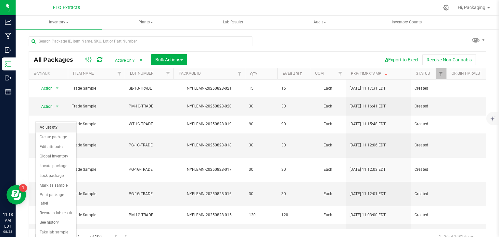
click at [51, 129] on li "Adjust qty" at bounding box center [56, 128] width 41 height 10
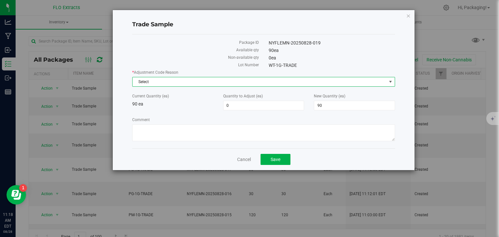
click at [235, 81] on span "Select" at bounding box center [260, 81] width 254 height 9
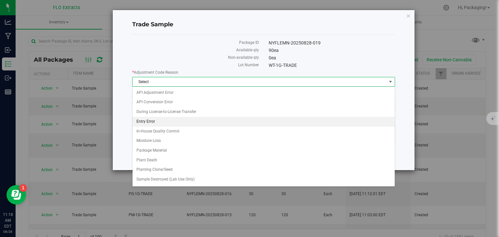
click at [194, 117] on li "Entry Error" at bounding box center [264, 122] width 262 height 10
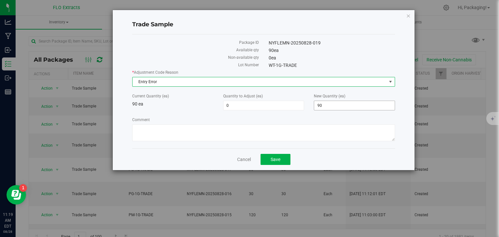
click at [330, 106] on span "90 90" at bounding box center [354, 106] width 81 height 10
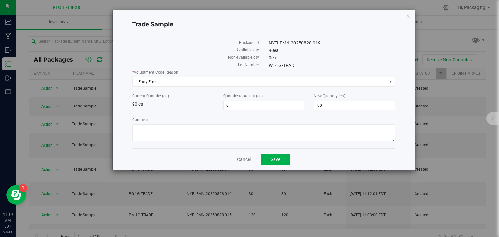
type input "9"
type input "30"
type input "-60"
type input "30"
click at [273, 157] on span "Save" at bounding box center [276, 159] width 10 height 5
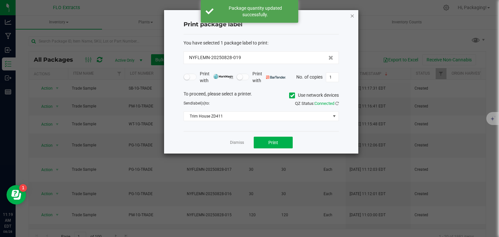
click at [353, 15] on icon "button" at bounding box center [352, 16] width 5 height 8
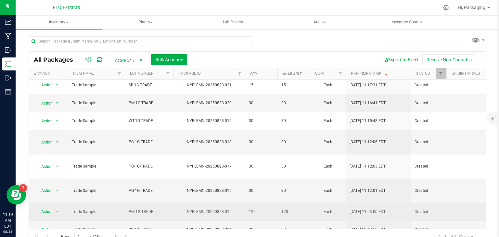
scroll to position [3, 0]
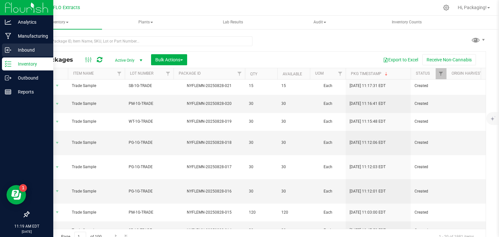
click at [9, 48] on icon at bounding box center [7, 50] width 4 height 5
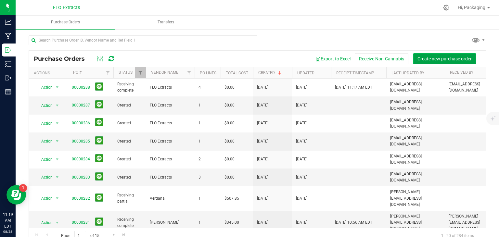
click at [426, 56] on span "Create new purchase order" at bounding box center [445, 58] width 54 height 5
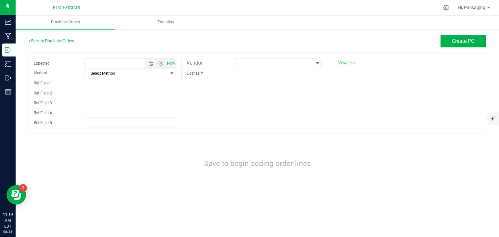
type input "8/28/2025 11:19 AM"
click at [256, 66] on span at bounding box center [274, 63] width 78 height 9
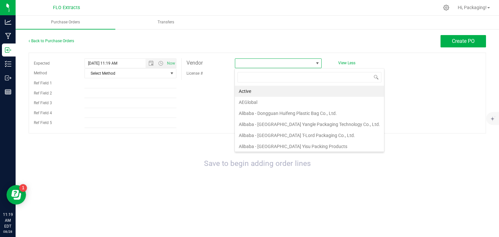
scroll to position [9, 87]
click at [260, 63] on span at bounding box center [274, 63] width 78 height 9
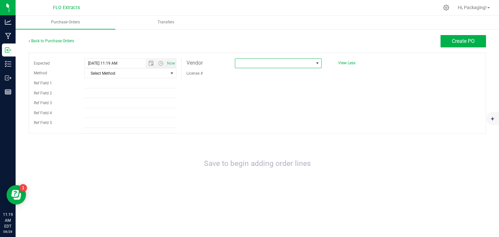
drag, startPoint x: 260, startPoint y: 63, endPoint x: 256, endPoint y: 66, distance: 5.4
click at [256, 66] on span at bounding box center [274, 63] width 78 height 9
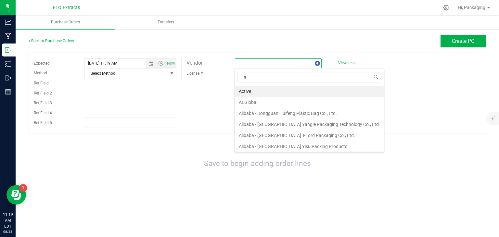
type input "flo"
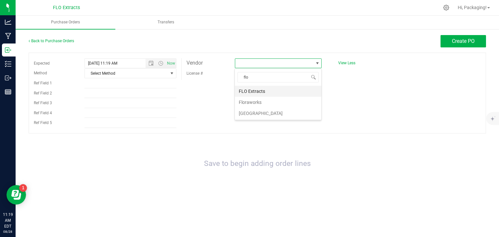
click at [255, 91] on li "FLO Extracts" at bounding box center [278, 91] width 86 height 11
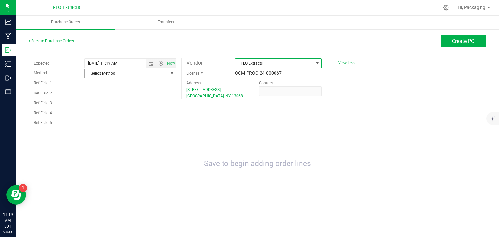
click at [163, 73] on span "Select Method" at bounding box center [126, 73] width 83 height 9
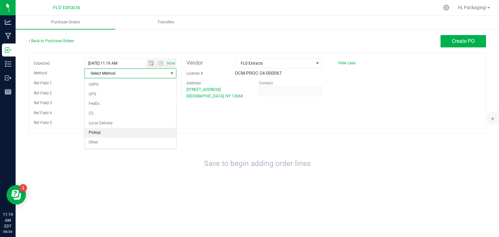
click at [115, 132] on li "Pickup" at bounding box center [130, 133] width 91 height 10
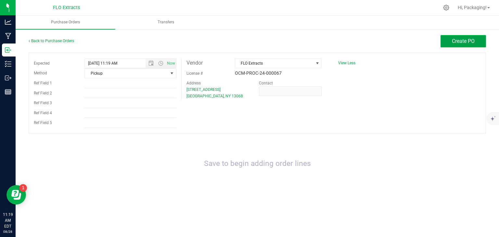
click at [465, 35] on button "Create PO" at bounding box center [463, 41] width 45 height 12
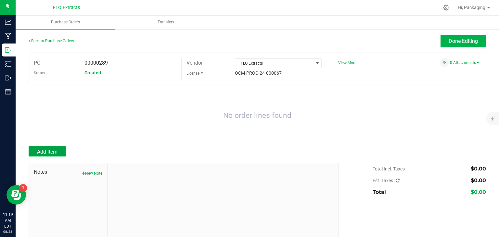
click at [52, 150] on span "Add Item" at bounding box center [47, 152] width 20 height 6
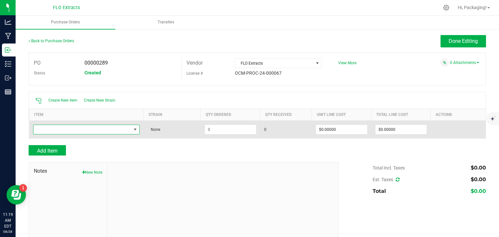
click at [98, 132] on span "NO DATA FOUND" at bounding box center [82, 129] width 98 height 9
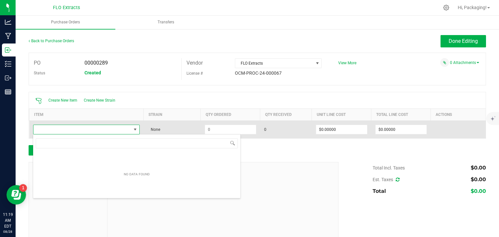
scroll to position [9, 104]
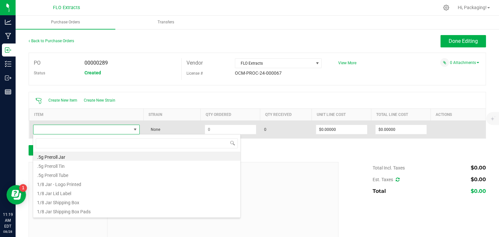
click at [98, 132] on span at bounding box center [82, 129] width 98 height 9
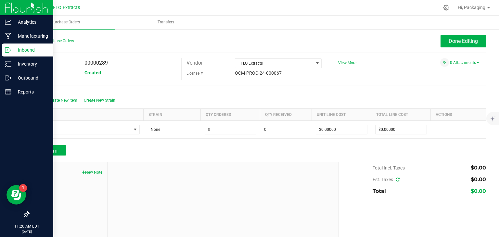
click at [8, 52] on icon at bounding box center [8, 50] width 6 height 6
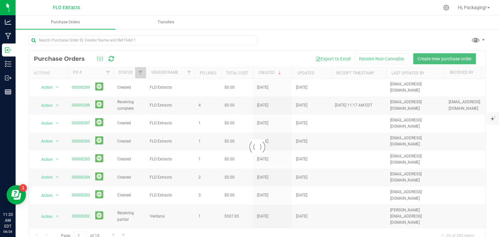
click at [449, 58] on span "Create new purchase order" at bounding box center [445, 58] width 54 height 5
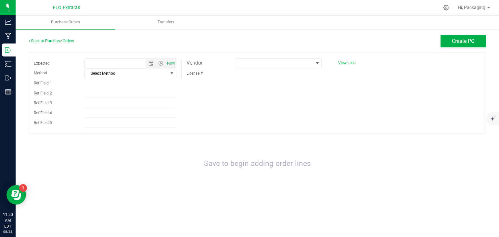
type input "8/28/2025 11:20 AM"
click at [120, 76] on span "Select Method" at bounding box center [126, 73] width 83 height 9
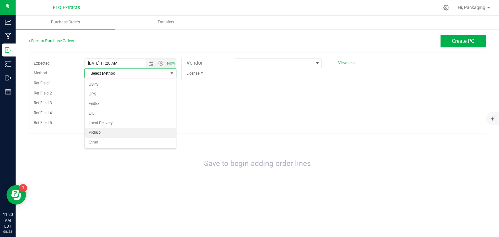
click at [101, 135] on li "Pickup" at bounding box center [130, 133] width 91 height 10
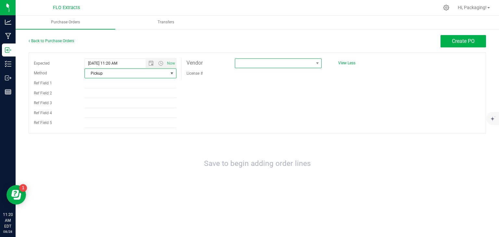
click at [270, 65] on span at bounding box center [274, 63] width 78 height 9
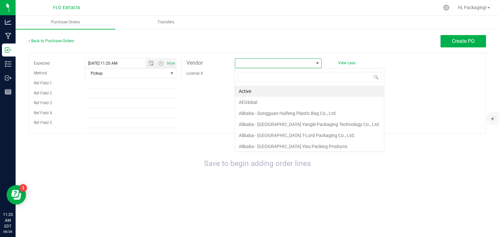
scroll to position [9, 87]
type input "flo"
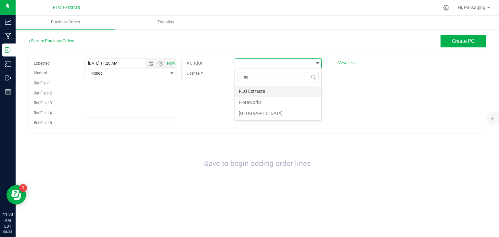
drag, startPoint x: 257, startPoint y: 96, endPoint x: 252, endPoint y: 86, distance: 11.5
click at [252, 86] on ul "FLO Extracts Floraworks Flower City" at bounding box center [278, 102] width 86 height 33
click at [252, 89] on li "FLO Extracts" at bounding box center [278, 91] width 86 height 11
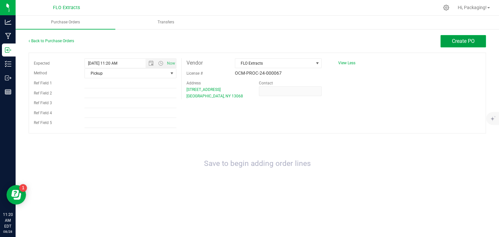
click at [452, 40] on span "Create PO" at bounding box center [463, 41] width 23 height 6
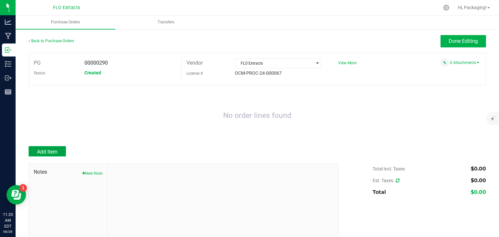
click at [59, 150] on button "Add Item" at bounding box center [47, 151] width 37 height 10
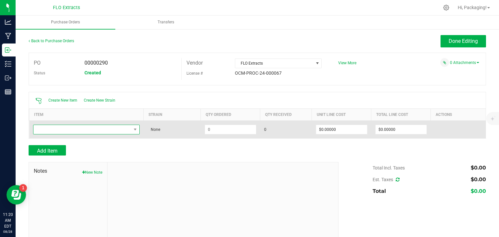
click at [79, 128] on span "NO DATA FOUND" at bounding box center [82, 129] width 98 height 9
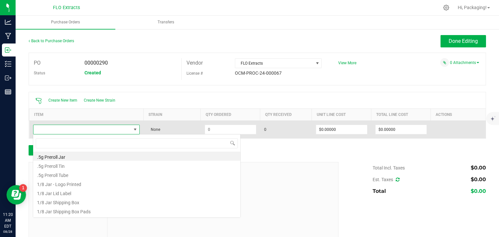
scroll to position [9, 104]
type input "trade"
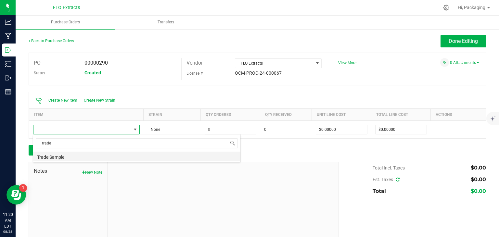
click at [74, 157] on li "Trade Sample" at bounding box center [136, 156] width 207 height 9
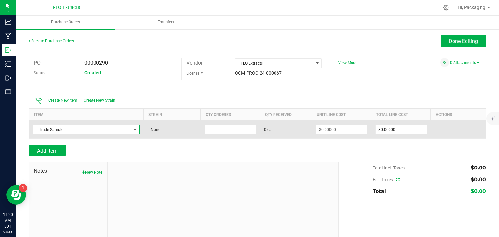
click at [220, 127] on input at bounding box center [230, 129] width 51 height 9
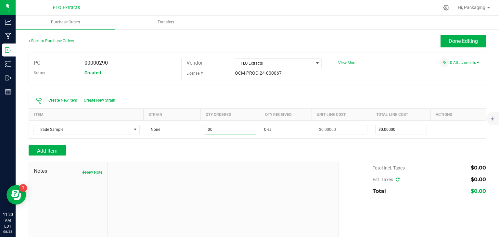
type input "30 ea"
click at [223, 147] on div "Add Item" at bounding box center [181, 150] width 305 height 10
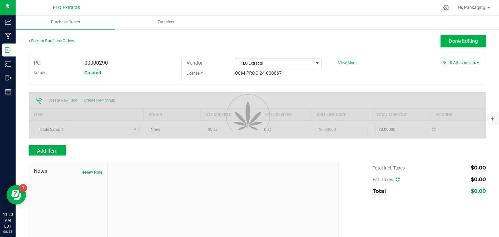
type input "$0.00000"
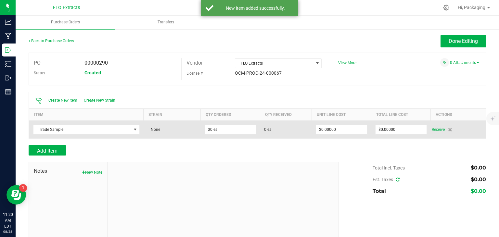
click at [159, 133] on td "None" at bounding box center [172, 130] width 57 height 18
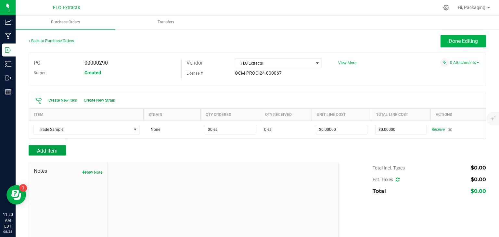
click at [49, 153] on span "Add Item" at bounding box center [47, 151] width 20 height 6
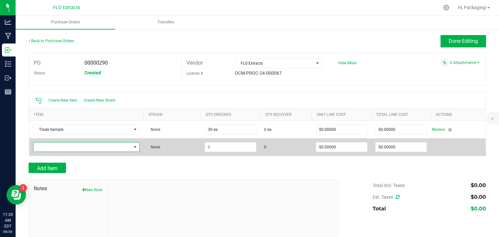
click at [57, 145] on span "NO DATA FOUND" at bounding box center [82, 147] width 98 height 9
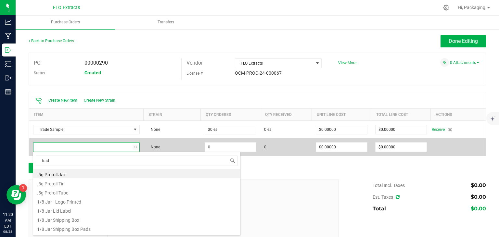
type input "trade"
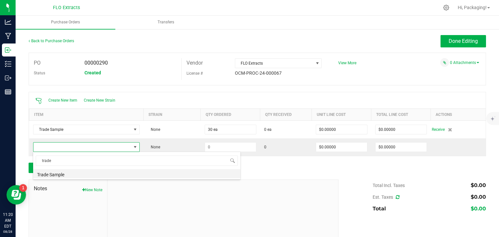
click at [59, 175] on li "Trade Sample" at bounding box center [136, 173] width 207 height 9
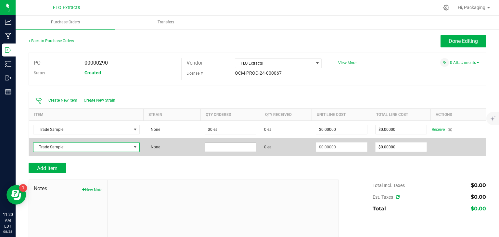
click at [211, 147] on input at bounding box center [230, 147] width 51 height 9
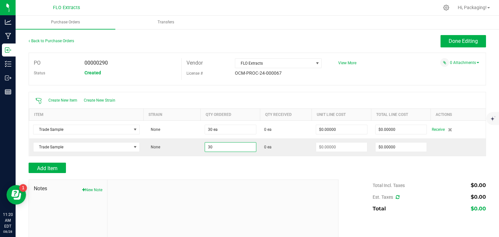
type input "30 ea"
click at [206, 166] on div "Add Item" at bounding box center [181, 168] width 305 height 10
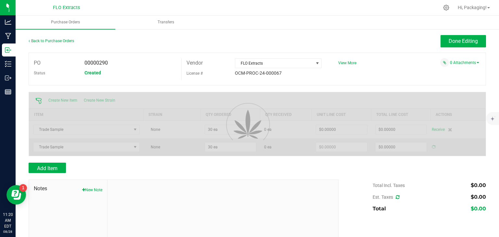
type input "$0.00000"
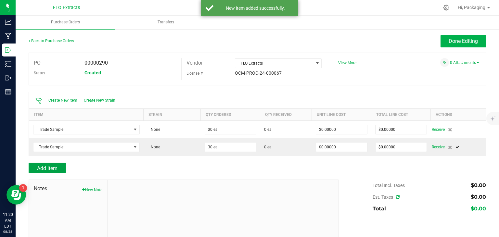
click at [59, 166] on button "Add Item" at bounding box center [47, 168] width 37 height 10
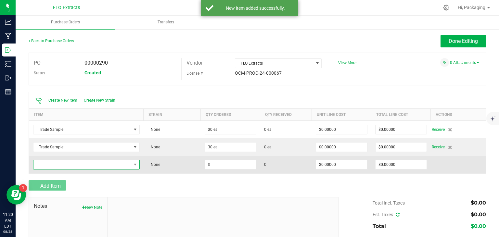
click at [68, 164] on span "NO DATA FOUND" at bounding box center [82, 164] width 98 height 9
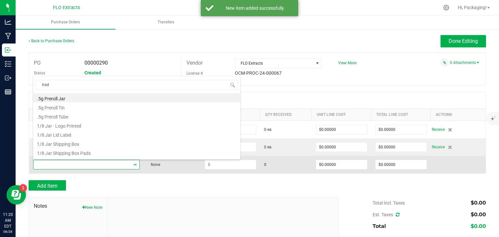
type input "trade"
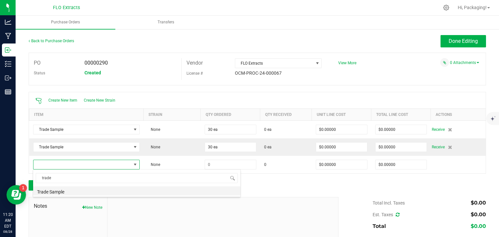
click at [65, 191] on li "Trade Sample" at bounding box center [136, 191] width 207 height 9
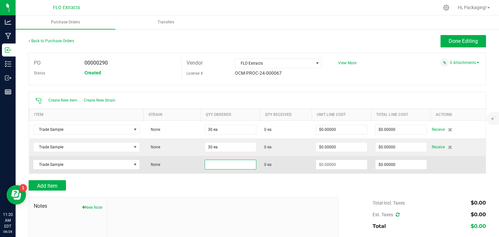
click at [216, 163] on input at bounding box center [230, 164] width 51 height 9
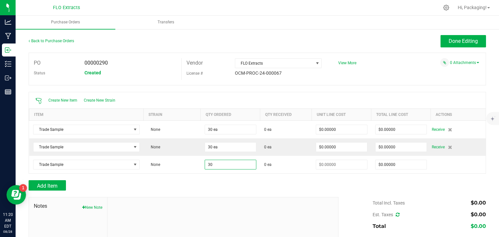
type input "30 ea"
click at [124, 175] on div at bounding box center [258, 177] width 458 height 6
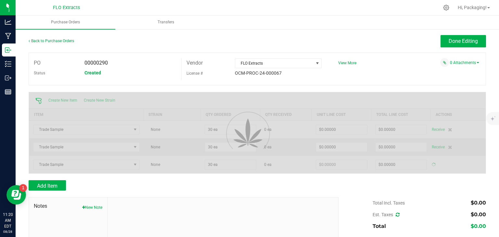
type input "$0.00000"
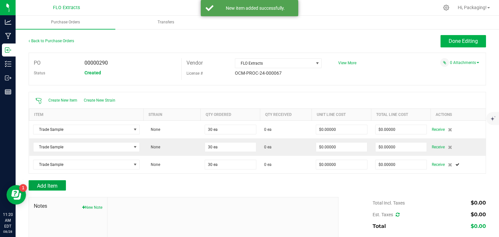
click at [58, 187] on span "Add Item" at bounding box center [47, 186] width 20 height 6
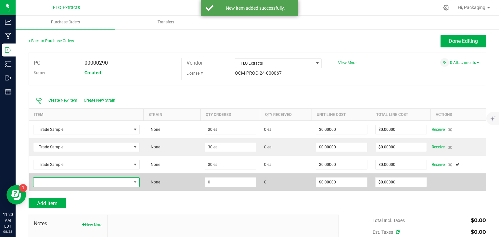
click at [67, 178] on span "NO DATA FOUND" at bounding box center [82, 182] width 98 height 9
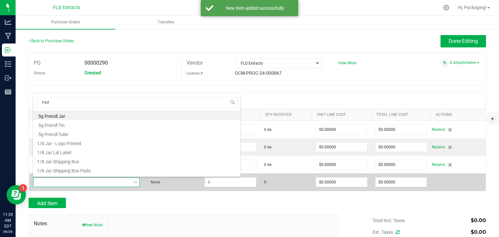
type input "trade"
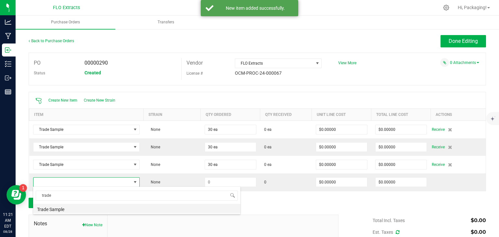
click at [55, 209] on li "Trade Sample" at bounding box center [136, 208] width 207 height 9
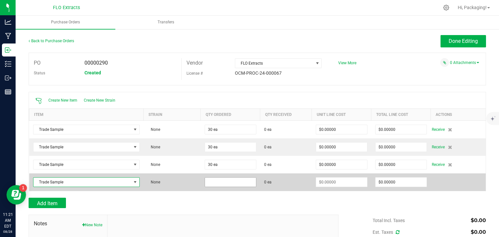
click at [222, 183] on input at bounding box center [230, 182] width 51 height 9
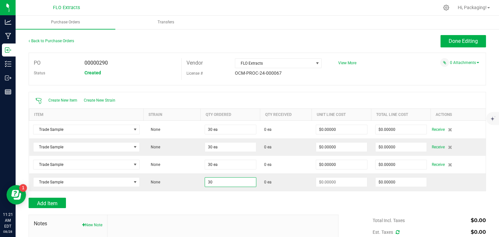
type input "30 ea"
click at [222, 202] on div "Add Item" at bounding box center [181, 203] width 305 height 10
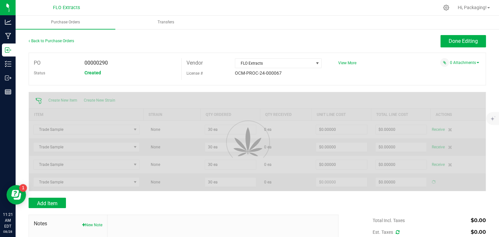
type input "$0.00000"
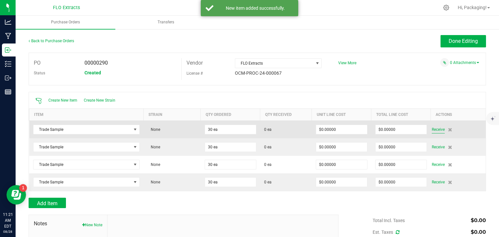
click at [433, 129] on span "Receive" at bounding box center [438, 130] width 13 height 8
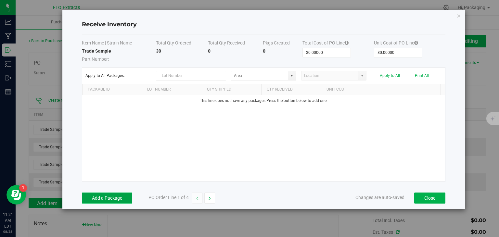
click at [108, 196] on button "Add a Package" at bounding box center [107, 198] width 50 height 11
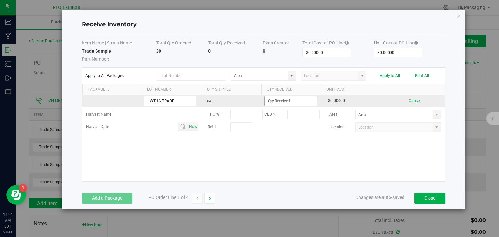
type input "WT-1G-TRADE"
click at [294, 101] on input at bounding box center [291, 101] width 52 height 9
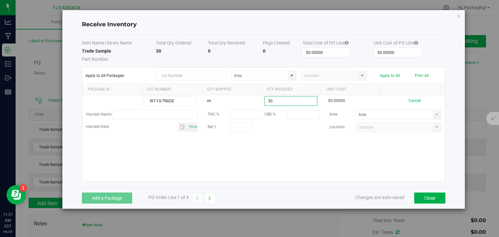
type input "30 ea"
click at [300, 153] on kendo-grid-list "WT-1G-TRADE ea 30 ea $0.00000 Cancel Harvest Name THC % CBD % Area Harvest Date…" at bounding box center [263, 138] width 363 height 86
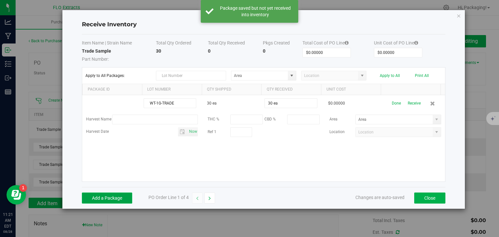
click at [122, 196] on button "Add a Package" at bounding box center [107, 198] width 50 height 11
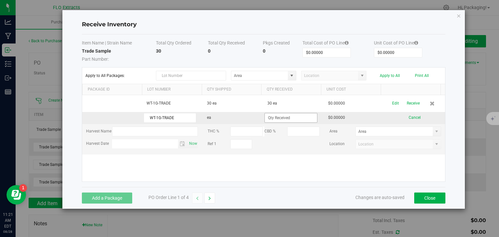
type input "WT-1G-TRADE"
click at [279, 120] on input at bounding box center [291, 117] width 52 height 9
type input "30 ea"
click at [295, 173] on kendo-grid-list "WT-1G-TRADE 30 ea 30 ea $0.00000 Edit Receive WT-1G-TRADE ea 30 ea $0.00000 Can…" at bounding box center [263, 138] width 363 height 86
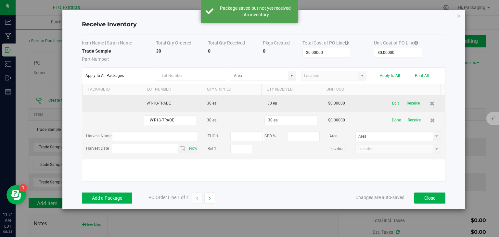
click at [407, 102] on button "Receive" at bounding box center [413, 103] width 13 height 11
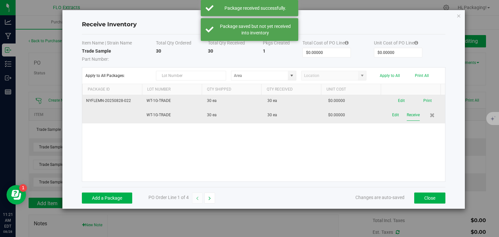
click at [411, 115] on button "Receive" at bounding box center [413, 115] width 13 height 11
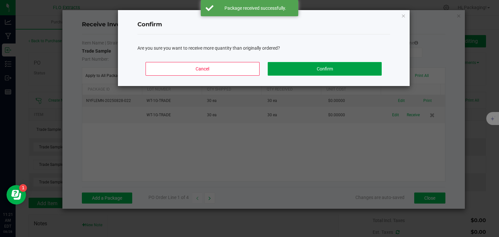
click at [304, 67] on button "Confirm" at bounding box center [325, 69] width 114 height 14
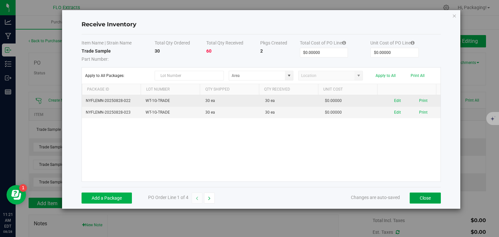
click at [420, 198] on button "Close" at bounding box center [425, 198] width 31 height 11
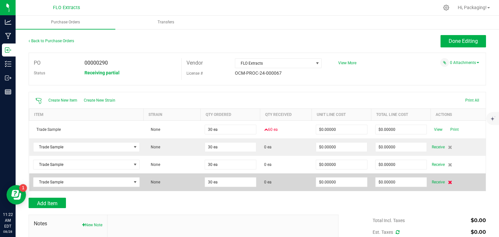
click at [448, 181] on icon at bounding box center [450, 182] width 4 height 4
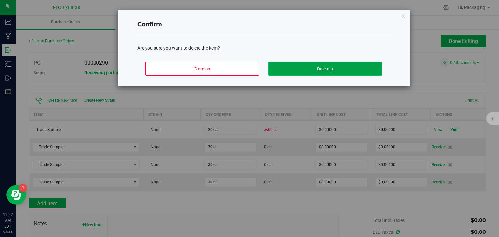
click at [323, 69] on button "Delete It" at bounding box center [325, 69] width 114 height 14
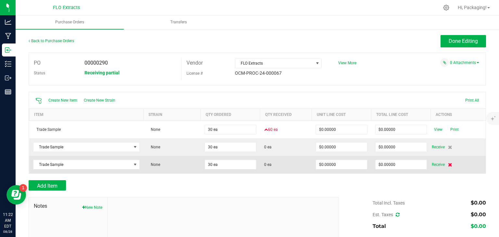
click at [448, 163] on icon at bounding box center [450, 165] width 4 height 4
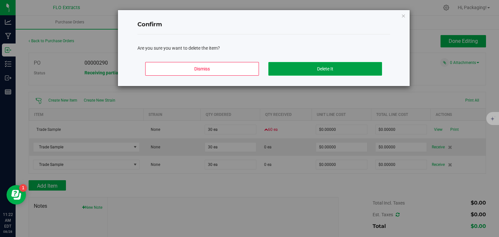
click at [289, 71] on button "Delete It" at bounding box center [325, 69] width 114 height 14
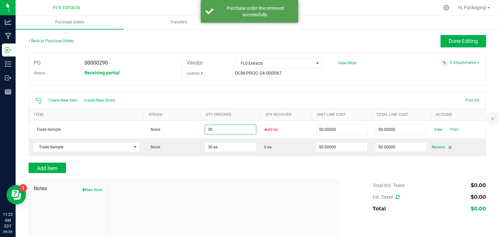
click at [218, 128] on input "30" at bounding box center [230, 129] width 51 height 9
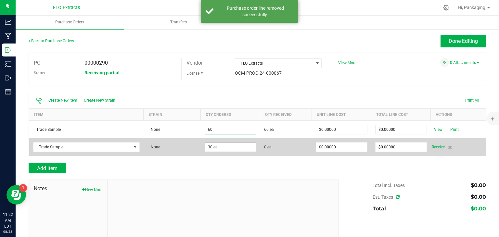
type input "60 ea"
click at [222, 147] on input "30" at bounding box center [230, 147] width 51 height 9
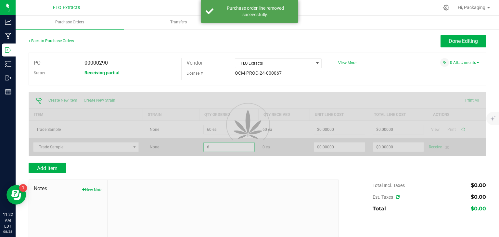
type input "60"
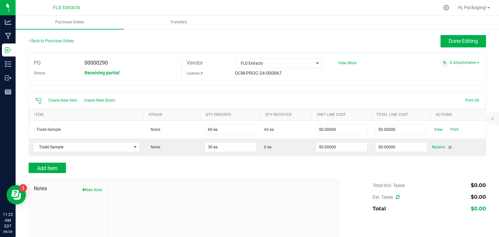
click at [272, 178] on div at bounding box center [258, 176] width 458 height 6
type input "60 ea"
click at [187, 166] on div "Add Item" at bounding box center [181, 168] width 305 height 10
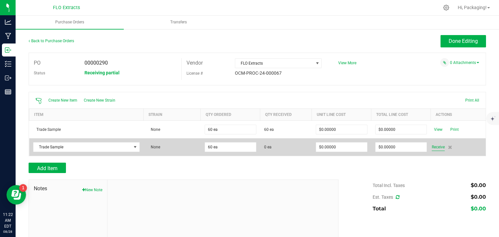
click at [436, 148] on span "Receive" at bounding box center [438, 147] width 13 height 8
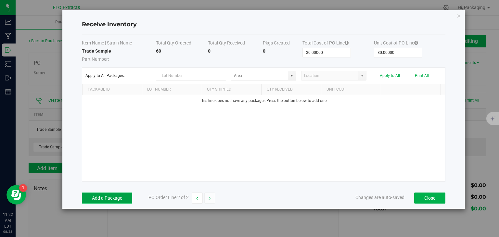
click at [110, 199] on button "Add a Package" at bounding box center [107, 198] width 50 height 11
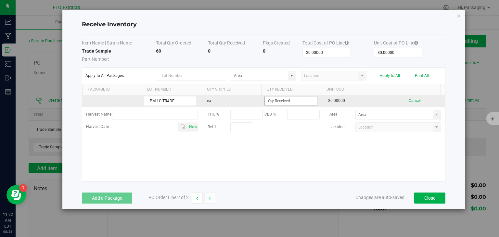
type input "PM-1G-TRADE"
click at [273, 102] on input at bounding box center [291, 101] width 52 height 9
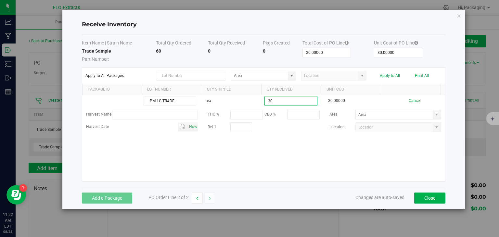
type input "30 ea"
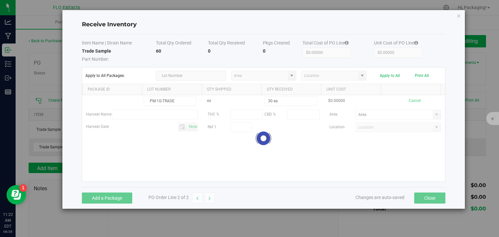
click at [268, 157] on kendo-grid-list "PM-1G-TRADE ea 30 ea $0.00000 Cancel Harvest Name THC % CBD % Area Harvest Date…" at bounding box center [263, 138] width 363 height 86
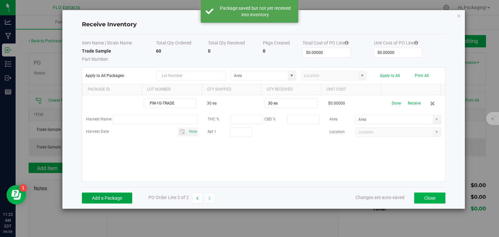
click at [105, 199] on button "Add a Package" at bounding box center [107, 198] width 50 height 11
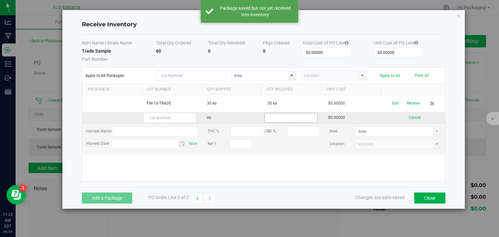
click at [277, 117] on input at bounding box center [291, 117] width 52 height 9
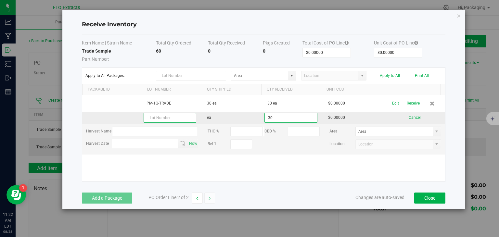
type input "30 ea"
click at [190, 119] on kendo-grid-list "PM-1G-TRADE 30 ea 30 ea $0.00000 Edit Receive ea 30 ea $0.00000 Cancel Harvest …" at bounding box center [263, 138] width 363 height 86
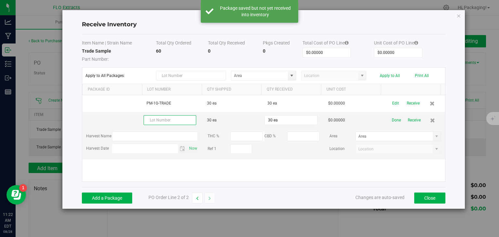
click at [190, 119] on input "text" at bounding box center [170, 120] width 53 height 10
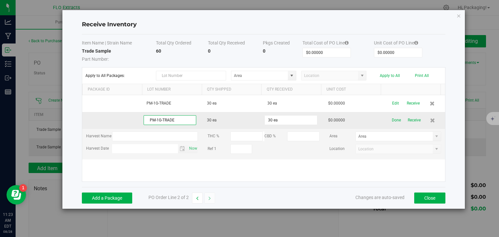
type input "PM-1G-TRADE"
click at [95, 119] on kendo-grid-list "PM-1G-TRADE 30 ea 30 ea $0.00000 Edit Receive PM-1G-TRADE 30 ea 30 ea $0.00000 …" at bounding box center [263, 138] width 363 height 86
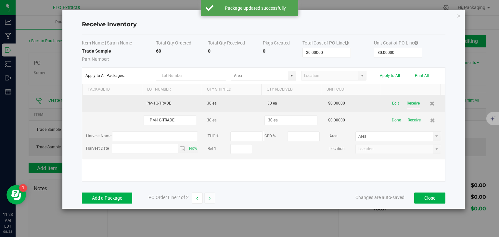
click at [412, 103] on button "Receive" at bounding box center [413, 103] width 13 height 11
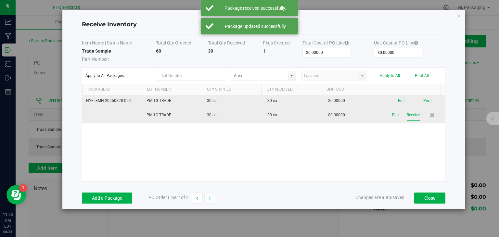
click at [409, 112] on button "Receive" at bounding box center [413, 115] width 13 height 11
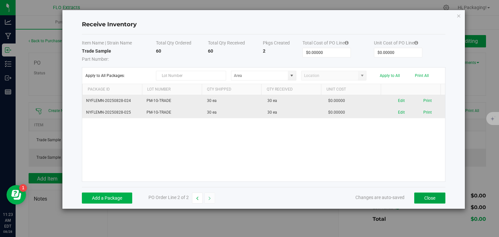
click at [422, 195] on button "Close" at bounding box center [429, 198] width 31 height 11
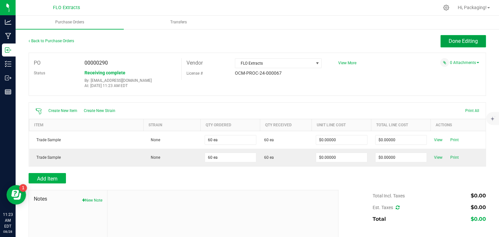
click at [454, 45] on button "Done Editing" at bounding box center [463, 41] width 45 height 12
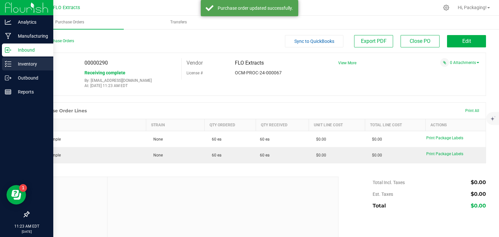
click at [25, 67] on p "Inventory" at bounding box center [30, 64] width 39 height 8
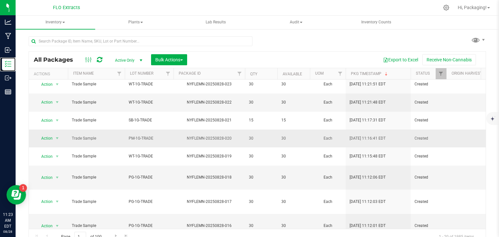
scroll to position [40, 0]
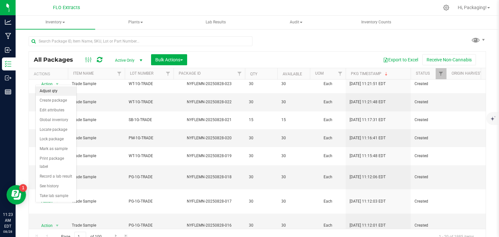
click at [52, 94] on li "Adjust qty" at bounding box center [56, 91] width 41 height 10
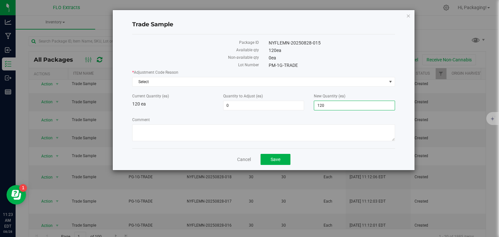
click at [329, 107] on span "120 120" at bounding box center [354, 106] width 81 height 10
type input "1"
type input "30"
type input "-90"
type input "30"
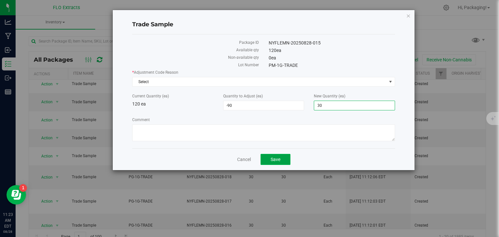
click at [278, 161] on span "Save" at bounding box center [276, 159] width 10 height 5
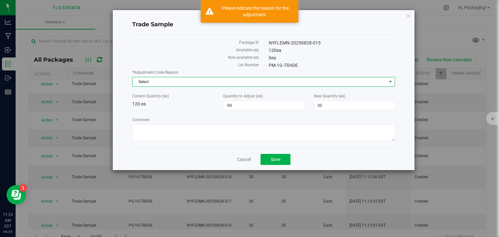
click at [221, 79] on span "Select" at bounding box center [260, 81] width 254 height 9
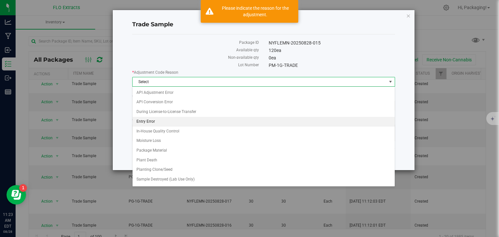
click at [186, 118] on li "Entry Error" at bounding box center [264, 122] width 262 height 10
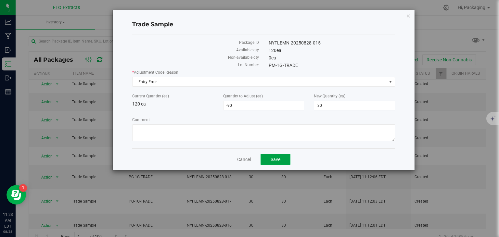
click at [275, 156] on button "Save" at bounding box center [276, 159] width 30 height 11
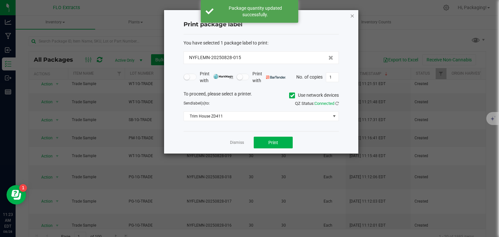
click at [354, 16] on icon "button" at bounding box center [352, 16] width 5 height 8
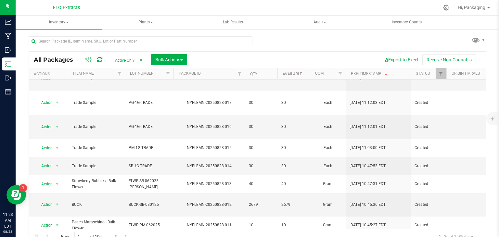
scroll to position [141, 0]
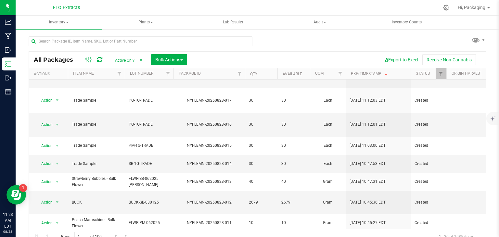
click at [58, 237] on span "select" at bounding box center [57, 241] width 5 height 5
click at [51, 79] on li "Adjust qty" at bounding box center [56, 80] width 41 height 10
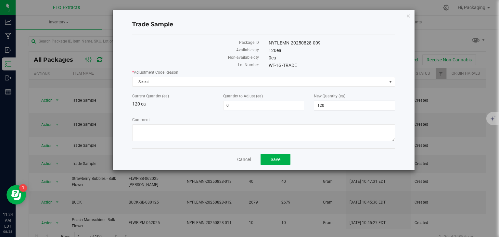
click at [337, 104] on span "120 120" at bounding box center [354, 106] width 81 height 10
type input "1"
type input "30"
type input "-90"
type input "30"
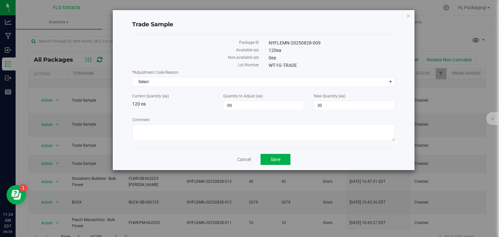
click at [298, 121] on label "Comment" at bounding box center [263, 120] width 263 height 6
click at [298, 124] on textarea "Comment" at bounding box center [263, 132] width 263 height 17
click at [215, 80] on span "Select" at bounding box center [260, 81] width 254 height 9
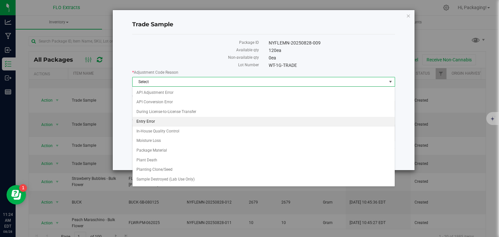
click at [152, 123] on li "Entry Error" at bounding box center [264, 122] width 262 height 10
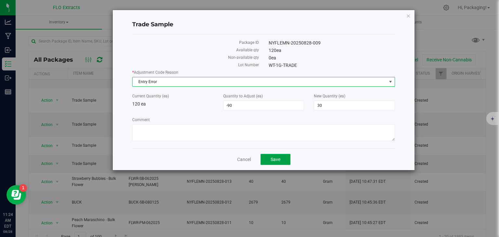
click at [276, 159] on span "Save" at bounding box center [276, 159] width 10 height 5
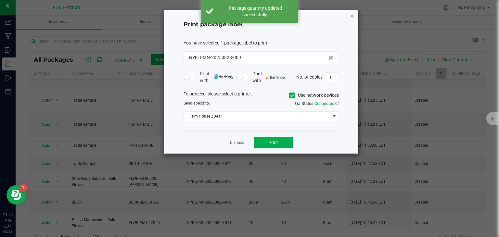
click at [354, 15] on icon "button" at bounding box center [352, 16] width 5 height 8
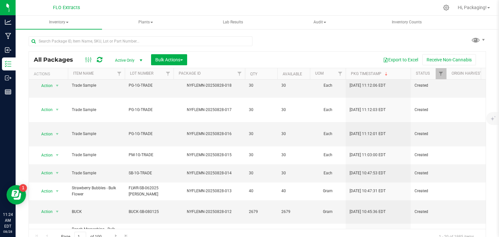
scroll to position [132, 0]
click at [57, 171] on span "select" at bounding box center [57, 173] width 5 height 5
click at [49, 130] on li "Adjust qty" at bounding box center [56, 132] width 41 height 10
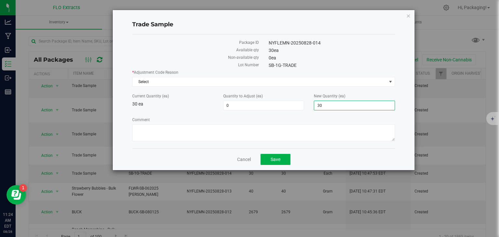
drag, startPoint x: 330, startPoint y: 106, endPoint x: 306, endPoint y: 109, distance: 23.6
click at [306, 109] on div "Current Quantity (ea) 30 ea Quantity to Adjust (ea) 0 0 New Quantity (ea) 30 30" at bounding box center [263, 101] width 273 height 17
type input "15"
type input "-15"
type input "15"
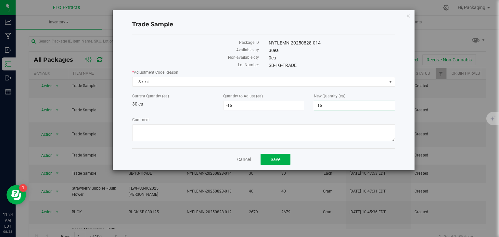
click at [282, 121] on label "Comment" at bounding box center [263, 120] width 263 height 6
click at [282, 124] on textarea "Comment" at bounding box center [263, 132] width 263 height 17
click at [277, 156] on button "Save" at bounding box center [276, 159] width 30 height 11
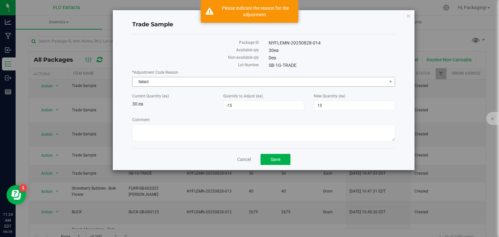
click at [208, 80] on span "Select" at bounding box center [260, 81] width 254 height 9
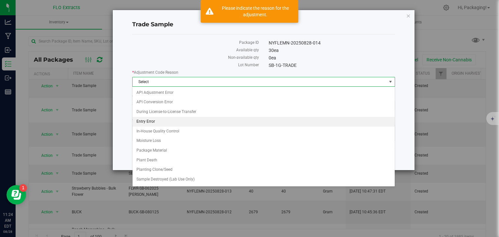
click at [183, 120] on li "Entry Error" at bounding box center [264, 122] width 262 height 10
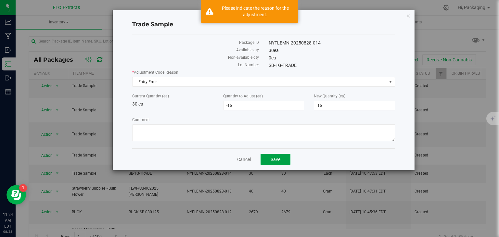
click at [274, 162] on span "Save" at bounding box center [276, 159] width 10 height 5
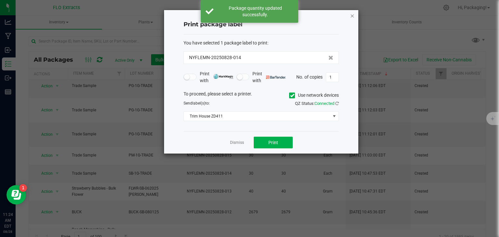
click at [351, 17] on icon "button" at bounding box center [352, 16] width 5 height 8
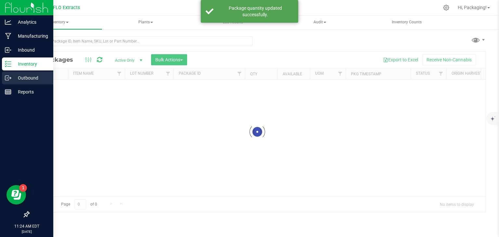
click at [18, 77] on p "Outbound" at bounding box center [30, 78] width 39 height 8
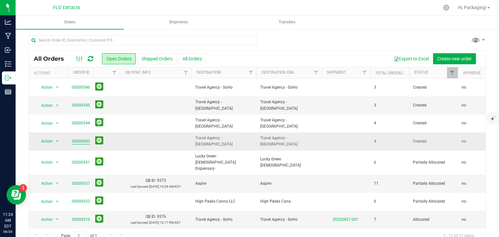
click at [83, 141] on link "00000543" at bounding box center [81, 141] width 18 height 6
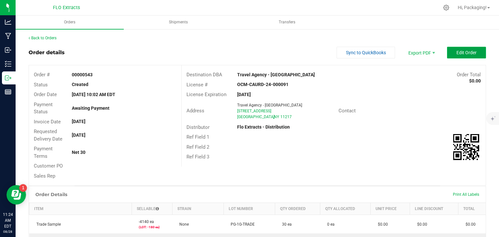
click at [457, 47] on button "Edit Order" at bounding box center [466, 53] width 39 height 12
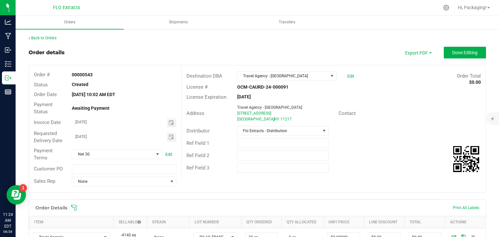
scroll to position [114, 0]
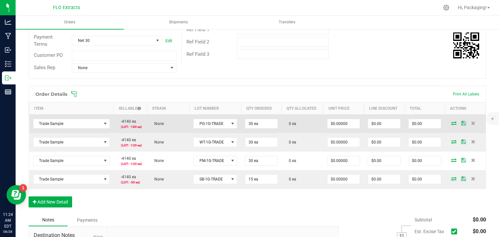
click at [451, 123] on icon at bounding box center [453, 123] width 5 height 4
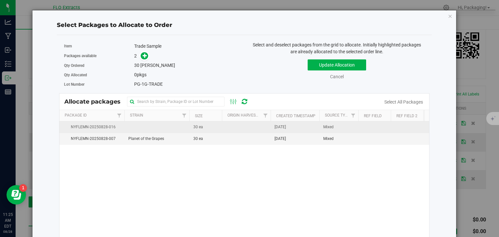
click at [233, 126] on td at bounding box center [246, 128] width 49 height 12
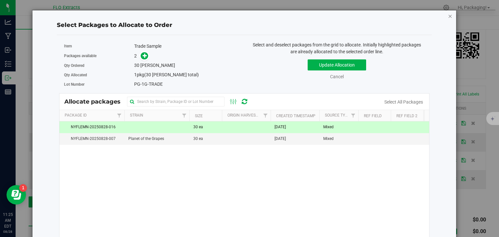
click at [448, 15] on icon "button" at bounding box center [450, 16] width 5 height 8
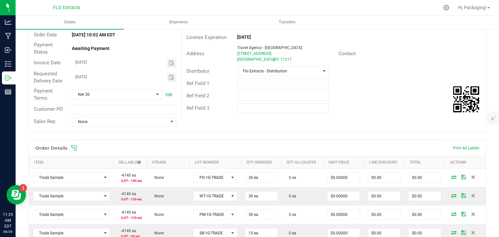
scroll to position [0, 0]
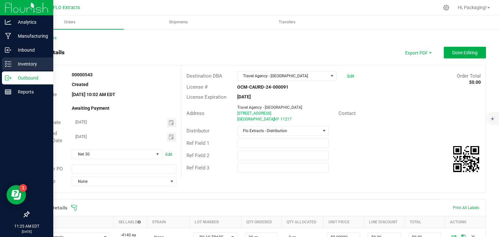
click at [21, 60] on p "Inventory" at bounding box center [30, 64] width 39 height 8
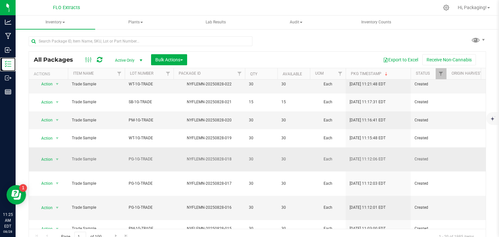
scroll to position [59, 0]
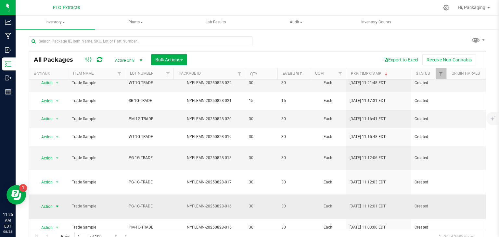
click at [58, 204] on span "select" at bounding box center [57, 206] width 5 height 5
click at [316, 39] on div "All Packages Active Only Active Only Lab Samples Locked All Bulk Actions Add to…" at bounding box center [258, 137] width 458 height 215
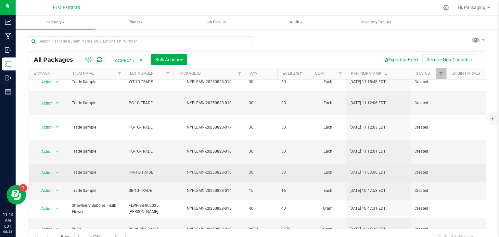
scroll to position [0, 0]
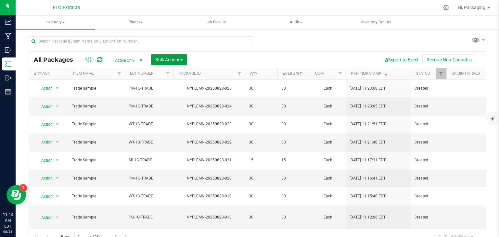
click at [169, 59] on span "Bulk Actions" at bounding box center [169, 59] width 28 height 5
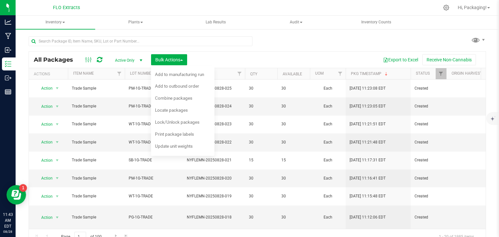
click at [297, 42] on div "All Packages Active Only Active Only Lab Samples Locked All Bulk Actions Add to…" at bounding box center [258, 137] width 458 height 215
click at [271, 41] on div "All Packages Active Only Active Only Lab Samples Locked All Bulk Actions Add to…" at bounding box center [258, 137] width 458 height 215
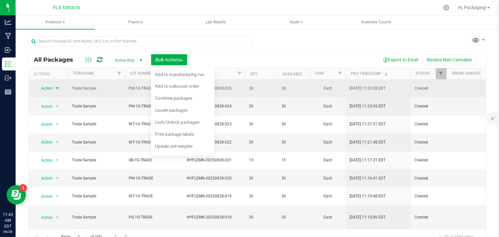
click at [60, 86] on span "select" at bounding box center [57, 88] width 8 height 9
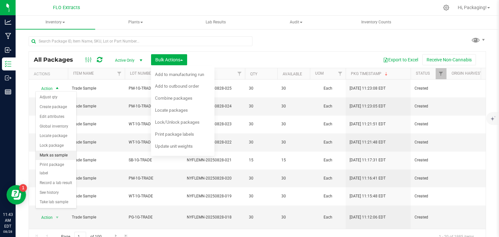
click at [44, 154] on li "Mark as sample" at bounding box center [56, 156] width 41 height 10
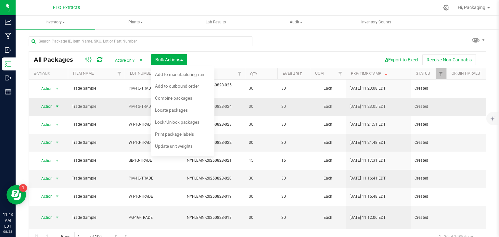
click at [56, 104] on span "select" at bounding box center [57, 106] width 5 height 5
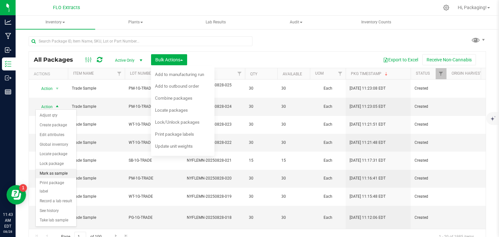
click at [55, 171] on li "Mark as sample" at bounding box center [56, 174] width 41 height 10
click at [181, 60] on span "button" at bounding box center [181, 59] width 3 height 1
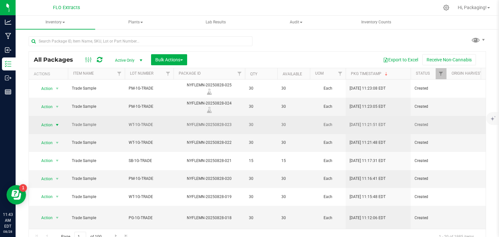
click at [57, 124] on span "select" at bounding box center [57, 125] width 5 height 5
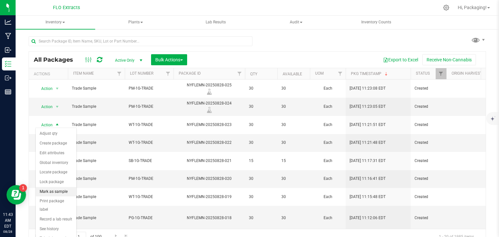
click at [53, 192] on li "Mark as sample" at bounding box center [56, 192] width 41 height 10
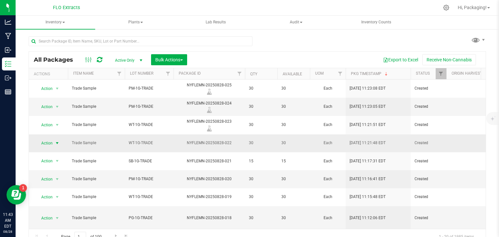
click at [57, 141] on span "select" at bounding box center [57, 143] width 5 height 5
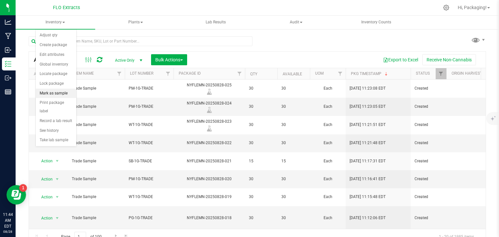
click at [48, 93] on li "Mark as sample" at bounding box center [56, 94] width 41 height 10
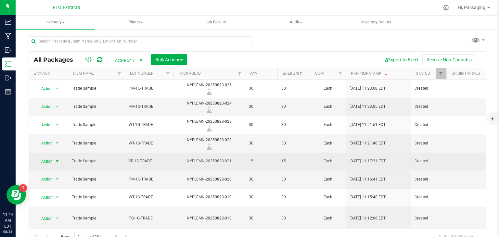
click at [60, 158] on span "select" at bounding box center [57, 161] width 8 height 9
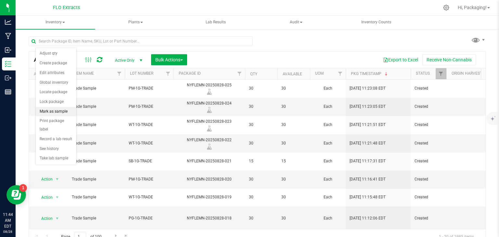
click at [58, 112] on li "Mark as sample" at bounding box center [56, 112] width 41 height 10
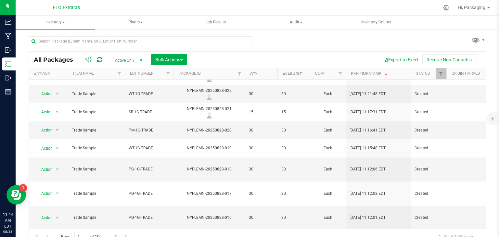
scroll to position [51, 0]
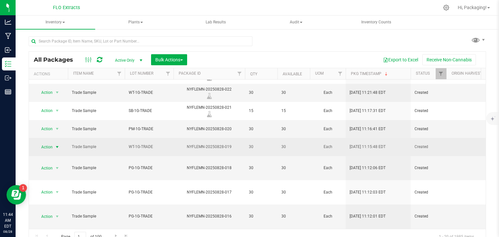
click at [57, 145] on span "select" at bounding box center [57, 147] width 5 height 5
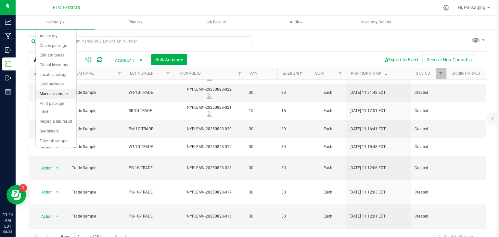
click at [52, 92] on li "Mark as sample" at bounding box center [56, 94] width 41 height 10
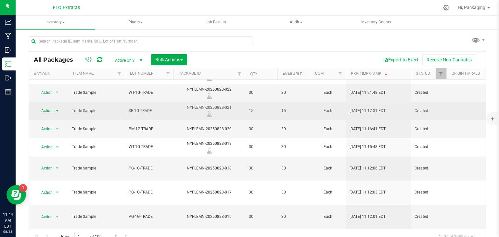
scroll to position [0, 0]
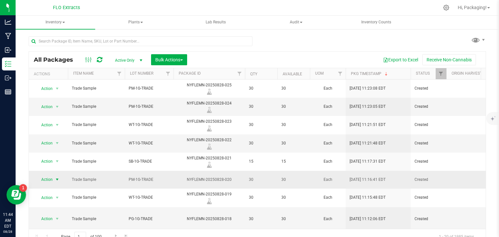
click at [56, 178] on span "select" at bounding box center [57, 179] width 5 height 5
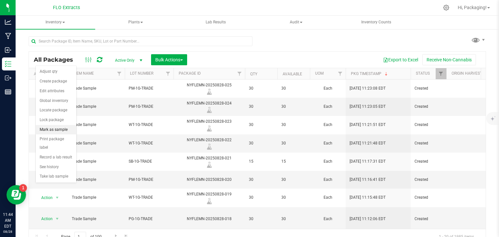
click at [53, 130] on li "Mark as sample" at bounding box center [56, 130] width 41 height 10
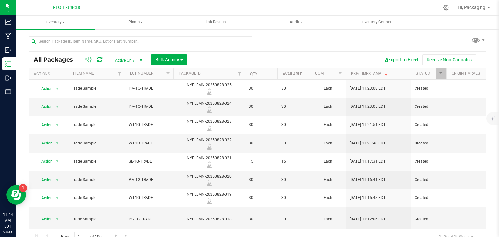
scroll to position [116, 0]
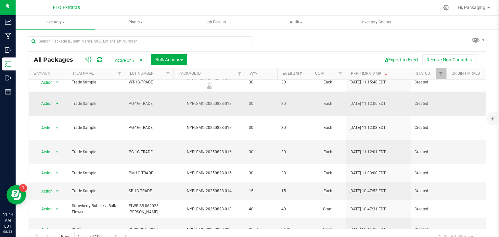
click at [58, 101] on span "select" at bounding box center [57, 103] width 5 height 5
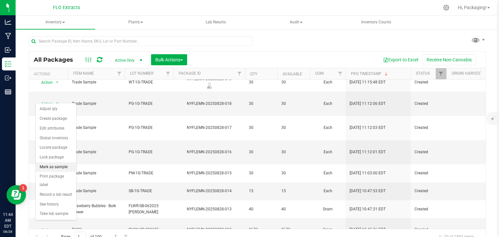
click at [54, 166] on li "Mark as sample" at bounding box center [56, 167] width 41 height 10
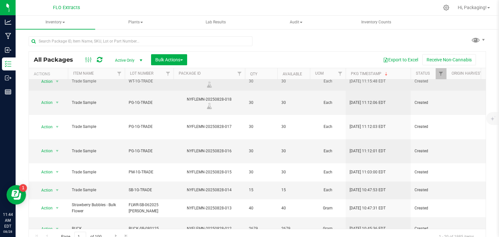
scroll to position [117, 0]
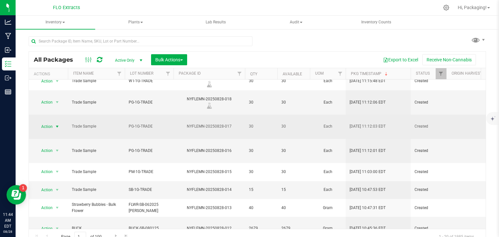
click at [60, 124] on span "select" at bounding box center [57, 126] width 5 height 5
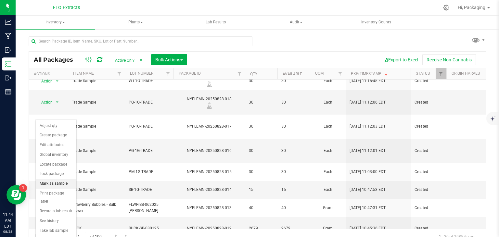
click at [53, 183] on li "Mark as sample" at bounding box center [56, 184] width 41 height 10
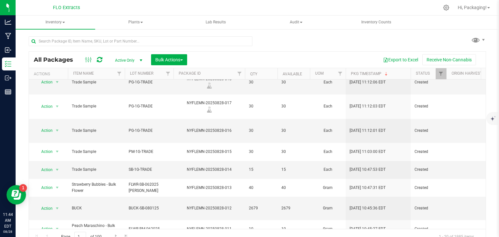
scroll to position [138, 0]
click at [56, 127] on span "select" at bounding box center [57, 129] width 5 height 5
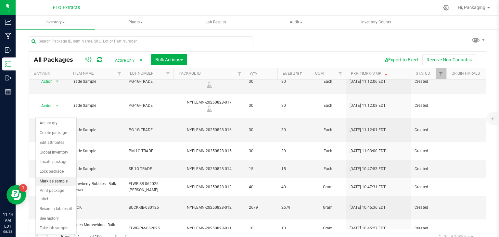
click at [57, 182] on li "Mark as sample" at bounding box center [56, 182] width 41 height 10
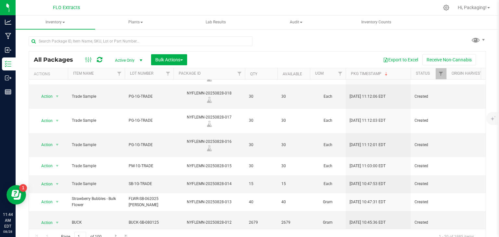
scroll to position [123, 0]
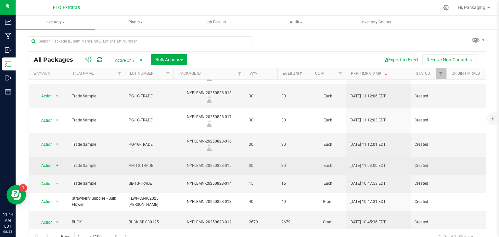
click at [54, 161] on span "select" at bounding box center [57, 165] width 8 height 9
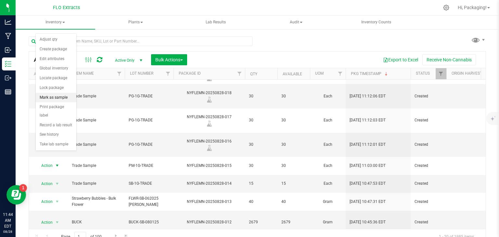
click at [54, 98] on li "Mark as sample" at bounding box center [56, 98] width 41 height 10
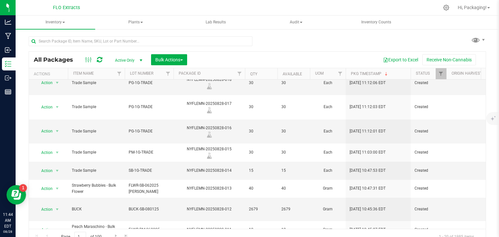
scroll to position [140, 0]
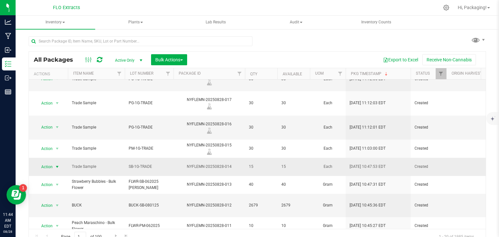
click at [60, 162] on span "select" at bounding box center [57, 166] width 8 height 9
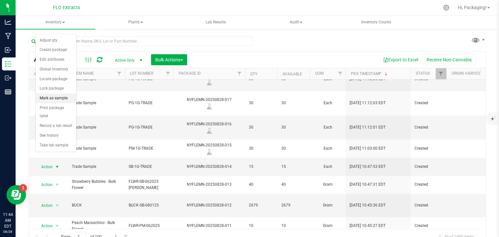
click at [60, 98] on li "Mark as sample" at bounding box center [56, 99] width 41 height 10
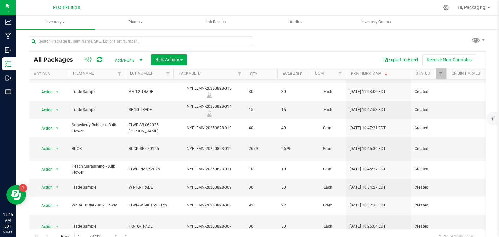
scroll to position [214, 0]
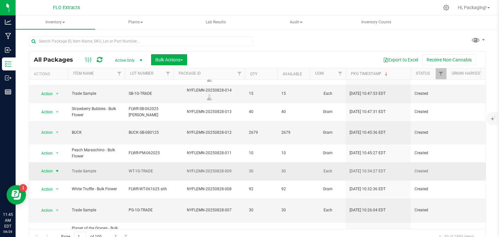
click at [58, 169] on span "select" at bounding box center [57, 171] width 5 height 5
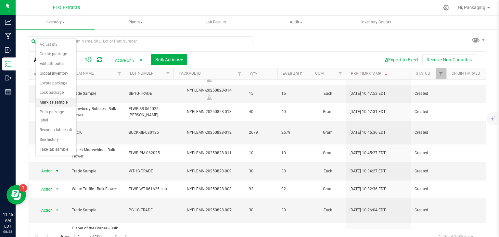
click at [53, 102] on li "Mark as sample" at bounding box center [56, 103] width 41 height 10
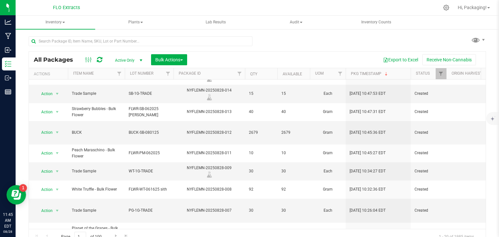
scroll to position [217, 0]
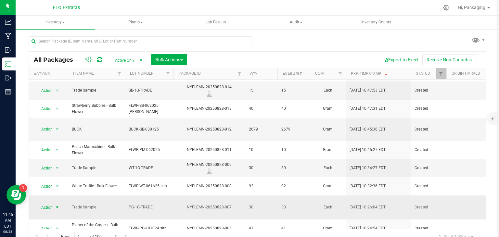
click at [56, 205] on span "select" at bounding box center [57, 207] width 5 height 5
click at [65, 133] on li "Mark as sample" at bounding box center [56, 133] width 41 height 10
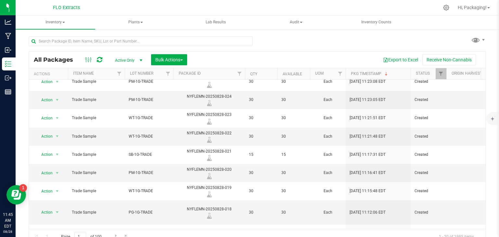
scroll to position [0, 0]
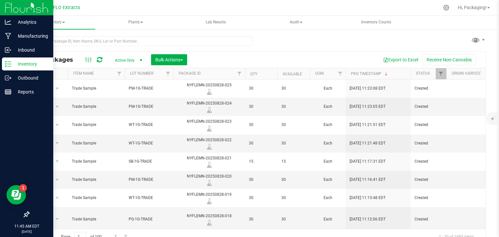
click at [32, 65] on p "Inventory" at bounding box center [30, 64] width 39 height 8
click at [18, 35] on p "Manufacturing" at bounding box center [30, 36] width 39 height 8
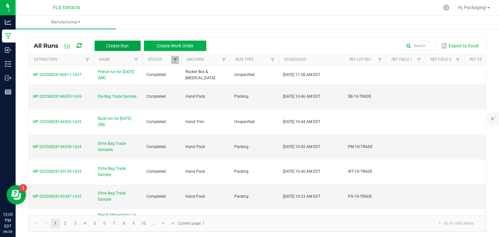
click at [109, 46] on span "Create Run" at bounding box center [117, 45] width 22 height 5
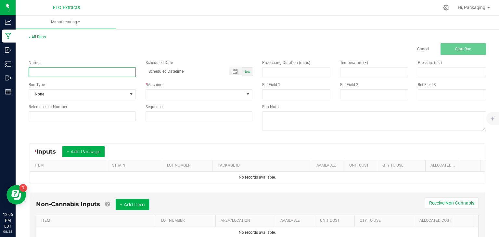
click at [43, 72] on input at bounding box center [82, 72] width 107 height 10
type input "E"
type input "LEDA WT 3.5g 08/28/25"
click at [244, 72] on span "Now" at bounding box center [247, 72] width 7 height 4
type input "08/28/2025 12:06 PM"
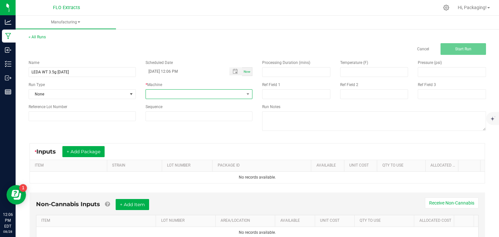
click at [245, 91] on span at bounding box center [248, 94] width 8 height 9
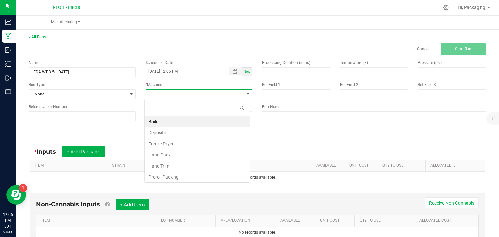
scroll to position [9, 106]
click at [207, 155] on li "Hand Pack" at bounding box center [197, 154] width 105 height 11
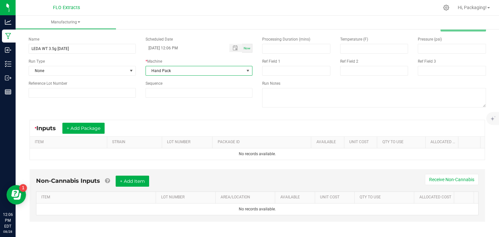
scroll to position [26, 0]
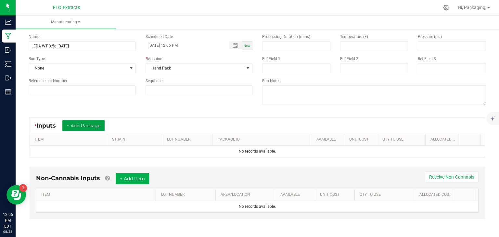
click at [86, 125] on button "+ Add Package" at bounding box center [83, 125] width 42 height 11
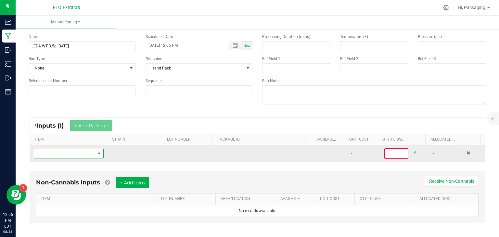
click at [67, 155] on span "NO DATA FOUND" at bounding box center [64, 153] width 61 height 9
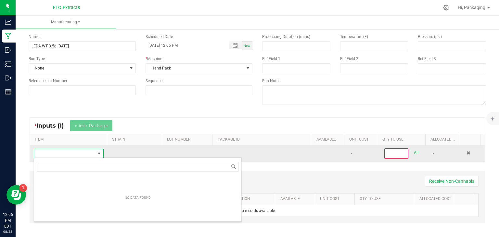
scroll to position [9, 67]
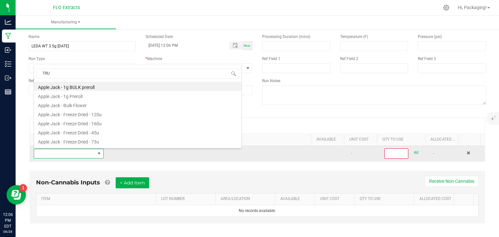
type input "TRUF"
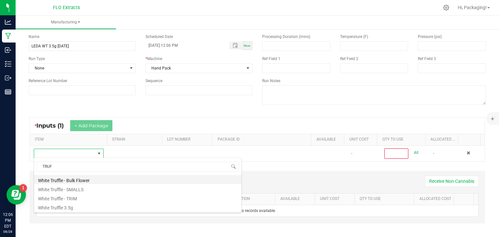
click at [85, 178] on li "White Truffle - Bulk Flower" at bounding box center [137, 179] width 207 height 9
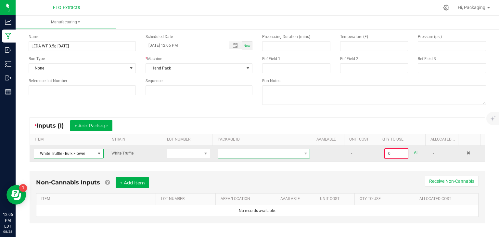
click at [286, 153] on span at bounding box center [259, 153] width 83 height 9
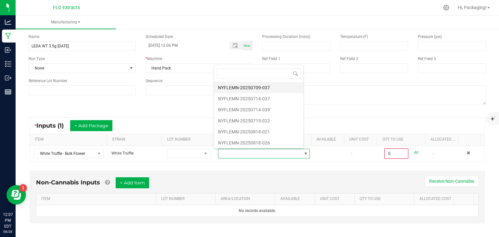
scroll to position [22, 0]
click at [268, 131] on li "NYFLEMN-20250818-021" at bounding box center [258, 131] width 89 height 11
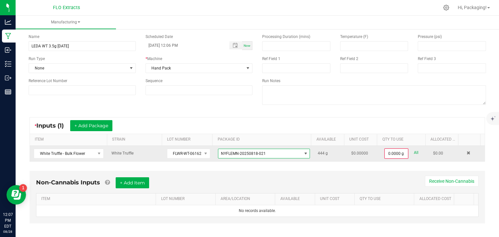
click at [414, 151] on link "All" at bounding box center [416, 153] width 5 height 9
type input "444.0000 g"
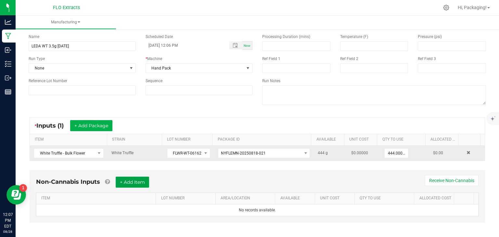
click at [142, 181] on button "+ Add Item" at bounding box center [132, 182] width 33 height 11
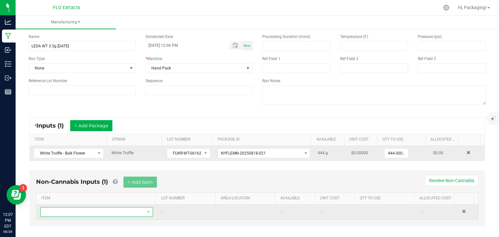
click at [81, 208] on span "NO DATA FOUND" at bounding box center [93, 212] width 104 height 9
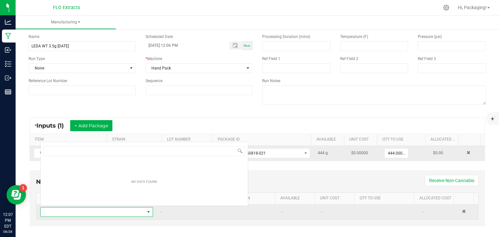
scroll to position [9, 109]
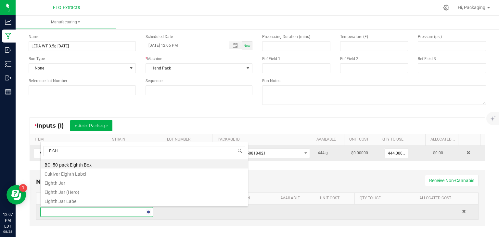
type input "EIGHT"
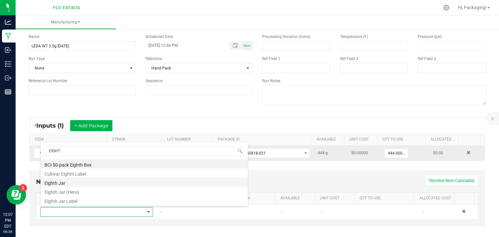
click at [67, 182] on li "Eighth Jar" at bounding box center [144, 182] width 207 height 9
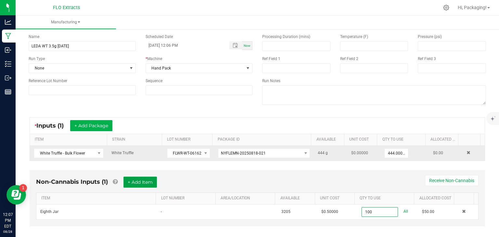
type input "100 ea"
click at [134, 180] on button "+ Add Item" at bounding box center [139, 182] width 33 height 11
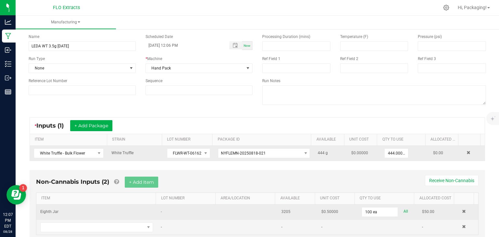
scroll to position [48, 0]
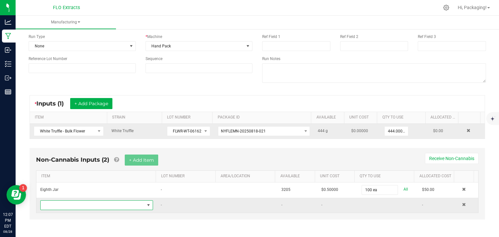
click at [146, 203] on span "NO DATA FOUND" at bounding box center [148, 205] width 5 height 5
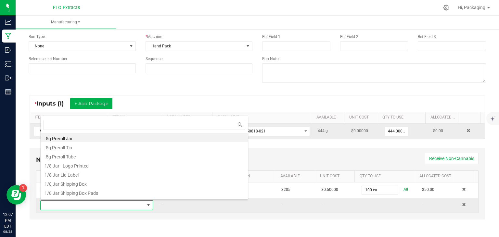
scroll to position [9, 109]
click at [136, 176] on li "1/8 Jar Lid Label" at bounding box center [144, 174] width 207 height 9
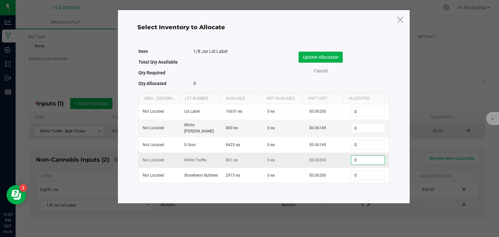
click at [356, 156] on input "0" at bounding box center [367, 160] width 33 height 9
type input "100"
click at [332, 61] on button "Update Allocation" at bounding box center [321, 57] width 44 height 11
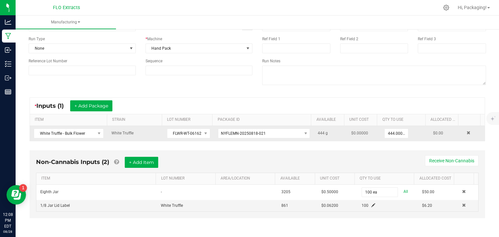
scroll to position [45, 0]
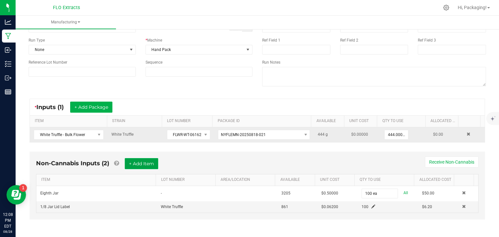
click at [142, 163] on button "+ Add Item" at bounding box center [141, 163] width 33 height 11
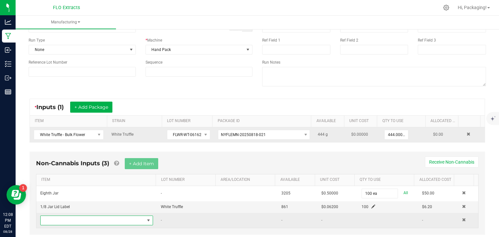
click at [146, 220] on span "NO DATA FOUND" at bounding box center [148, 220] width 5 height 5
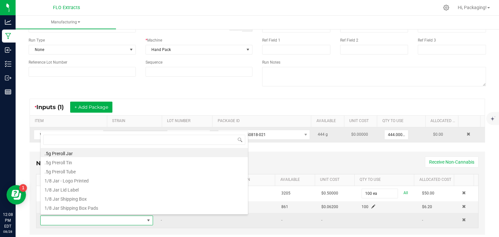
scroll to position [9, 109]
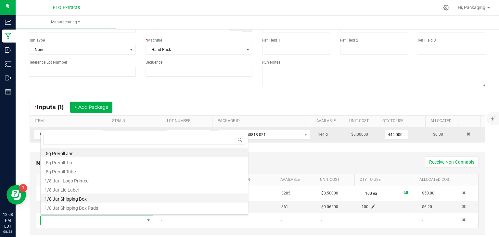
click at [130, 199] on li "1/8 Jar Shipping Box" at bounding box center [144, 198] width 207 height 9
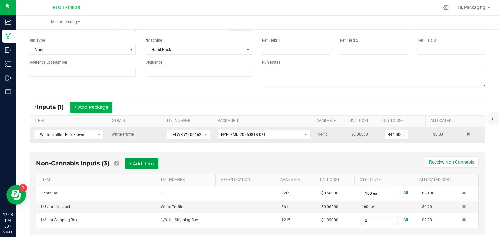
type input "2 ea"
click at [154, 161] on button "+ Add Item" at bounding box center [141, 163] width 33 height 11
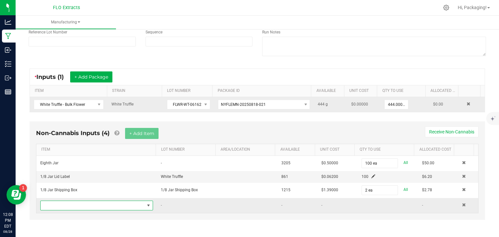
click at [146, 203] on span "NO DATA FOUND" at bounding box center [148, 205] width 5 height 5
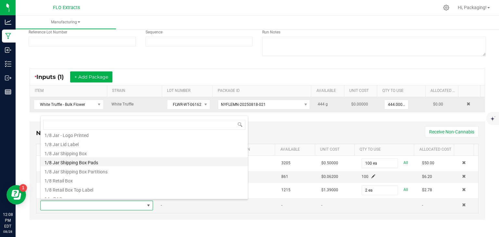
scroll to position [31, 0]
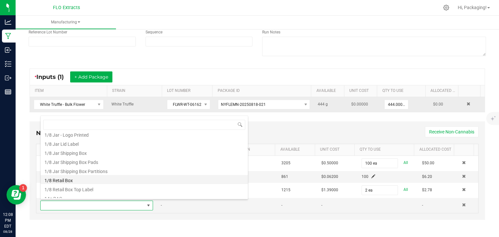
click at [131, 182] on li "1/8 Retail Box" at bounding box center [144, 179] width 207 height 9
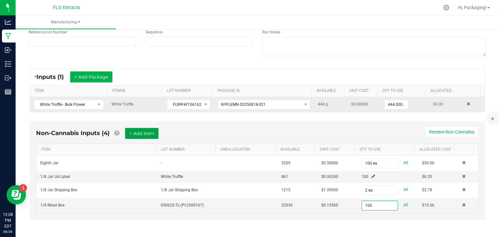
type input "100 ea"
click at [135, 132] on button "+ Add Item" at bounding box center [141, 133] width 33 height 11
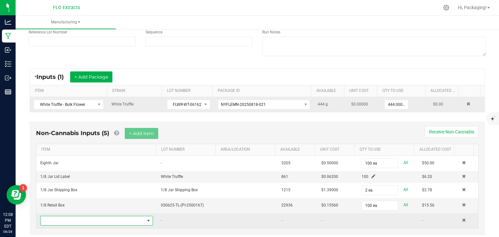
click at [146, 219] on span "NO DATA FOUND" at bounding box center [148, 220] width 5 height 5
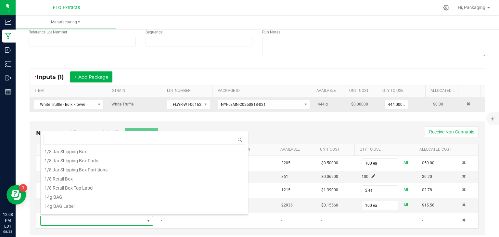
scroll to position [49, 0]
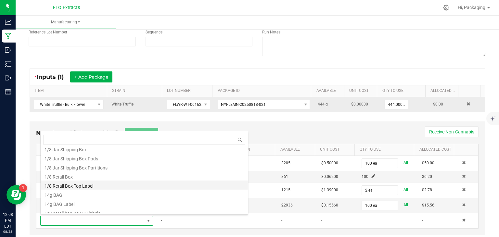
click at [106, 186] on li "1/8 Retail Box Top Label" at bounding box center [144, 185] width 207 height 9
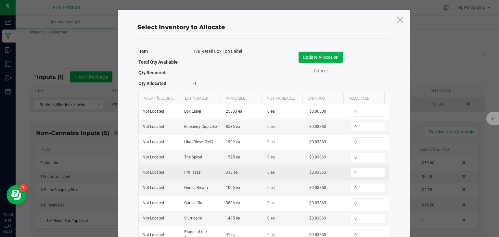
click at [234, 165] on td "333 ea" at bounding box center [243, 172] width 42 height 15
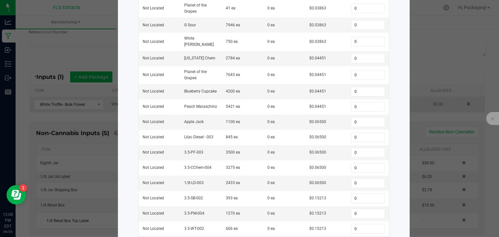
scroll to position [240, 0]
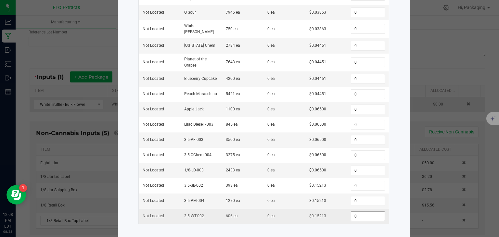
click at [357, 212] on input "0" at bounding box center [367, 216] width 33 height 9
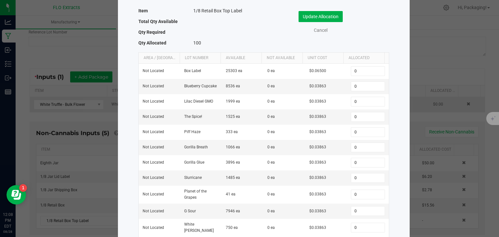
scroll to position [16, 0]
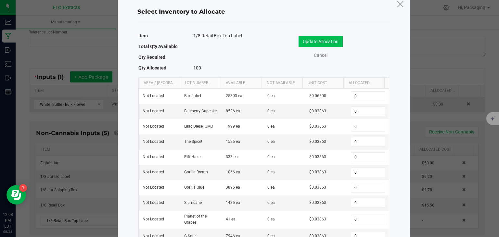
type input "100"
click at [319, 39] on button "Update Allocation" at bounding box center [321, 41] width 44 height 11
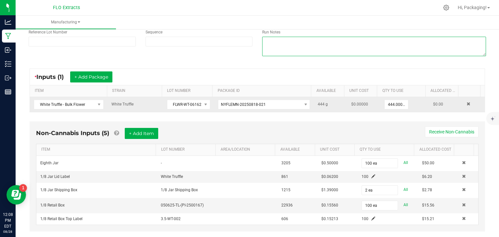
drag, startPoint x: 319, startPoint y: 39, endPoint x: 260, endPoint y: 120, distance: 99.8
click at [260, 120] on manufacturing-process-run "< All Runs Cancel Start Run Name LEDA WT 3.5g 08/28/25 Scheduled Date 08/28/202…" at bounding box center [258, 101] width 458 height 285
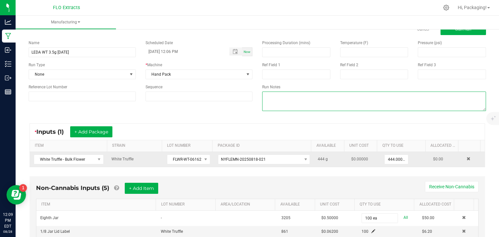
scroll to position [0, 0]
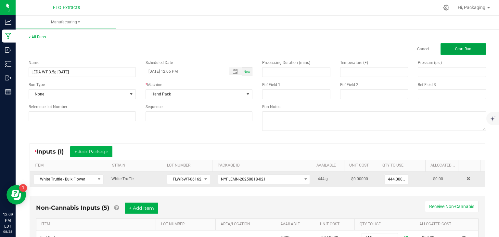
click at [448, 47] on button "Start Run" at bounding box center [463, 49] width 45 height 12
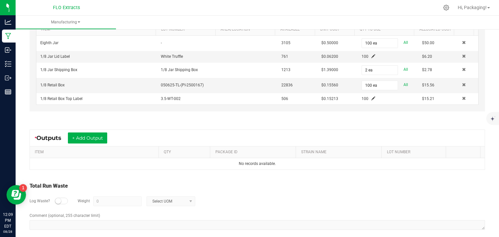
scroll to position [209, 0]
click at [90, 138] on button "+ Add Output" at bounding box center [87, 138] width 39 height 11
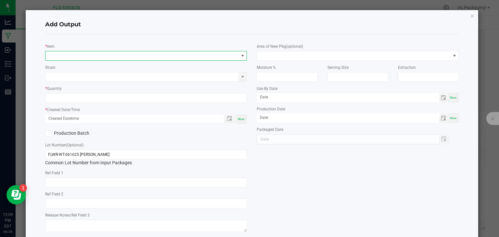
click at [66, 55] on span "NO DATA FOUND" at bounding box center [141, 55] width 193 height 9
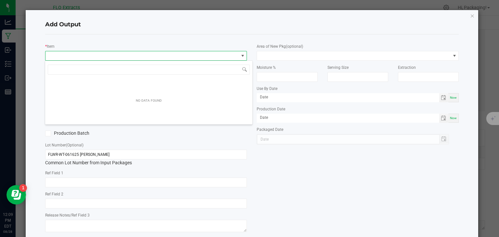
scroll to position [9, 200]
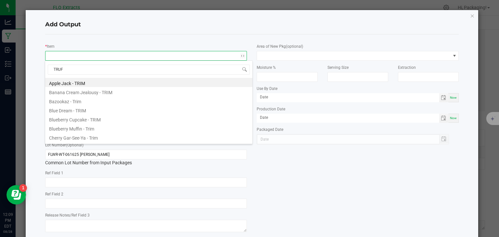
type input "TRUFF"
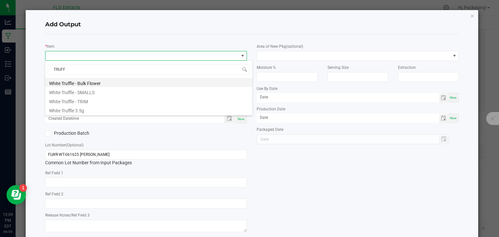
click at [71, 84] on li "White Truffle - Bulk Flower" at bounding box center [148, 82] width 207 height 9
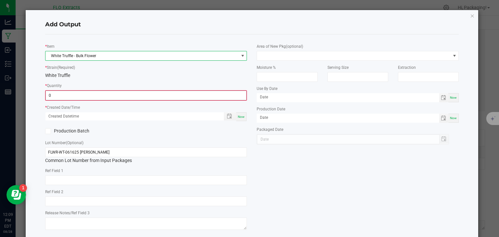
click at [69, 98] on input "0" at bounding box center [146, 95] width 201 height 9
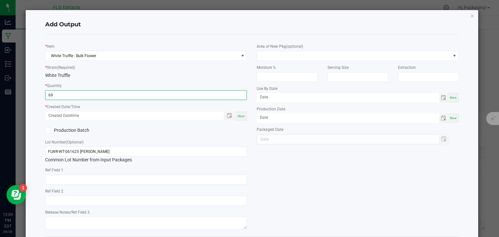
type input "69.0000 g"
click at [240, 117] on span "Now" at bounding box center [241, 116] width 7 height 4
type input "08/28/2025 12:09 PM"
type input "[DATE]"
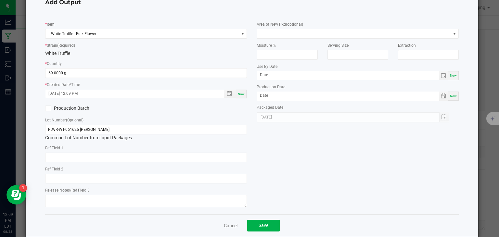
scroll to position [32, 0]
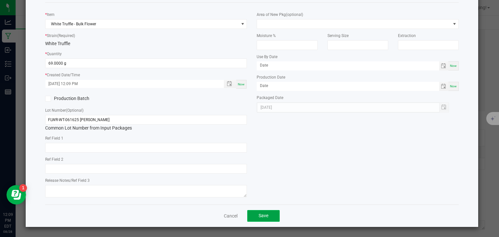
click at [264, 215] on span "Save" at bounding box center [264, 215] width 10 height 5
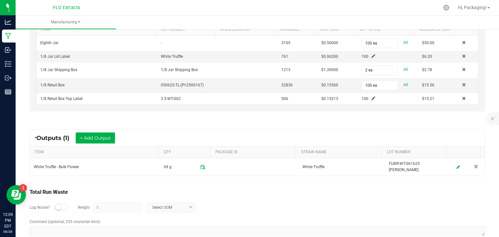
click at [55, 204] on small at bounding box center [58, 207] width 6 height 6
click at [107, 203] on input "0" at bounding box center [118, 207] width 48 height 9
click at [190, 205] on span at bounding box center [190, 207] width 5 height 5
click at [166, 149] on li "Gram" at bounding box center [170, 148] width 48 height 9
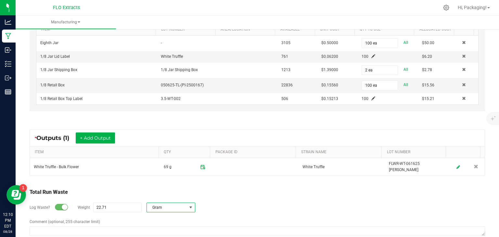
type input "22.71 g"
click at [90, 138] on button "+ Add Output" at bounding box center [95, 138] width 39 height 11
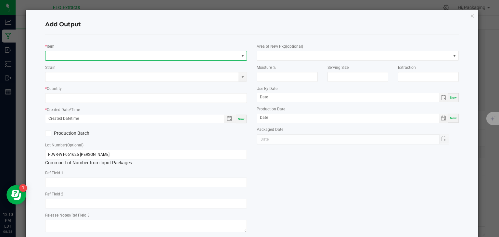
click at [77, 54] on span "NO DATA FOUND" at bounding box center [141, 55] width 193 height 9
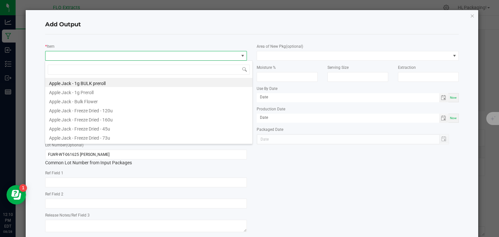
scroll to position [9, 200]
type input "TRUFF"
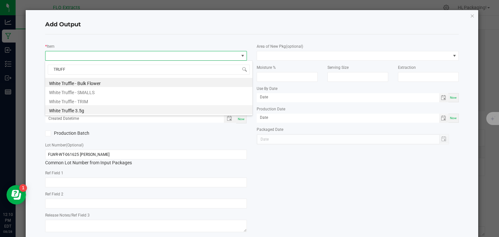
click at [71, 110] on li "White Truffle 3.5g" at bounding box center [148, 109] width 207 height 9
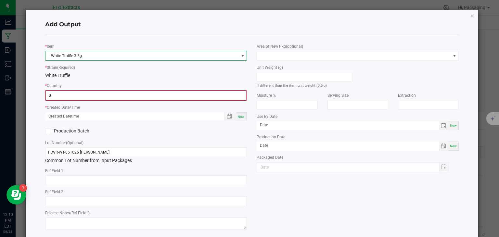
click at [62, 97] on input "0" at bounding box center [146, 95] width 201 height 9
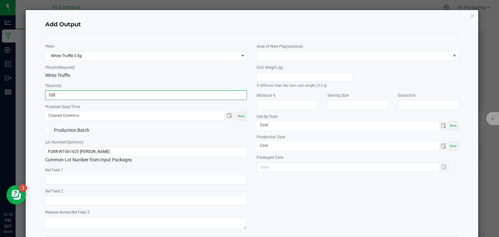
type input "100 ea"
click at [238, 115] on span "Now" at bounding box center [241, 116] width 7 height 4
type input "08/28/2025 12:10 PM"
type input "[DATE]"
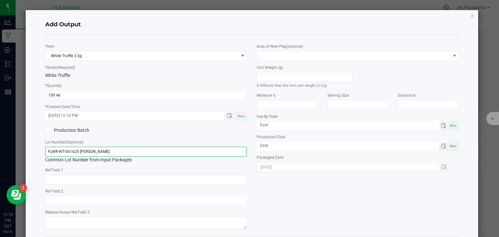
click at [97, 154] on input "FLWR-WT-061625 [PERSON_NAME]" at bounding box center [146, 152] width 202 height 10
type input "F"
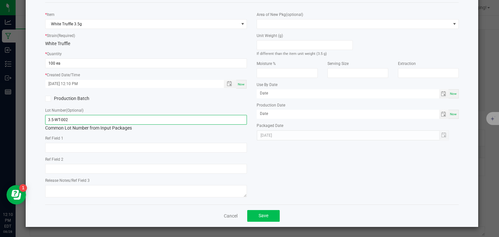
type input "3.5-WT-002"
click at [268, 214] on button "Save" at bounding box center [263, 216] width 32 height 12
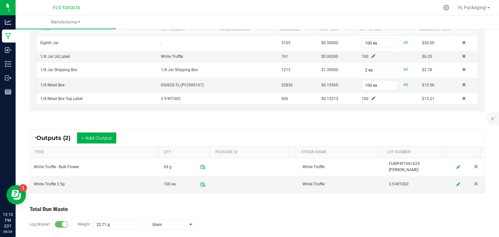
click at [268, 214] on div "Log Waste? Weight 22.71 g Gram" at bounding box center [258, 225] width 456 height 23
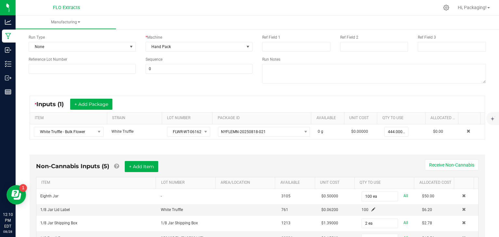
scroll to position [0, 0]
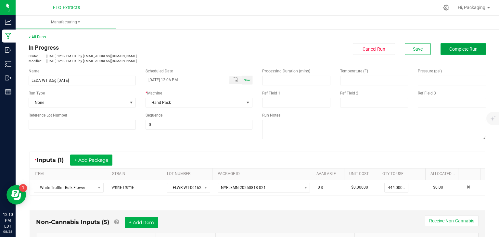
click at [468, 48] on span "Complete Run" at bounding box center [463, 48] width 28 height 5
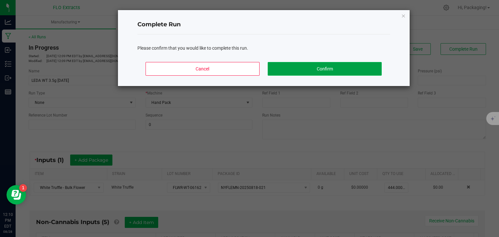
click at [357, 69] on button "Confirm" at bounding box center [325, 69] width 114 height 14
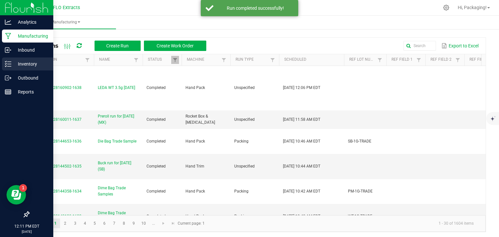
click at [29, 65] on p "Inventory" at bounding box center [30, 64] width 39 height 8
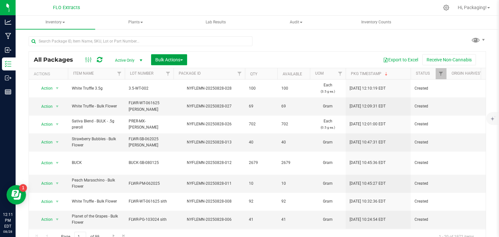
click at [185, 57] on button "Bulk Actions" at bounding box center [169, 59] width 36 height 11
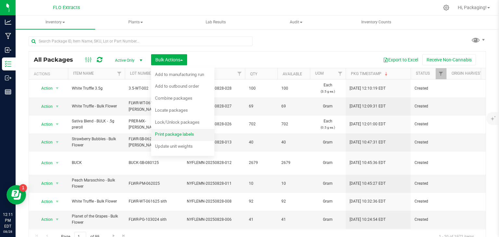
click at [174, 134] on span "Print package labels" at bounding box center [174, 134] width 39 height 5
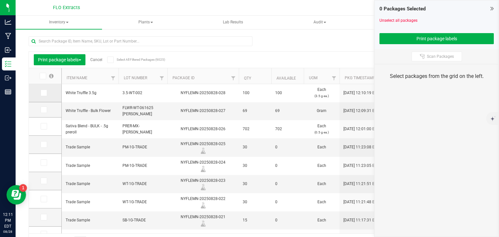
click at [44, 95] on span at bounding box center [44, 93] width 6 height 6
click at [0, 0] on input "checkbox" at bounding box center [0, 0] width 0 height 0
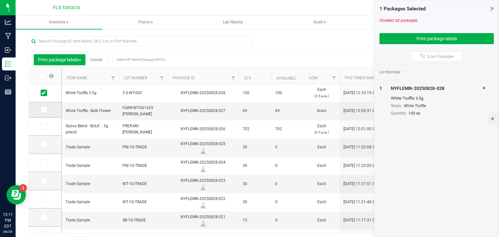
click at [44, 110] on icon at bounding box center [43, 110] width 4 height 0
click at [0, 0] on input "checkbox" at bounding box center [0, 0] width 0 height 0
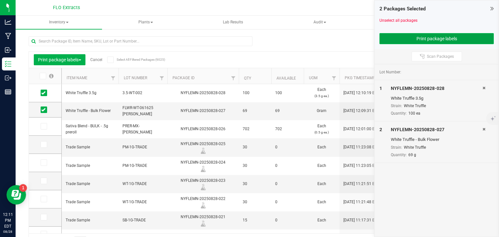
click at [428, 40] on button "Print package labels" at bounding box center [437, 38] width 114 height 11
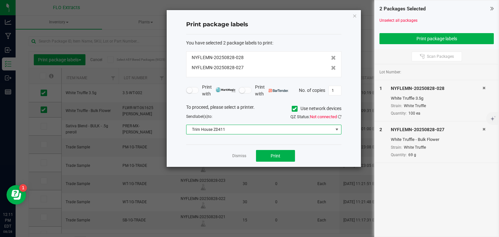
click at [338, 128] on span at bounding box center [336, 129] width 5 height 5
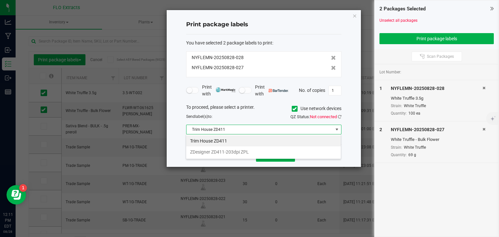
scroll to position [9, 155]
click at [295, 151] on li "ZDesigner ZD411-203dpi ZPL" at bounding box center [263, 152] width 155 height 11
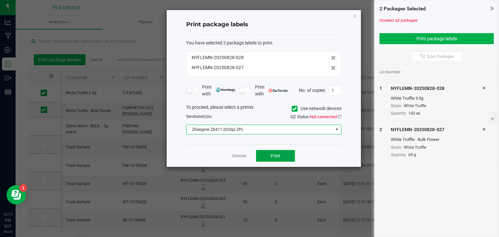
click at [283, 154] on button "Print" at bounding box center [275, 156] width 39 height 12
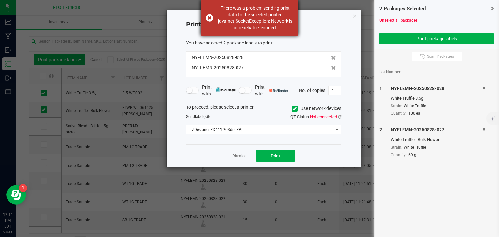
click at [210, 16] on div "There was a problem sending print data to the selected printer: java.net.Socket…" at bounding box center [249, 18] width 97 height 36
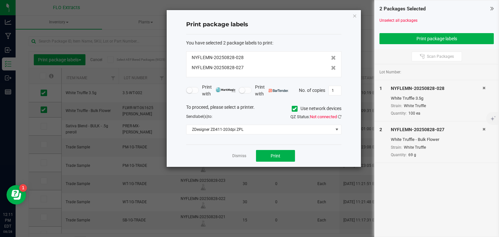
click at [293, 109] on icon at bounding box center [294, 109] width 4 height 0
click at [0, 0] on input "Use network devices" at bounding box center [0, 0] width 0 height 0
click at [277, 155] on span "Print" at bounding box center [276, 155] width 10 height 5
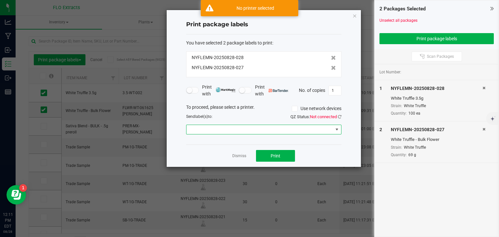
click at [336, 129] on span at bounding box center [336, 129] width 5 height 5
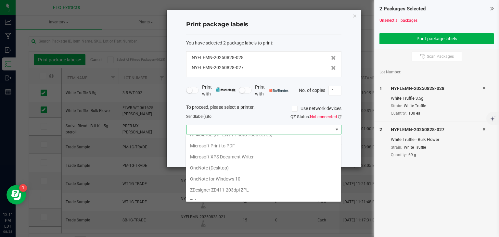
scroll to position [77, 0]
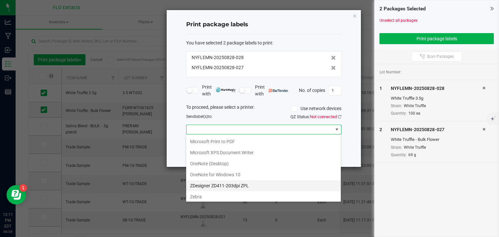
click at [266, 185] on ZPL "ZDesigner ZD411-203dpi ZPL" at bounding box center [263, 185] width 155 height 11
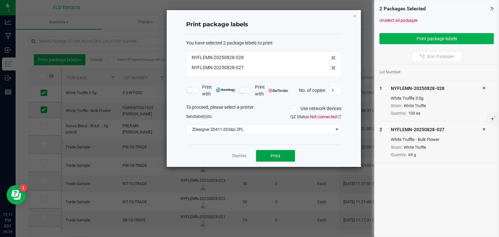
click at [268, 154] on button "Print" at bounding box center [275, 156] width 39 height 12
click at [339, 117] on icon at bounding box center [340, 117] width 4 height 4
click at [274, 157] on span "Print" at bounding box center [276, 155] width 10 height 5
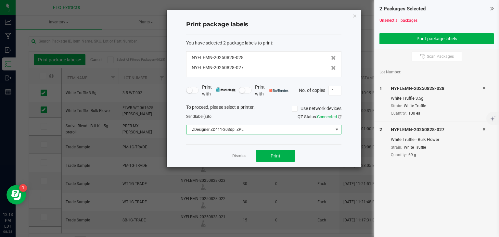
click at [336, 128] on span at bounding box center [336, 129] width 5 height 5
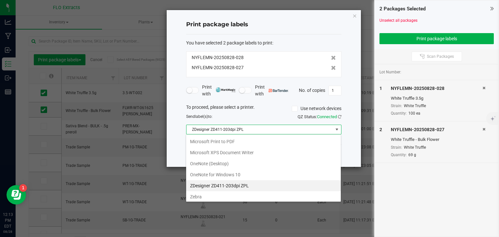
click at [295, 109] on icon at bounding box center [294, 109] width 4 height 0
click at [0, 0] on input "Use network devices" at bounding box center [0, 0] width 0 height 0
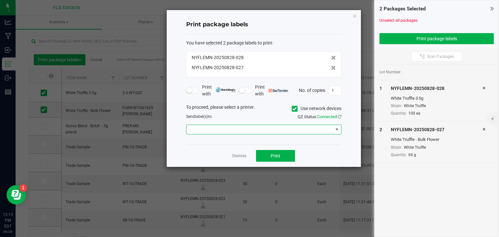
click at [335, 130] on span at bounding box center [336, 129] width 5 height 5
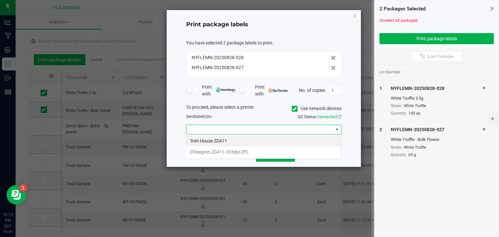
scroll to position [9, 155]
click at [300, 151] on li "ZDesigner ZD411-203dpi ZPL" at bounding box center [263, 152] width 155 height 11
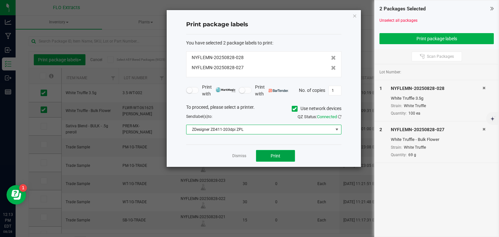
click at [279, 154] on span "Print" at bounding box center [276, 155] width 10 height 5
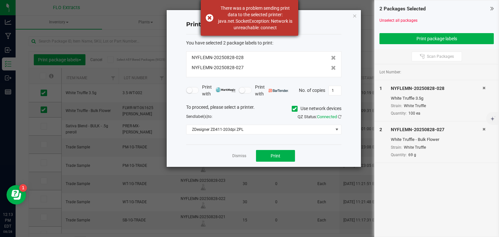
click at [209, 16] on div "There was a problem sending print data to the selected printer: java.net.Socket…" at bounding box center [249, 18] width 97 height 36
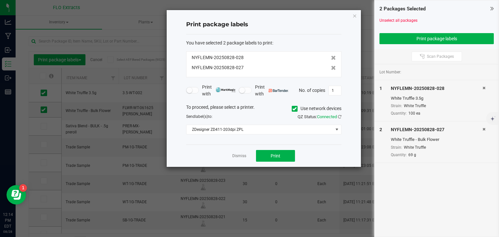
click at [294, 106] on span at bounding box center [295, 109] width 6 height 6
click at [0, 0] on input "Use network devices" at bounding box center [0, 0] width 0 height 0
click at [336, 129] on span at bounding box center [336, 129] width 5 height 5
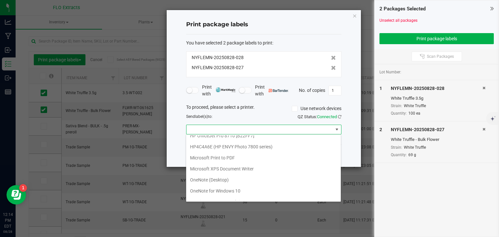
scroll to position [77, 0]
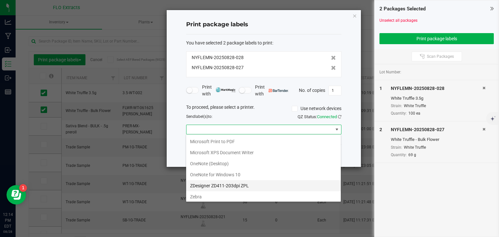
click at [274, 185] on ZPL "ZDesigner ZD411-203dpi ZPL" at bounding box center [263, 185] width 155 height 11
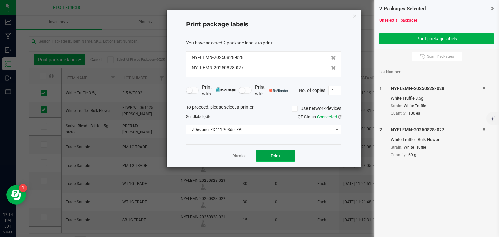
click at [280, 156] on span "Print" at bounding box center [276, 155] width 10 height 5
click at [241, 155] on link "Dismiss" at bounding box center [239, 156] width 14 height 6
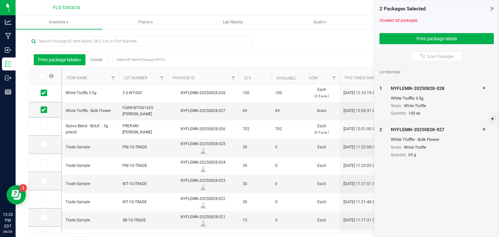
click at [99, 59] on link "Cancel" at bounding box center [96, 60] width 12 height 5
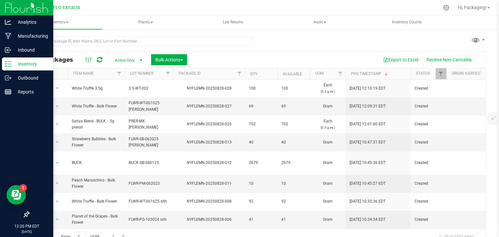
click at [29, 65] on p "Inventory" at bounding box center [30, 64] width 39 height 8
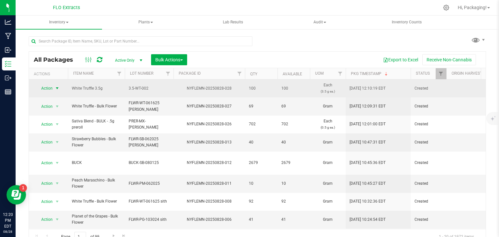
click at [57, 89] on span "select" at bounding box center [57, 88] width 5 height 5
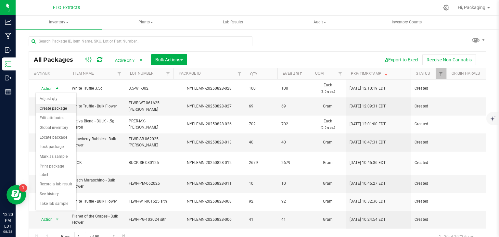
click at [56, 110] on li "Create package" at bounding box center [56, 109] width 41 height 10
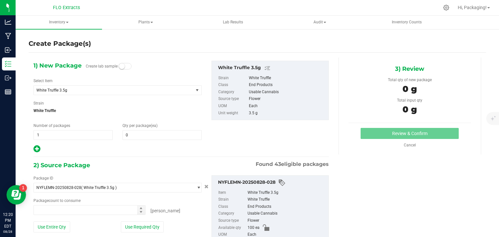
type input "0 ea"
click at [133, 132] on span at bounding box center [162, 135] width 79 height 10
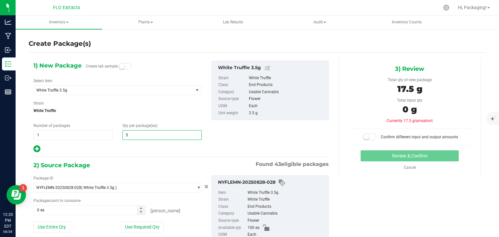
type input "50"
click at [142, 227] on button "Use Required Qty" at bounding box center [142, 227] width 43 height 11
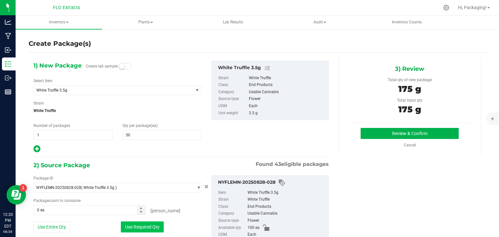
type input "50 ea"
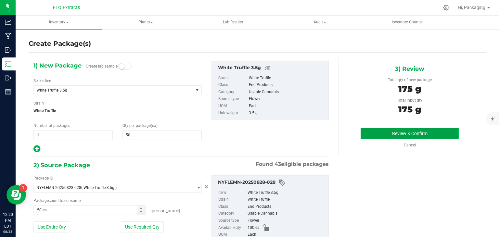
click at [397, 134] on button "Review & Confirm" at bounding box center [410, 133] width 98 height 11
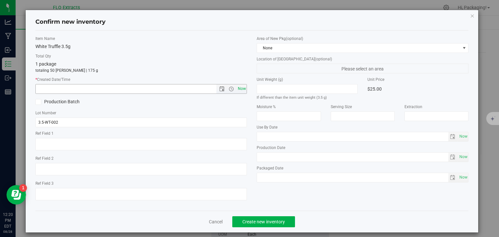
click at [238, 91] on span "Now" at bounding box center [241, 88] width 11 height 9
type input "8/28/2025 12:20 PM"
click at [265, 222] on span "Create new inventory" at bounding box center [263, 221] width 43 height 5
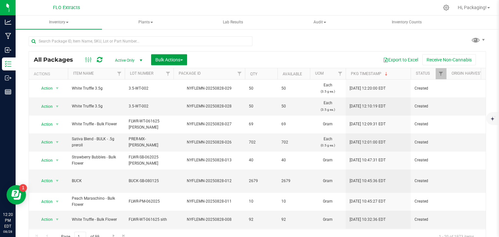
click at [183, 60] on span "button" at bounding box center [181, 59] width 3 height 1
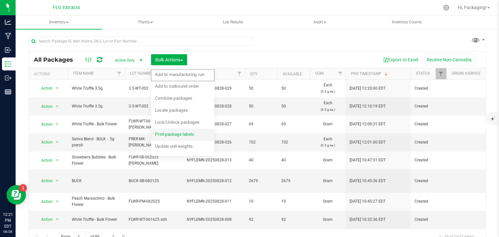
click at [175, 136] on span "Print package labels" at bounding box center [174, 134] width 39 height 5
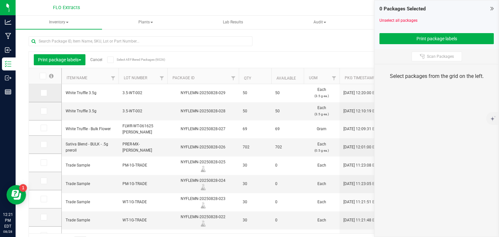
click at [43, 96] on span at bounding box center [44, 93] width 6 height 6
click at [0, 0] on input "checkbox" at bounding box center [0, 0] width 0 height 0
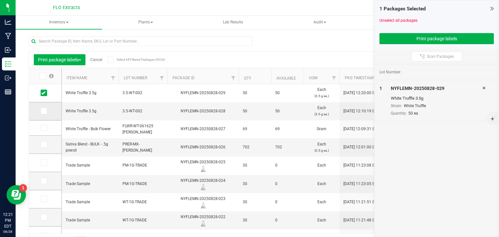
click at [43, 111] on icon at bounding box center [43, 111] width 4 height 0
click at [0, 0] on input "checkbox" at bounding box center [0, 0] width 0 height 0
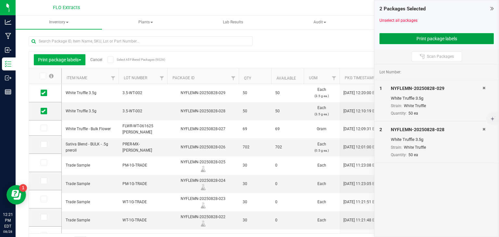
click at [414, 39] on button "Print package labels" at bounding box center [437, 38] width 114 height 11
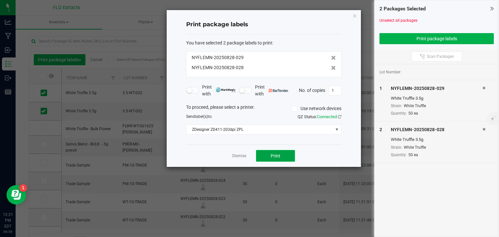
click at [275, 155] on span "Print" at bounding box center [276, 155] width 10 height 5
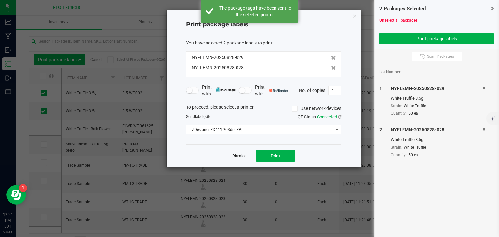
click at [239, 156] on link "Dismiss" at bounding box center [239, 156] width 14 height 6
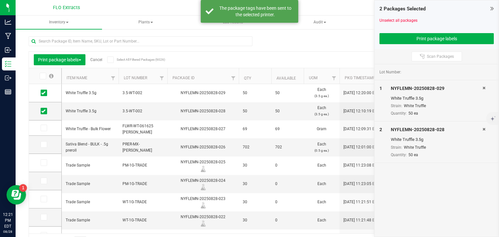
click at [97, 58] on link "Cancel" at bounding box center [96, 60] width 12 height 5
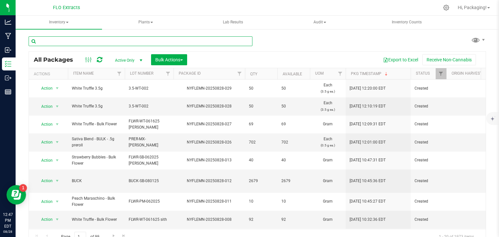
click at [128, 39] on input "text" at bounding box center [141, 41] width 224 height 10
type input "nyflemn-20250825-006"
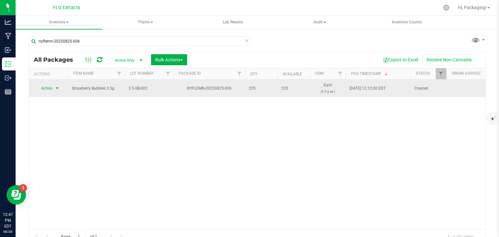
click at [57, 87] on span "select" at bounding box center [57, 88] width 5 height 5
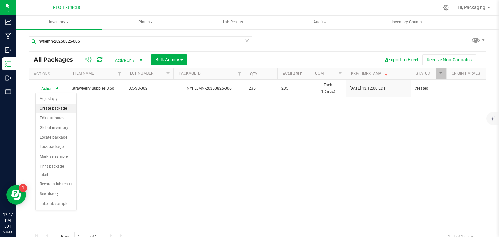
click at [54, 107] on li "Create package" at bounding box center [56, 109] width 41 height 10
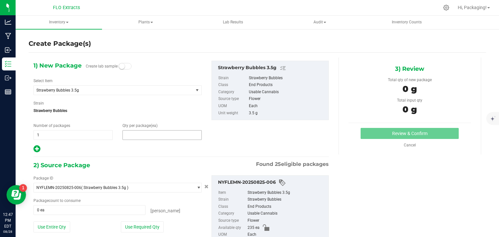
click at [135, 133] on span at bounding box center [162, 135] width 79 height 10
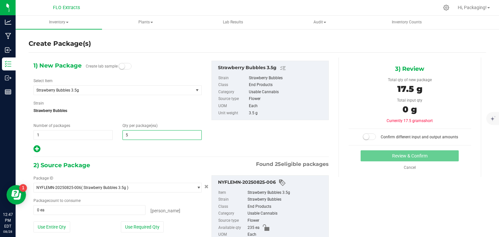
type input "50"
click at [113, 152] on div at bounding box center [117, 149] width 168 height 8
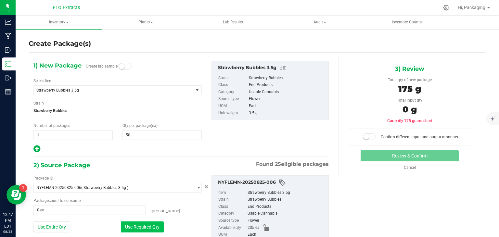
click at [136, 227] on button "Use Required Qty" at bounding box center [142, 227] width 43 height 11
type input "50 ea"
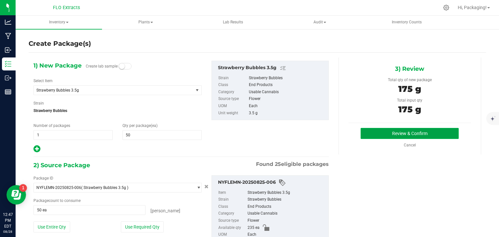
click at [388, 131] on button "Review & Confirm" at bounding box center [410, 133] width 98 height 11
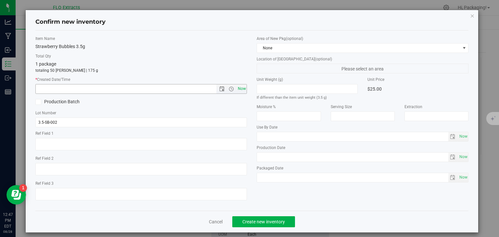
click at [240, 85] on span "Now" at bounding box center [241, 88] width 11 height 9
type input "8/28/2025 12:47 PM"
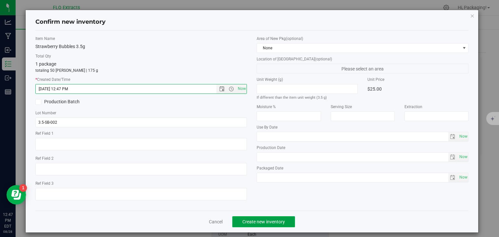
click at [262, 223] on span "Create new inventory" at bounding box center [263, 221] width 43 height 5
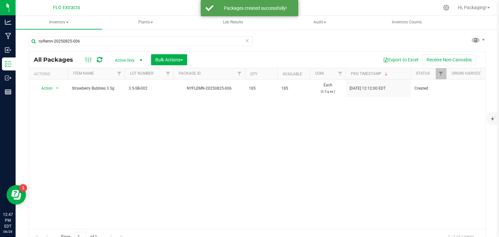
click at [245, 41] on icon at bounding box center [247, 40] width 5 height 8
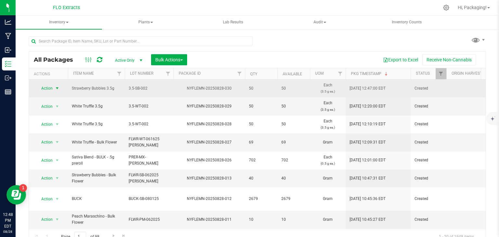
click at [56, 88] on span "select" at bounding box center [57, 88] width 5 height 5
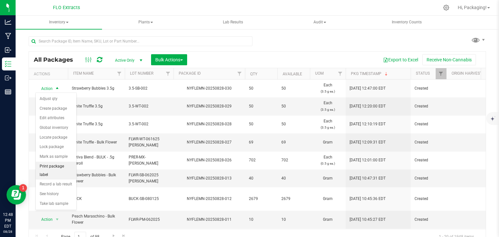
click at [50, 164] on li "Print package label" at bounding box center [56, 171] width 41 height 18
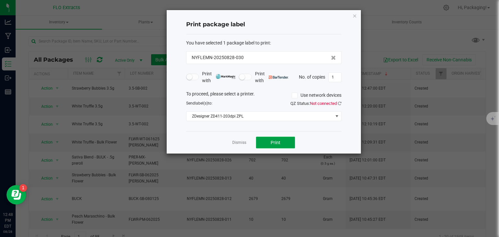
click at [269, 141] on button "Print" at bounding box center [275, 143] width 39 height 12
click at [355, 13] on icon "button" at bounding box center [355, 16] width 5 height 8
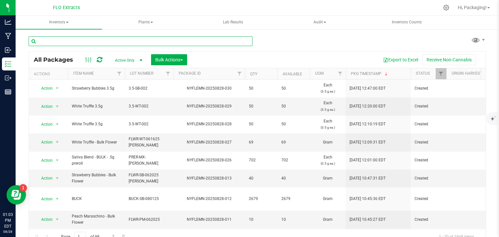
click at [169, 39] on input "text" at bounding box center [141, 41] width 224 height 10
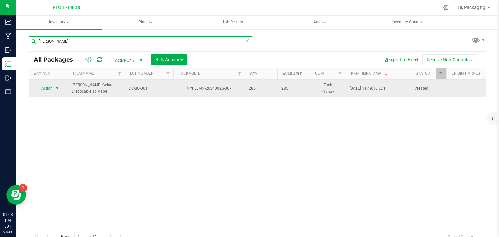
type input "BERRY GEL"
click at [58, 87] on span "select" at bounding box center [57, 88] width 5 height 5
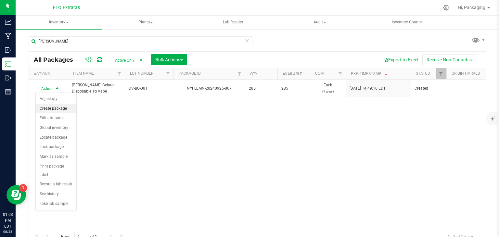
click at [52, 109] on li "Create package" at bounding box center [56, 109] width 41 height 10
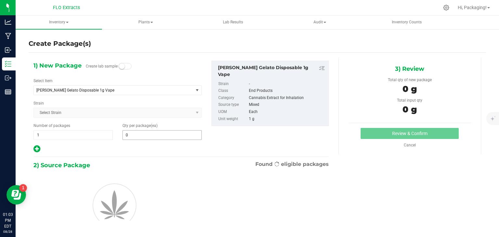
click at [135, 132] on span "0 0" at bounding box center [162, 135] width 79 height 10
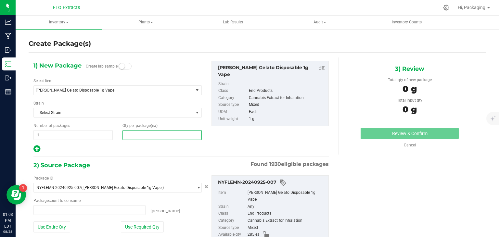
type input "0 ea"
type input "50"
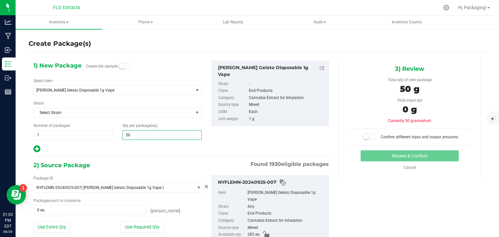
type input "50"
click at [121, 154] on div "1) New Package Create lab sample Select Item Berry Gelato Disposable 1g Vape Ap…" at bounding box center [181, 167] width 305 height 219
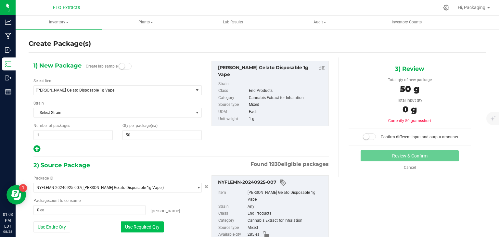
click at [142, 227] on button "Use Required Qty" at bounding box center [142, 227] width 43 height 11
type input "50 ea"
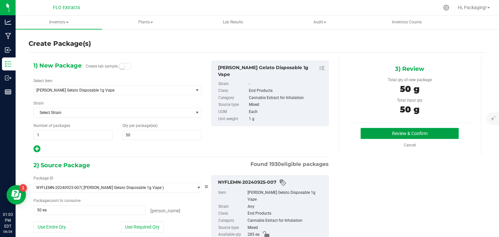
click at [401, 133] on button "Review & Confirm" at bounding box center [410, 133] width 98 height 11
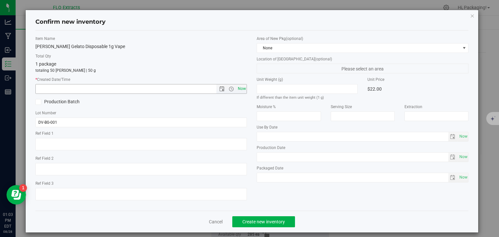
click at [239, 87] on span "Now" at bounding box center [241, 88] width 11 height 9
type input "8/28/2025 1:03 PM"
click at [251, 223] on span "Create new inventory" at bounding box center [263, 221] width 43 height 5
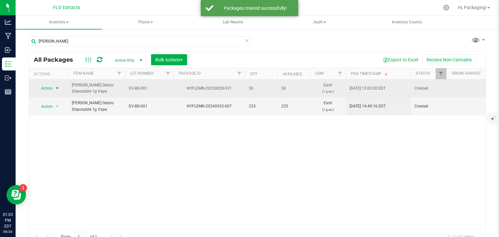
click at [57, 85] on span "select" at bounding box center [57, 88] width 8 height 9
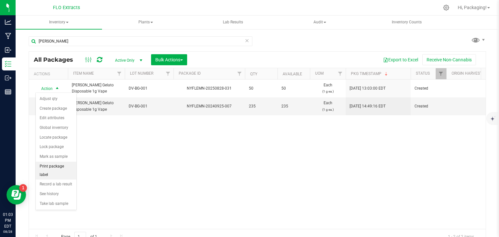
click at [48, 165] on li "Print package label" at bounding box center [56, 171] width 41 height 18
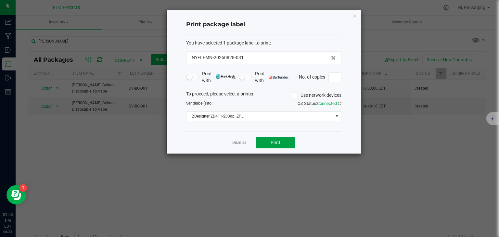
click at [279, 141] on span "Print" at bounding box center [276, 142] width 10 height 5
click at [354, 15] on icon "button" at bounding box center [355, 16] width 5 height 8
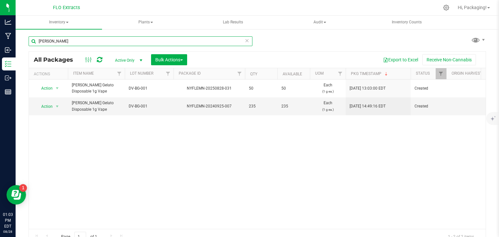
drag, startPoint x: 62, startPoint y: 39, endPoint x: 21, endPoint y: 41, distance: 41.6
click at [21, 41] on div "BERRY GEL All Packages Active Only Active Only Lab Samples Locked All Bulk Acti…" at bounding box center [258, 128] width 484 height 198
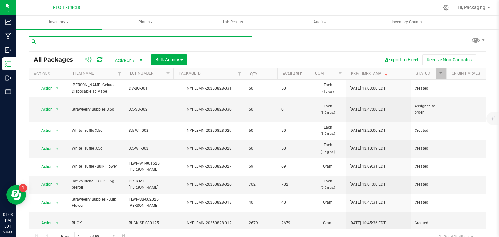
click at [64, 38] on input "text" at bounding box center [141, 41] width 224 height 10
type input "nyflemn-20241011-016"
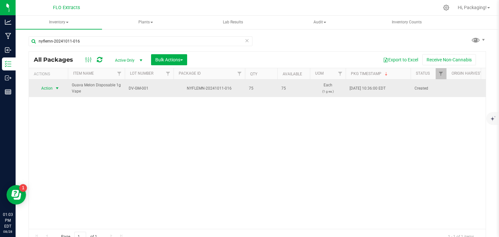
click at [57, 89] on span "select" at bounding box center [57, 88] width 5 height 5
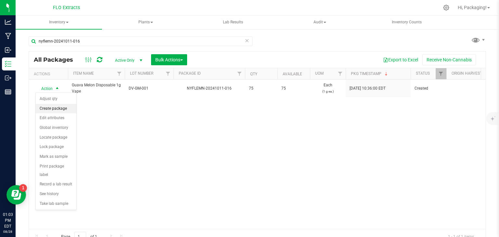
click at [53, 106] on li "Create package" at bounding box center [56, 109] width 41 height 10
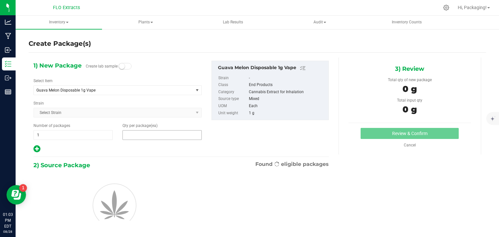
click at [139, 135] on span at bounding box center [162, 135] width 79 height 10
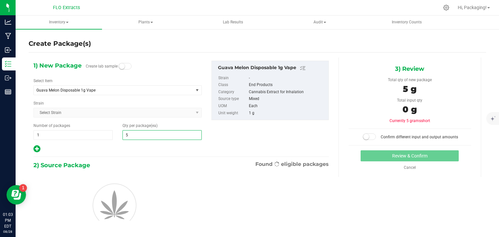
type input "50"
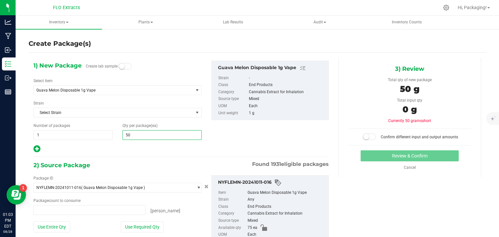
type input "0 ea"
type input "50"
click at [123, 147] on div at bounding box center [117, 149] width 168 height 8
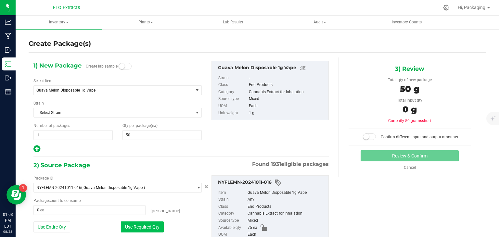
click at [136, 226] on button "Use Required Qty" at bounding box center [142, 227] width 43 height 11
type input "50 ea"
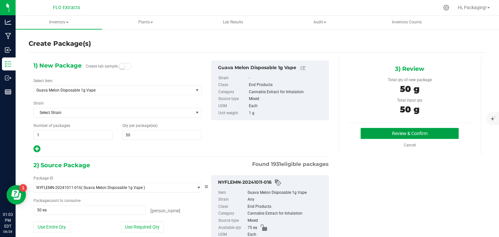
click at [425, 136] on button "Review & Confirm" at bounding box center [410, 133] width 98 height 11
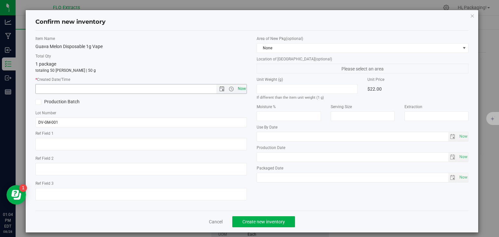
click at [239, 85] on span "Now" at bounding box center [241, 88] width 11 height 9
type input "8/28/2025 1:04 PM"
click at [252, 225] on button "Create new inventory" at bounding box center [263, 221] width 63 height 11
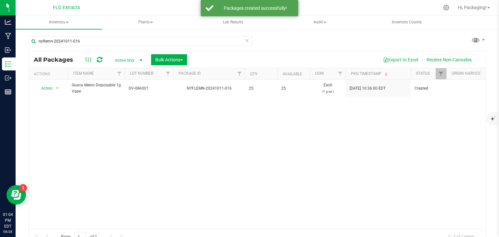
click at [245, 38] on icon at bounding box center [247, 40] width 5 height 8
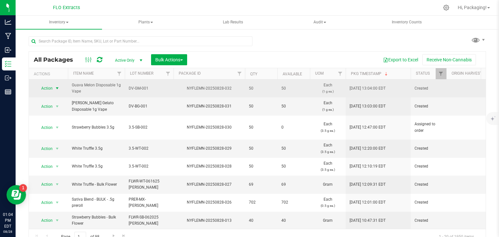
click at [58, 89] on span "select" at bounding box center [57, 88] width 5 height 5
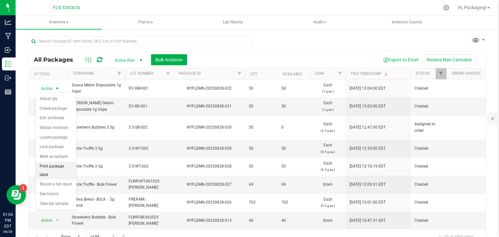
click at [53, 164] on li "Print package label" at bounding box center [56, 171] width 41 height 18
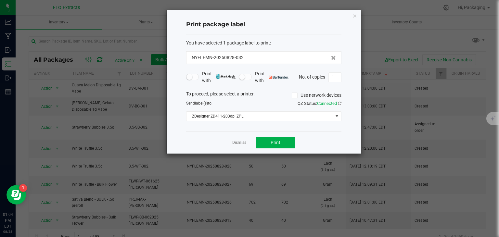
click button "button" at bounding box center [355, 16] width 5 height 8
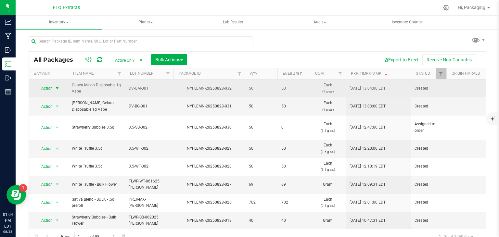
click at [57, 88] on span "select" at bounding box center [57, 88] width 5 height 5
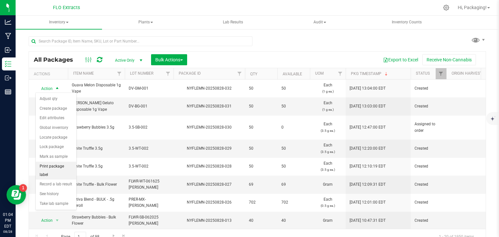
click at [53, 164] on li "Print package label" at bounding box center [56, 171] width 41 height 18
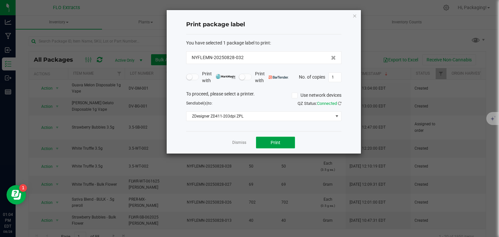
click at [280, 140] on span "Print" at bounding box center [276, 142] width 10 height 5
